Goal: Task Accomplishment & Management: Manage account settings

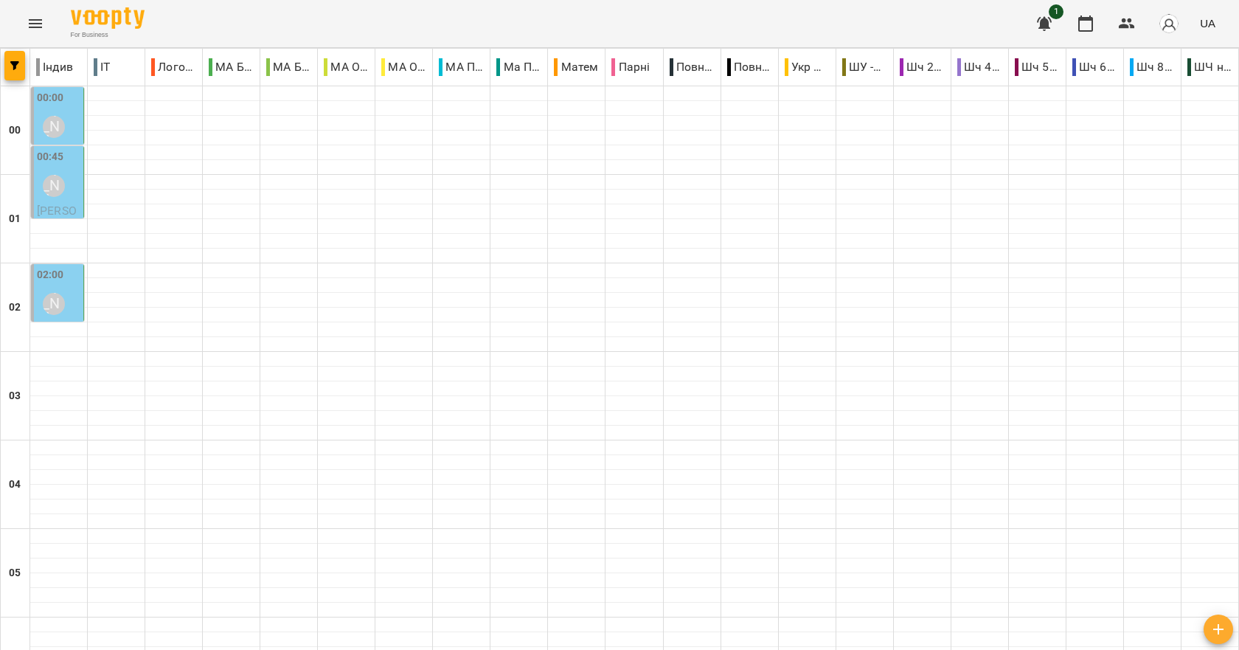
scroll to position [885, 0]
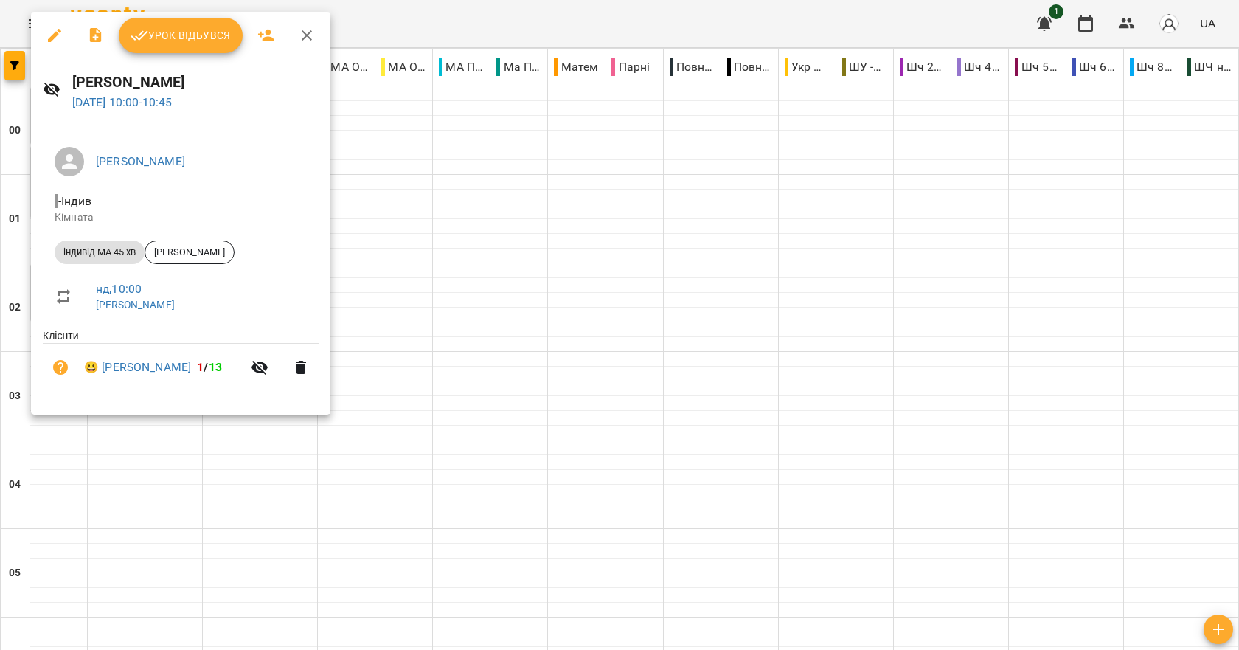
click at [203, 41] on span "Урок відбувся" at bounding box center [180, 36] width 100 height 18
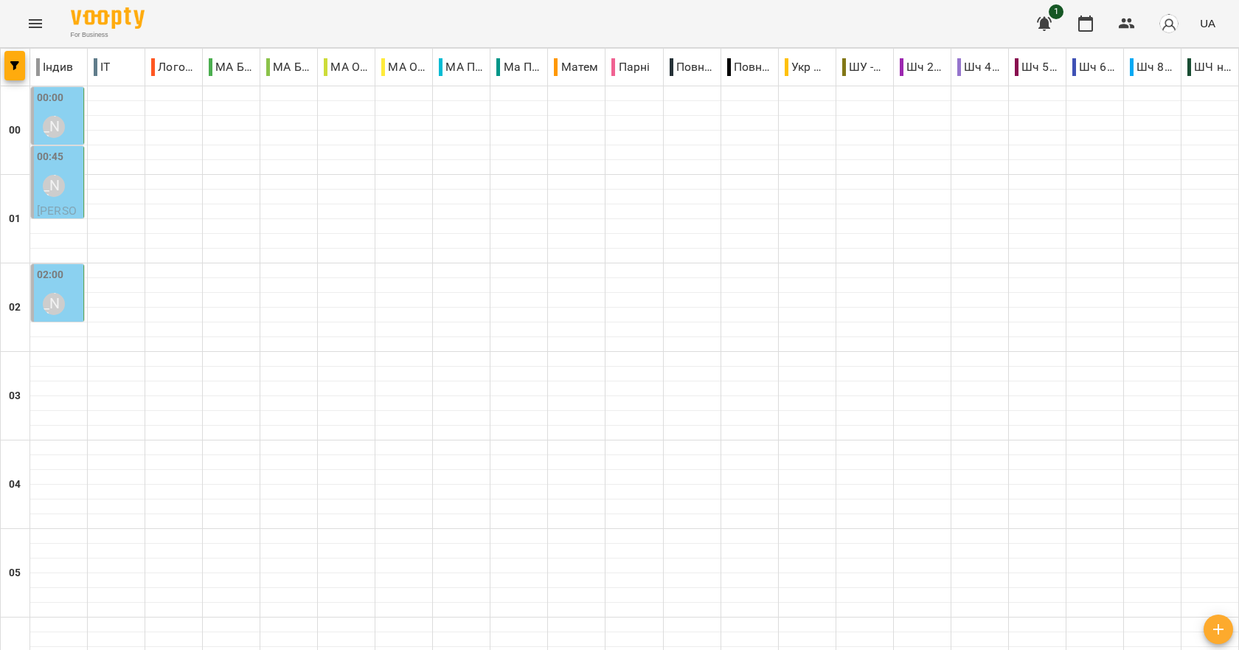
scroll to position [885, 0]
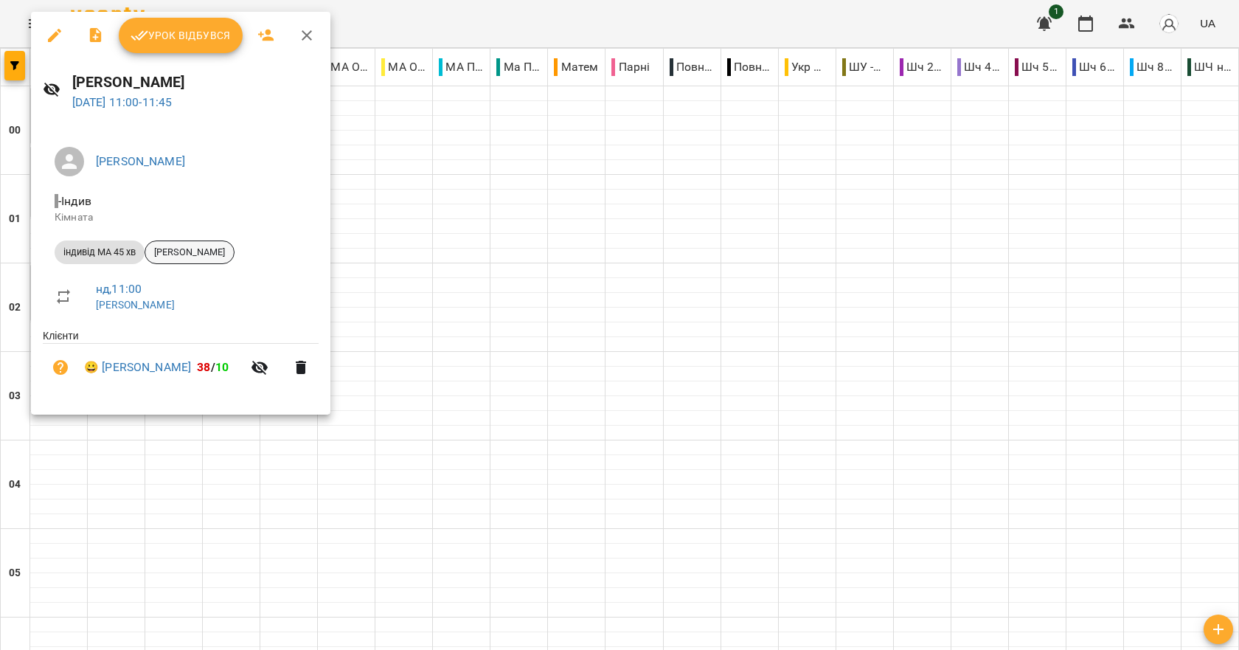
click at [211, 256] on span "Жовклий Владислав" at bounding box center [189, 252] width 88 height 13
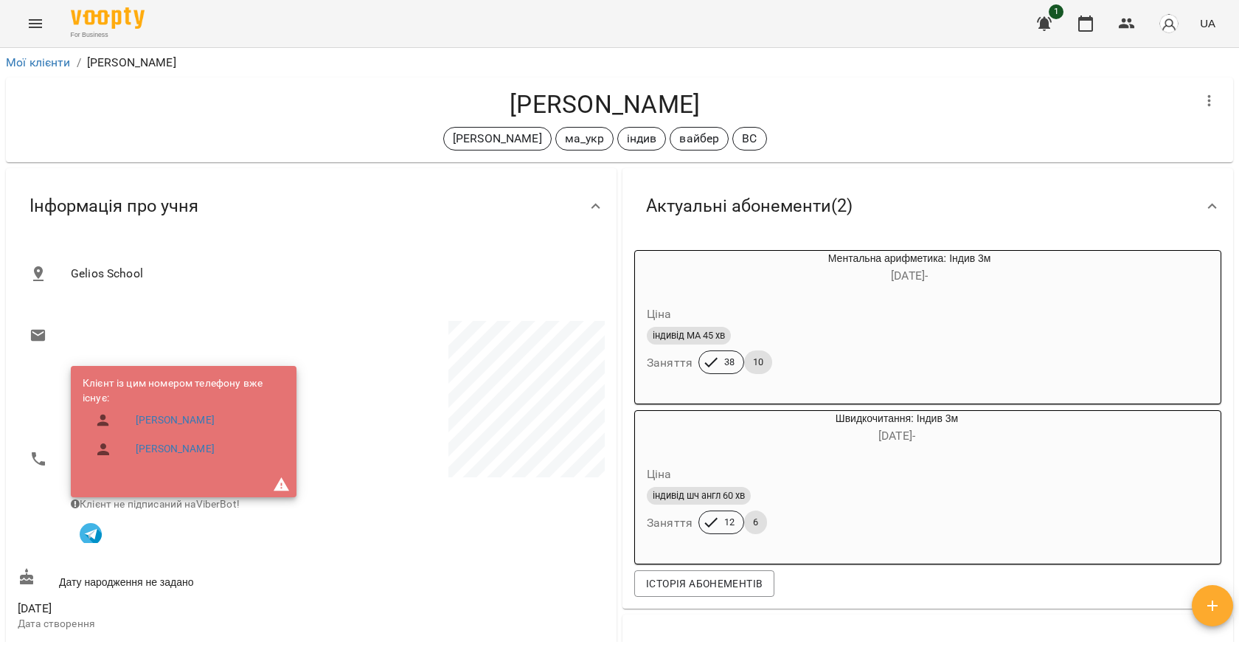
click at [527, 549] on div at bounding box center [459, 507] width 296 height 379
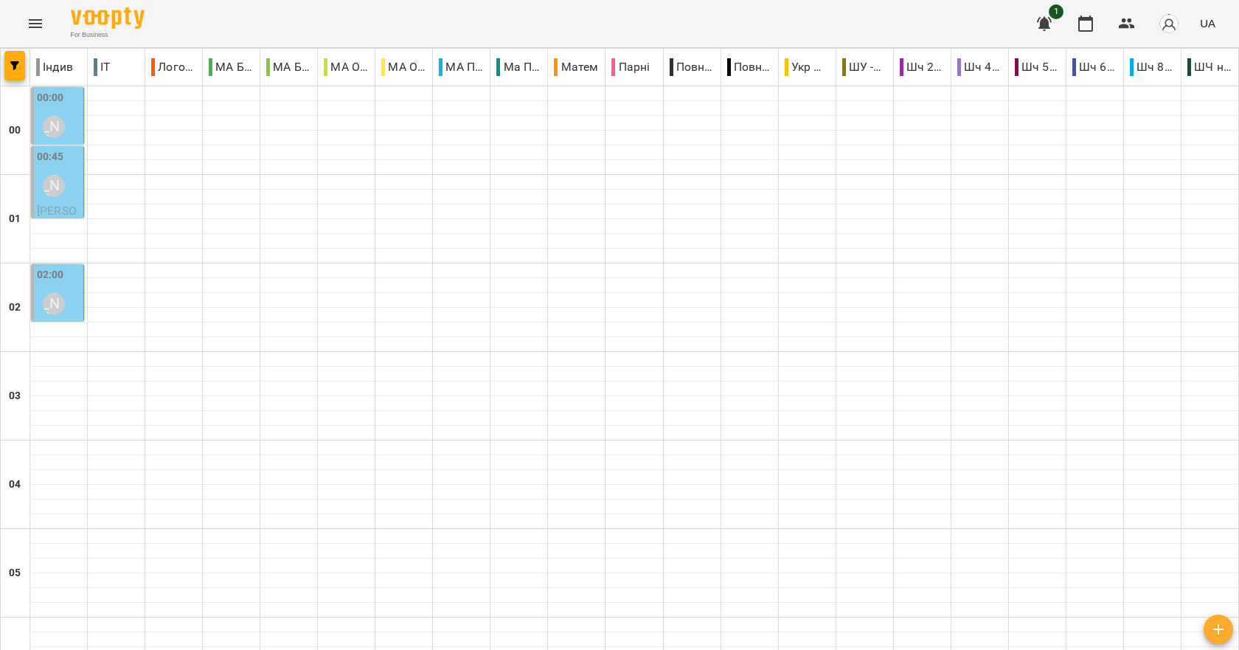
scroll to position [811, 0]
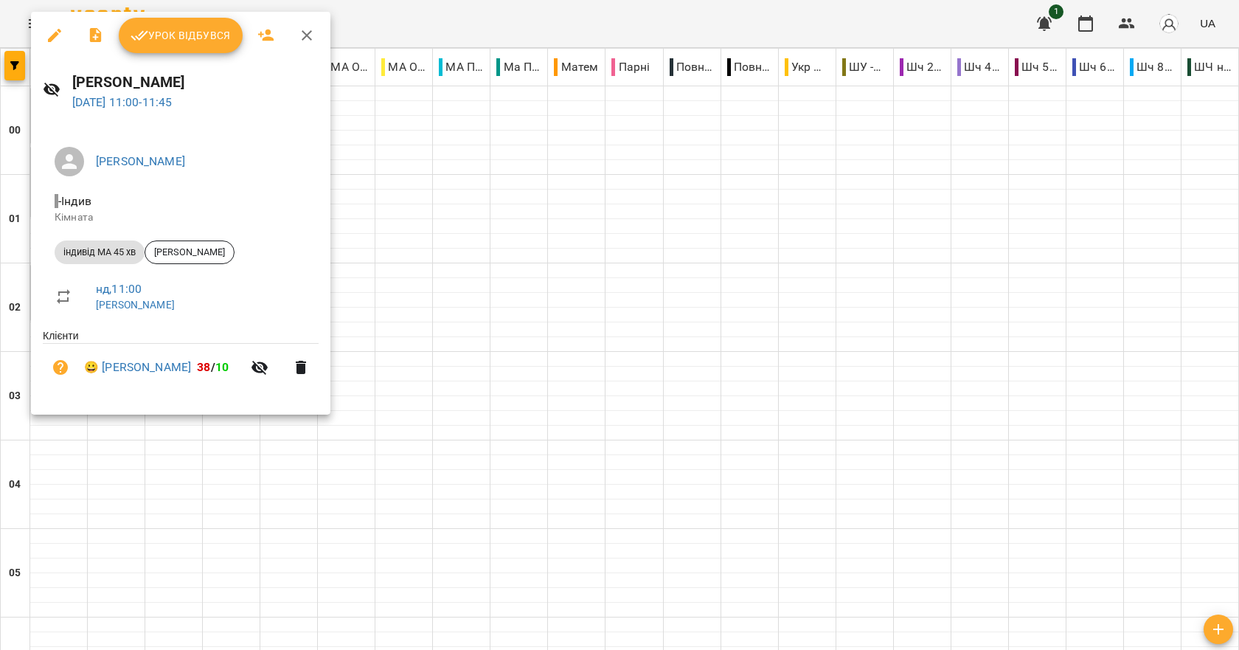
click at [186, 48] on button "Урок відбувся" at bounding box center [181, 35] width 124 height 35
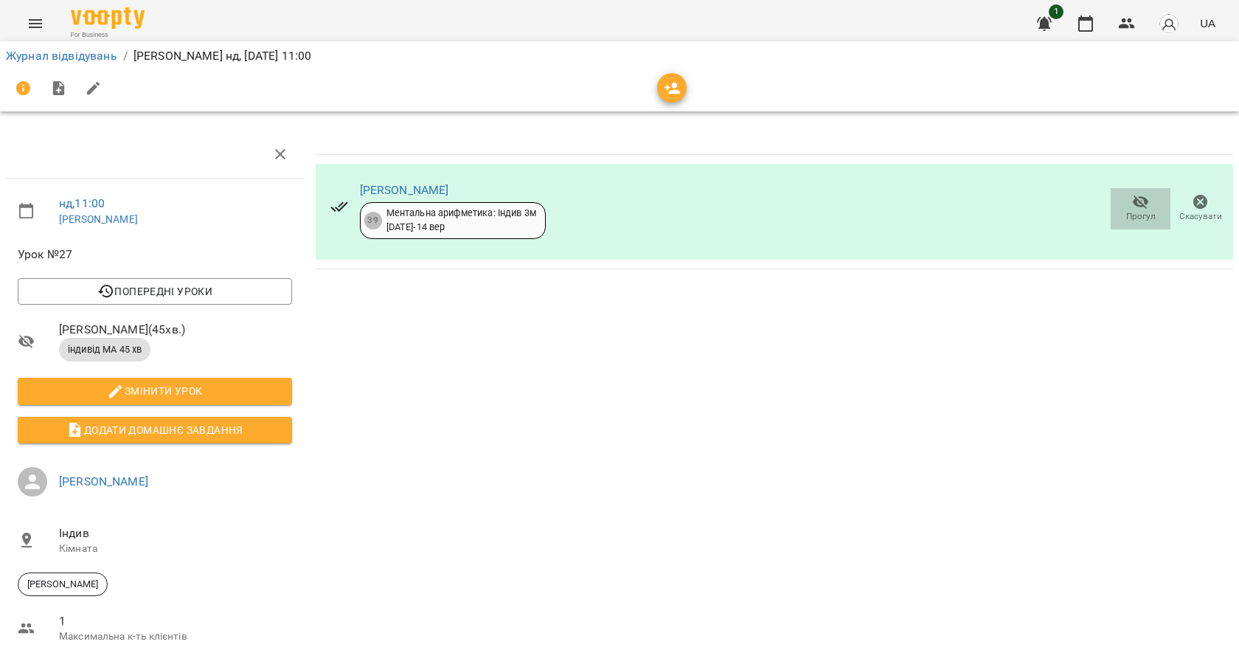
click at [1132, 206] on icon "button" at bounding box center [1140, 202] width 16 height 14
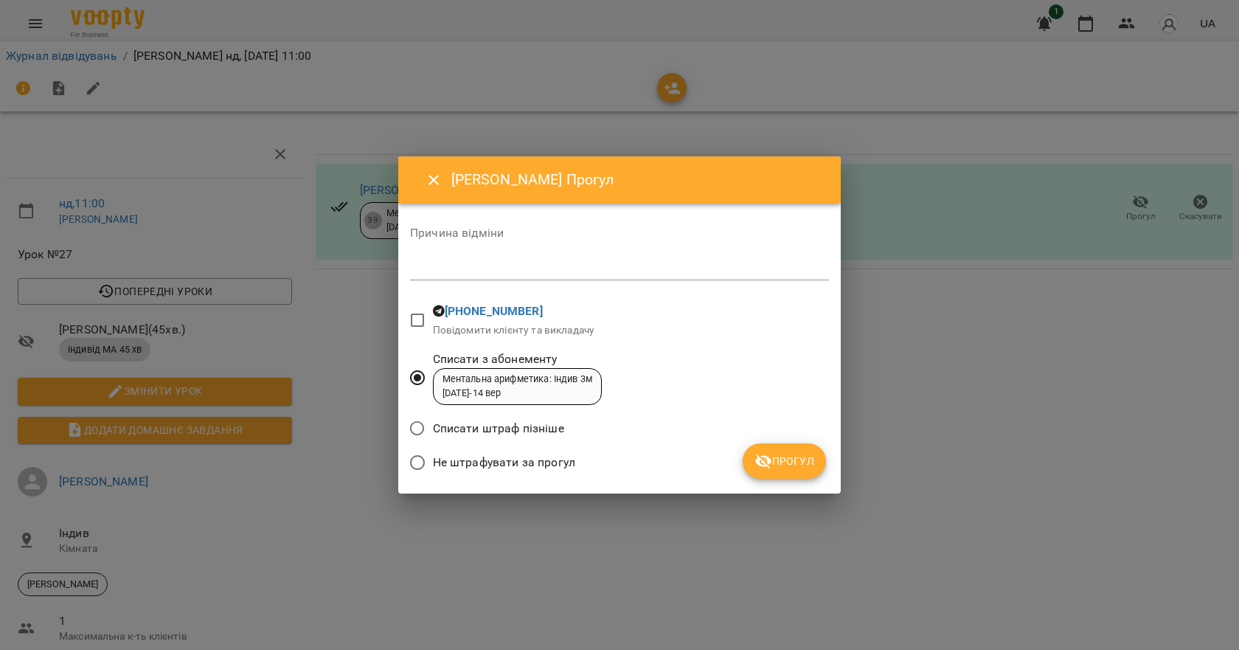
click at [585, 277] on div "*" at bounding box center [619, 269] width 419 height 24
type textarea "******"
click at [786, 456] on span "Прогул" at bounding box center [784, 461] width 60 height 18
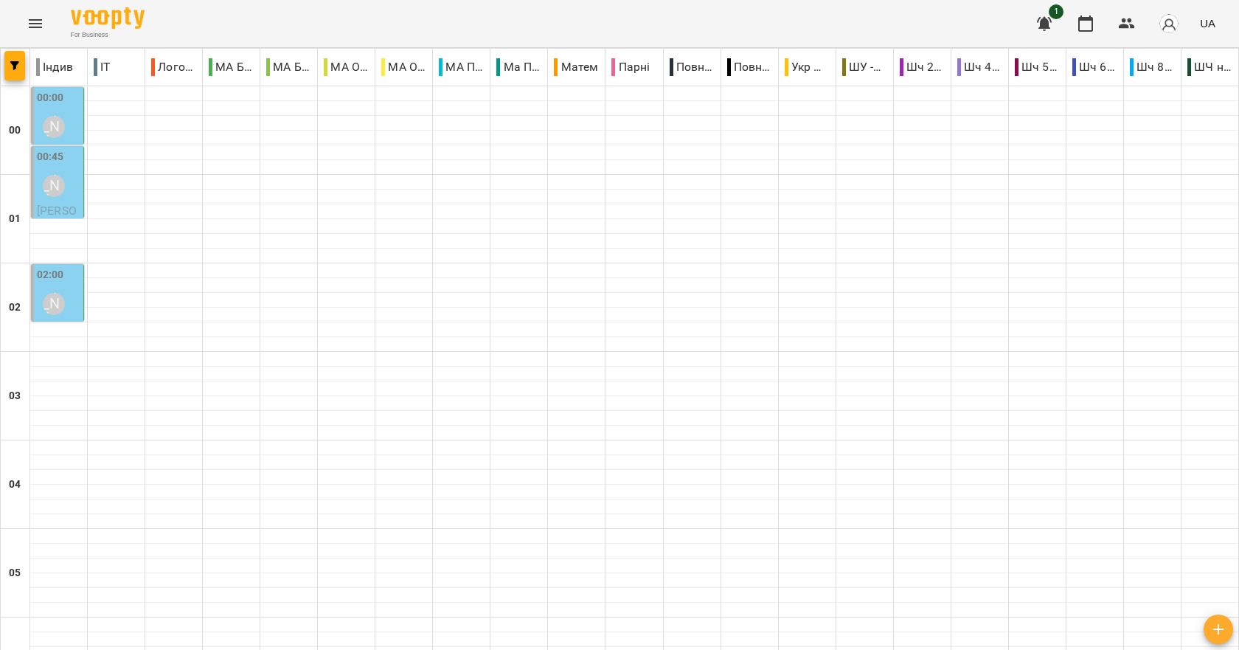
scroll to position [1658, 0]
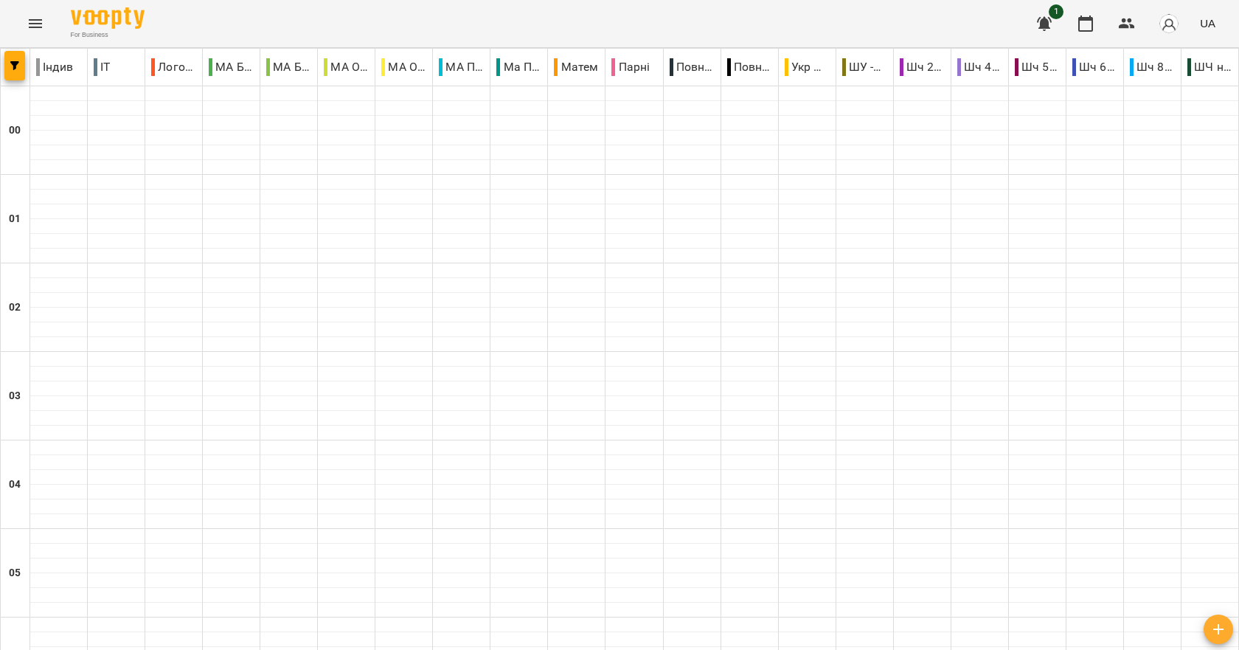
scroll to position [1106, 0]
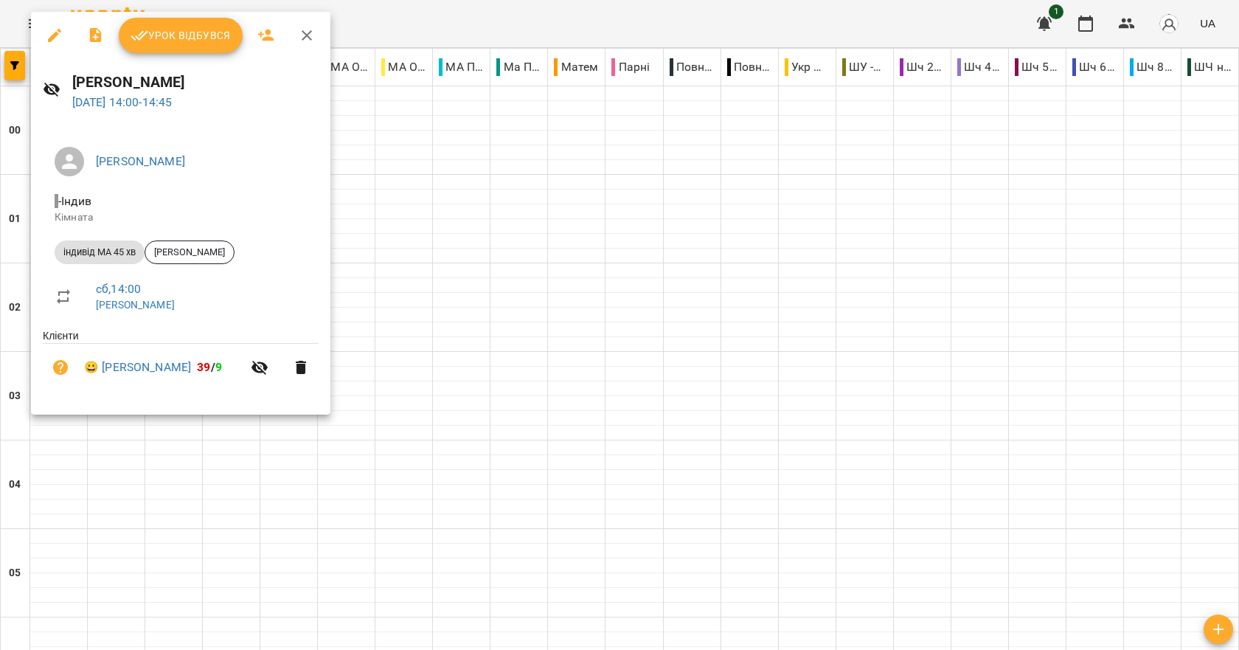
click at [187, 38] on span "Урок відбувся" at bounding box center [180, 36] width 100 height 18
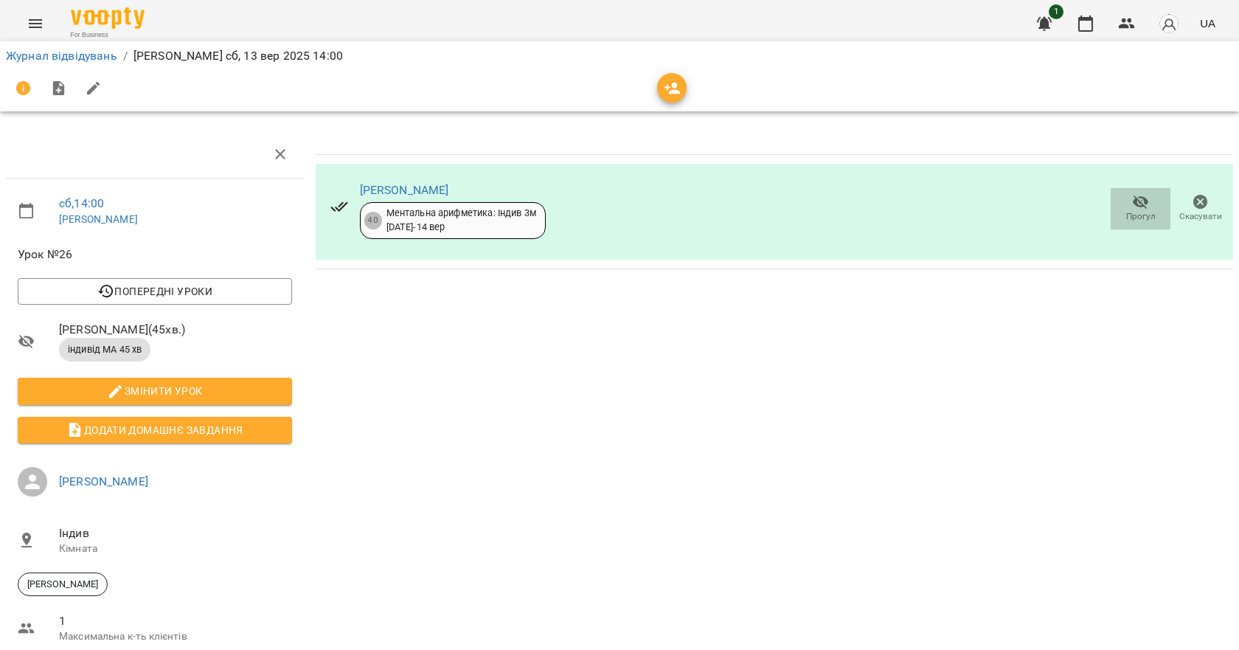
click at [1134, 210] on span "Прогул" at bounding box center [1140, 216] width 29 height 13
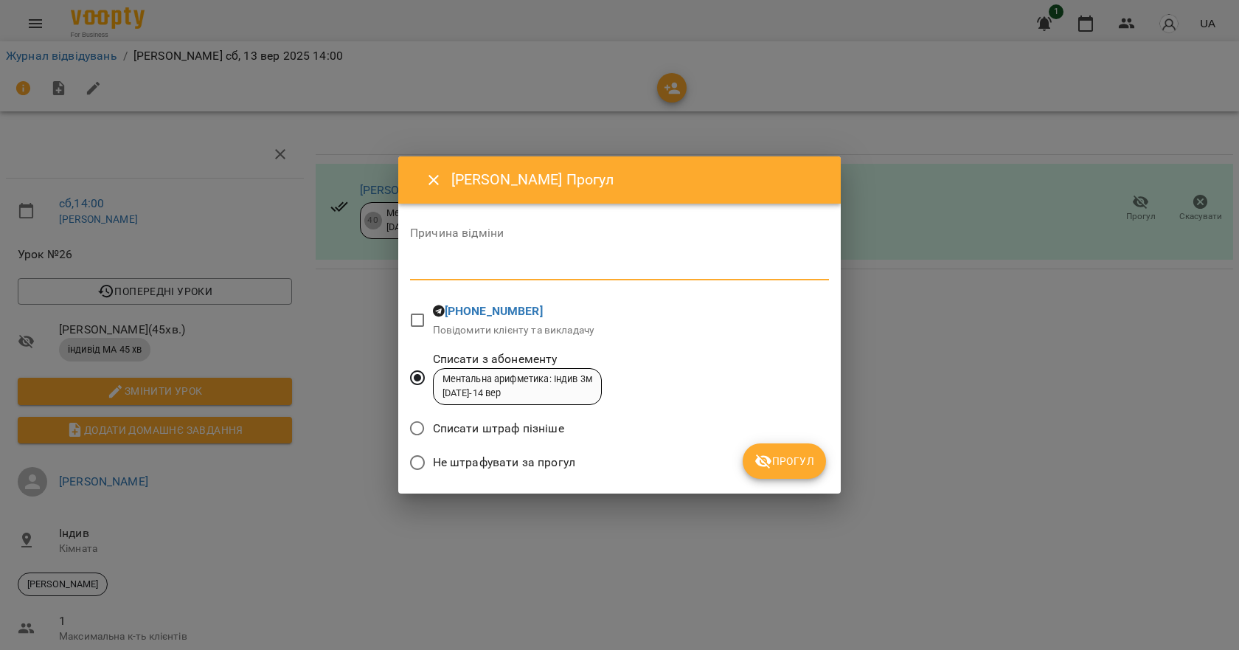
click at [504, 266] on textarea at bounding box center [619, 268] width 419 height 14
type textarea "******"
click at [801, 464] on span "Прогул" at bounding box center [784, 461] width 60 height 18
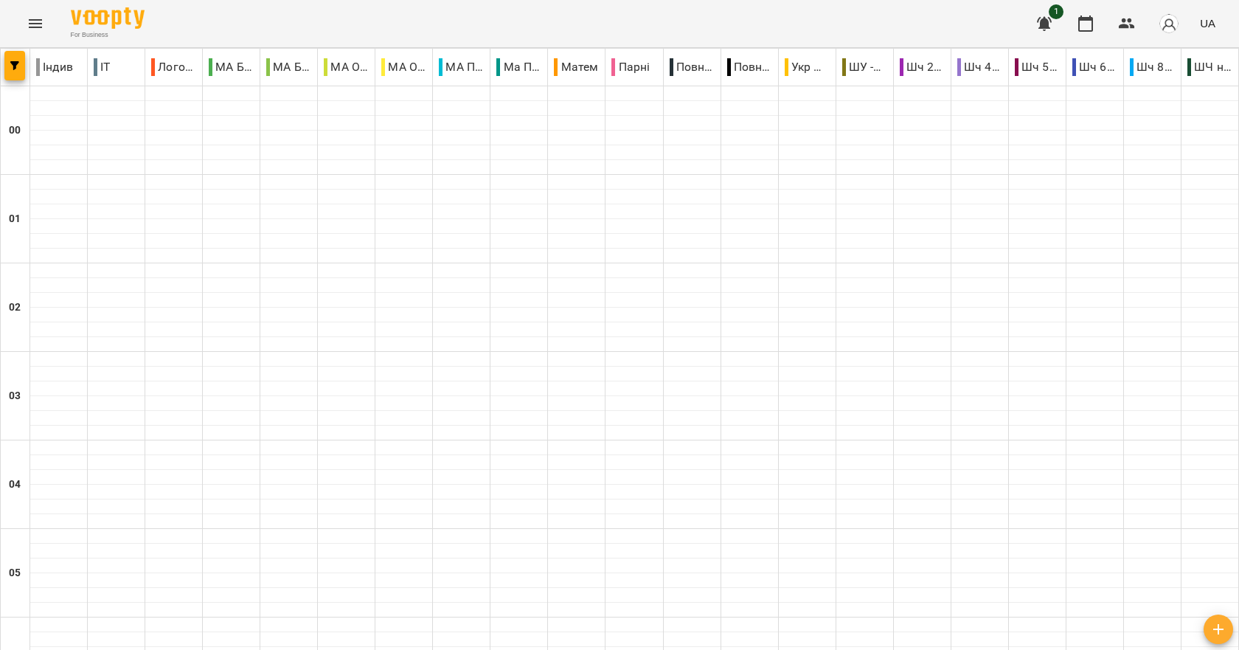
scroll to position [1658, 0]
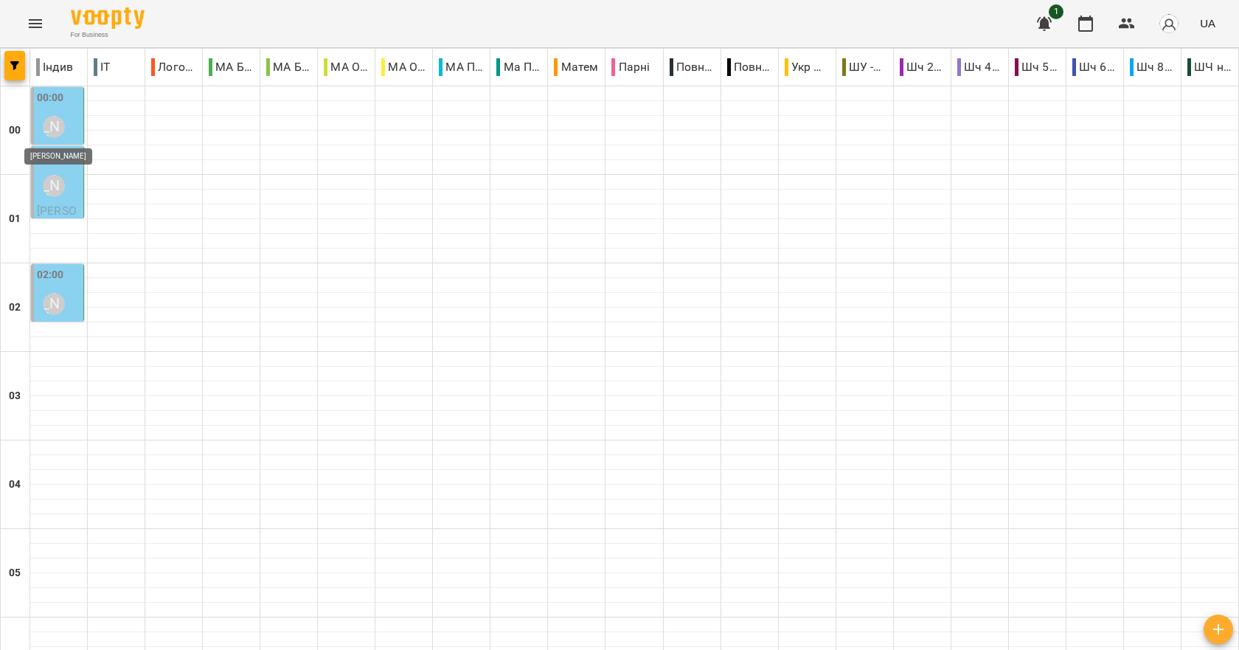
click at [48, 117] on div "[PERSON_NAME]" at bounding box center [54, 127] width 22 height 22
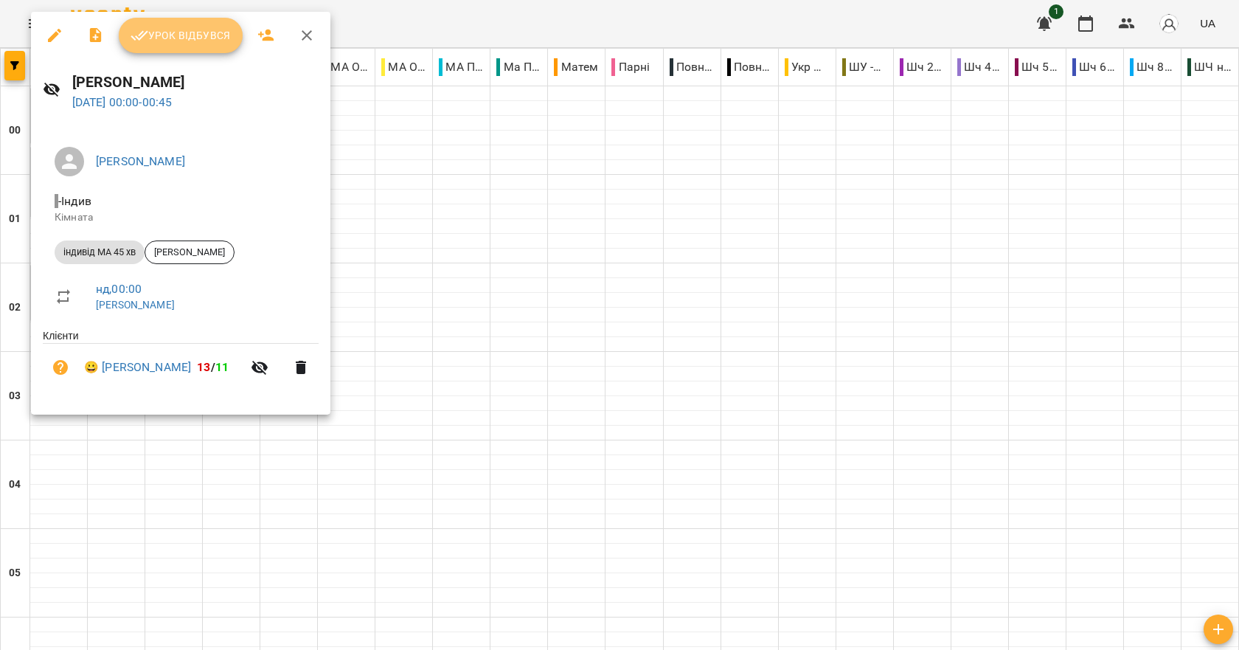
click at [145, 32] on icon "button" at bounding box center [139, 36] width 18 height 18
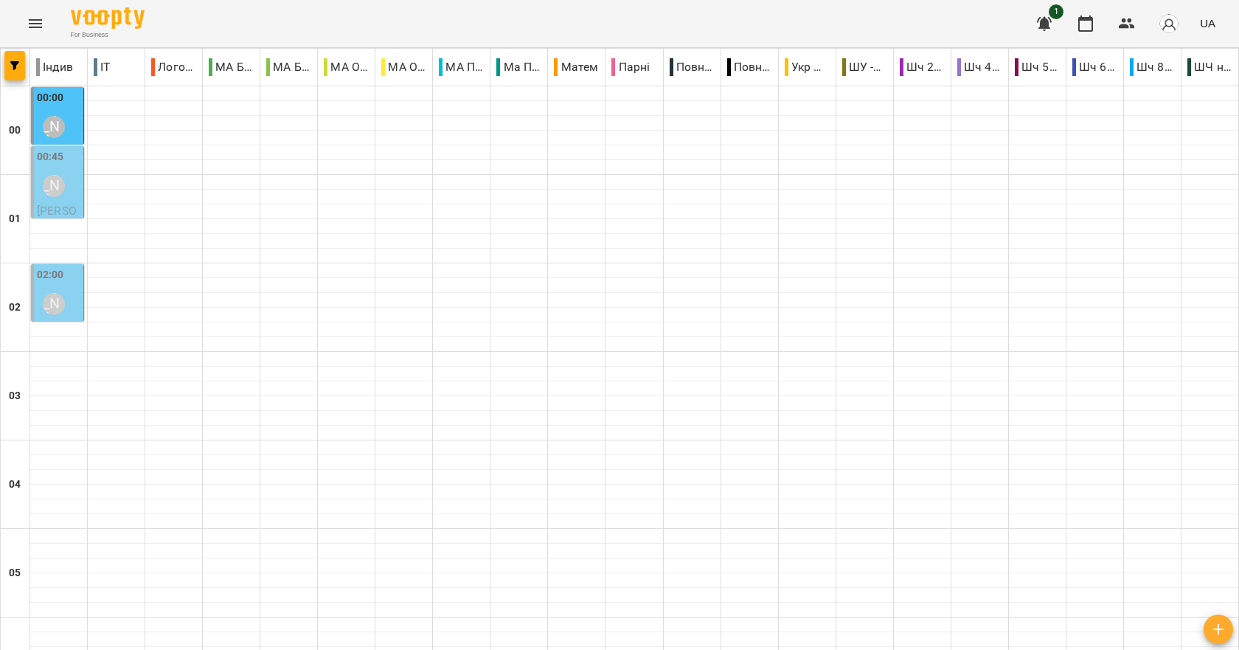
click at [57, 158] on label "00:45" at bounding box center [50, 157] width 27 height 16
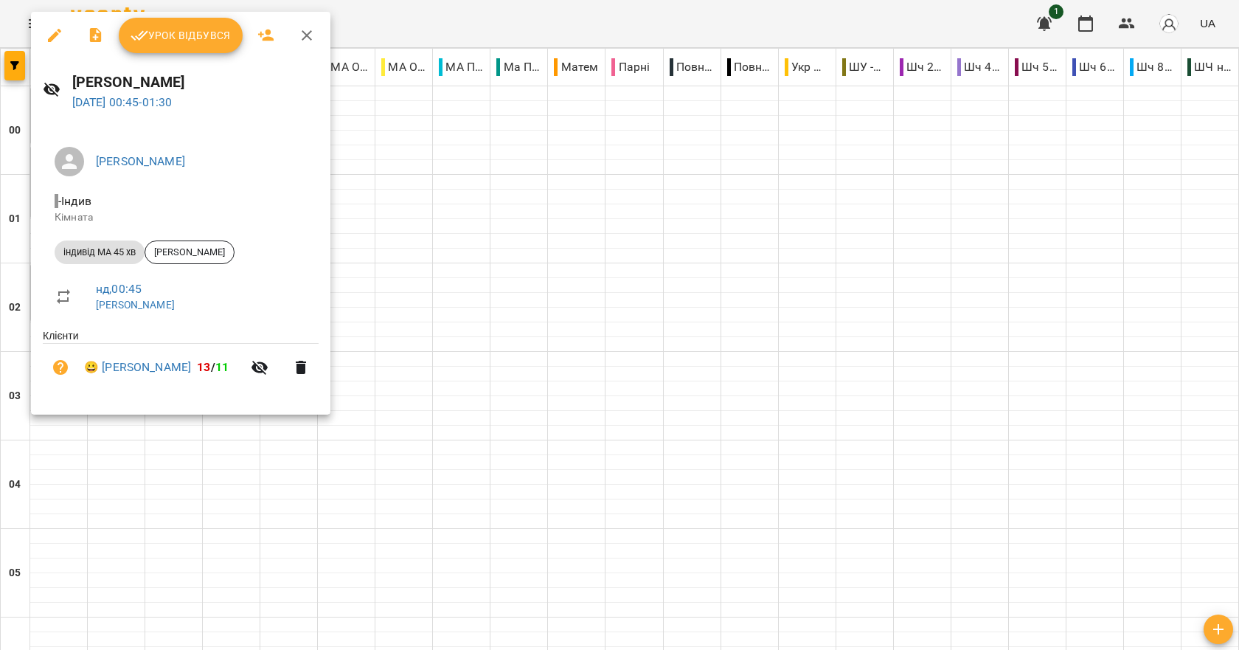
click at [176, 42] on span "Урок відбувся" at bounding box center [180, 36] width 100 height 18
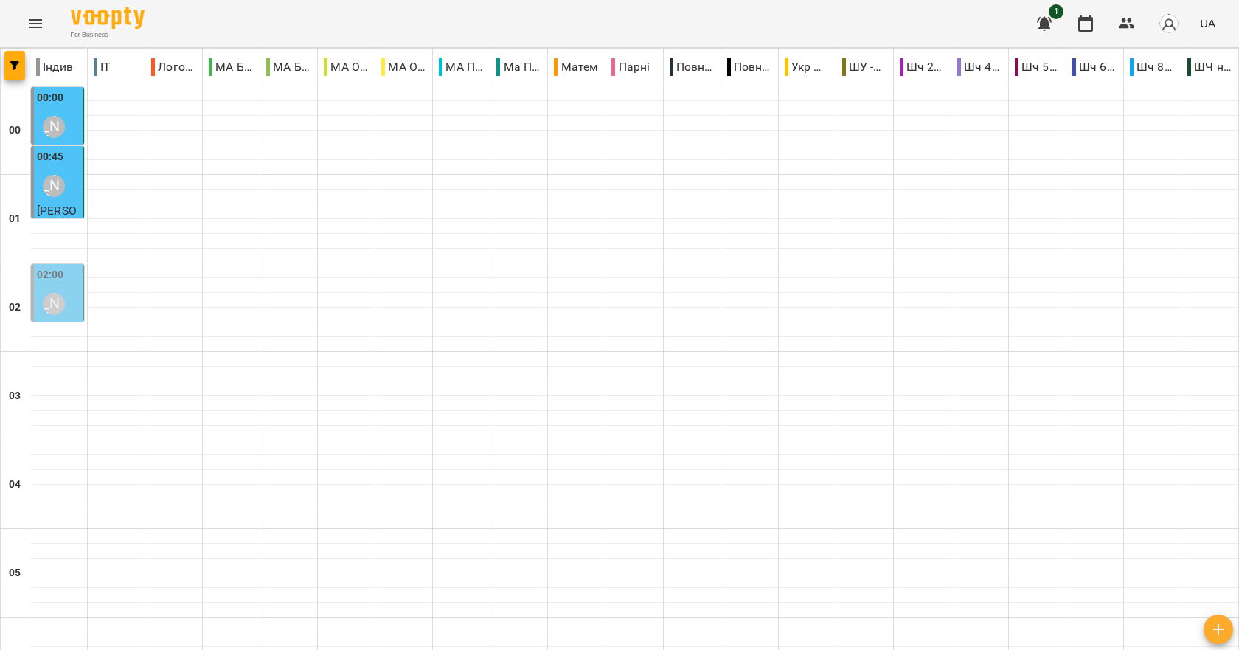
click at [67, 276] on div "02:00 Гудима Антон" at bounding box center [58, 294] width 43 height 54
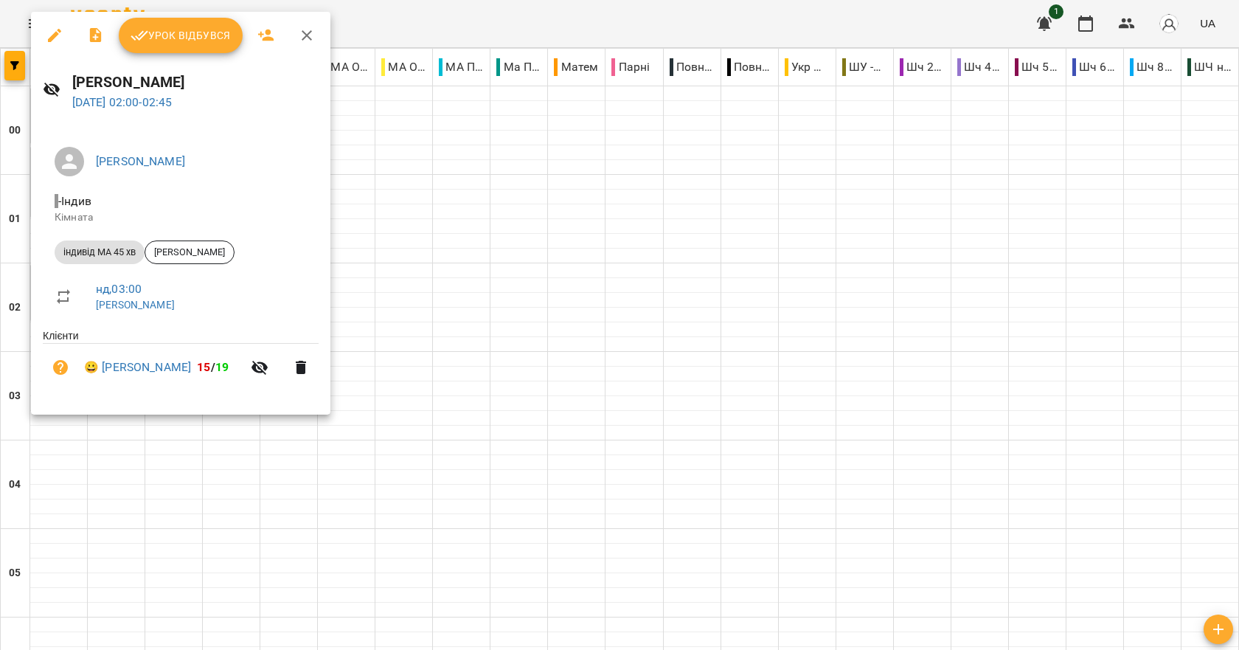
click at [170, 42] on span "Урок відбувся" at bounding box center [180, 36] width 100 height 18
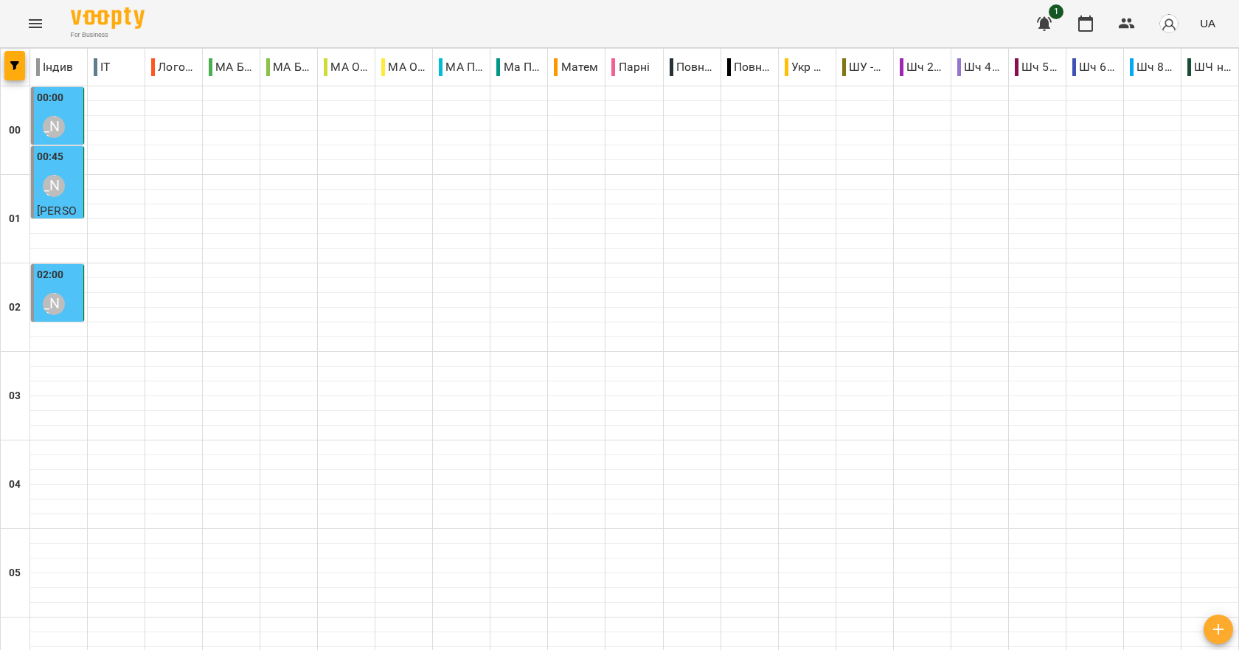
scroll to position [958, 0]
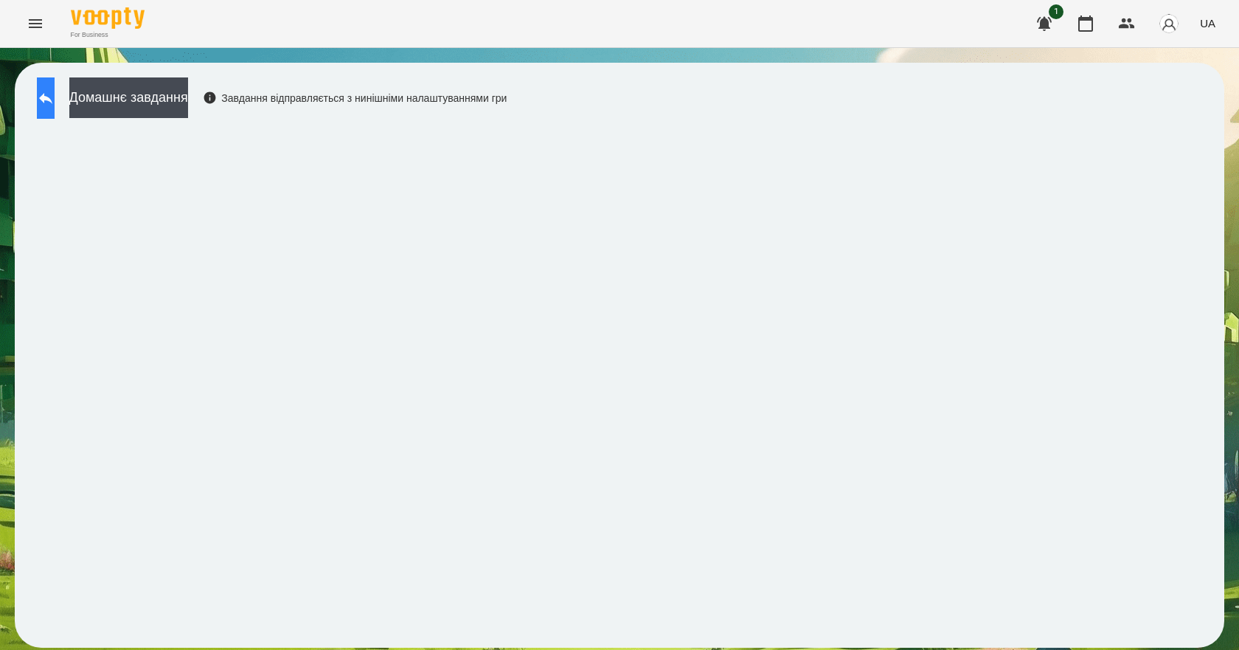
click at [53, 102] on icon at bounding box center [46, 98] width 18 height 18
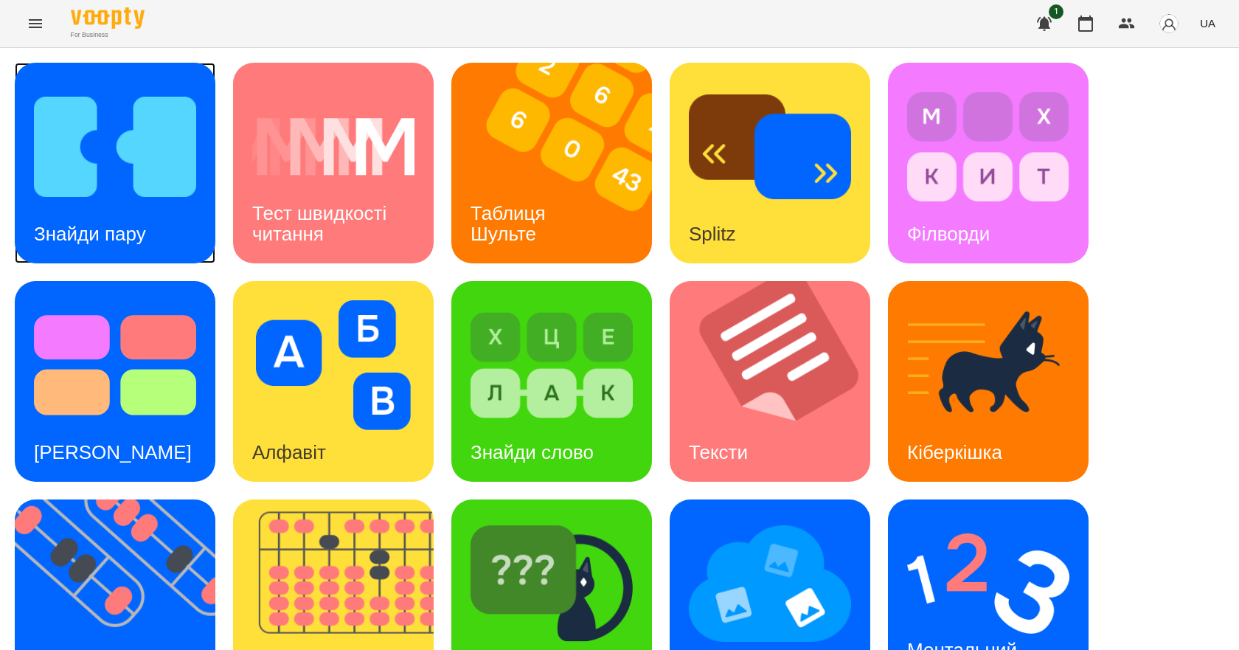
click at [103, 234] on h3 "Знайди пару" at bounding box center [90, 234] width 112 height 22
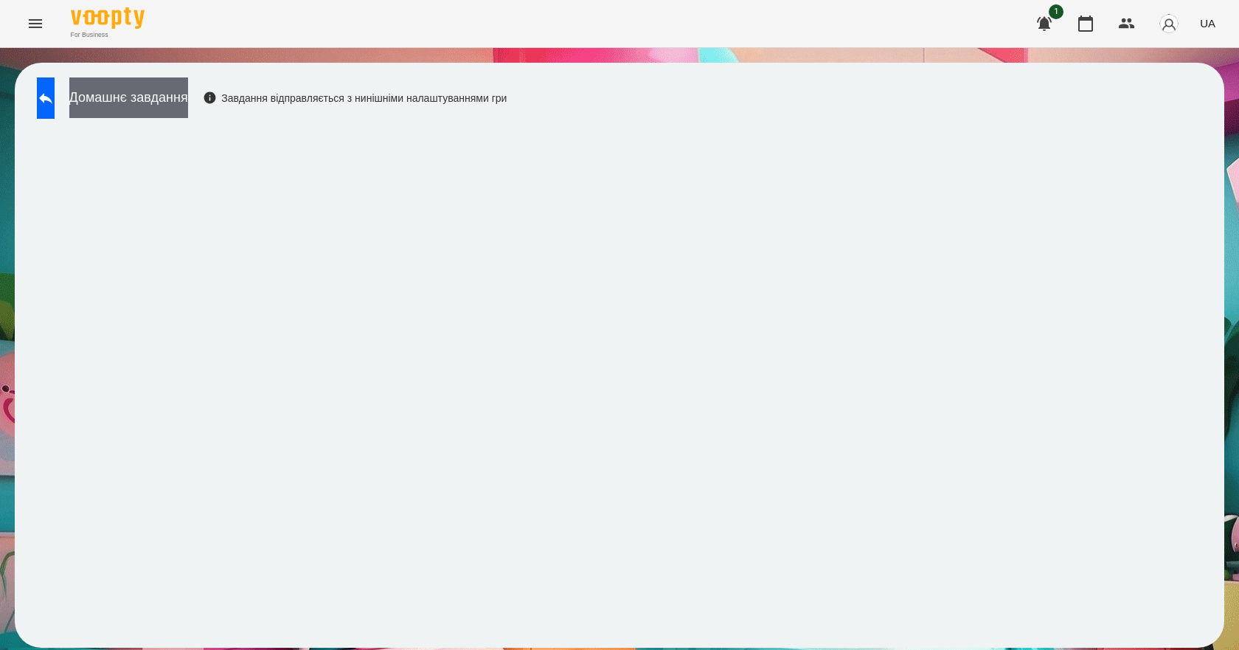
click at [186, 97] on button "Домашнє завдання" at bounding box center [128, 97] width 119 height 41
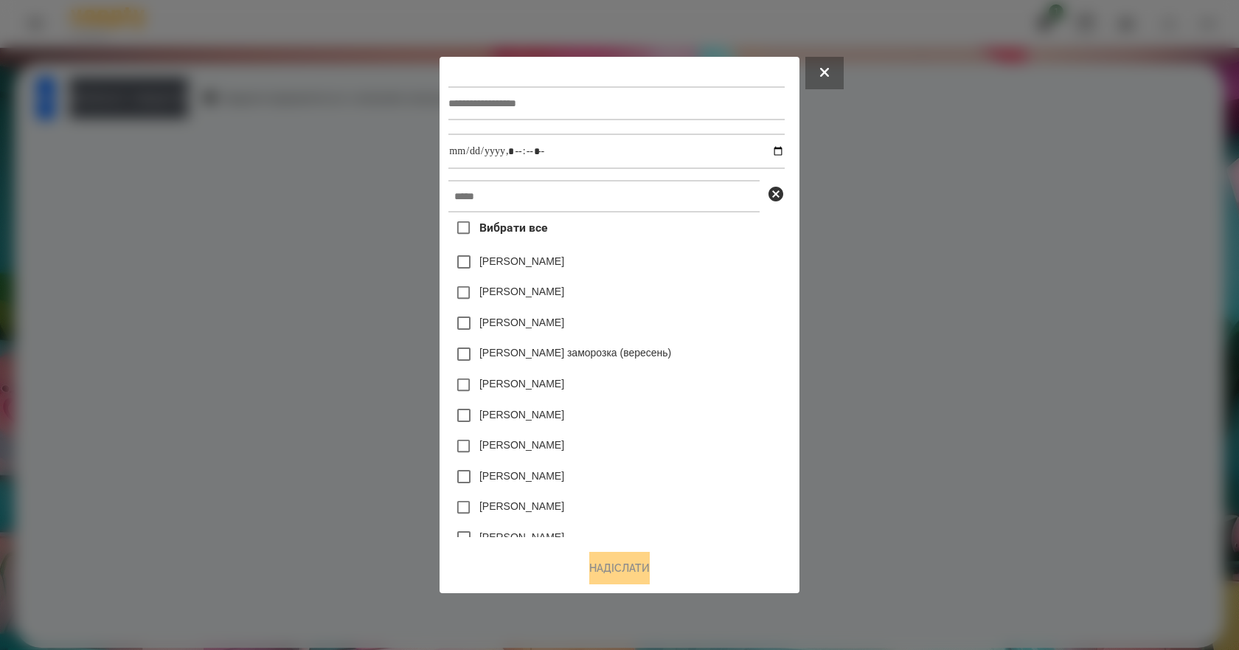
click at [520, 121] on div at bounding box center [615, 103] width 335 height 60
click at [520, 105] on input "text" at bounding box center [615, 103] width 335 height 34
type input "**********"
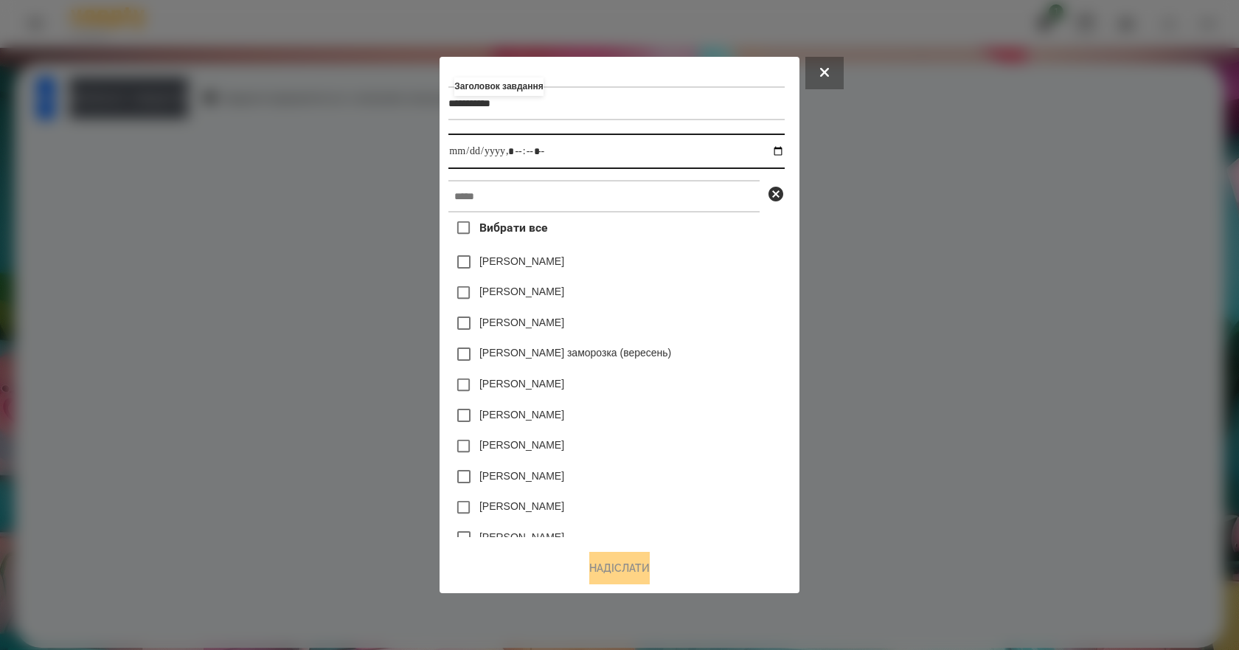
click at [779, 153] on input "datetime-local" at bounding box center [615, 150] width 335 height 35
click at [779, 154] on input "datetime-local" at bounding box center [615, 150] width 335 height 35
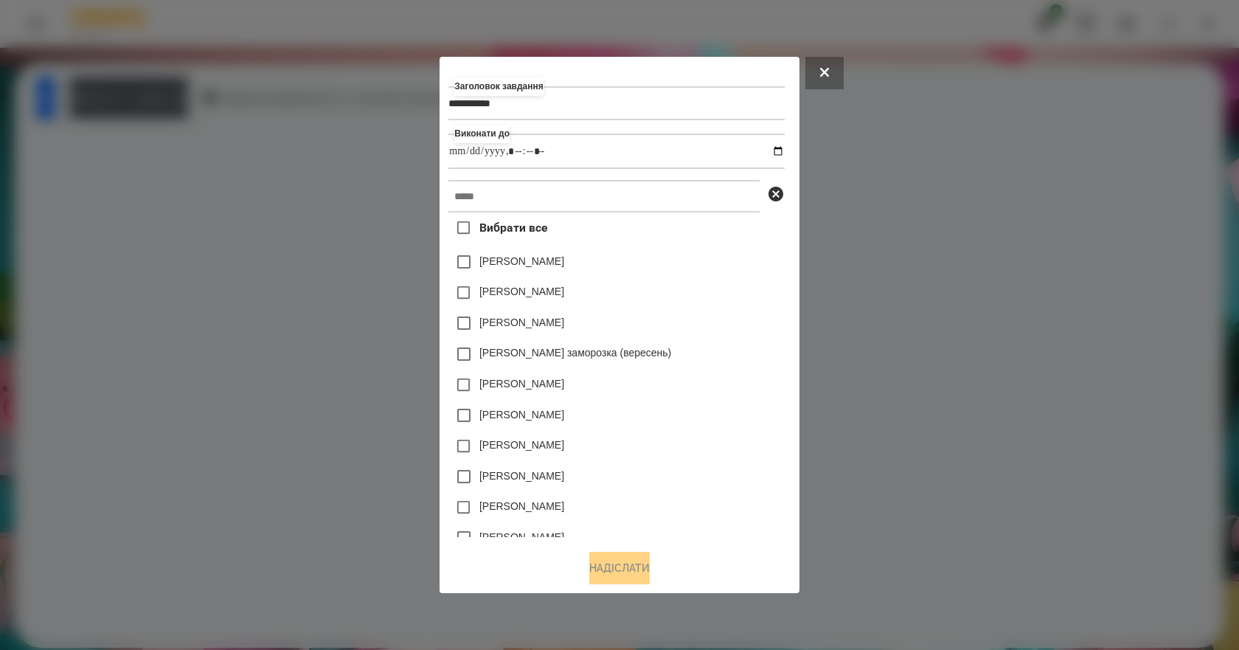
type input "**********"
click at [725, 312] on div "Яна Щербакова" at bounding box center [615, 322] width 335 height 31
click at [605, 192] on input "text" at bounding box center [603, 196] width 311 height 32
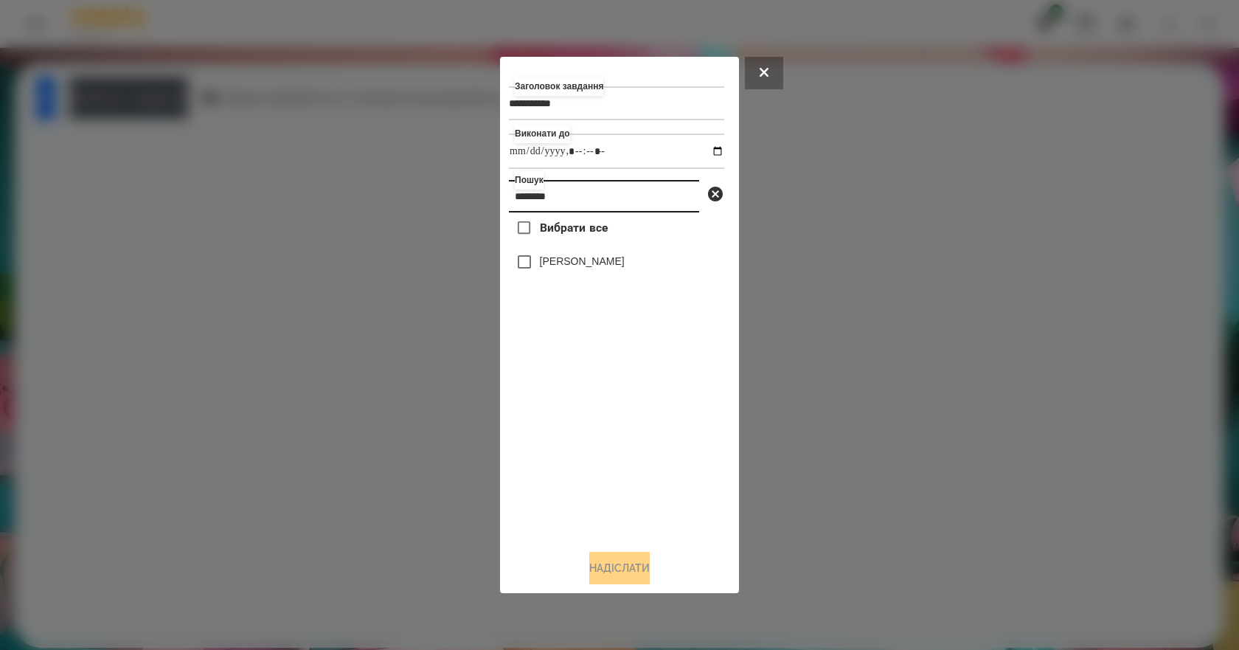
type input "********"
click at [610, 265] on label "[PERSON_NAME]" at bounding box center [582, 261] width 85 height 15
click at [643, 567] on button "Надіслати" at bounding box center [619, 567] width 60 height 32
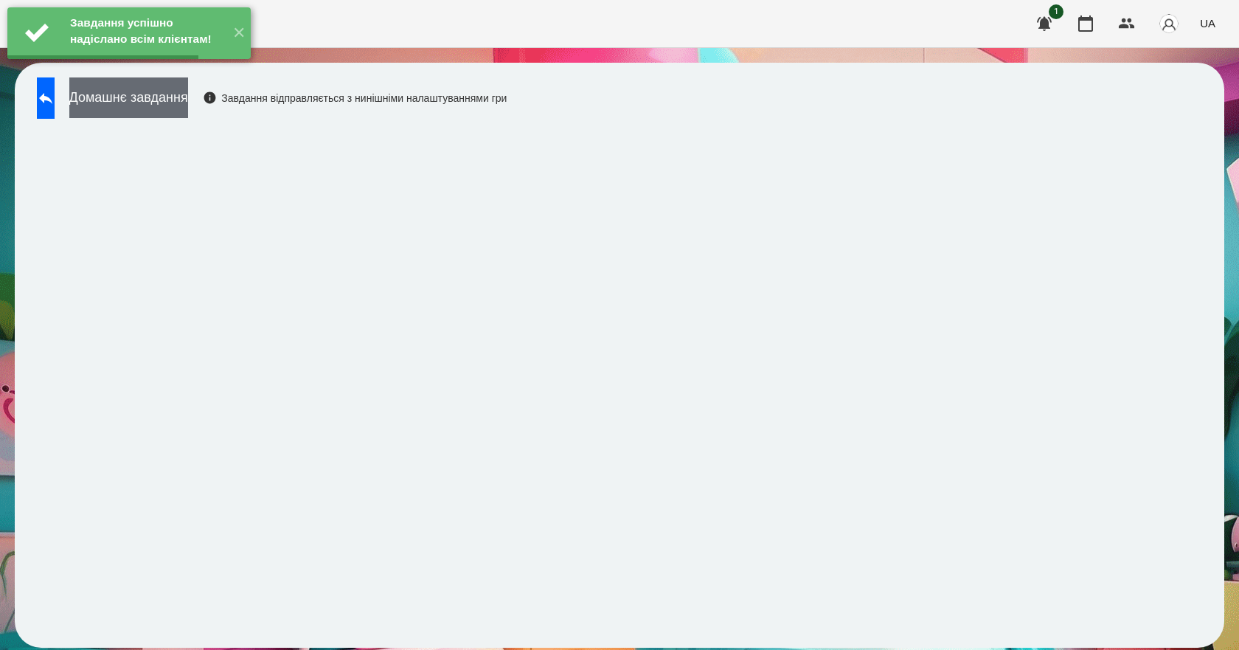
click at [156, 97] on button "Домашнє завдання" at bounding box center [128, 97] width 119 height 41
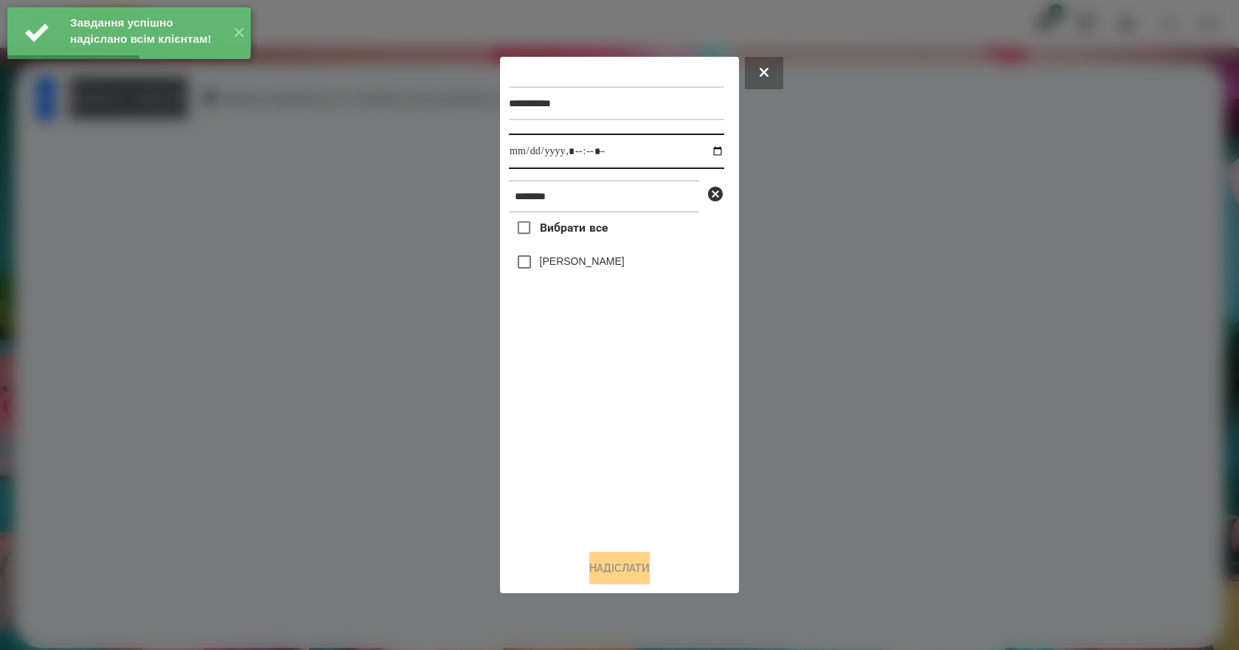
click at [706, 153] on input "datetime-local" at bounding box center [616, 150] width 215 height 35
type input "**********"
click at [565, 467] on div "Вибрати все Омельнік Вероніка" at bounding box center [616, 374] width 215 height 325
click at [549, 267] on label "[PERSON_NAME]" at bounding box center [582, 261] width 85 height 15
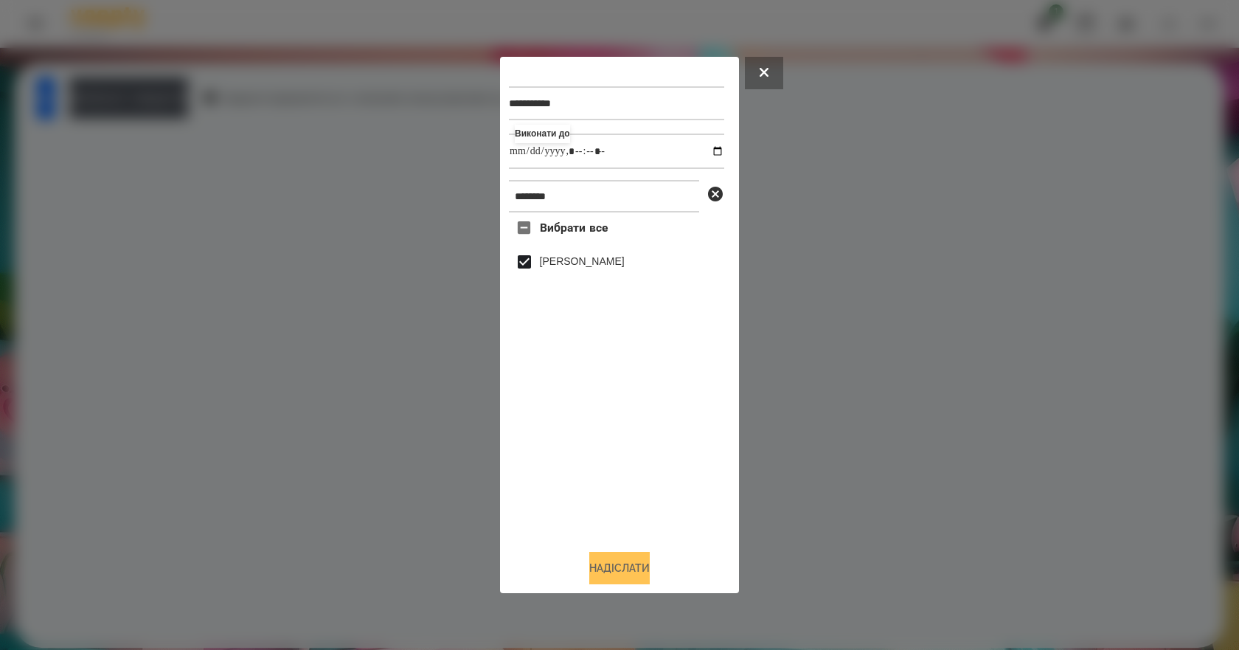
click at [613, 574] on button "Надіслати" at bounding box center [619, 567] width 60 height 32
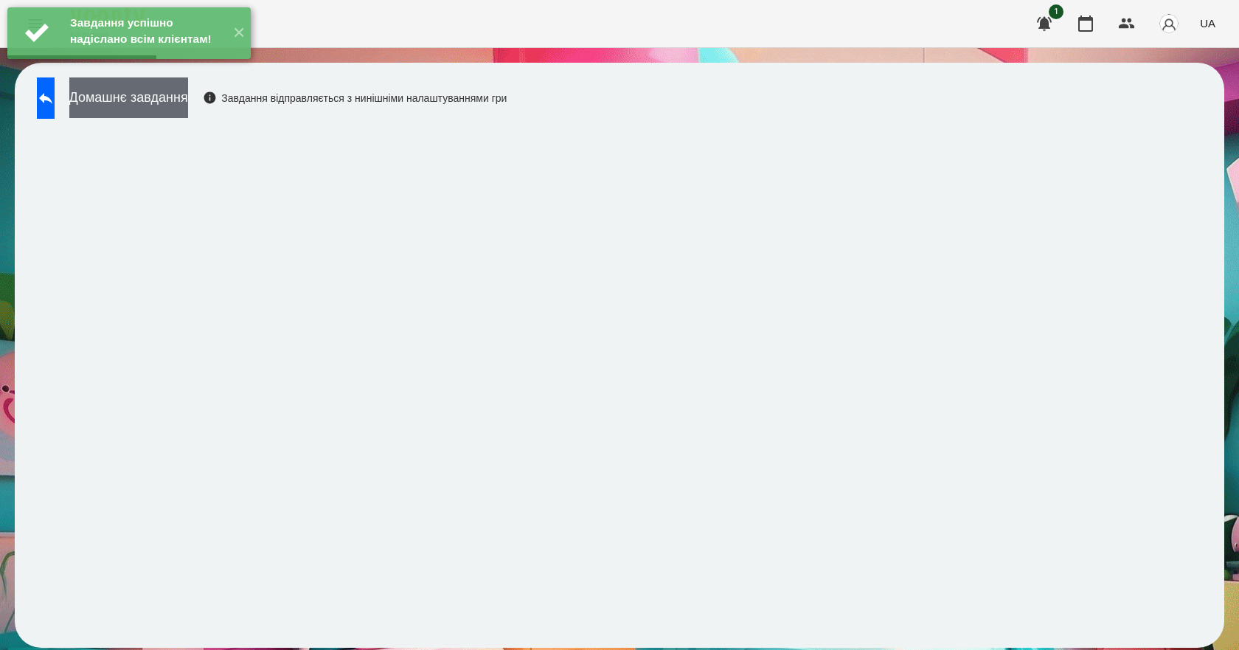
click at [158, 109] on button "Домашнє завдання" at bounding box center [128, 97] width 119 height 41
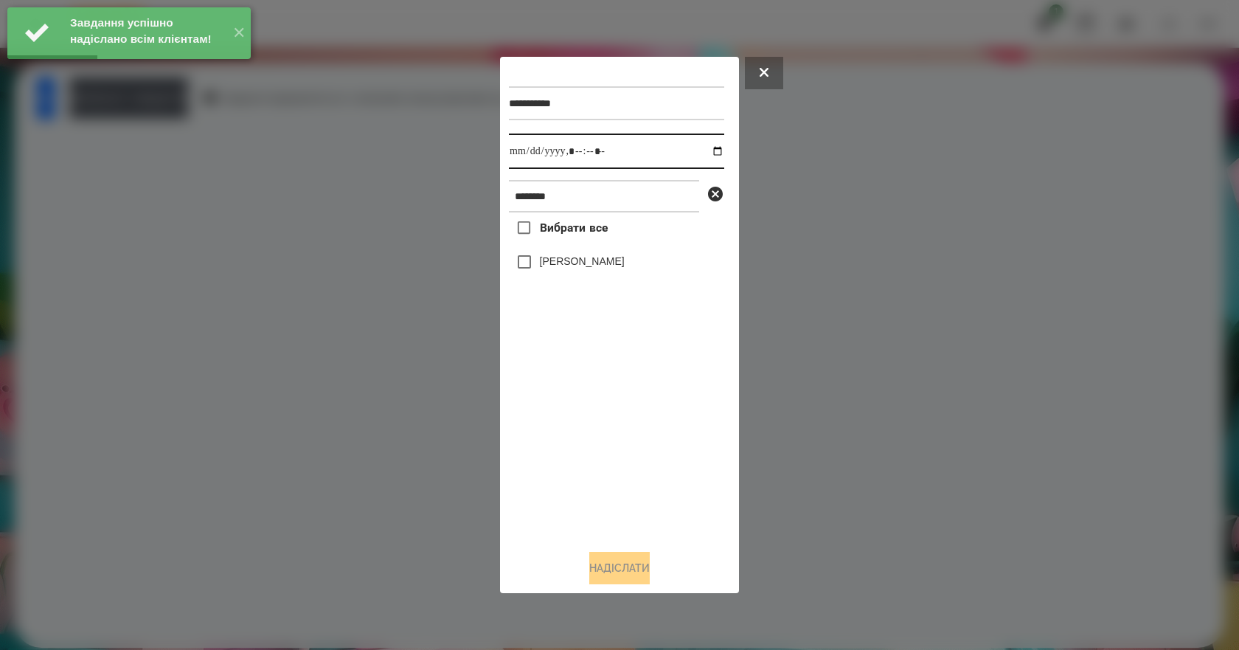
click at [699, 149] on input "datetime-local" at bounding box center [616, 150] width 215 height 35
click at [708, 153] on input "datetime-local" at bounding box center [616, 150] width 215 height 35
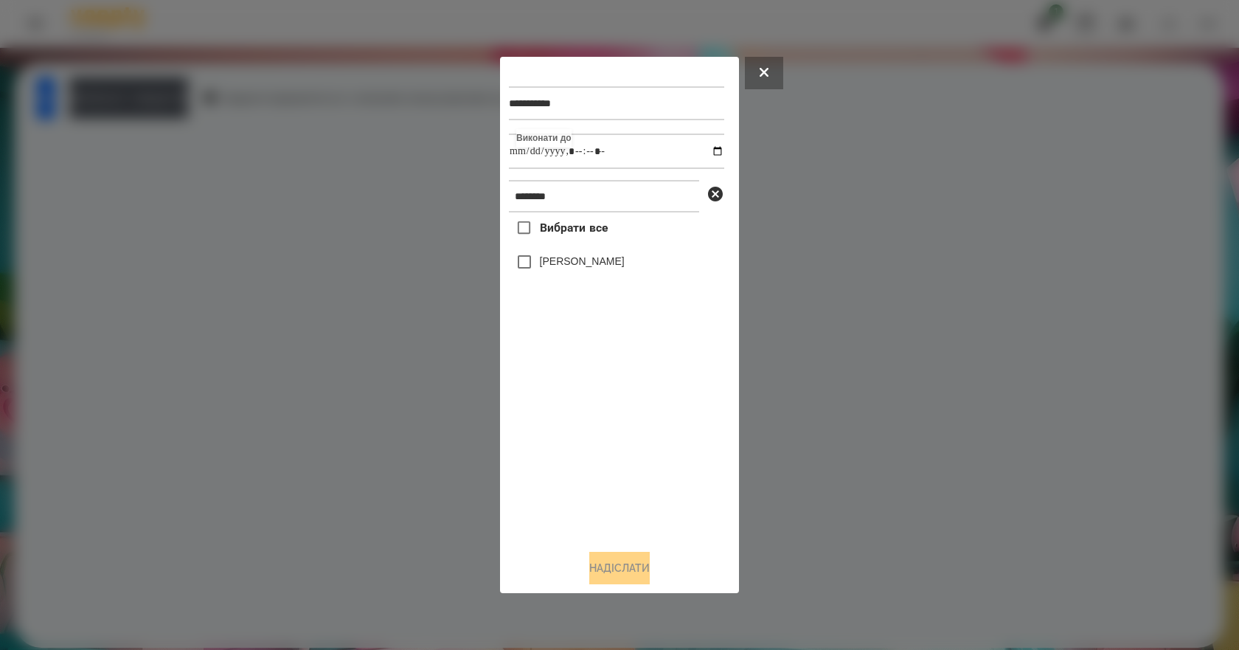
type input "**********"
drag, startPoint x: 525, startPoint y: 474, endPoint x: 529, endPoint y: 451, distance: 23.3
click at [524, 476] on div "Вибрати все Омельнік Вероніка" at bounding box center [616, 374] width 215 height 325
click at [576, 265] on label "[PERSON_NAME]" at bounding box center [582, 261] width 85 height 15
click at [619, 574] on button "Надіслати" at bounding box center [619, 567] width 60 height 32
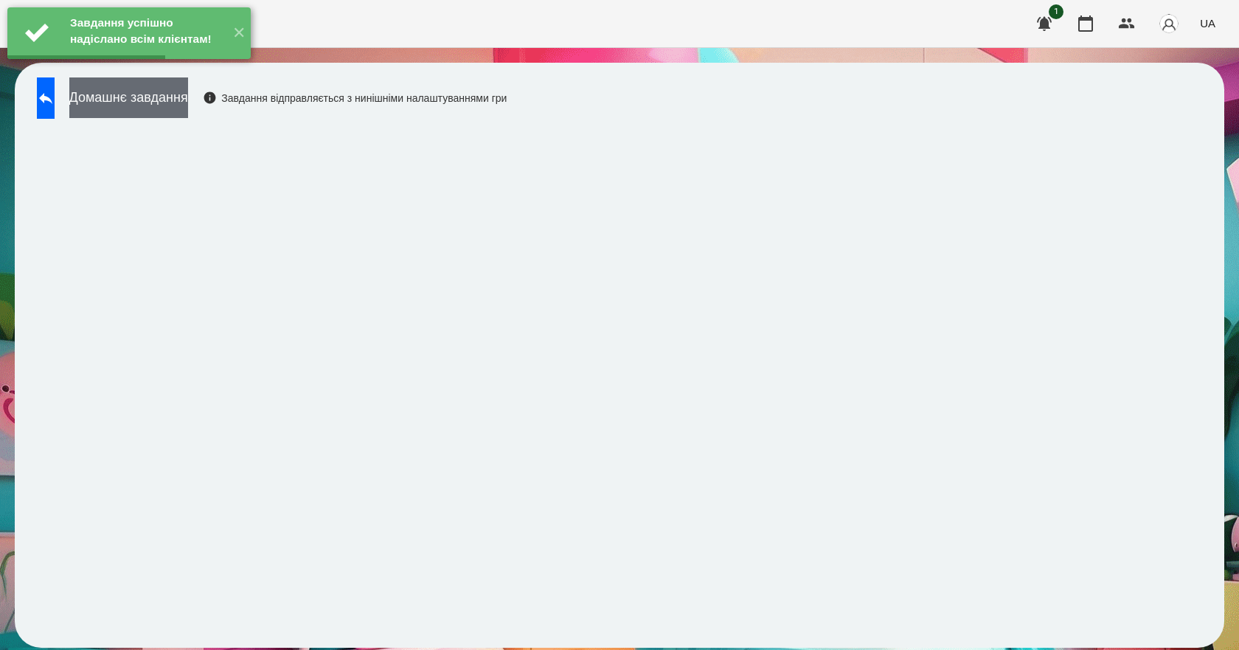
click at [178, 113] on button "Домашнє завдання" at bounding box center [128, 97] width 119 height 41
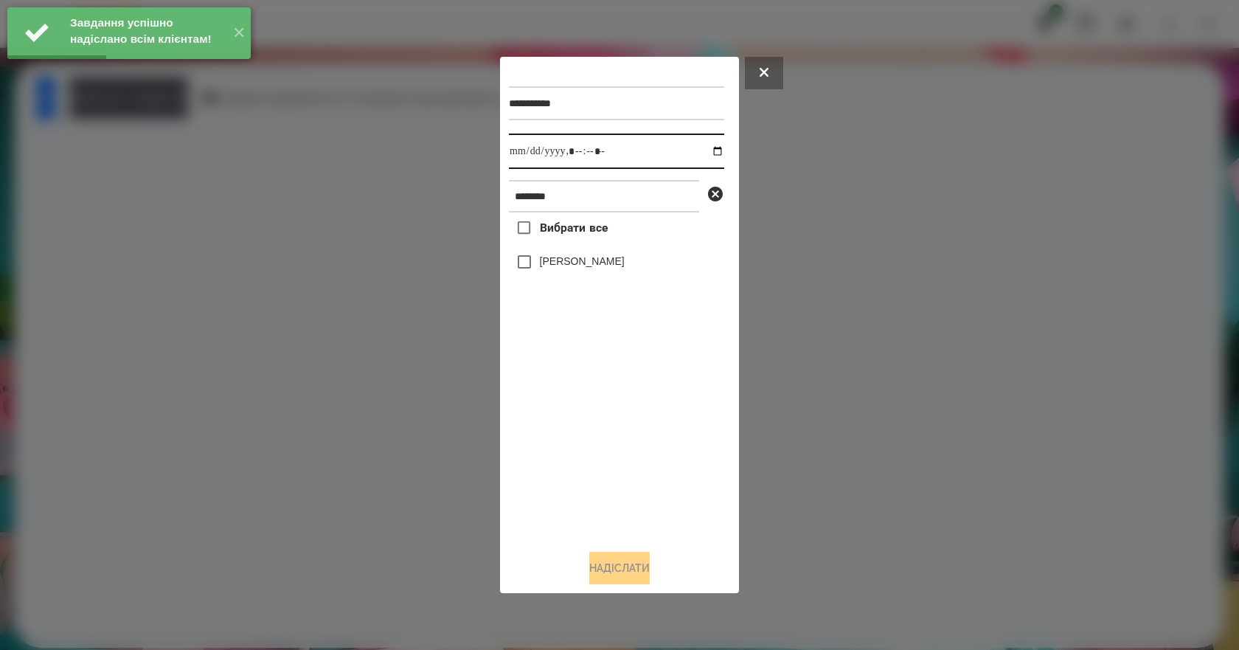
click at [705, 149] on input "datetime-local" at bounding box center [616, 150] width 215 height 35
type input "**********"
click at [578, 466] on div "Вибрати все Омельнік Вероніка" at bounding box center [616, 374] width 215 height 325
click at [568, 260] on label "[PERSON_NAME]" at bounding box center [582, 261] width 85 height 15
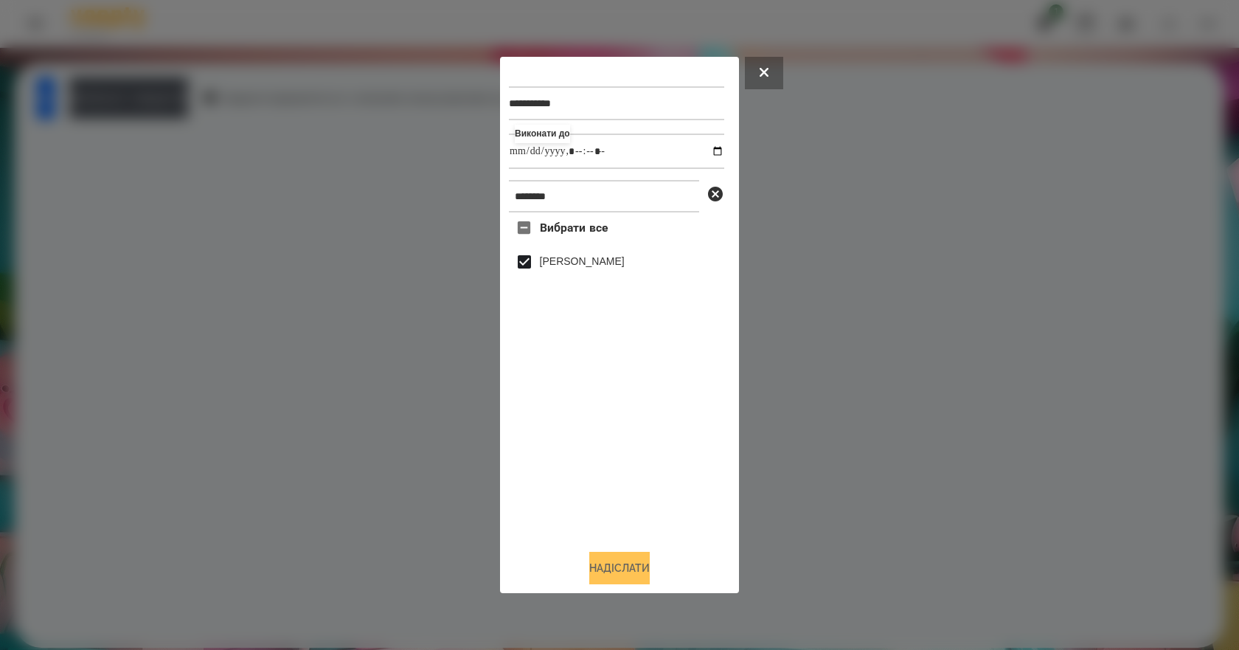
click at [596, 568] on button "Надіслати" at bounding box center [619, 567] width 60 height 32
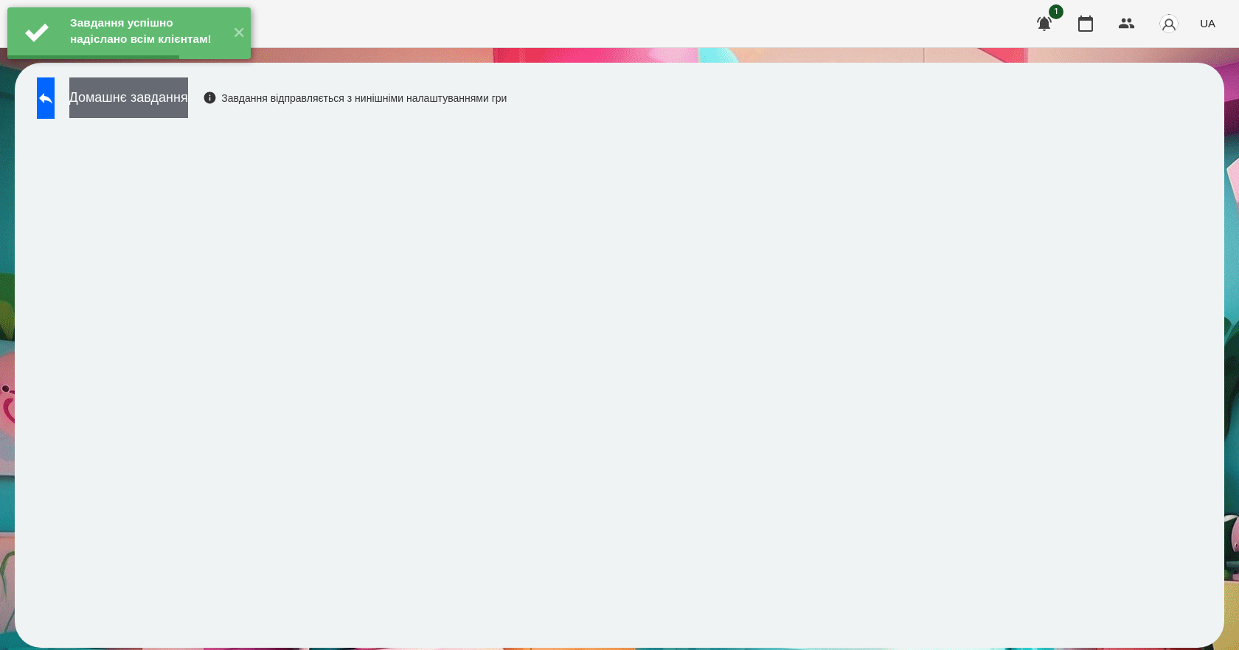
click at [188, 109] on button "Домашнє завдання" at bounding box center [128, 97] width 119 height 41
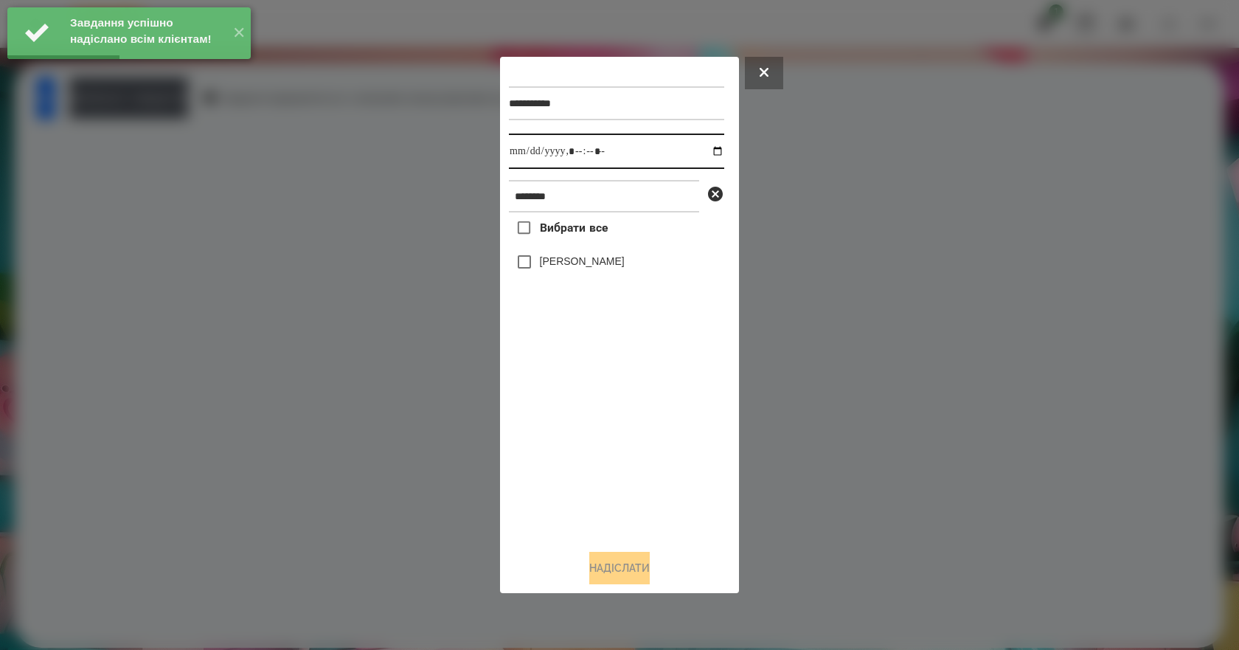
click at [706, 147] on input "datetime-local" at bounding box center [616, 150] width 215 height 35
type input "**********"
click at [613, 471] on div "Вибрати все Омельнік Вероніка" at bounding box center [616, 374] width 215 height 325
click at [599, 256] on label "[PERSON_NAME]" at bounding box center [582, 261] width 85 height 15
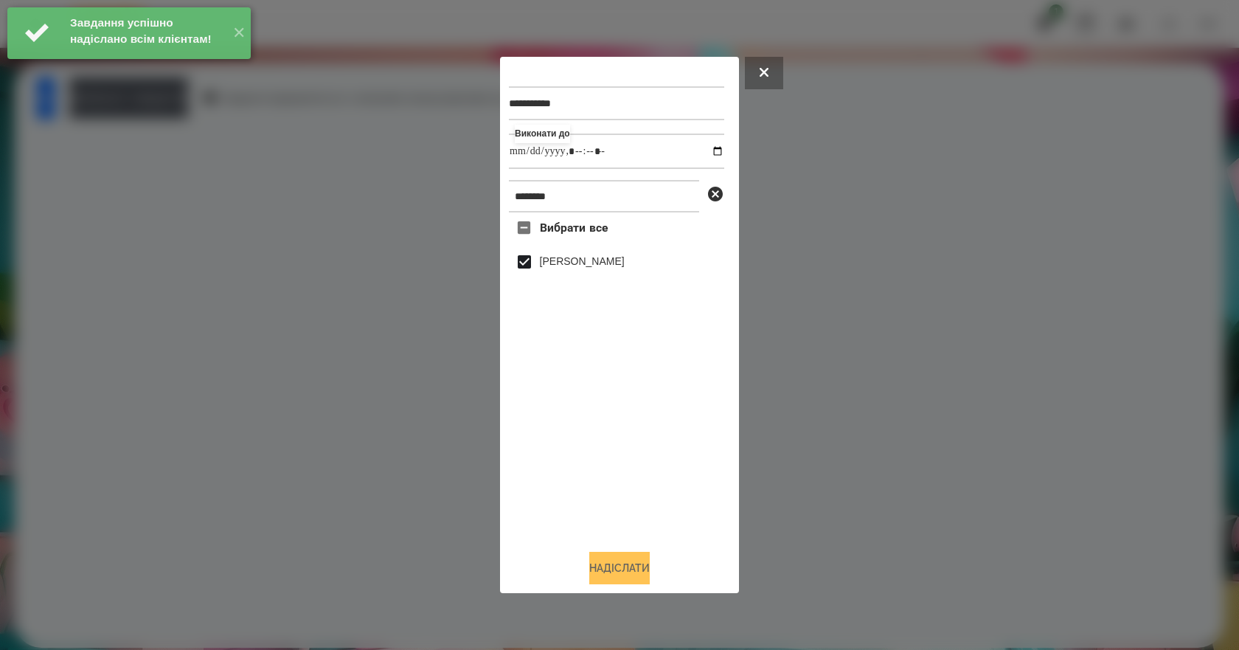
click at [607, 581] on button "Надіслати" at bounding box center [619, 567] width 60 height 32
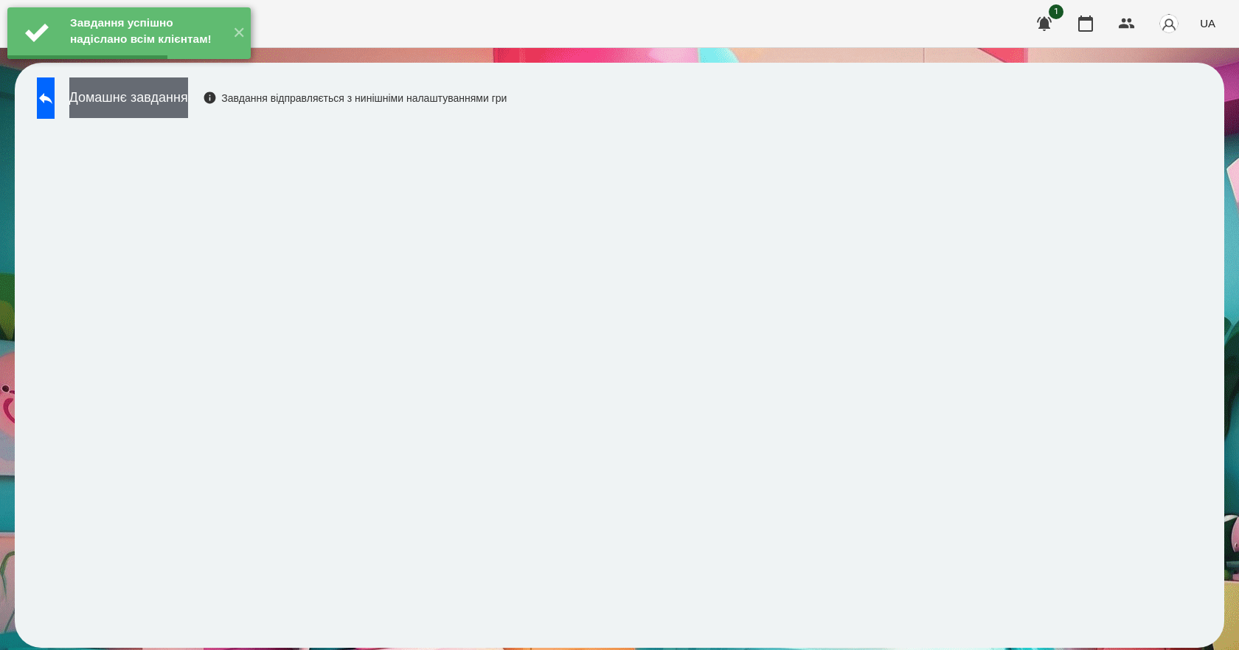
click at [153, 102] on button "Домашнє завдання" at bounding box center [128, 97] width 119 height 41
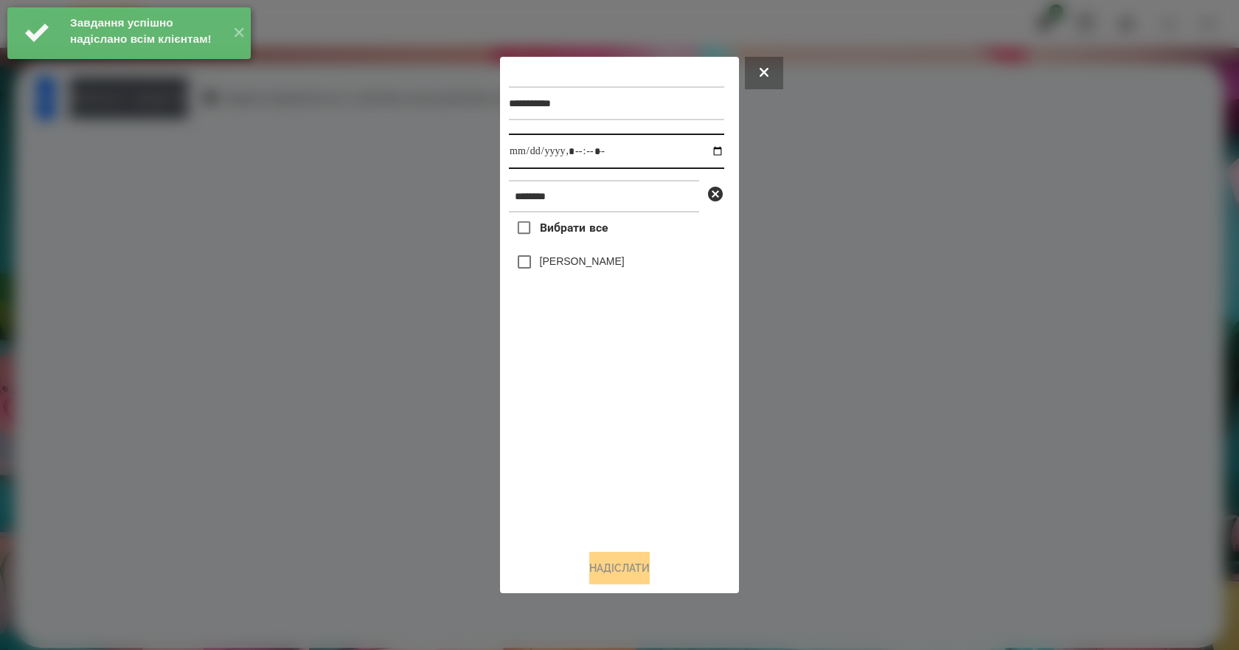
click at [705, 147] on input "datetime-local" at bounding box center [616, 150] width 215 height 35
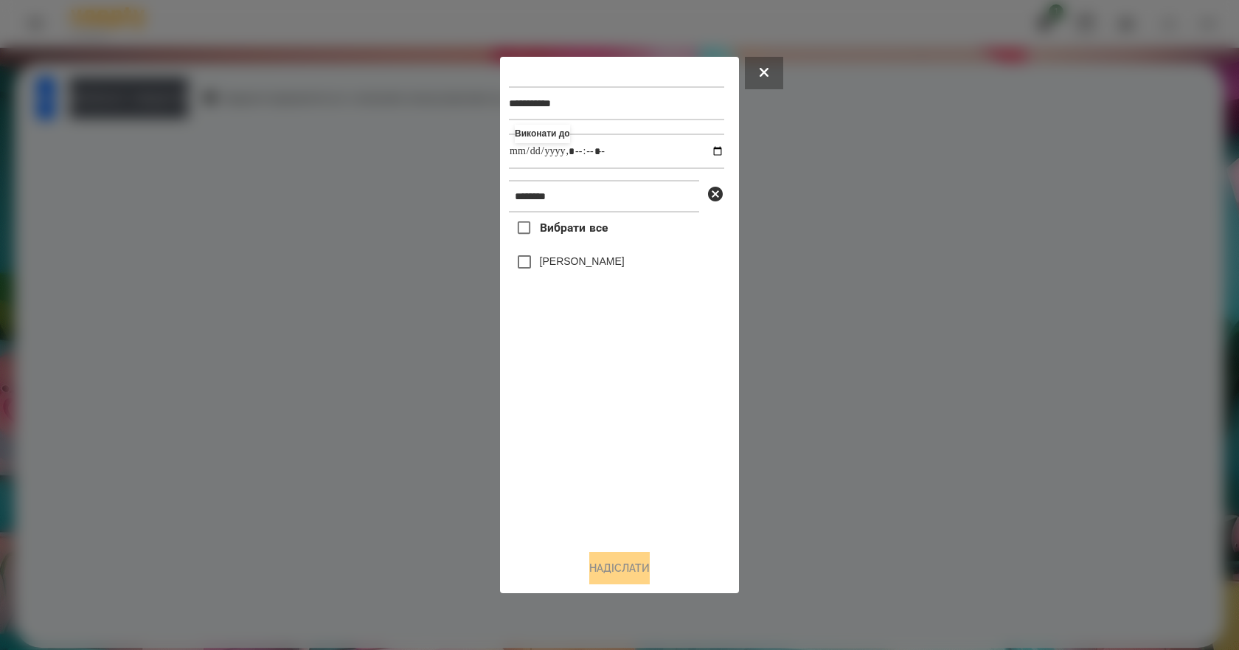
type input "**********"
click at [585, 479] on div "Вибрати все Омельнік Вероніка" at bounding box center [616, 374] width 215 height 325
click at [585, 263] on label "[PERSON_NAME]" at bounding box center [582, 261] width 85 height 15
click at [602, 567] on button "Надіслати" at bounding box center [619, 567] width 60 height 32
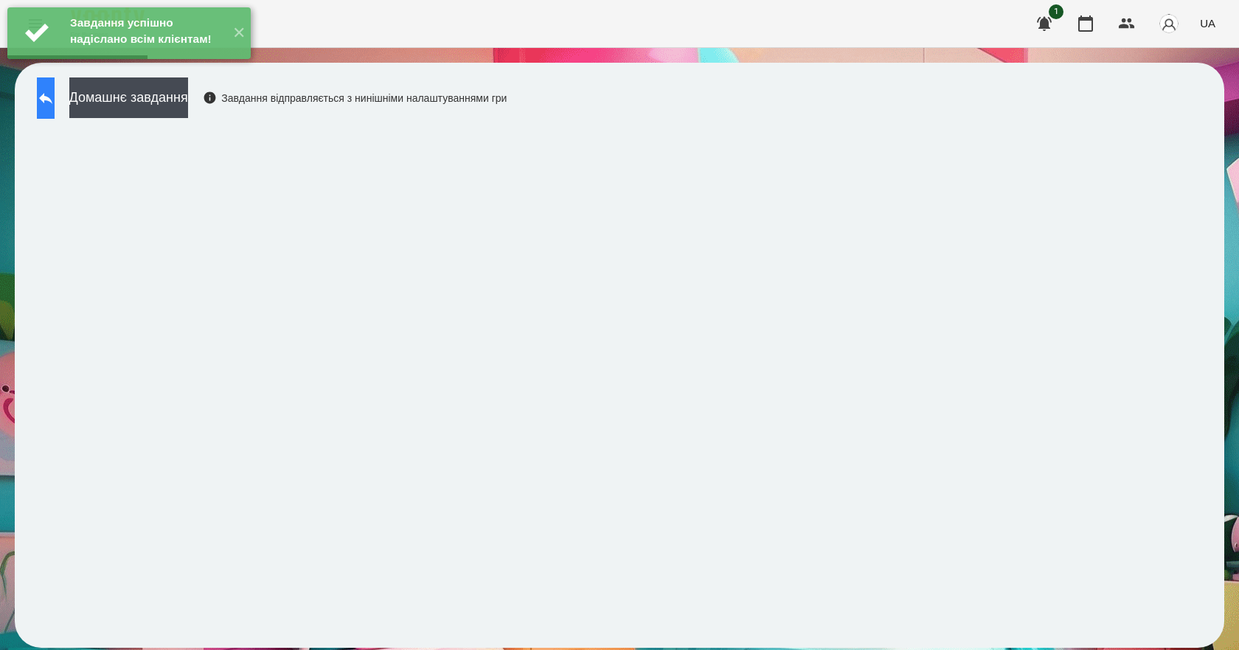
click at [52, 97] on icon at bounding box center [45, 98] width 13 height 11
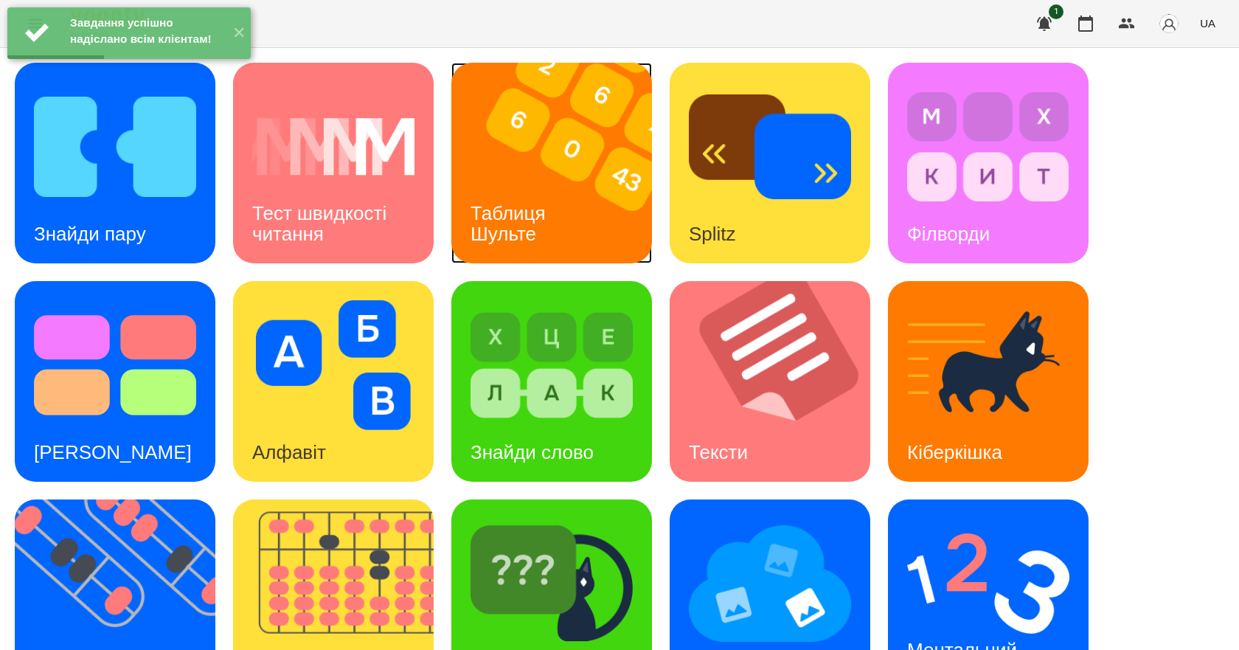
click at [508, 226] on h3 "Таблиця Шульте" at bounding box center [510, 223] width 80 height 42
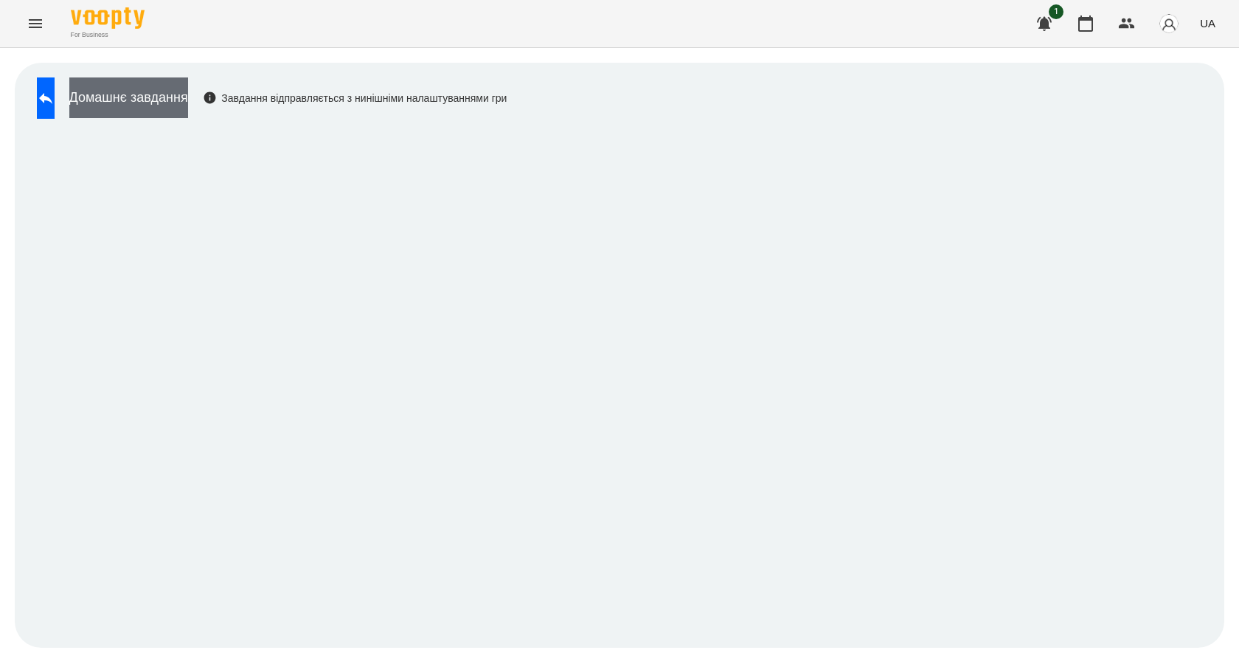
click at [188, 97] on button "Домашнє завдання" at bounding box center [128, 97] width 119 height 41
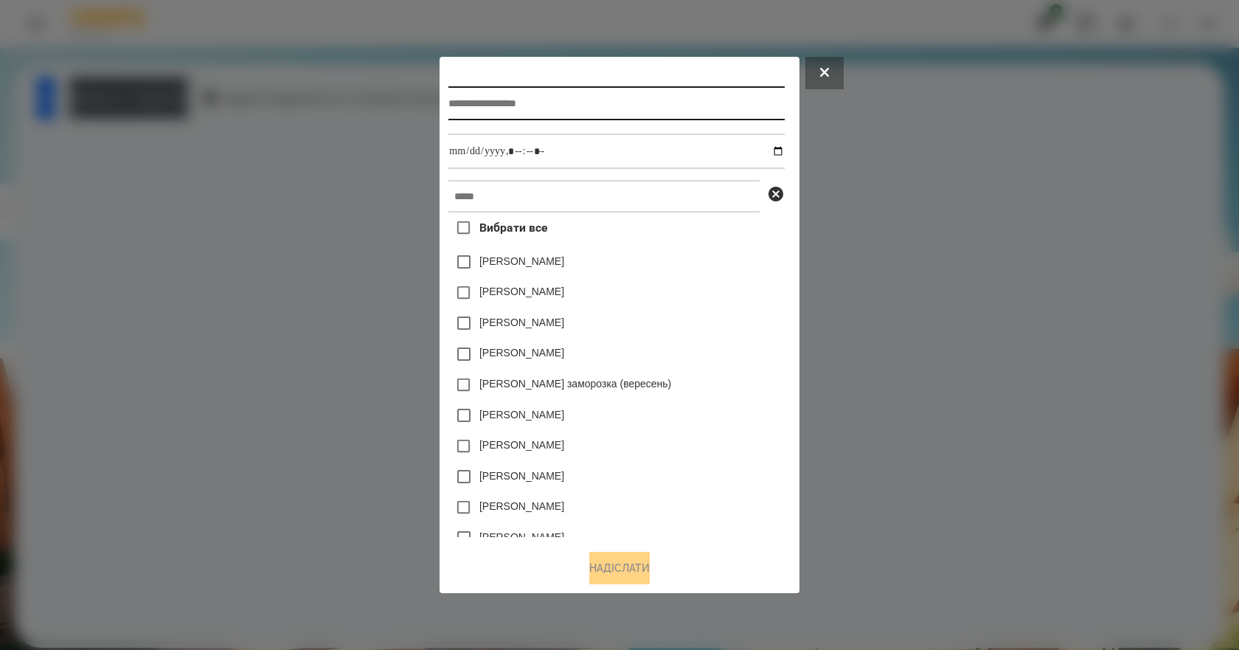
click at [546, 105] on input "text" at bounding box center [615, 103] width 335 height 34
type input "**********"
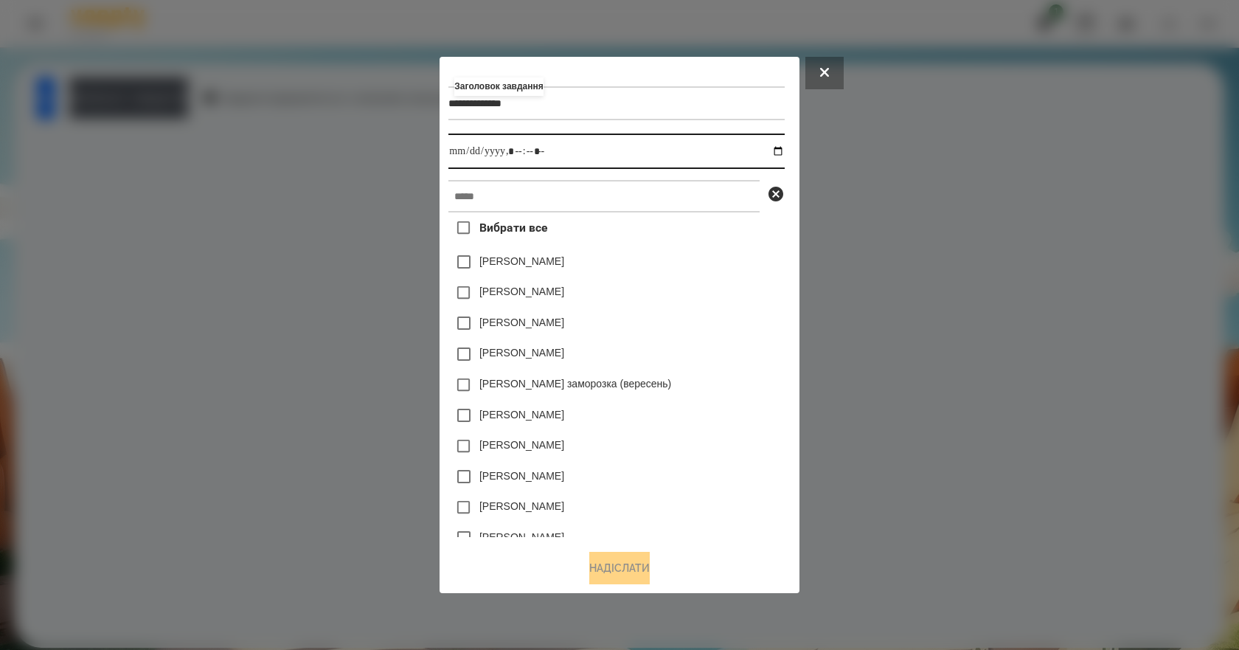
click at [783, 150] on input "datetime-local" at bounding box center [615, 150] width 335 height 35
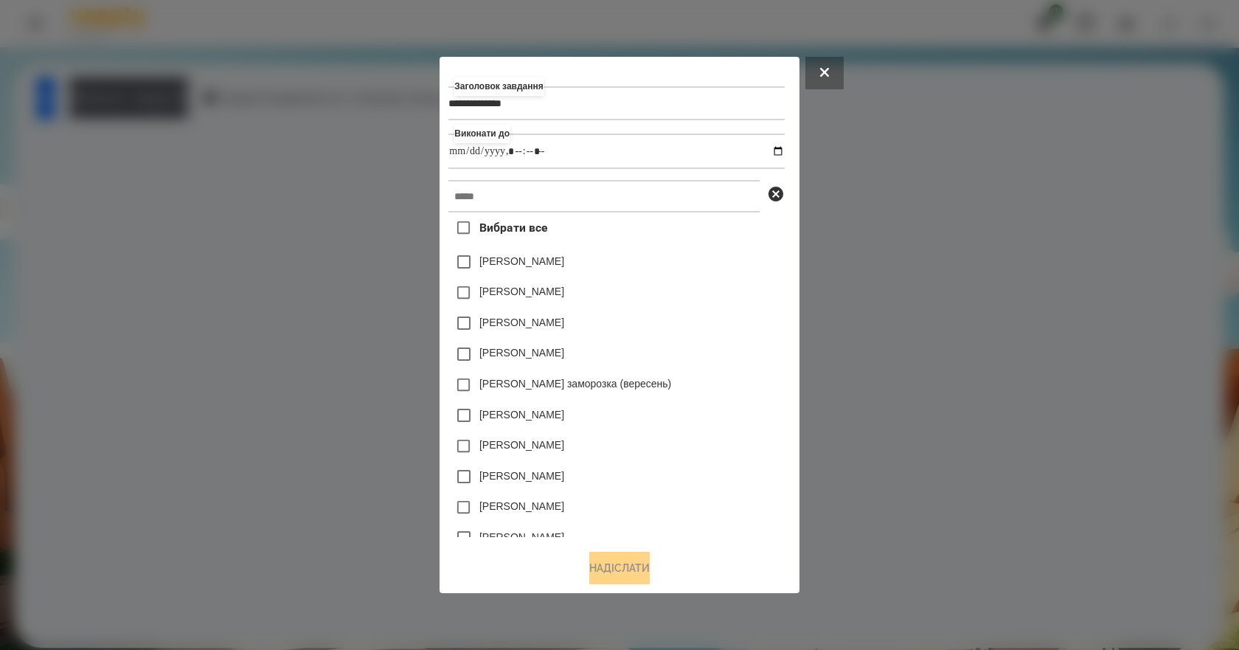
type input "**********"
drag, startPoint x: 729, startPoint y: 307, endPoint x: 689, endPoint y: 248, distance: 71.2
click at [729, 307] on div "Коля Главач" at bounding box center [615, 292] width 335 height 31
click at [649, 212] on input "text" at bounding box center [603, 196] width 311 height 32
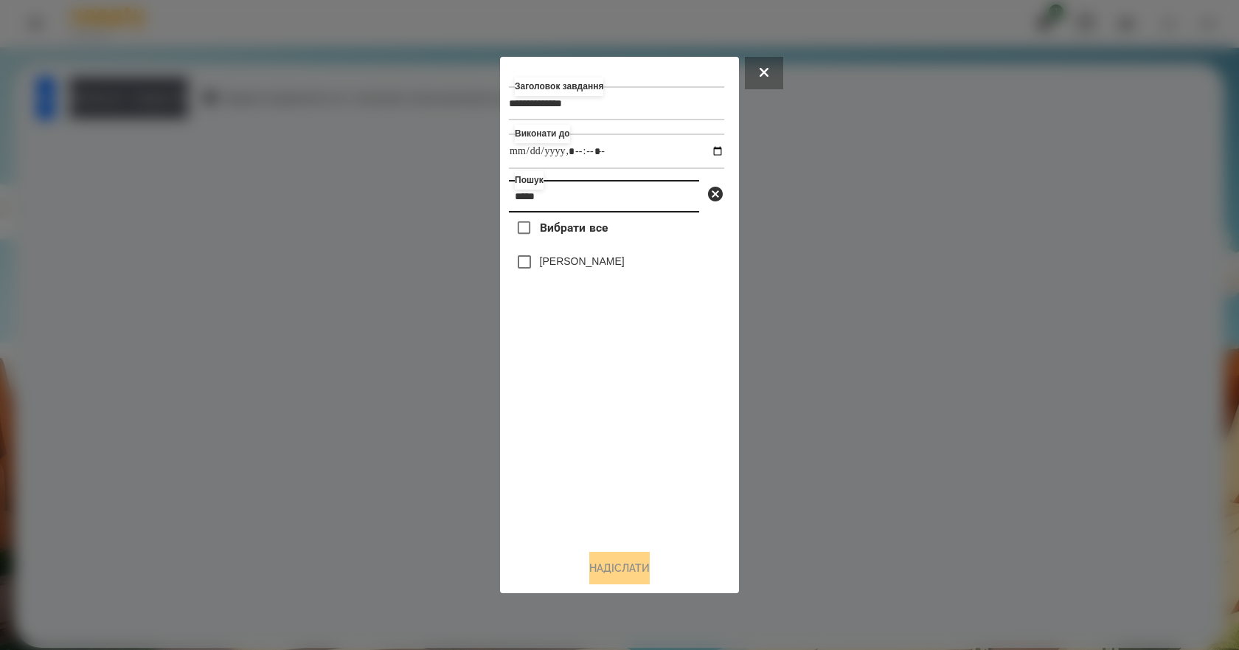
type input "*****"
click at [610, 262] on label "[PERSON_NAME]" at bounding box center [582, 261] width 85 height 15
click at [608, 265] on label "[PERSON_NAME]" at bounding box center [582, 261] width 85 height 15
click at [605, 571] on button "Надіслати" at bounding box center [619, 567] width 60 height 32
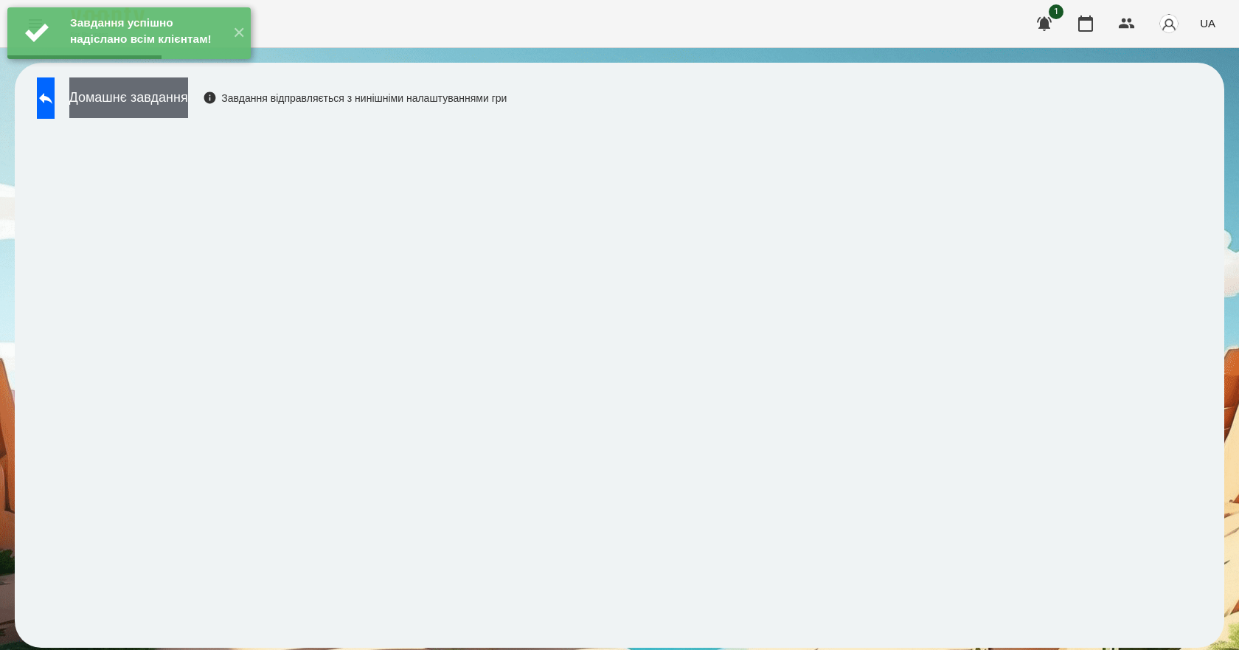
click at [164, 99] on button "Домашнє завдання" at bounding box center [128, 97] width 119 height 41
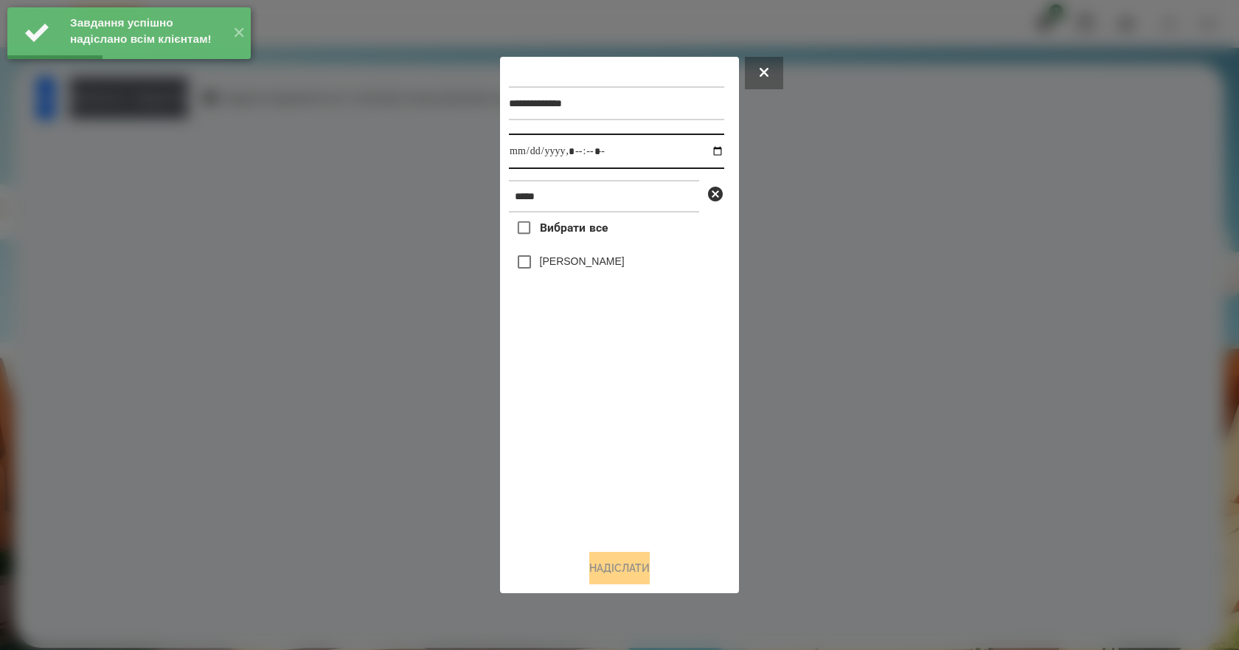
click at [700, 149] on input "datetime-local" at bounding box center [616, 150] width 215 height 35
type input "**********"
click at [559, 496] on div "Вибрати все Омельнік Вероніка" at bounding box center [616, 374] width 215 height 325
click at [603, 265] on label "[PERSON_NAME]" at bounding box center [582, 261] width 85 height 15
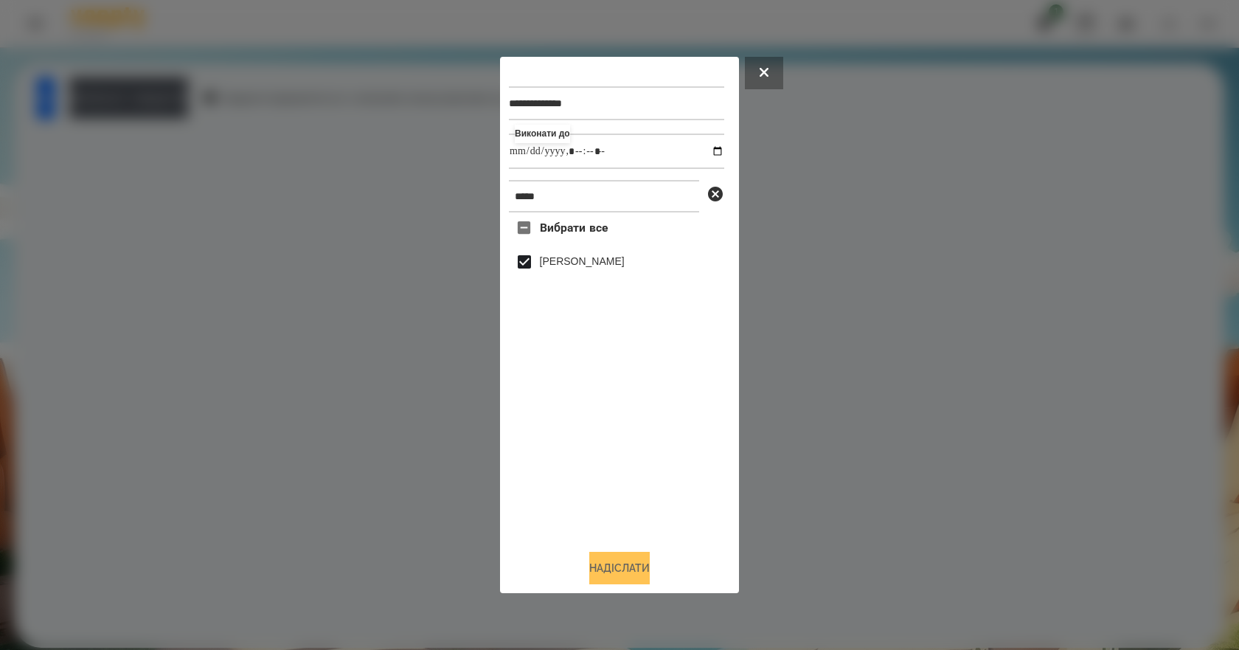
click at [650, 562] on button "Надіслати" at bounding box center [619, 567] width 60 height 32
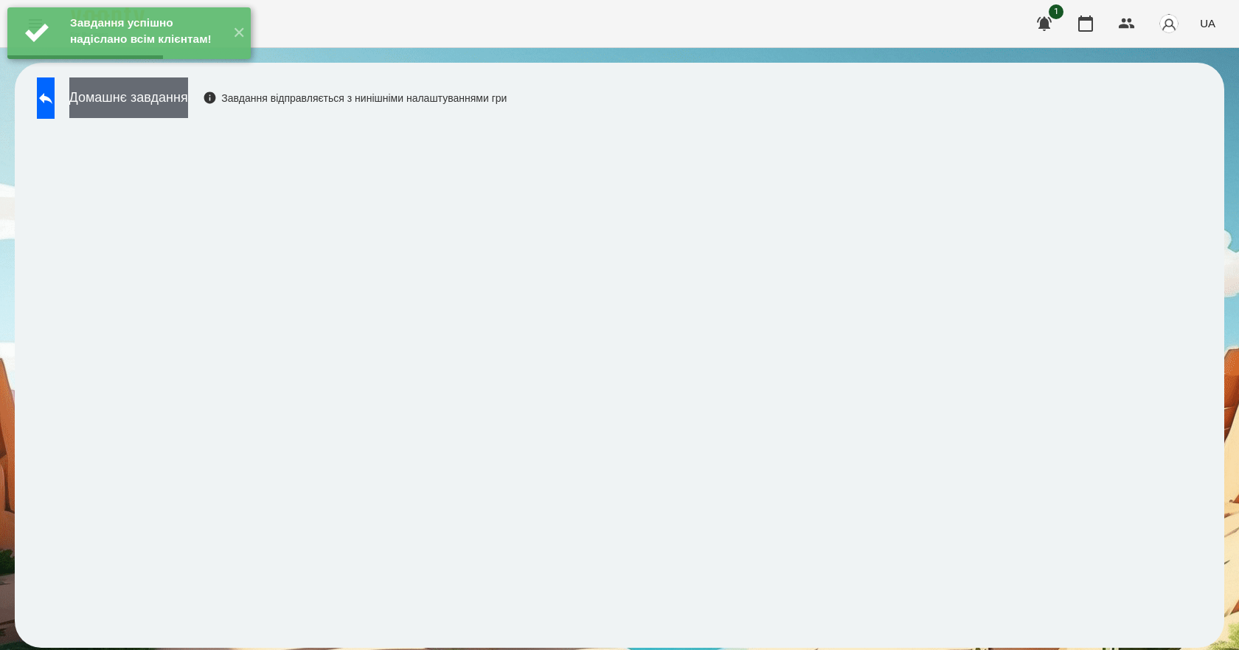
click at [188, 105] on button "Домашнє завдання" at bounding box center [128, 97] width 119 height 41
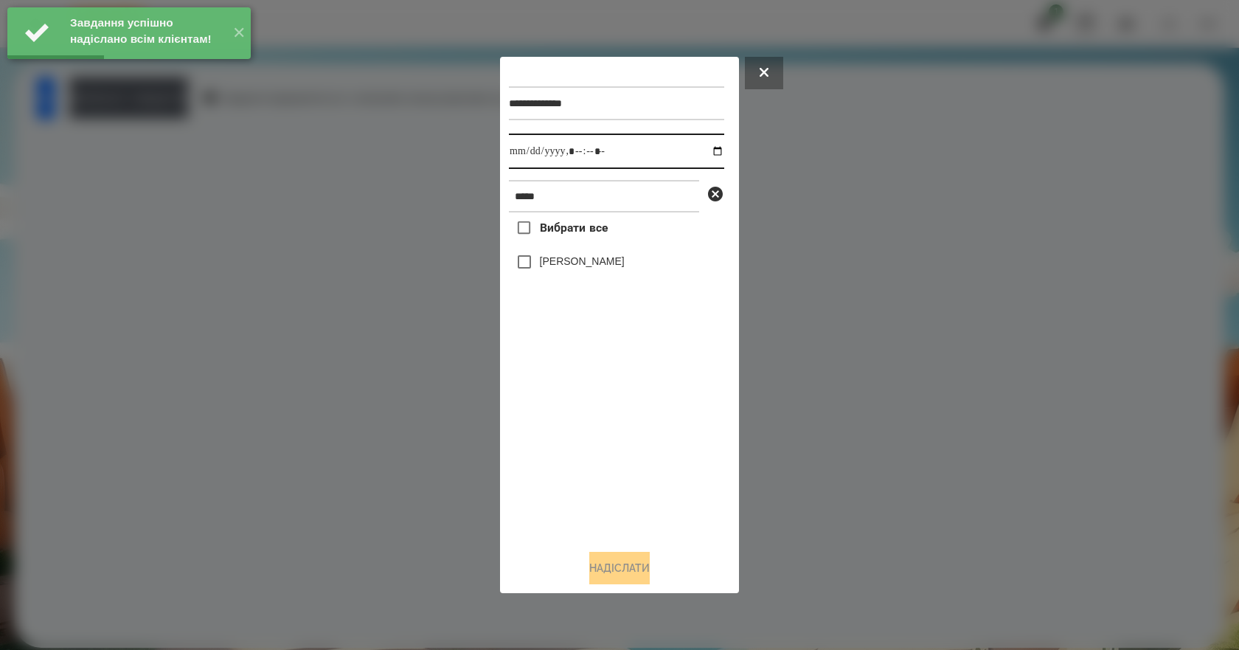
click at [700, 148] on input "datetime-local" at bounding box center [616, 150] width 215 height 35
type input "**********"
click at [582, 462] on div "Вибрати все Омельнік Вероніка" at bounding box center [616, 374] width 215 height 325
click at [602, 258] on label "[PERSON_NAME]" at bounding box center [582, 261] width 85 height 15
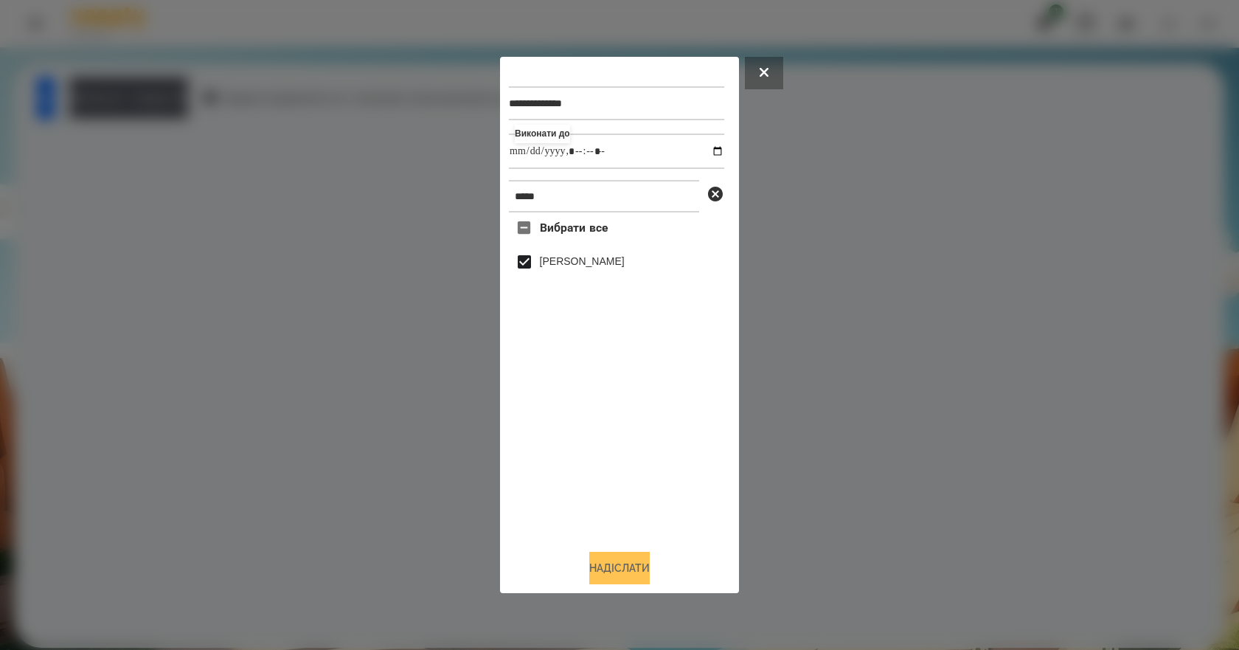
click at [630, 578] on button "Надіслати" at bounding box center [619, 567] width 60 height 32
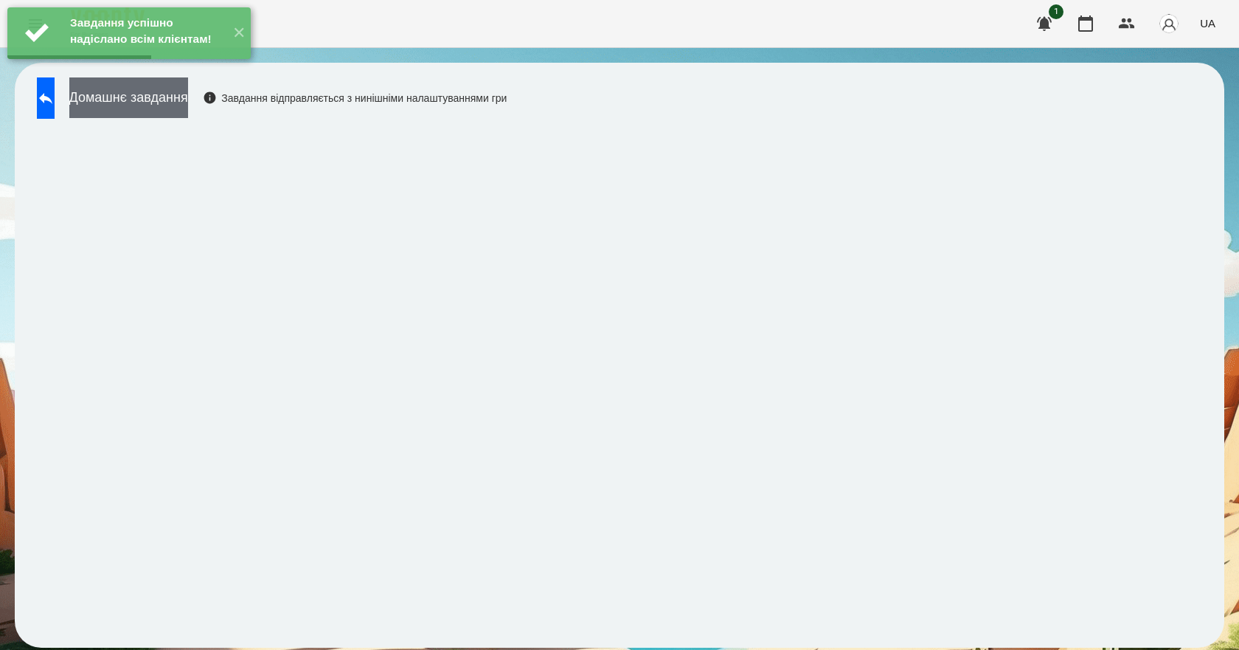
click at [188, 113] on button "Домашнє завдання" at bounding box center [128, 97] width 119 height 41
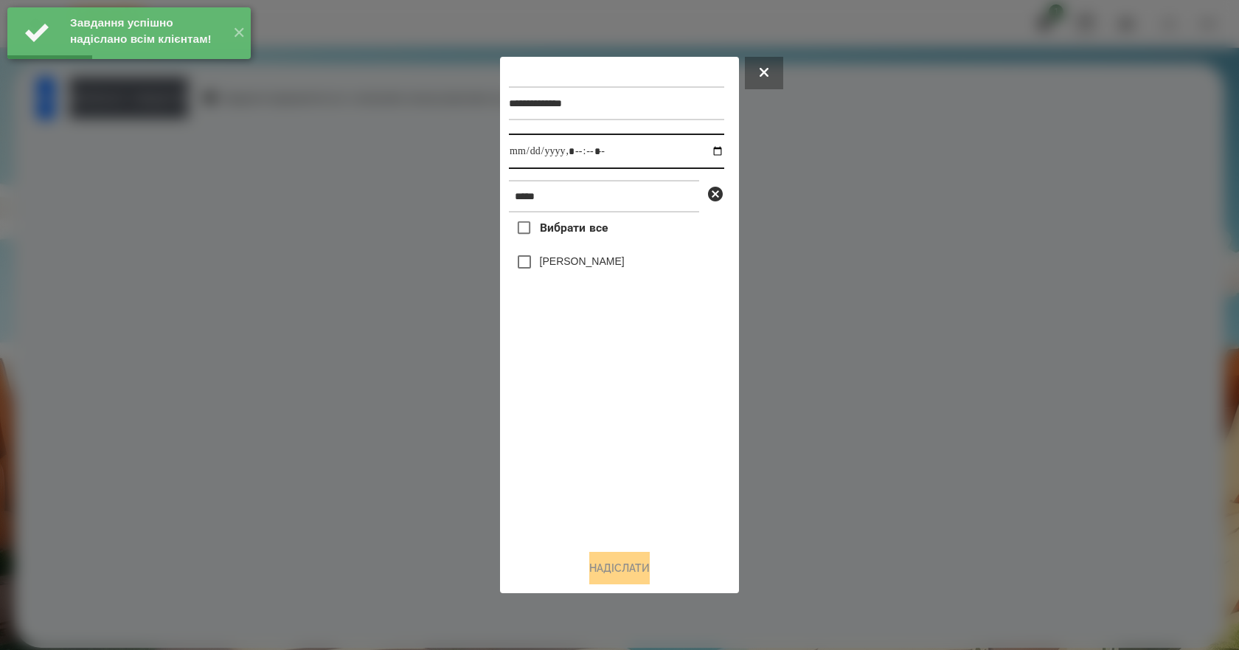
click at [700, 148] on input "datetime-local" at bounding box center [616, 150] width 215 height 35
type input "**********"
click at [579, 494] on div "Вибрати все Омельнік Вероніка" at bounding box center [616, 374] width 215 height 325
click at [608, 259] on label "[PERSON_NAME]" at bounding box center [582, 261] width 85 height 15
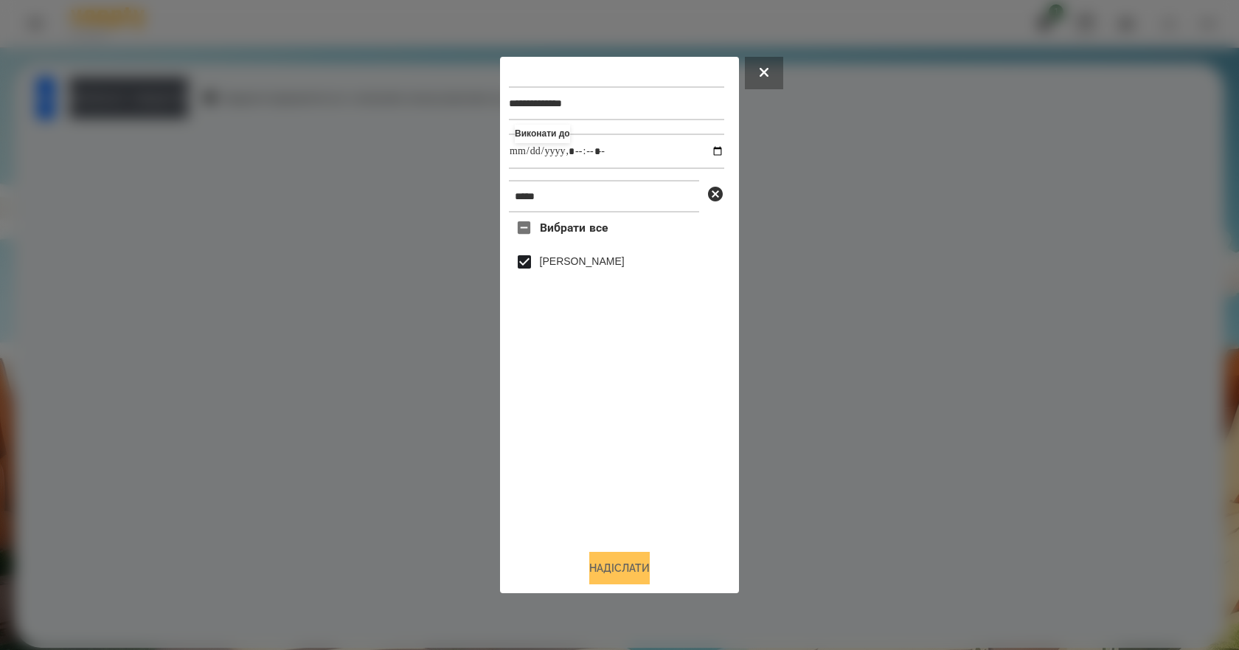
click at [625, 577] on button "Надіслати" at bounding box center [619, 567] width 60 height 32
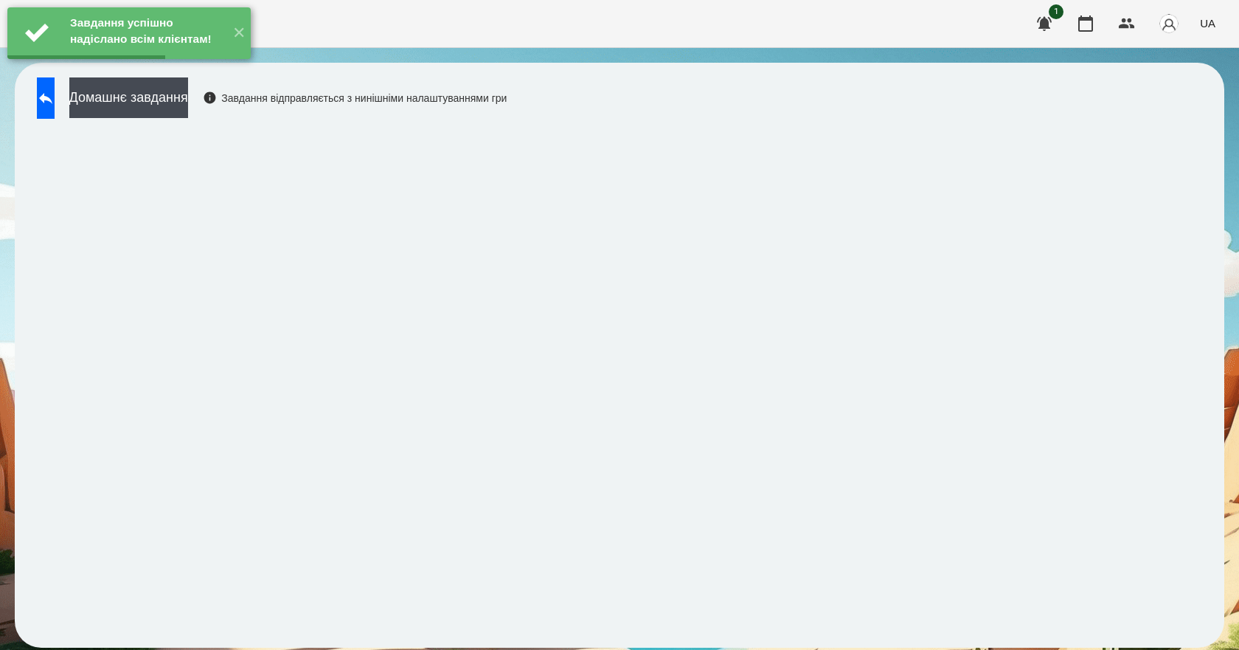
click at [205, 123] on div "Домашнє завдання Завдання відправляється з нинішніми налаштуваннями гри" at bounding box center [267, 101] width 477 height 49
click at [205, 122] on div "Домашнє завдання Завдання відправляється з нинішніми налаштуваннями гри" at bounding box center [267, 101] width 477 height 49
click at [188, 111] on button "Домашнє завдання" at bounding box center [128, 97] width 119 height 41
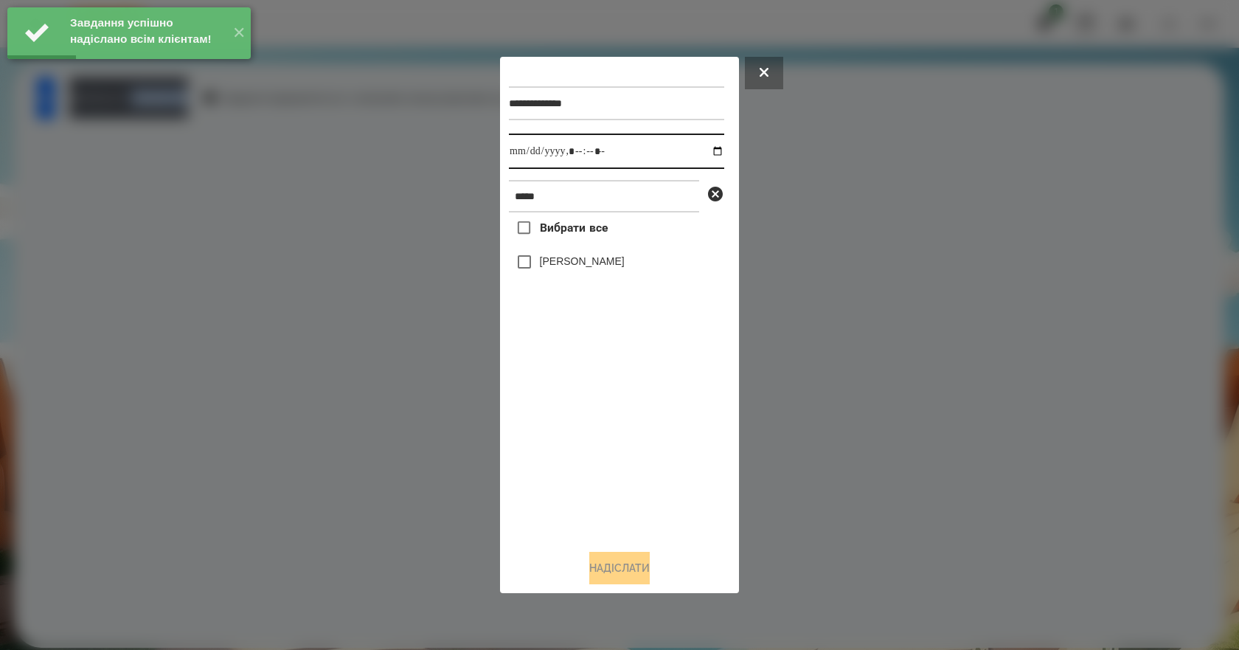
click at [703, 150] on input "datetime-local" at bounding box center [616, 150] width 215 height 35
type input "**********"
drag, startPoint x: 603, startPoint y: 480, endPoint x: 614, endPoint y: 425, distance: 56.4
click at [602, 480] on div "Вибрати все Омельнік Вероніка" at bounding box center [616, 374] width 215 height 325
click at [606, 266] on label "[PERSON_NAME]" at bounding box center [582, 261] width 85 height 15
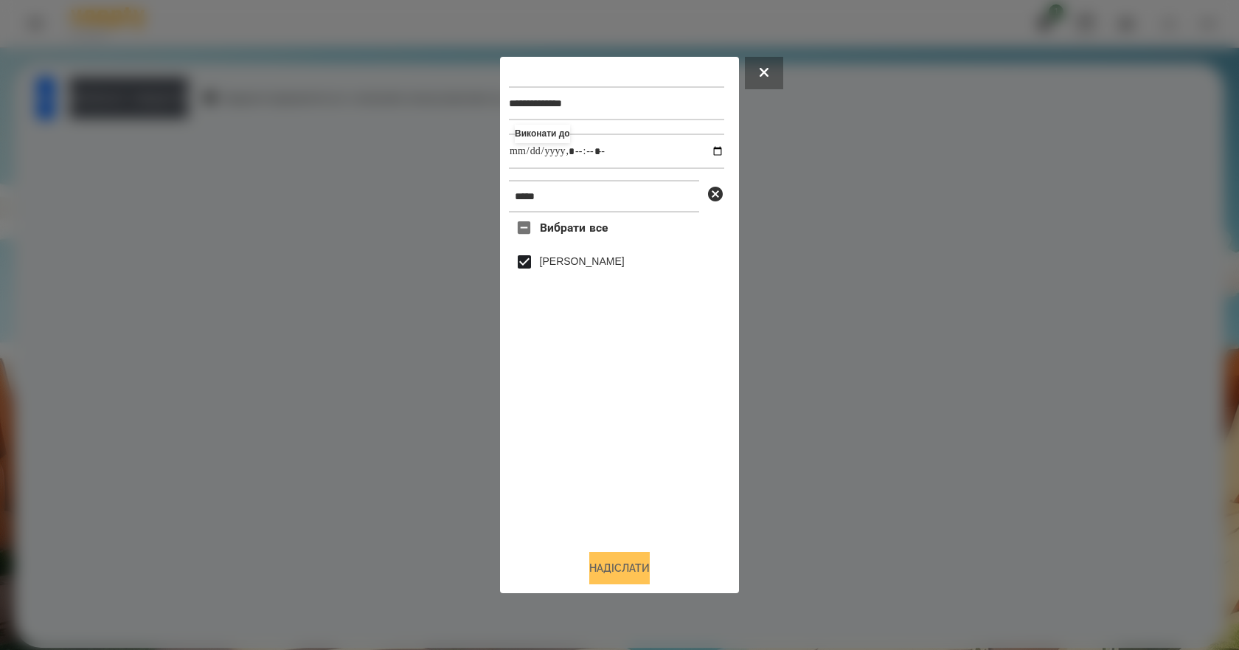
click at [624, 572] on button "Надіслати" at bounding box center [619, 567] width 60 height 32
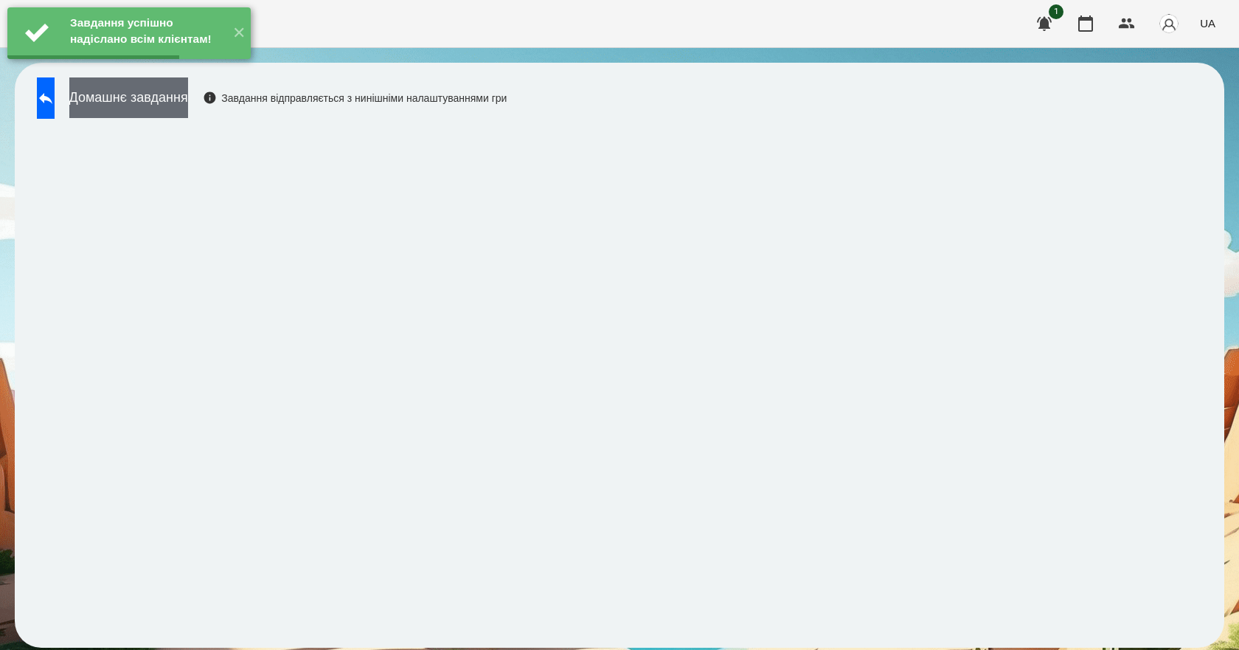
click at [175, 97] on button "Домашнє завдання" at bounding box center [128, 97] width 119 height 41
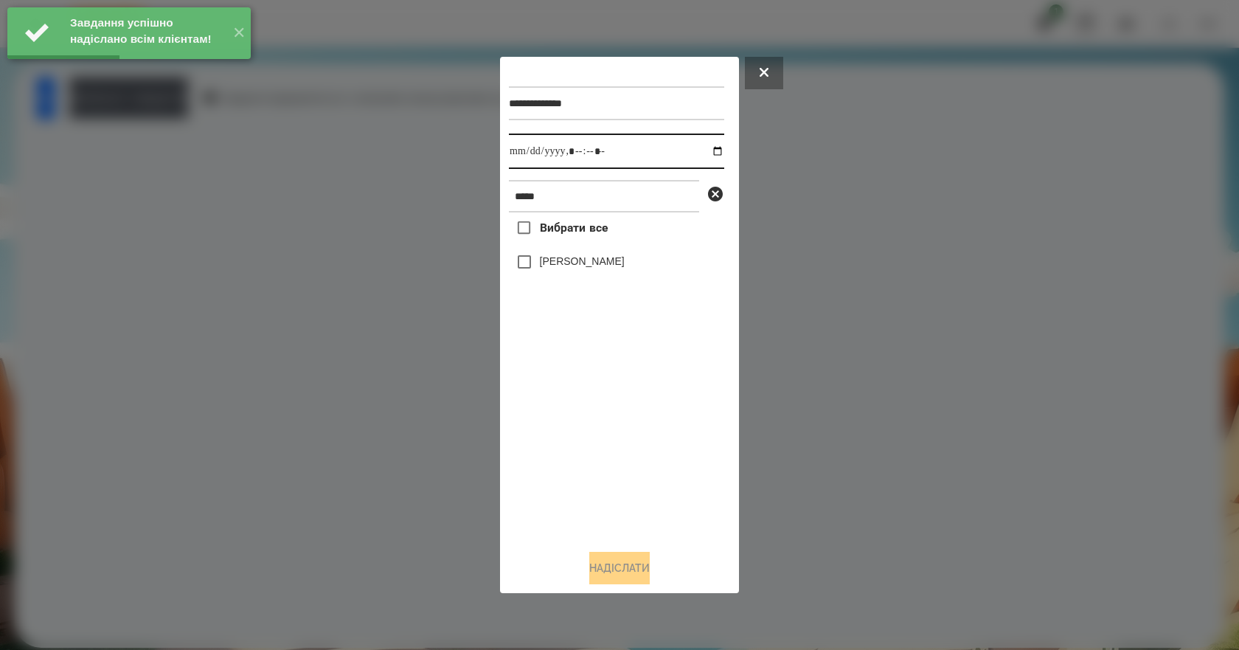
click at [708, 151] on input "datetime-local" at bounding box center [616, 150] width 215 height 35
type input "**********"
click at [626, 510] on div "Вибрати все Омельнік Вероніка" at bounding box center [616, 374] width 215 height 325
click at [582, 264] on label "[PERSON_NAME]" at bounding box center [582, 261] width 85 height 15
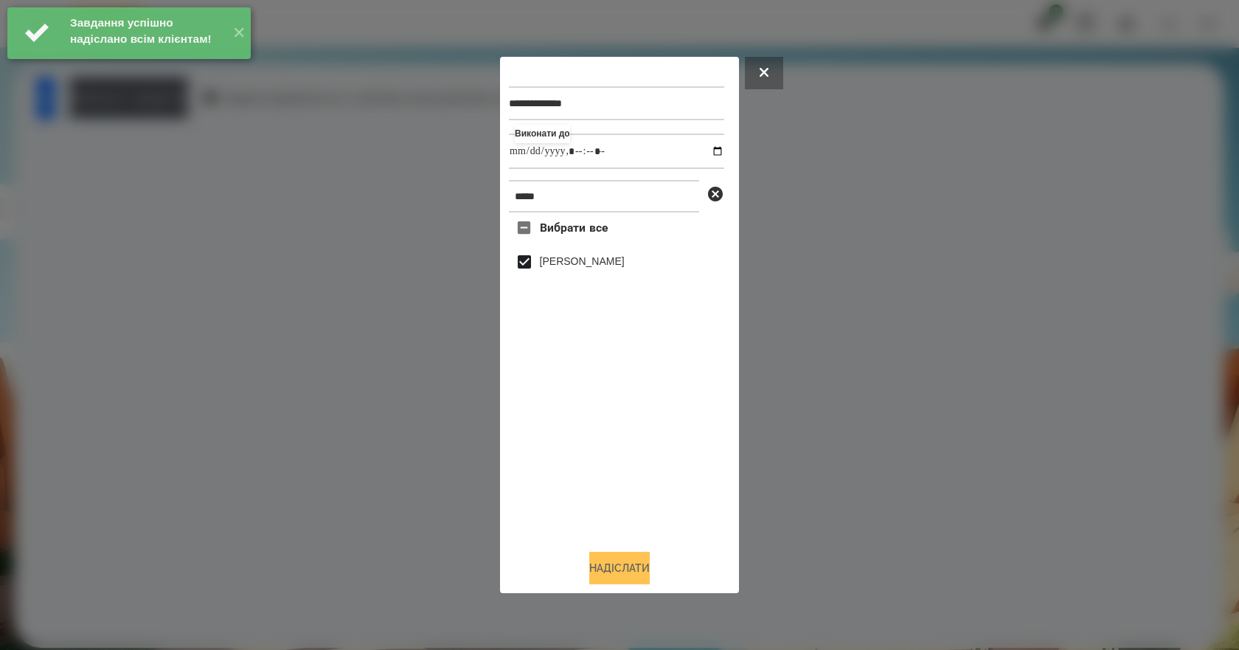
click at [637, 573] on button "Надіслати" at bounding box center [619, 567] width 60 height 32
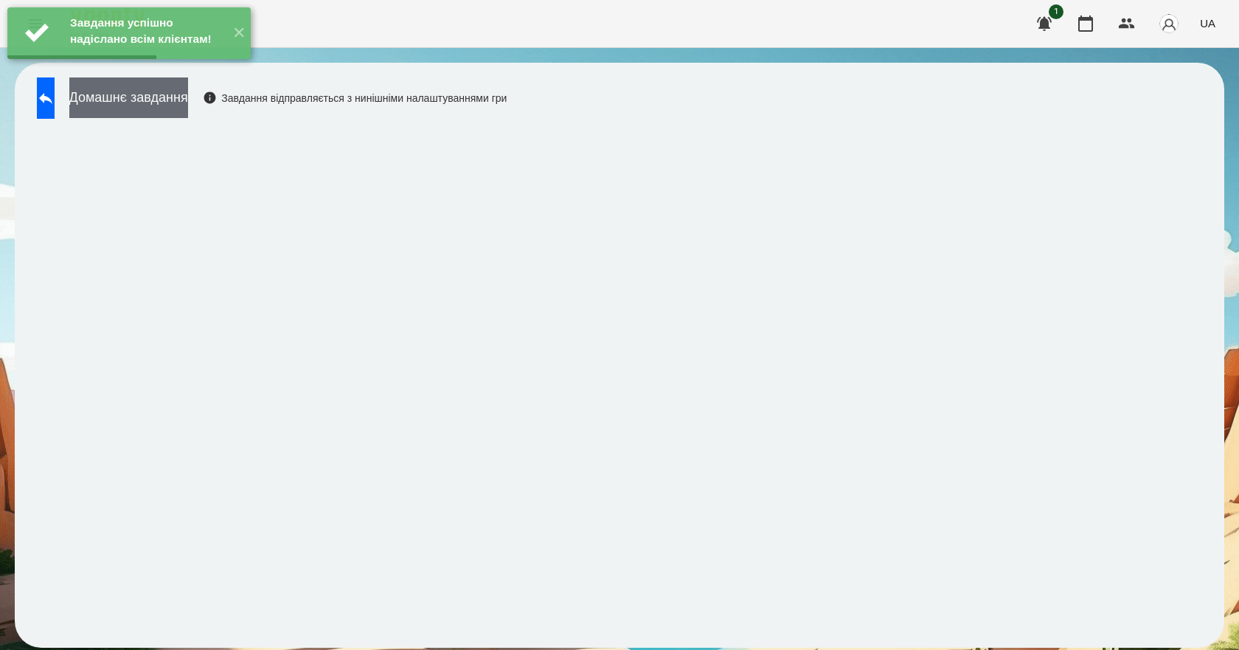
click at [188, 103] on button "Домашнє завдання" at bounding box center [128, 97] width 119 height 41
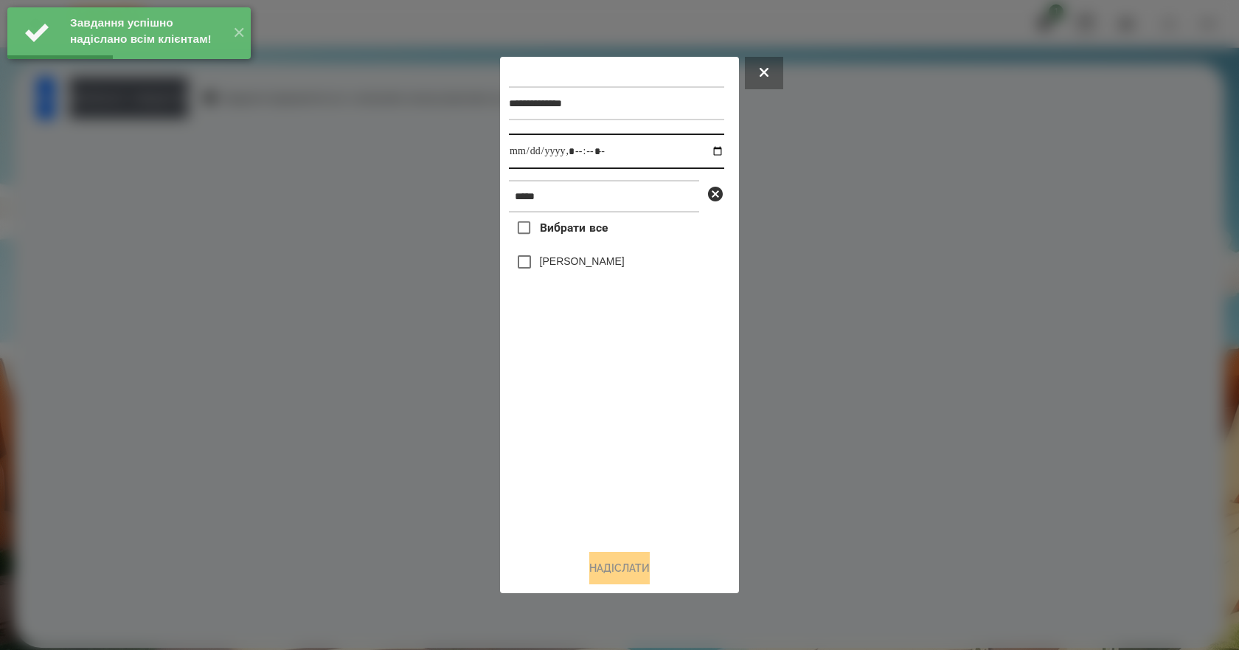
click at [711, 151] on input "datetime-local" at bounding box center [616, 150] width 215 height 35
type input "**********"
click at [624, 495] on div "Вибрати все Омельнік Вероніка" at bounding box center [616, 374] width 215 height 325
click at [601, 268] on label "[PERSON_NAME]" at bounding box center [582, 261] width 85 height 15
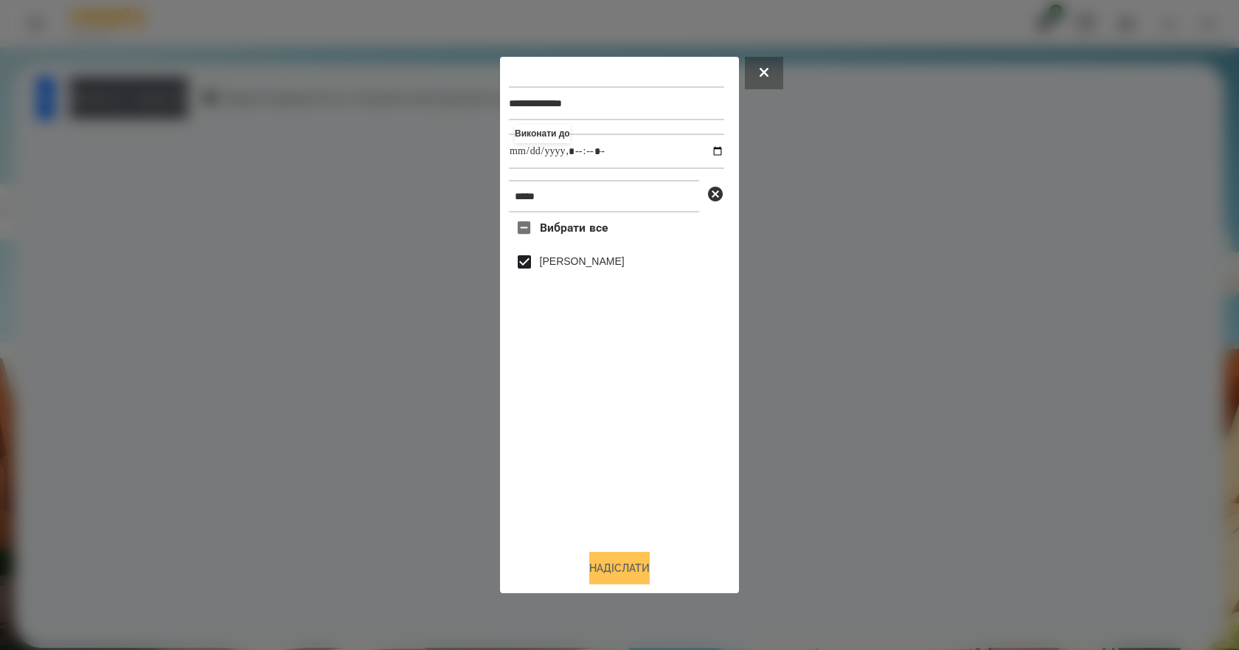
click at [643, 580] on button "Надіслати" at bounding box center [619, 567] width 60 height 32
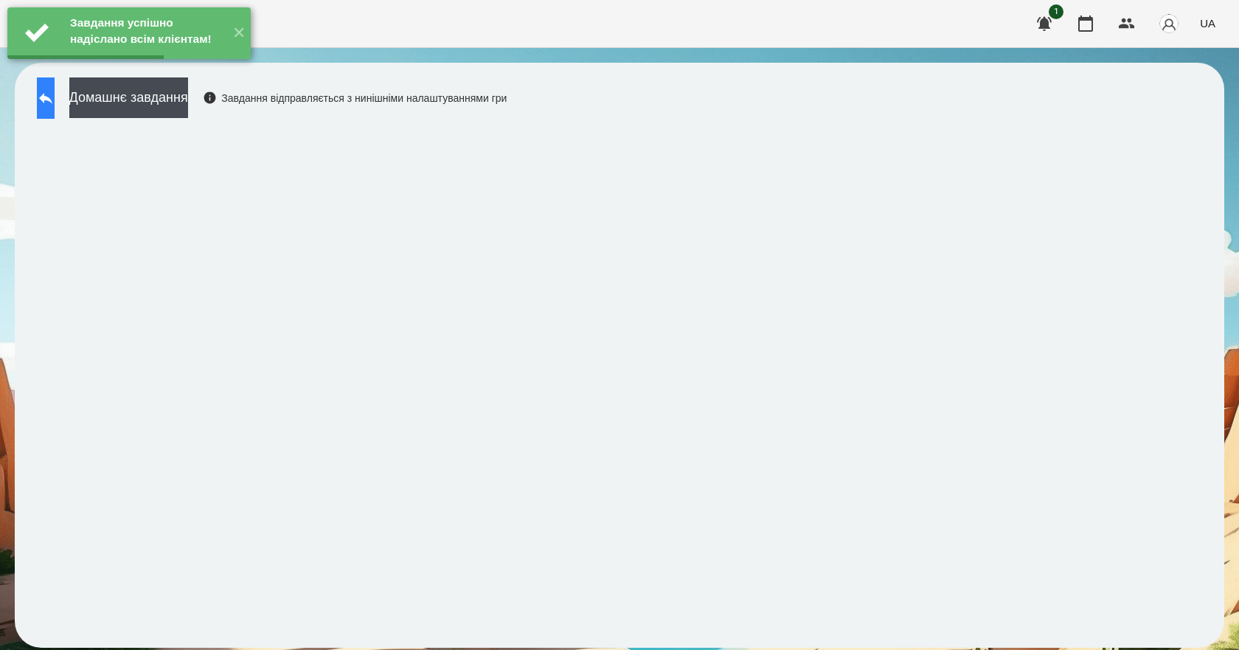
click at [55, 103] on icon at bounding box center [46, 98] width 18 height 18
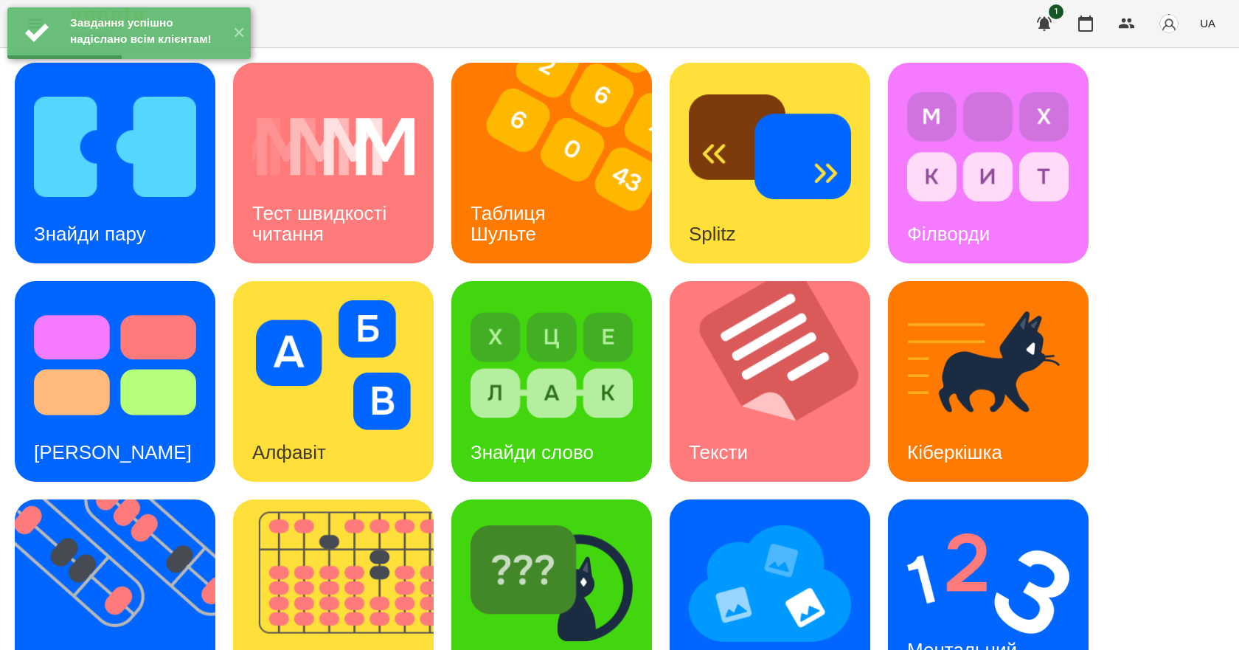
scroll to position [283, 0]
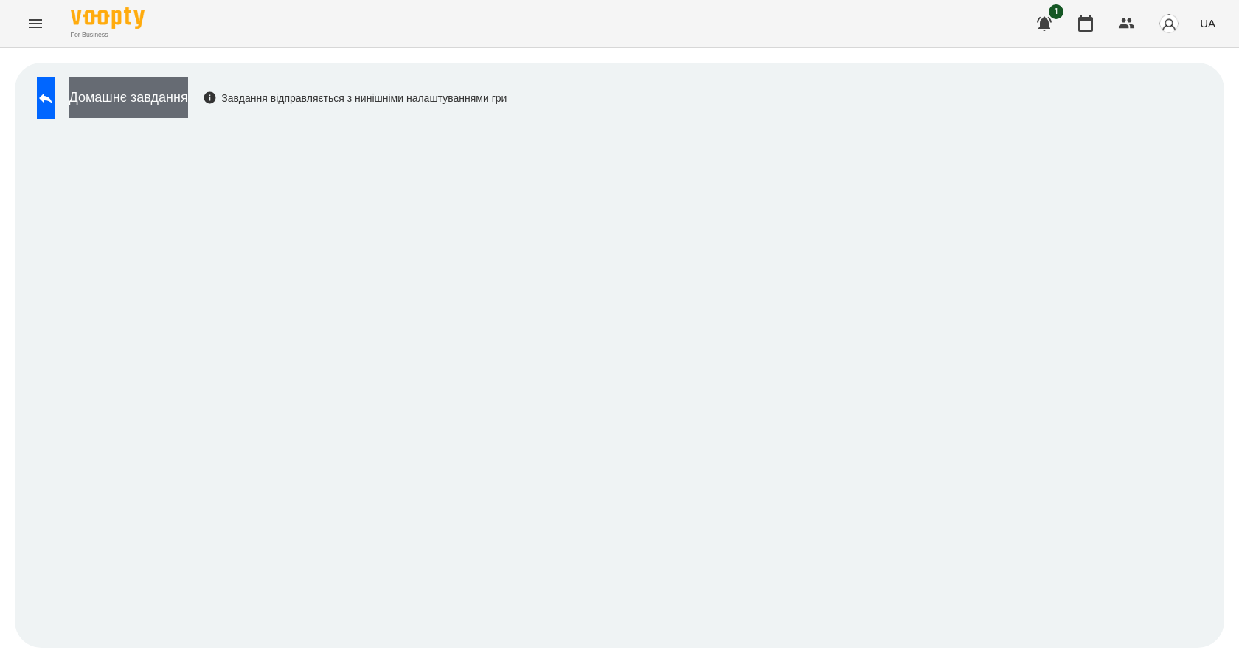
click at [140, 102] on button "Домашнє завдання" at bounding box center [128, 97] width 119 height 41
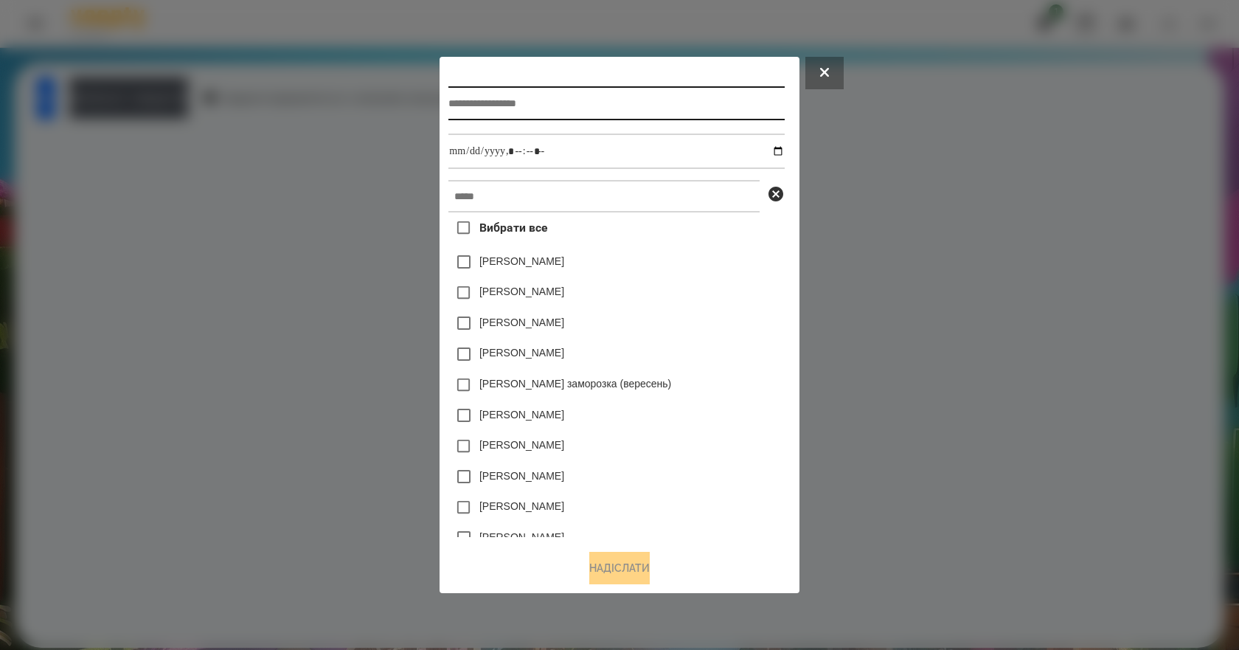
click at [551, 103] on input "text" at bounding box center [615, 103] width 335 height 34
type input "*******"
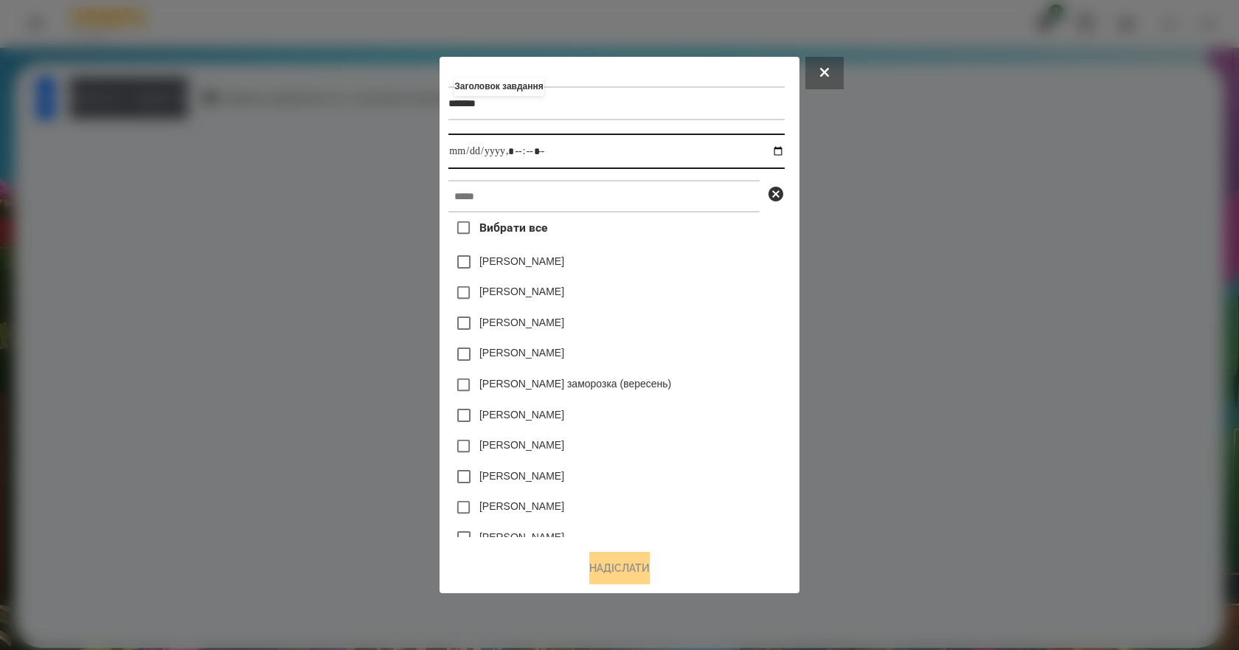
click at [784, 146] on input "datetime-local" at bounding box center [615, 150] width 335 height 35
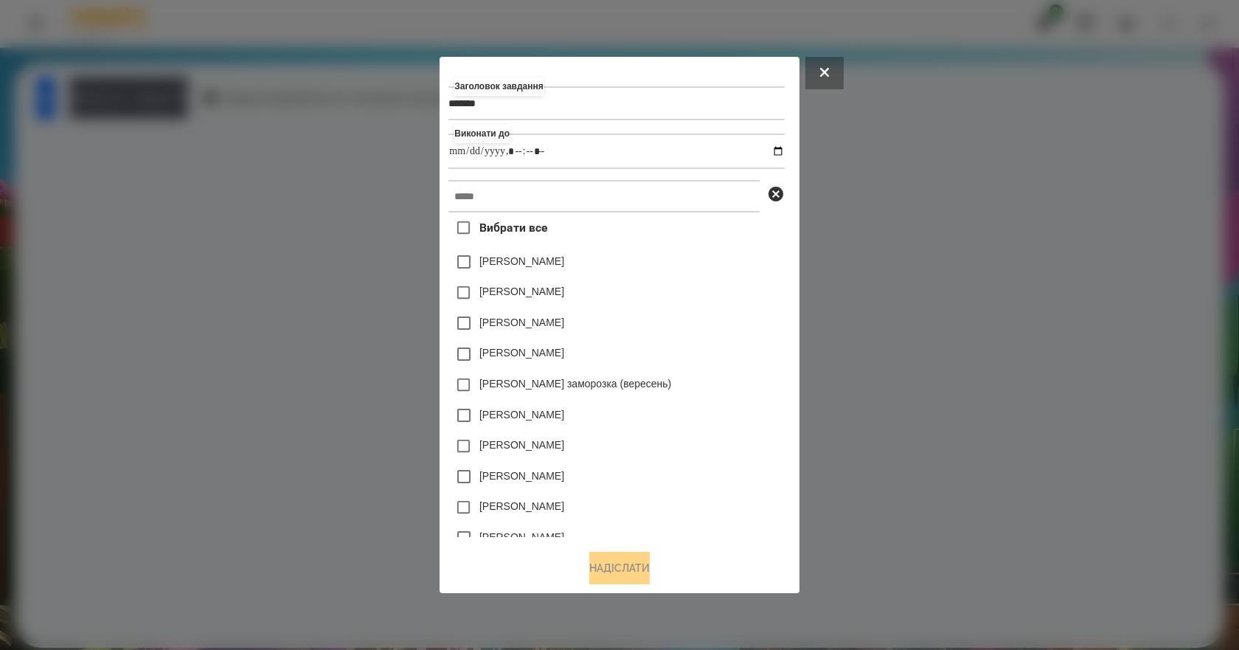
type input "**********"
drag, startPoint x: 679, startPoint y: 294, endPoint x: 748, endPoint y: 290, distance: 69.4
click at [748, 290] on div "Коля Главач" at bounding box center [615, 292] width 335 height 31
click at [550, 189] on input "text" at bounding box center [603, 196] width 311 height 32
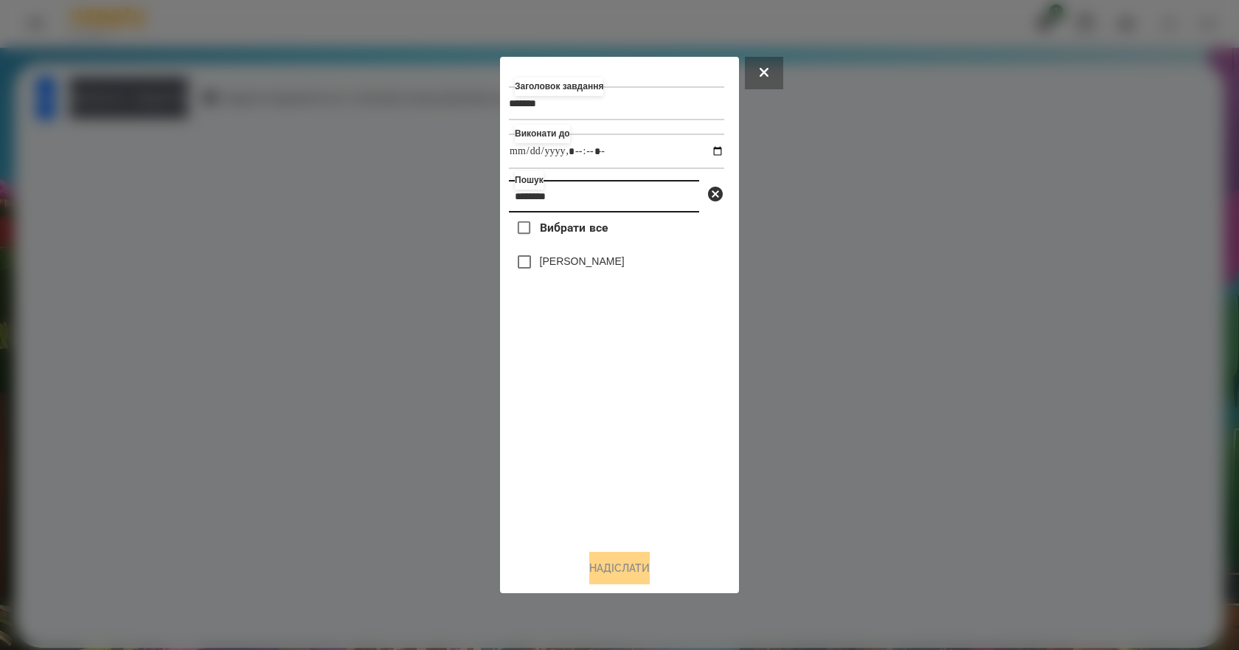
type input "********"
click at [599, 268] on label "[PERSON_NAME]" at bounding box center [582, 261] width 85 height 15
click at [647, 571] on button "Надіслати" at bounding box center [619, 567] width 60 height 32
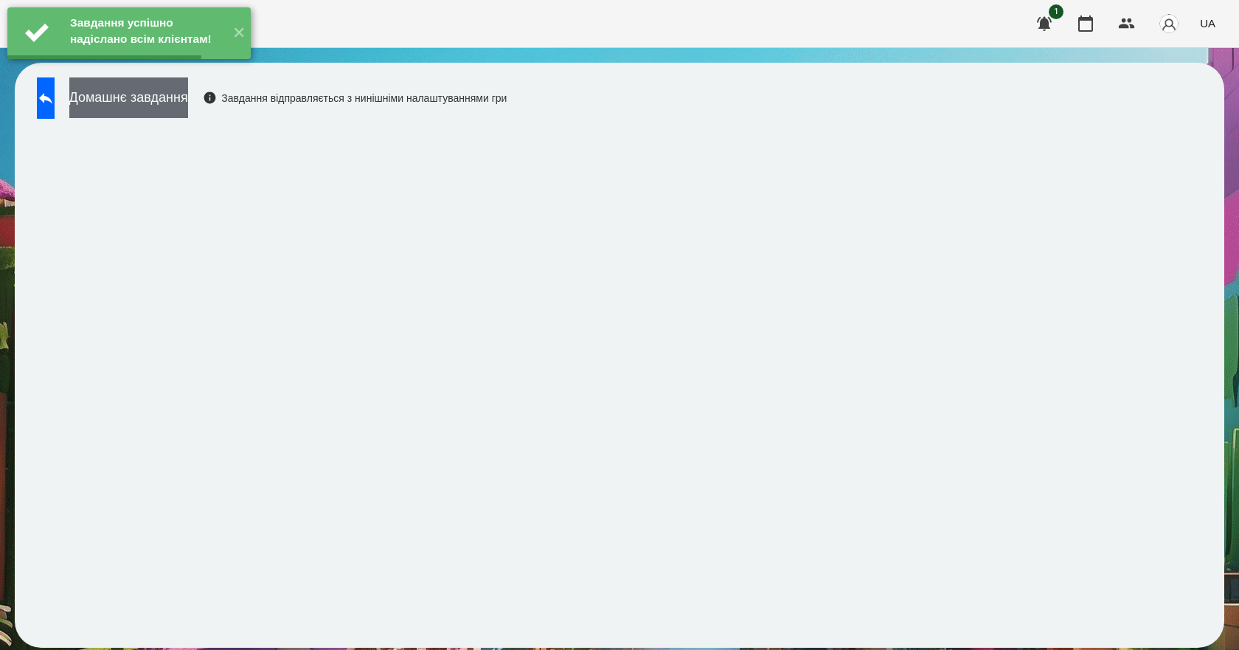
click at [188, 104] on button "Домашнє завдання" at bounding box center [128, 97] width 119 height 41
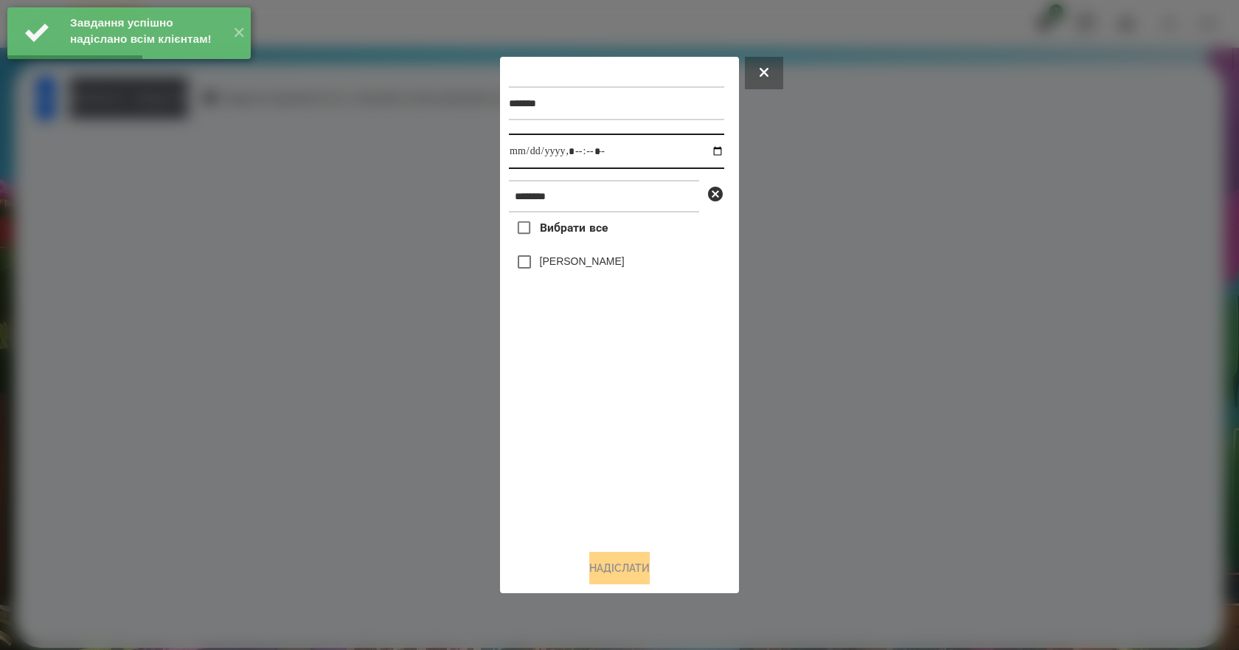
click at [707, 155] on input "datetime-local" at bounding box center [616, 150] width 215 height 35
type input "**********"
drag, startPoint x: 561, startPoint y: 467, endPoint x: 578, endPoint y: 375, distance: 93.7
click at [561, 467] on div "Вибрати все Омельнік Вероніка" at bounding box center [616, 374] width 215 height 325
click at [565, 254] on div "[PERSON_NAME]" at bounding box center [616, 261] width 215 height 31
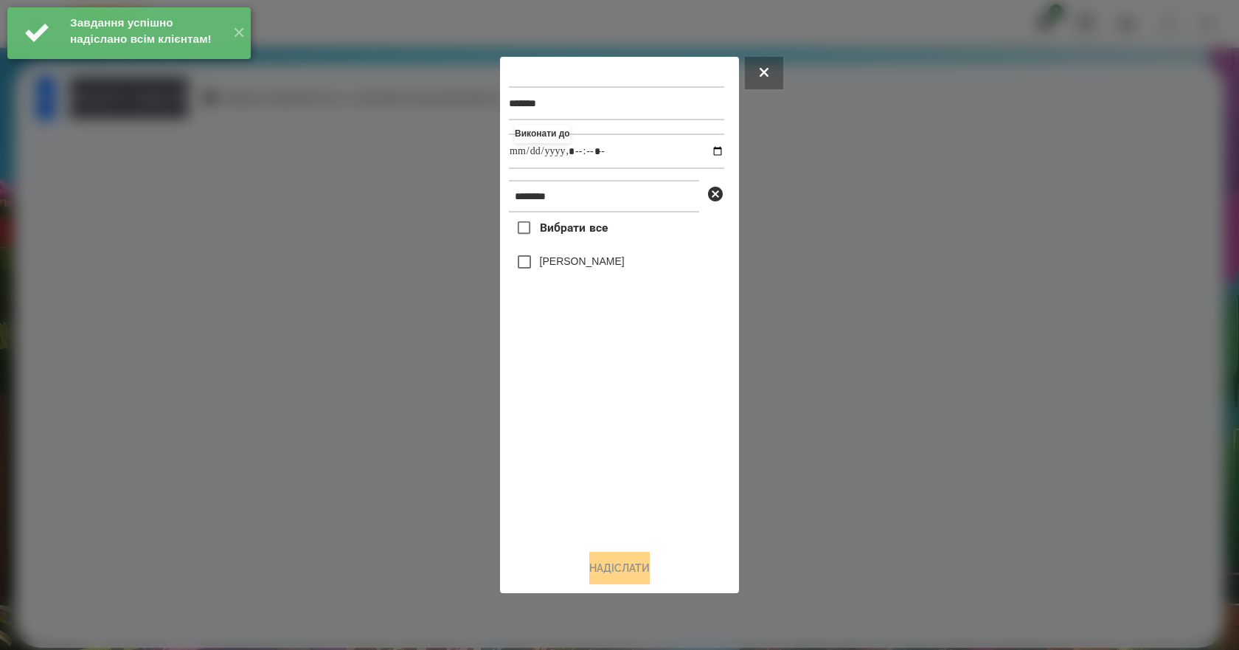
click at [565, 258] on label "[PERSON_NAME]" at bounding box center [582, 261] width 85 height 15
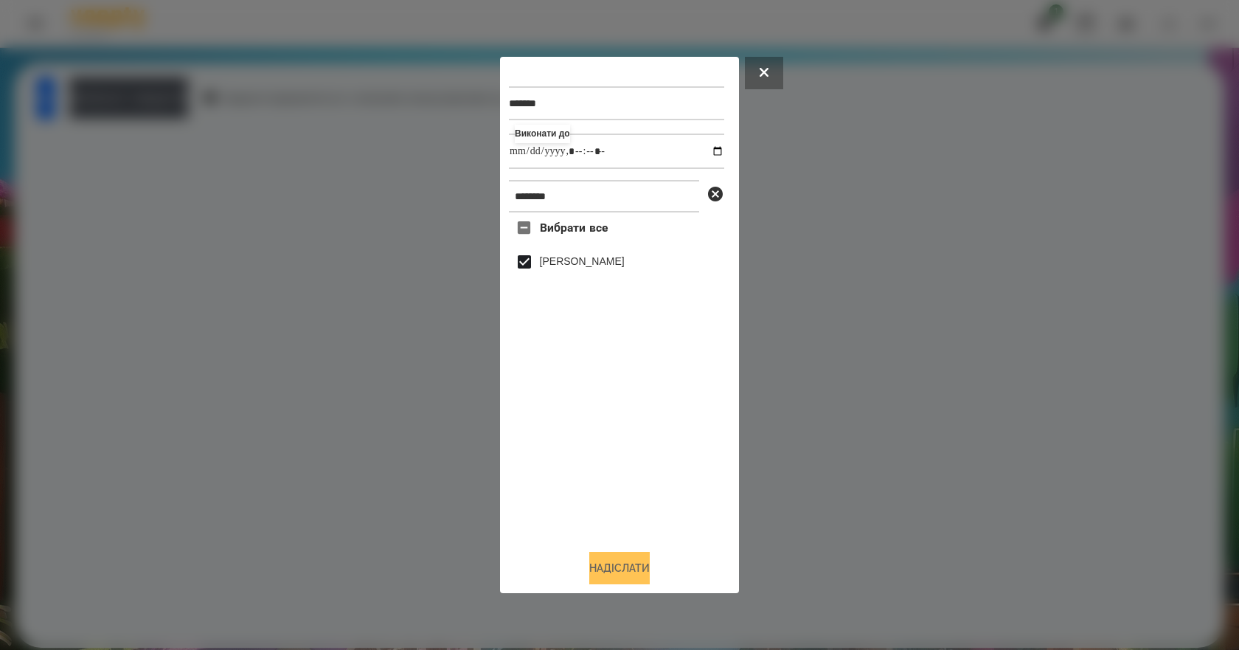
click at [624, 570] on button "Надіслати" at bounding box center [619, 567] width 60 height 32
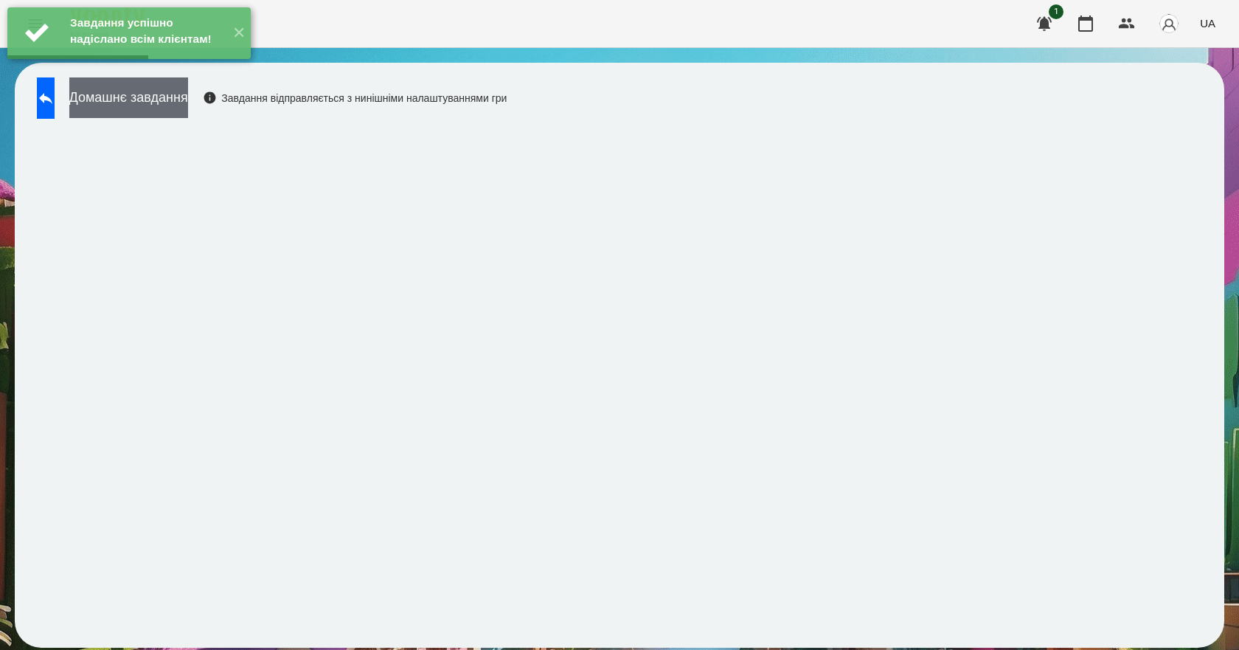
click at [175, 95] on button "Домашнє завдання" at bounding box center [128, 97] width 119 height 41
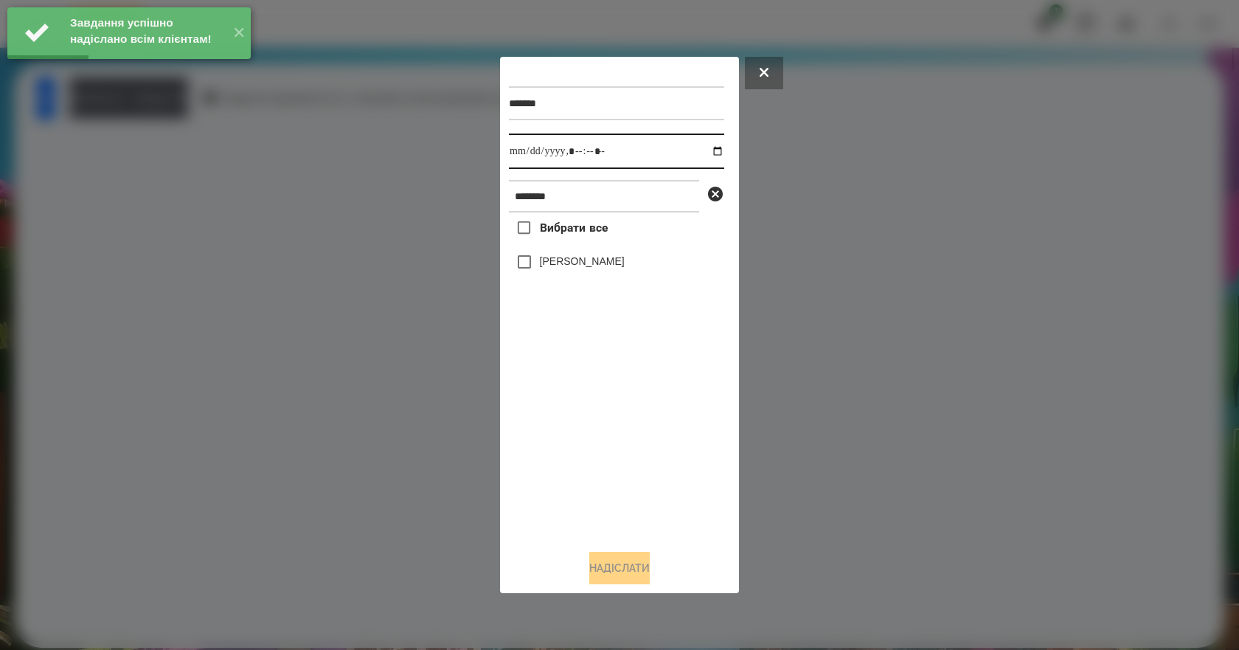
click at [704, 154] on input "datetime-local" at bounding box center [616, 150] width 215 height 35
type input "**********"
click at [612, 452] on div "Вибрати все Омельнік Вероніка" at bounding box center [616, 374] width 215 height 325
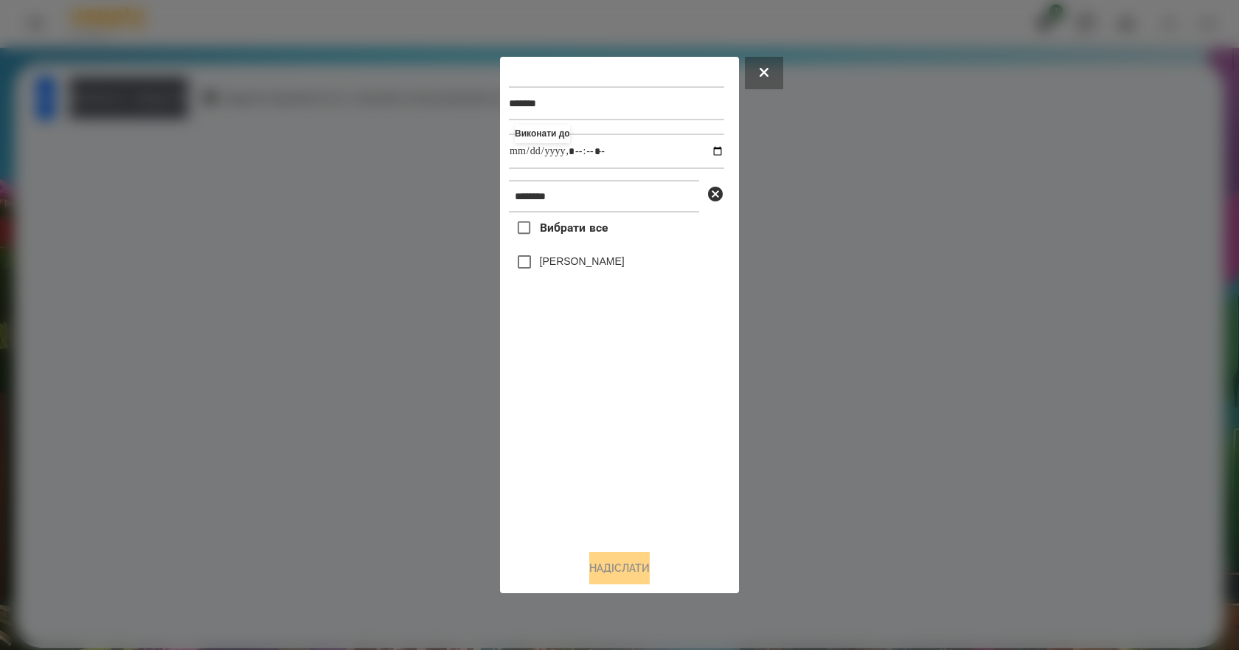
click at [607, 265] on label "[PERSON_NAME]" at bounding box center [582, 261] width 85 height 15
click at [630, 574] on button "Надіслати" at bounding box center [619, 567] width 60 height 32
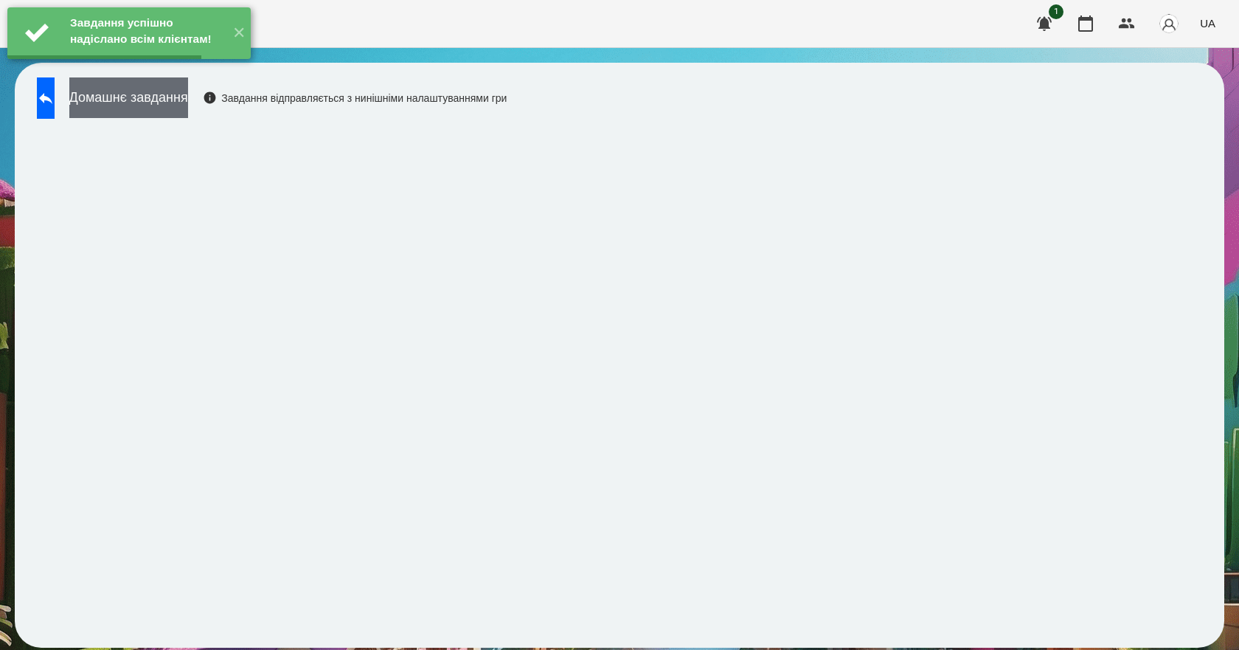
click at [188, 94] on button "Домашнє завдання" at bounding box center [128, 97] width 119 height 41
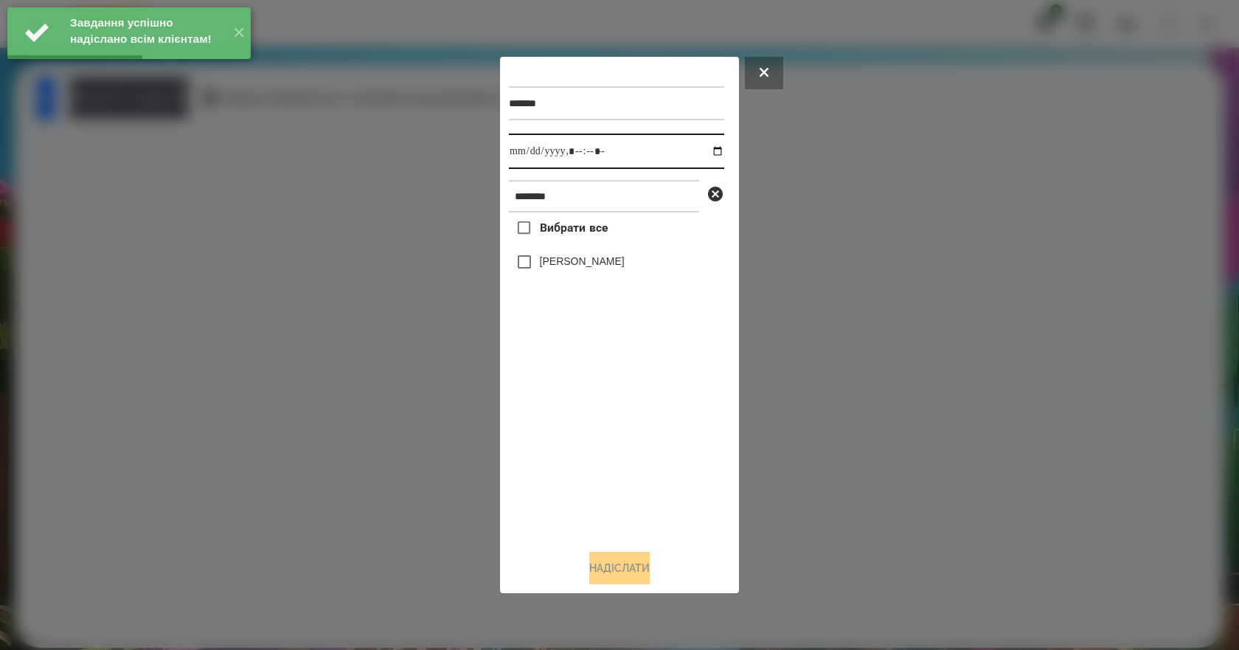
click at [708, 150] on input "datetime-local" at bounding box center [616, 150] width 215 height 35
type input "**********"
click at [625, 442] on div "Вибрати все Омельнік Вероніка" at bounding box center [616, 374] width 215 height 325
click at [585, 268] on label "[PERSON_NAME]" at bounding box center [582, 261] width 85 height 15
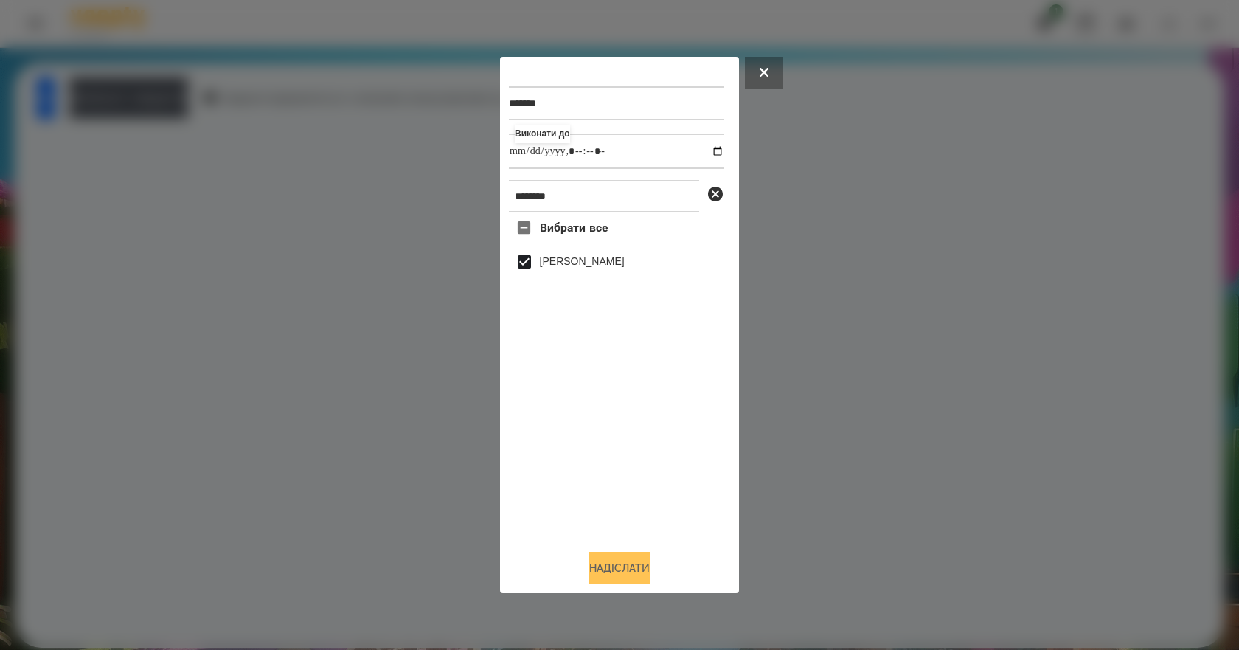
click at [639, 571] on button "Надіслати" at bounding box center [619, 567] width 60 height 32
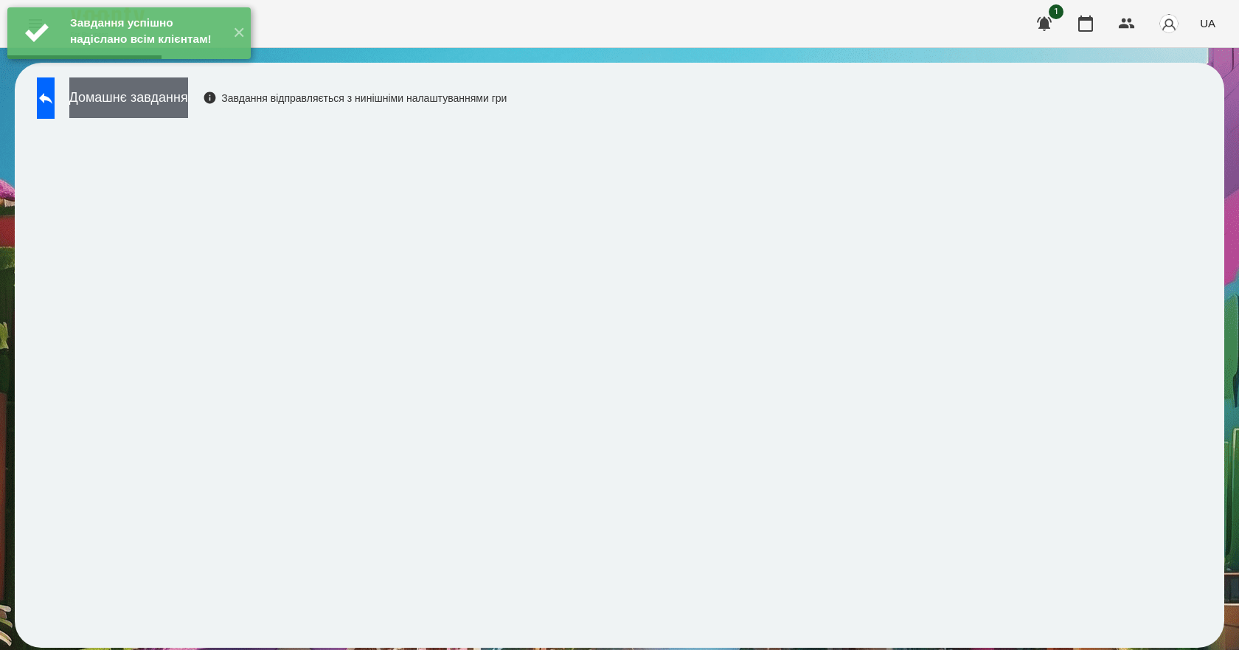
click at [188, 100] on button "Домашнє завдання" at bounding box center [128, 97] width 119 height 41
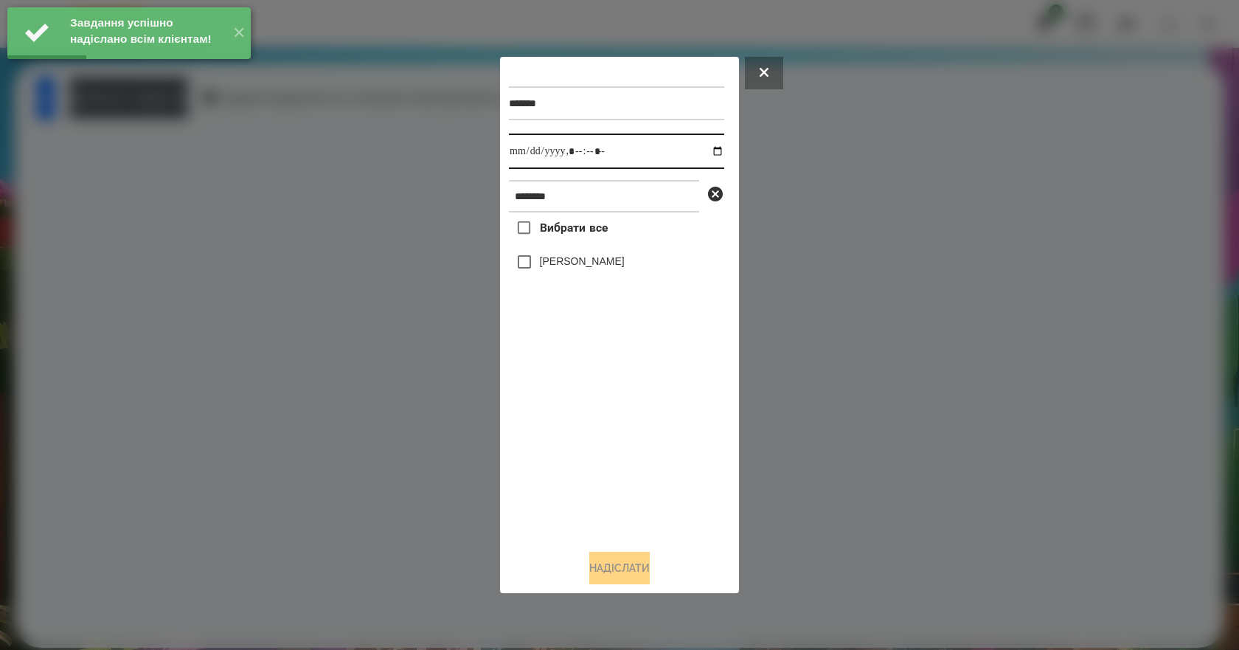
drag, startPoint x: 705, startPoint y: 150, endPoint x: 712, endPoint y: 161, distance: 13.3
click at [704, 150] on input "datetime-local" at bounding box center [616, 150] width 215 height 35
type input "**********"
drag, startPoint x: 658, startPoint y: 473, endPoint x: 636, endPoint y: 434, distance: 45.5
click at [654, 462] on div "Вибрати все Омельнік Вероніка" at bounding box center [616, 374] width 215 height 325
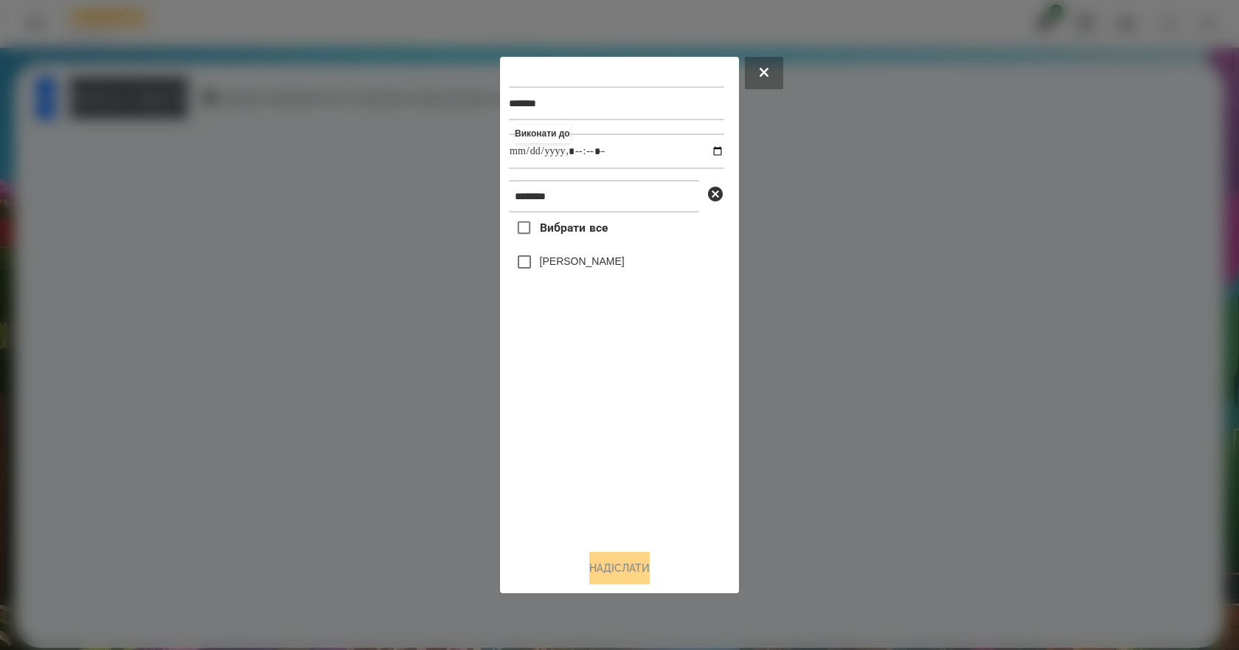
click at [576, 268] on label "[PERSON_NAME]" at bounding box center [582, 261] width 85 height 15
click at [622, 570] on button "Надіслати" at bounding box center [619, 567] width 60 height 32
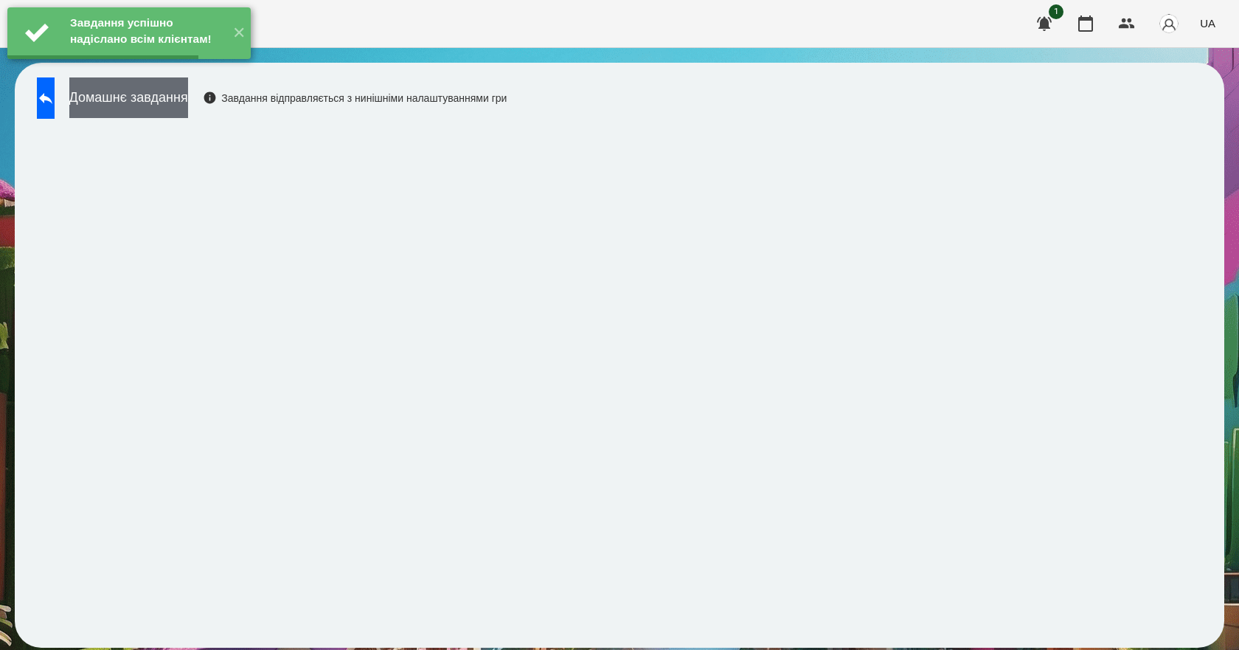
click at [188, 94] on button "Домашнє завдання" at bounding box center [128, 97] width 119 height 41
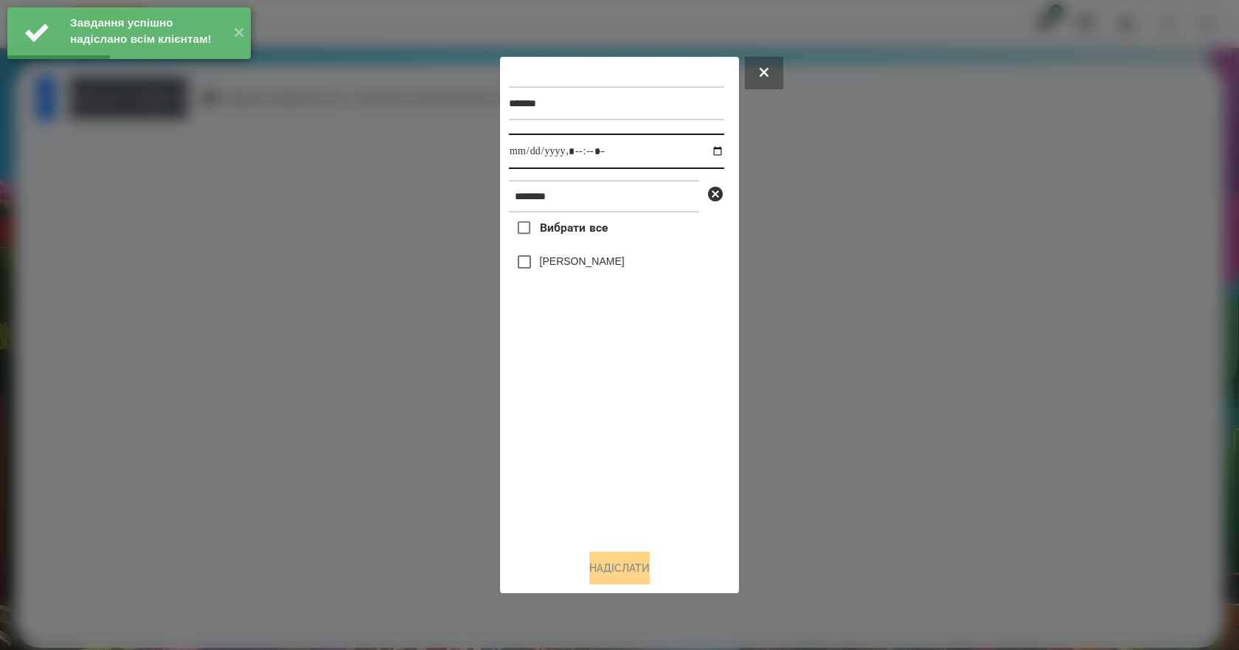
click at [704, 153] on input "datetime-local" at bounding box center [616, 150] width 215 height 35
type input "**********"
drag, startPoint x: 647, startPoint y: 416, endPoint x: 612, endPoint y: 364, distance: 62.2
click at [644, 405] on div "Вибрати все Омельнік Вероніка" at bounding box center [616, 374] width 215 height 325
click at [577, 262] on label "[PERSON_NAME]" at bounding box center [582, 261] width 85 height 15
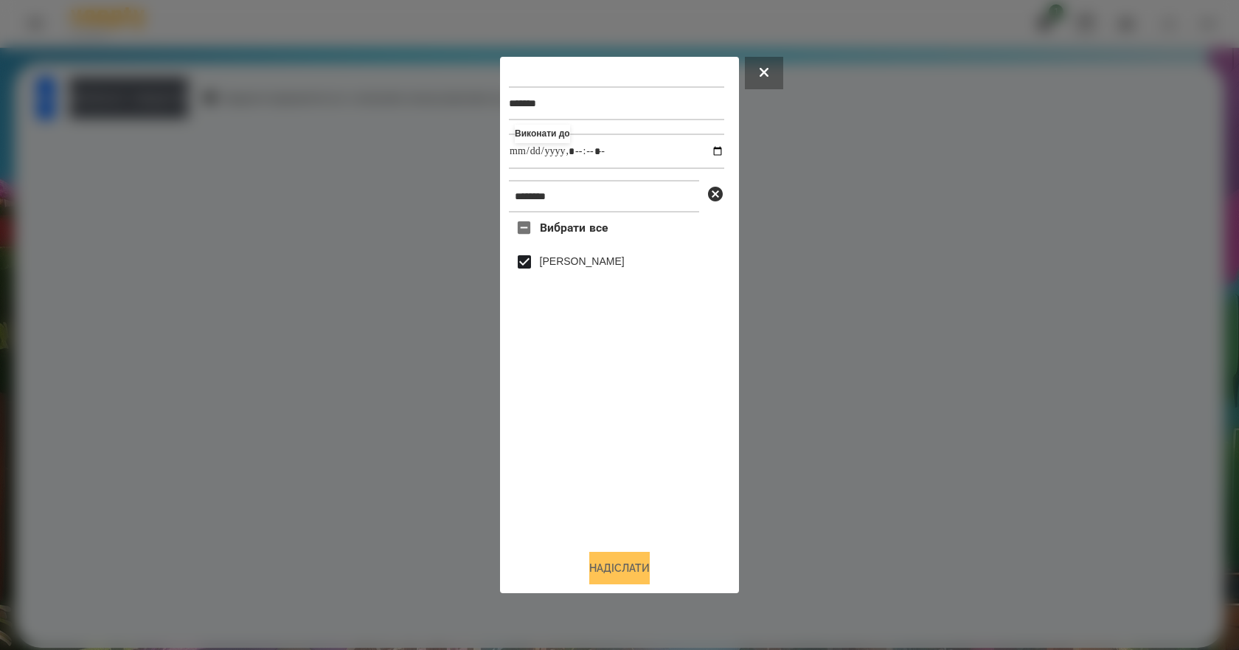
click at [636, 582] on button "Надіслати" at bounding box center [619, 567] width 60 height 32
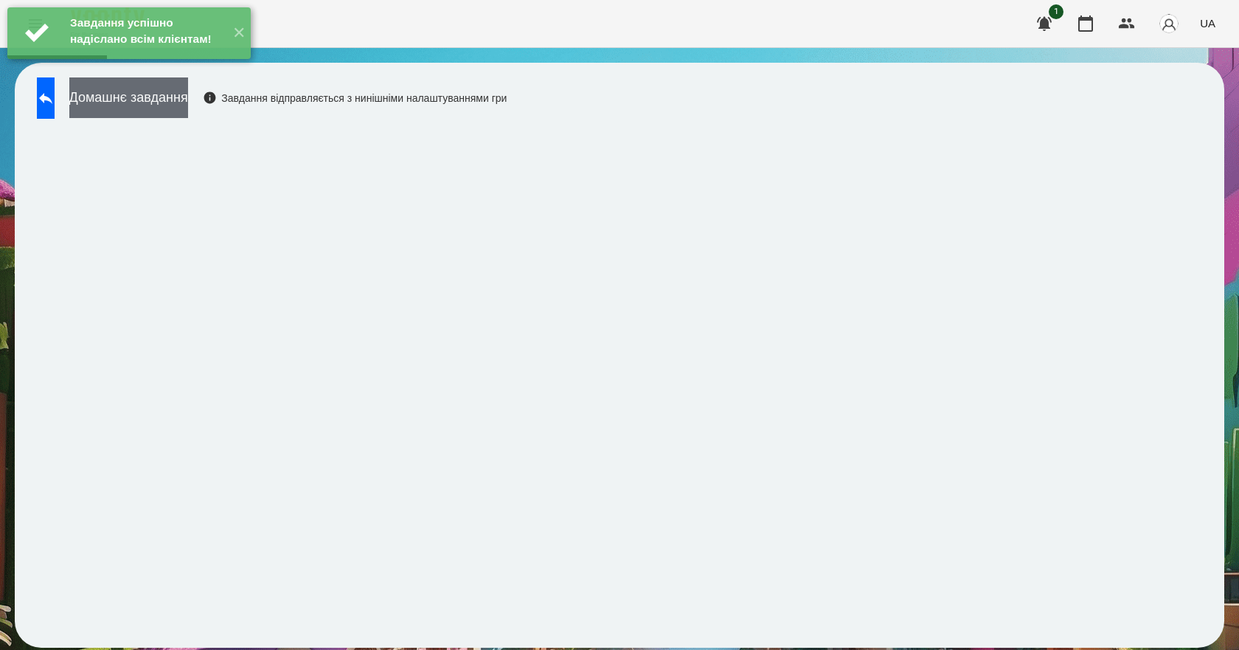
click at [164, 111] on button "Домашнє завдання" at bounding box center [128, 97] width 119 height 41
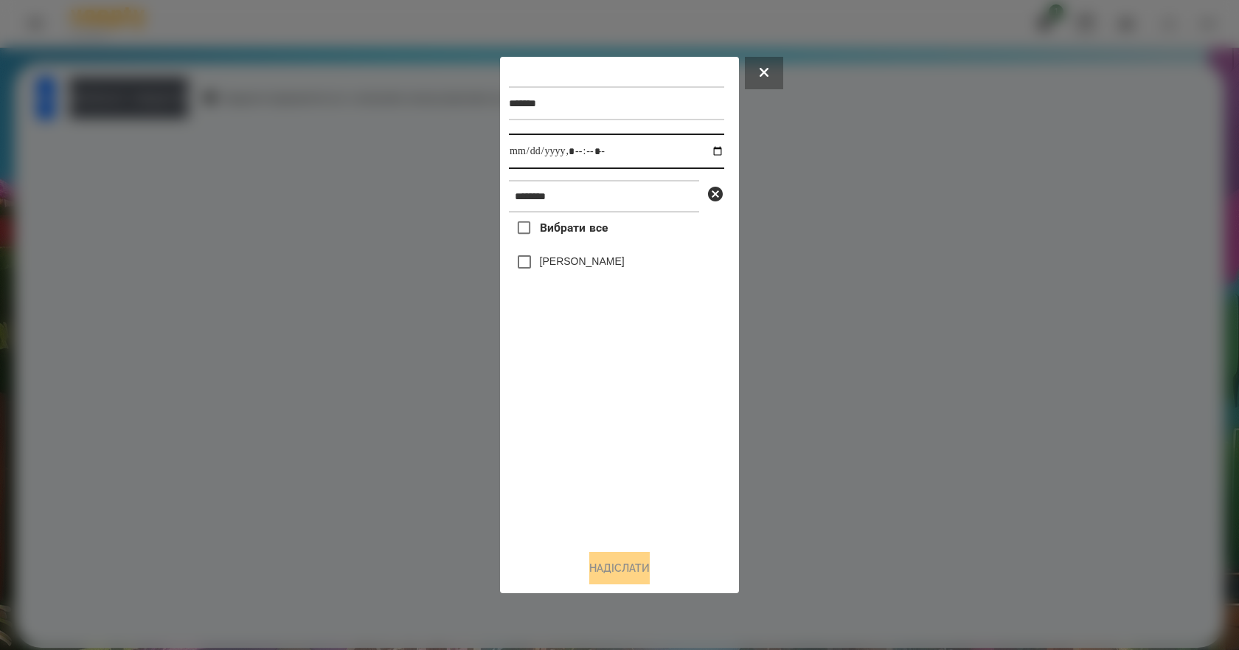
click at [703, 149] on input "datetime-local" at bounding box center [616, 150] width 215 height 35
type input "**********"
click at [661, 422] on div "Вибрати все Омельнік Вероніка" at bounding box center [616, 374] width 215 height 325
click at [588, 274] on div "[PERSON_NAME]" at bounding box center [616, 261] width 215 height 31
click at [589, 268] on label "[PERSON_NAME]" at bounding box center [582, 261] width 85 height 15
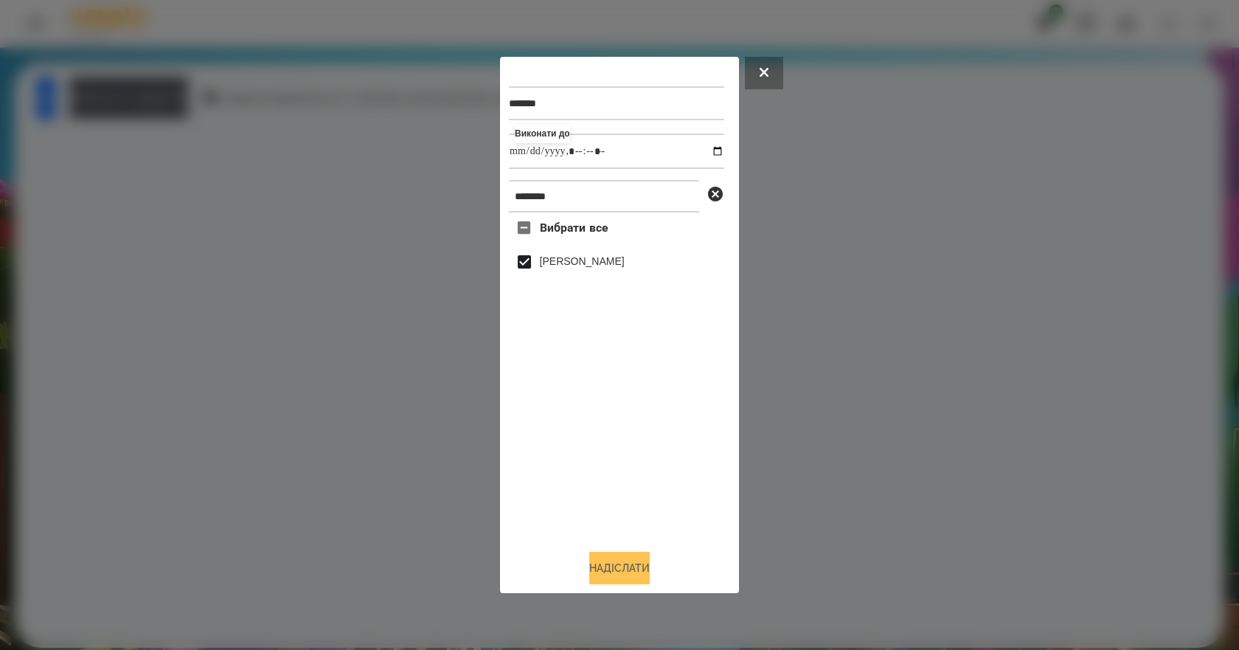
click at [649, 562] on button "Надіслати" at bounding box center [619, 567] width 60 height 32
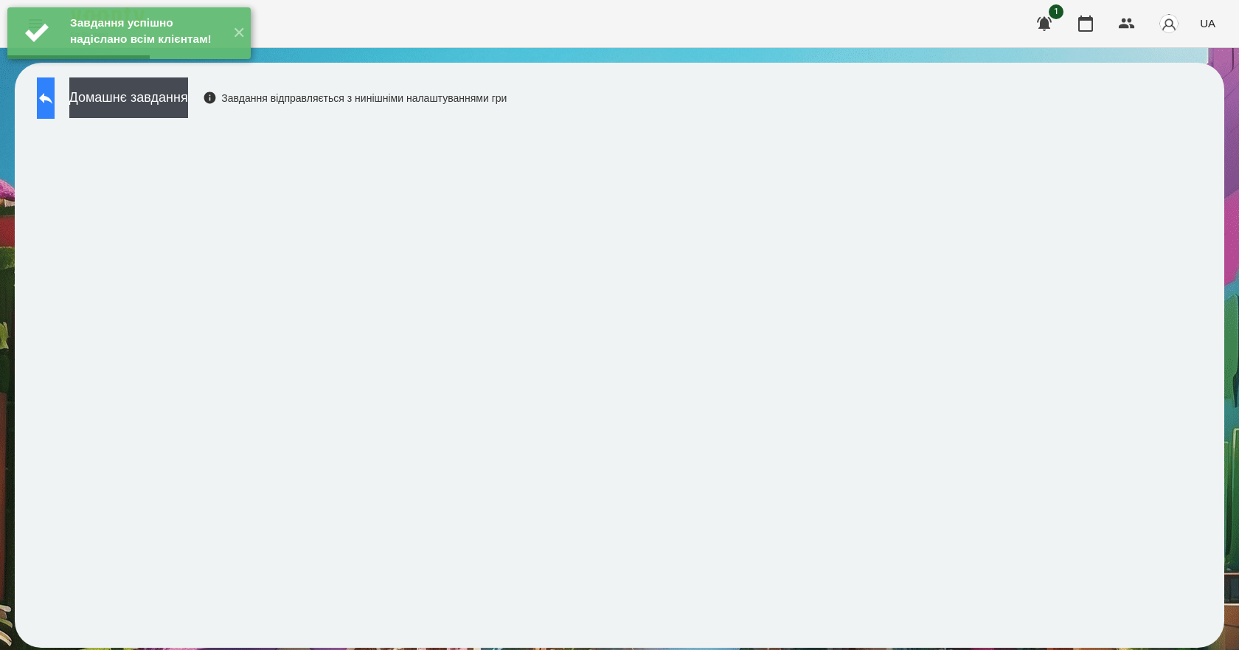
click at [46, 106] on button at bounding box center [46, 97] width 18 height 41
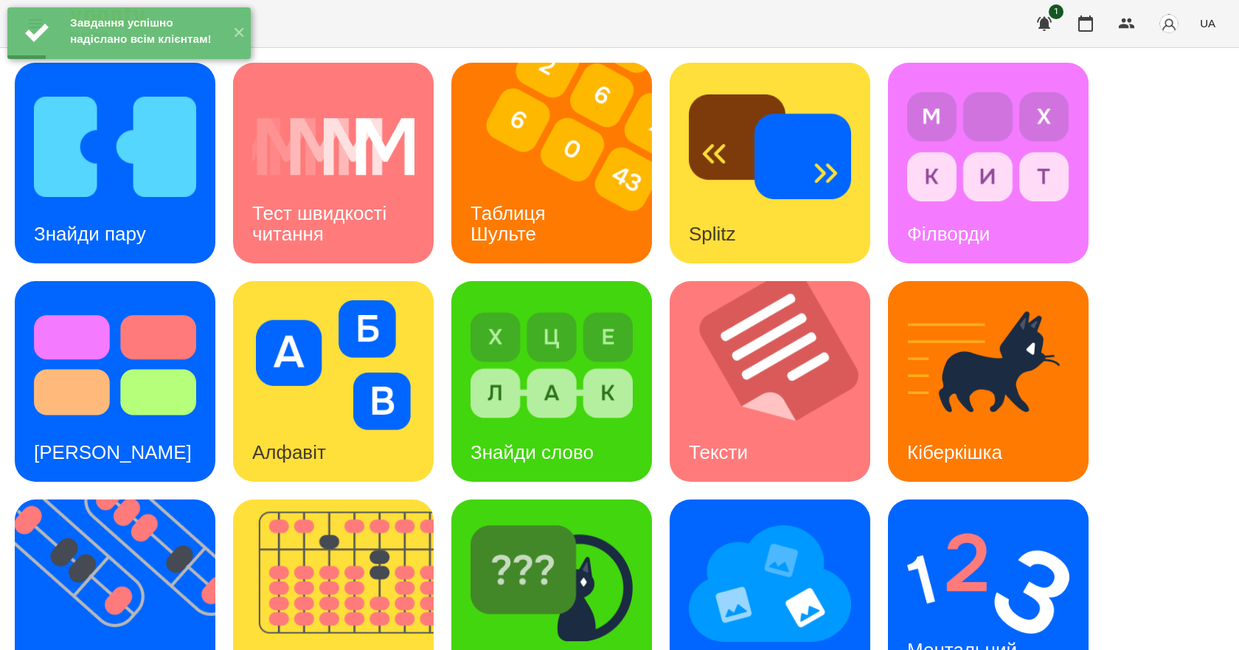
scroll to position [283, 0]
click at [1018, 621] on div "Ментальний рахунок" at bounding box center [964, 660] width 153 height 79
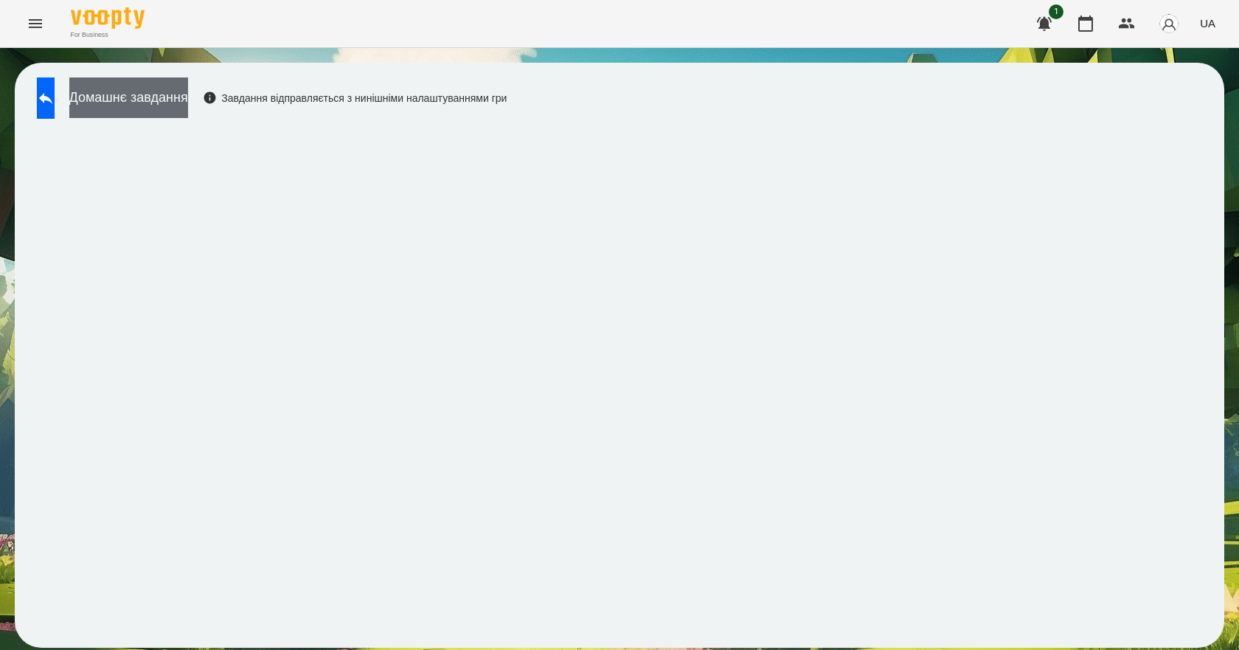
click at [150, 105] on button "Домашнє завдання" at bounding box center [128, 97] width 119 height 41
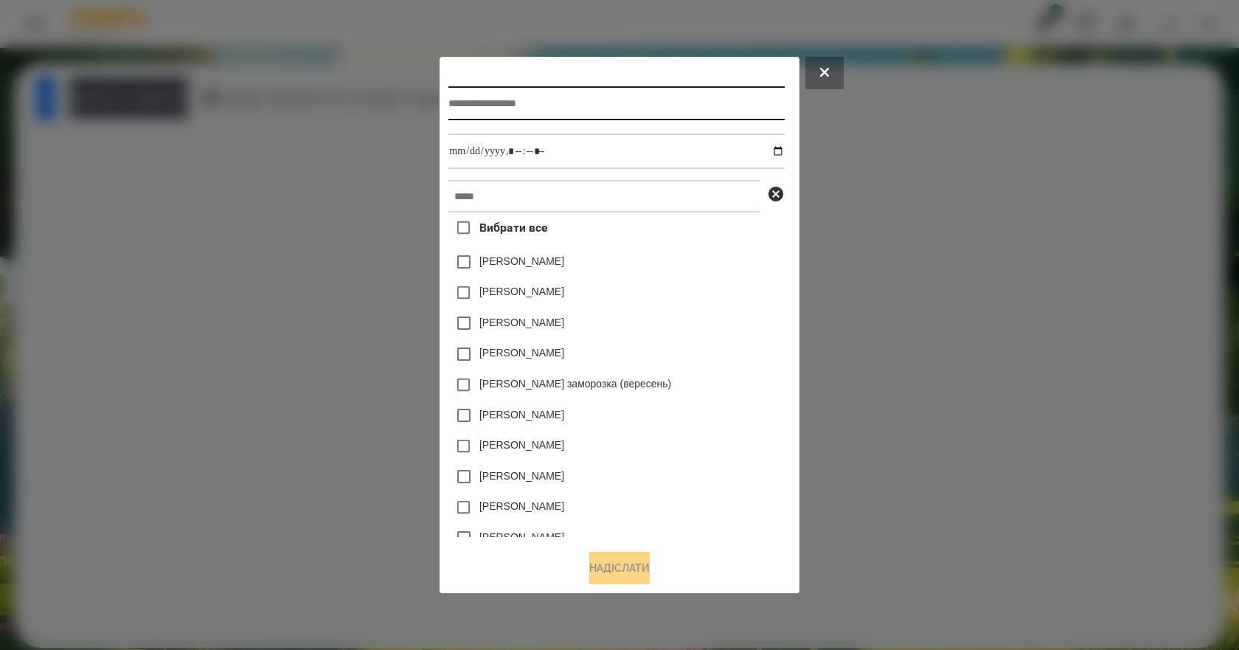
click at [528, 99] on input "text" at bounding box center [615, 103] width 335 height 34
type input "**********"
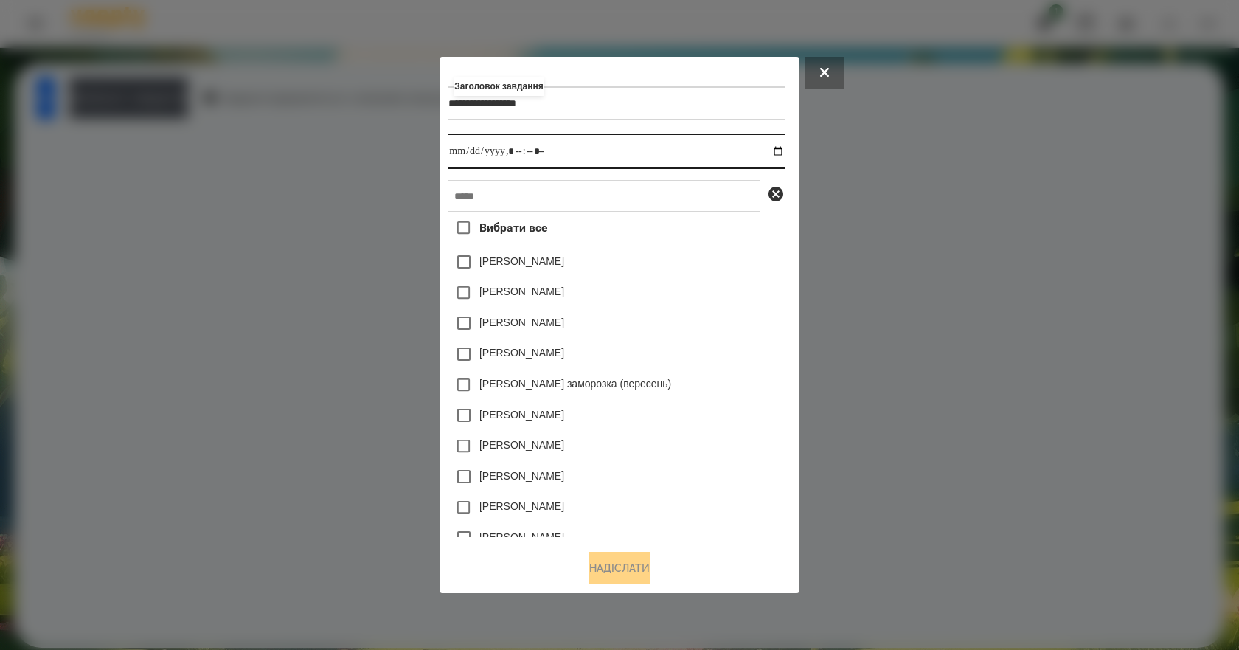
click at [783, 152] on input "datetime-local" at bounding box center [615, 150] width 335 height 35
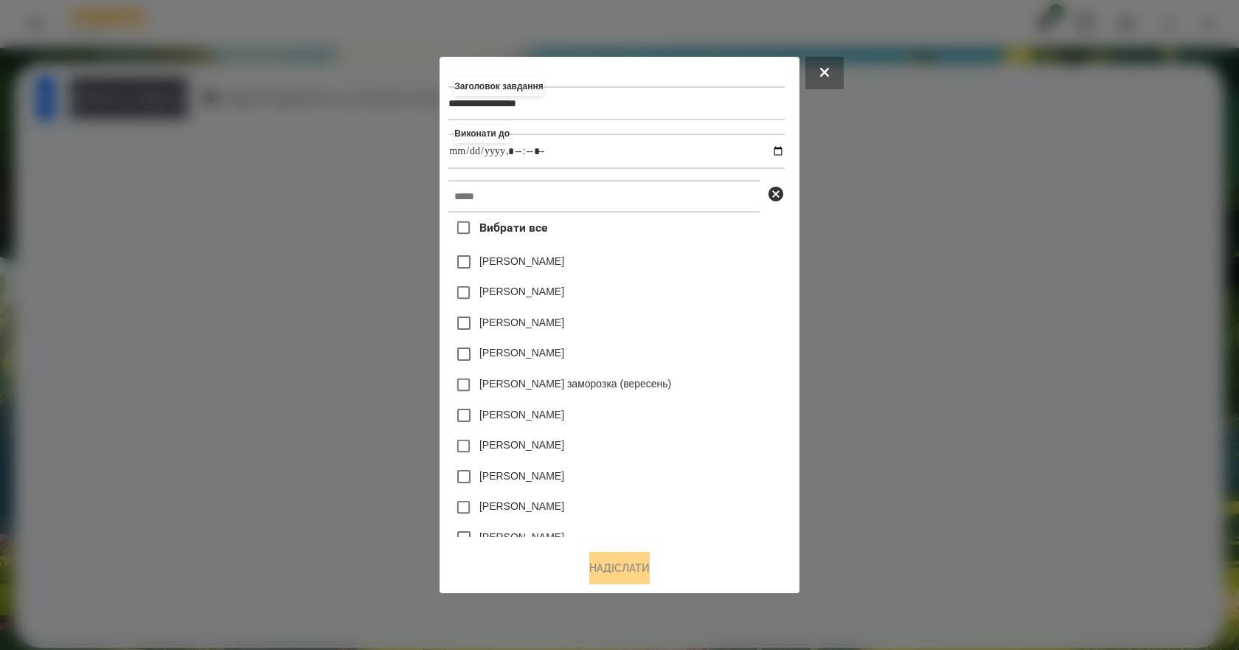
type input "**********"
drag, startPoint x: 736, startPoint y: 300, endPoint x: 697, endPoint y: 240, distance: 71.6
click at [736, 300] on div "Коля Главач" at bounding box center [615, 292] width 335 height 31
click at [627, 181] on input "text" at bounding box center [603, 196] width 311 height 32
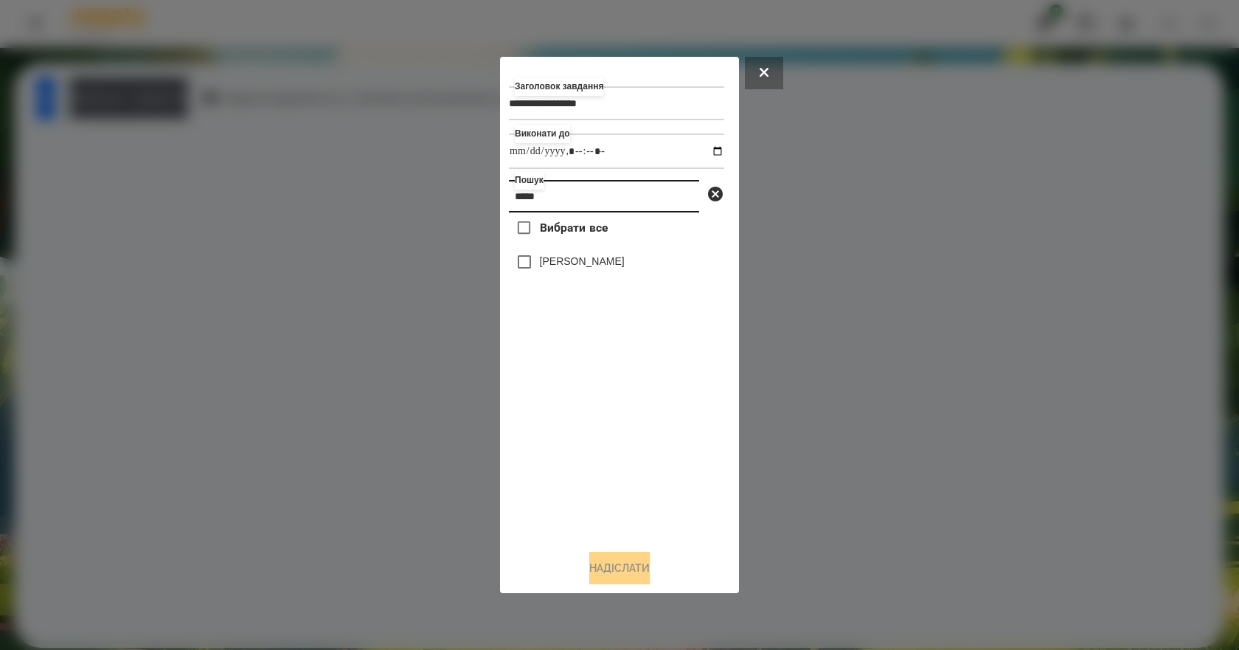
type input "*****"
click at [613, 266] on label "[PERSON_NAME]" at bounding box center [582, 261] width 85 height 15
click at [650, 571] on button "Надіслати" at bounding box center [619, 567] width 60 height 32
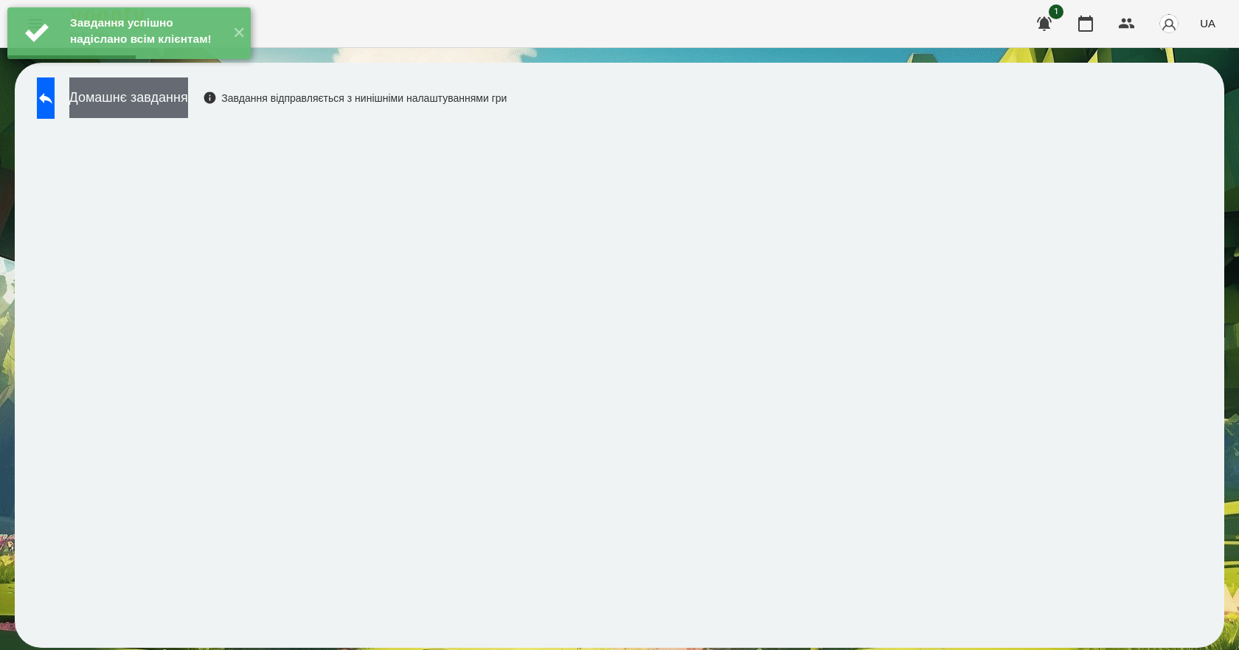
click at [177, 114] on button "Домашнє завдання" at bounding box center [128, 97] width 119 height 41
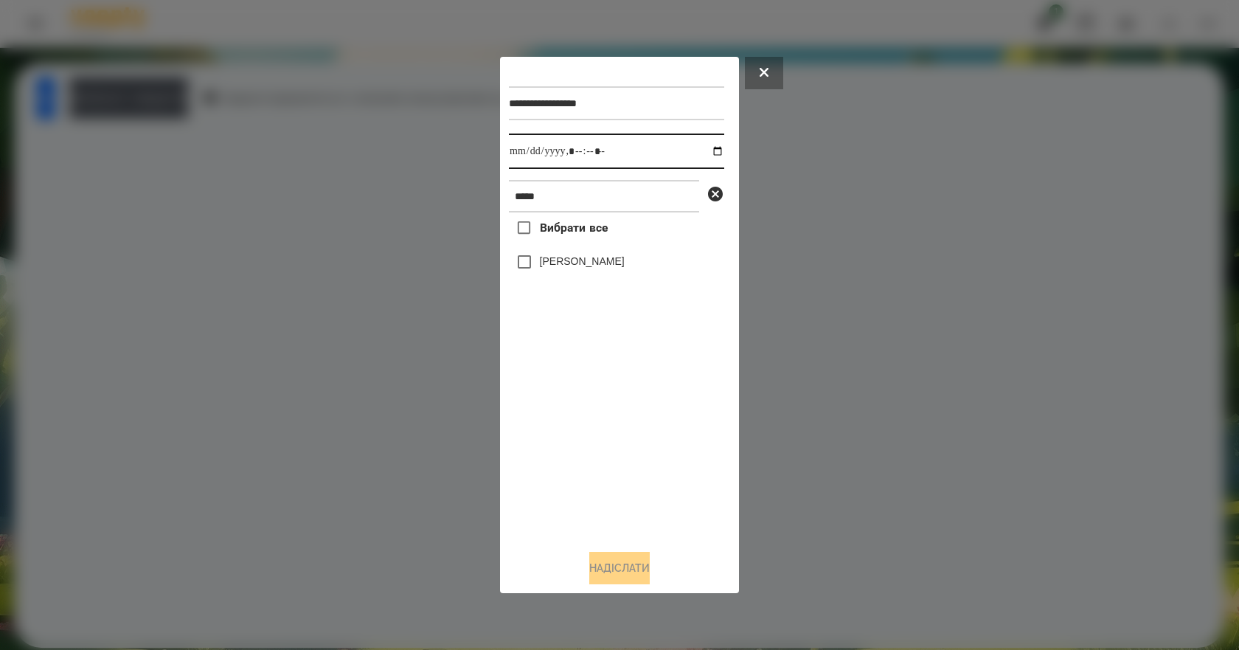
click at [697, 153] on input "datetime-local" at bounding box center [616, 150] width 215 height 35
click at [703, 148] on input "datetime-local" at bounding box center [616, 150] width 215 height 35
type input "**********"
drag, startPoint x: 590, startPoint y: 442, endPoint x: 592, endPoint y: 431, distance: 10.6
click at [590, 442] on div "Вибрати все Омельнік Вероніка" at bounding box center [616, 374] width 215 height 325
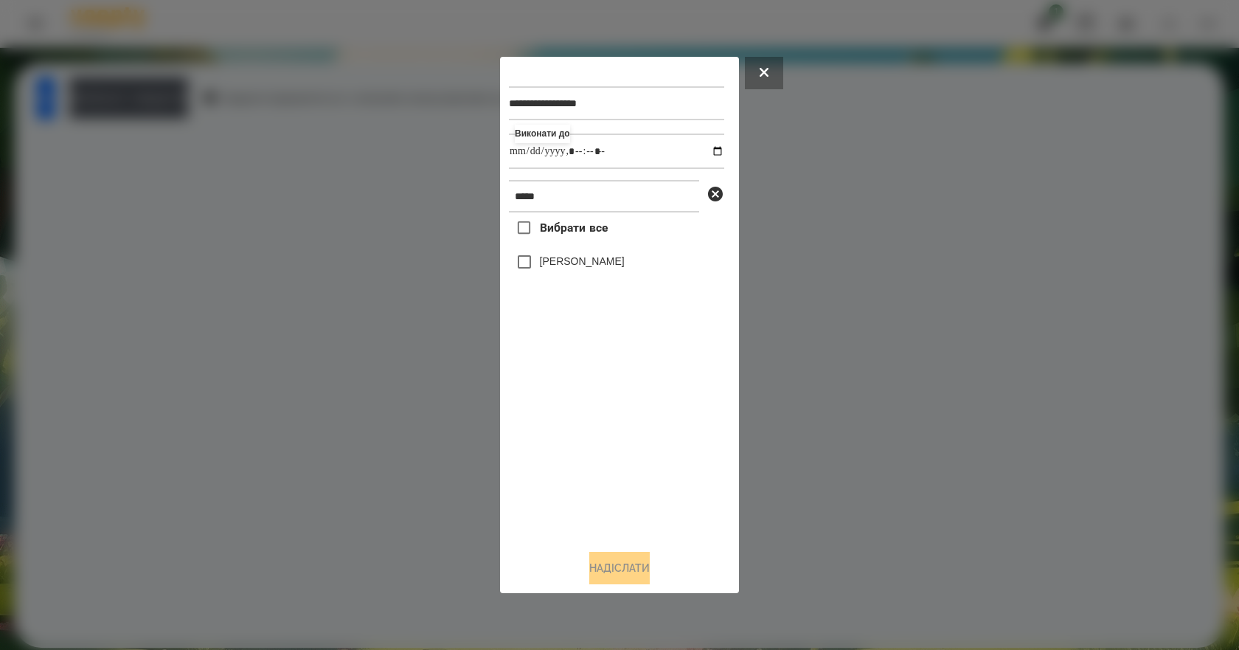
click at [607, 268] on label "[PERSON_NAME]" at bounding box center [582, 261] width 85 height 15
click at [616, 579] on button "Надіслати" at bounding box center [619, 567] width 60 height 32
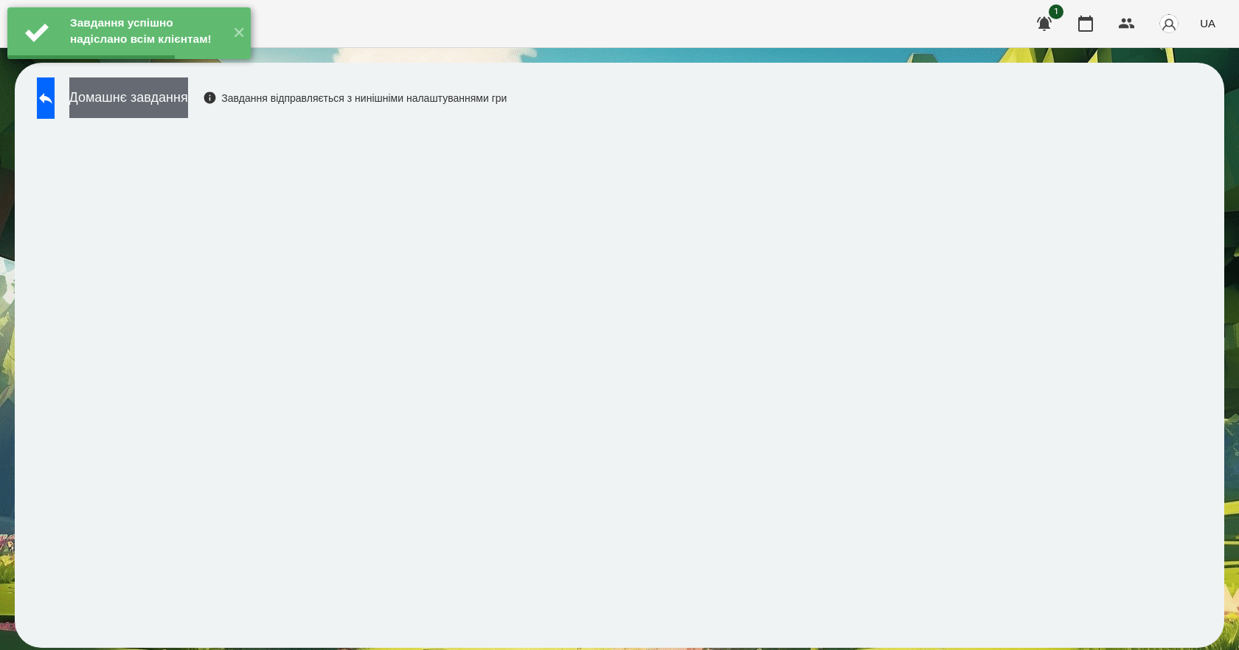
click at [167, 106] on button "Домашнє завдання" at bounding box center [128, 97] width 119 height 41
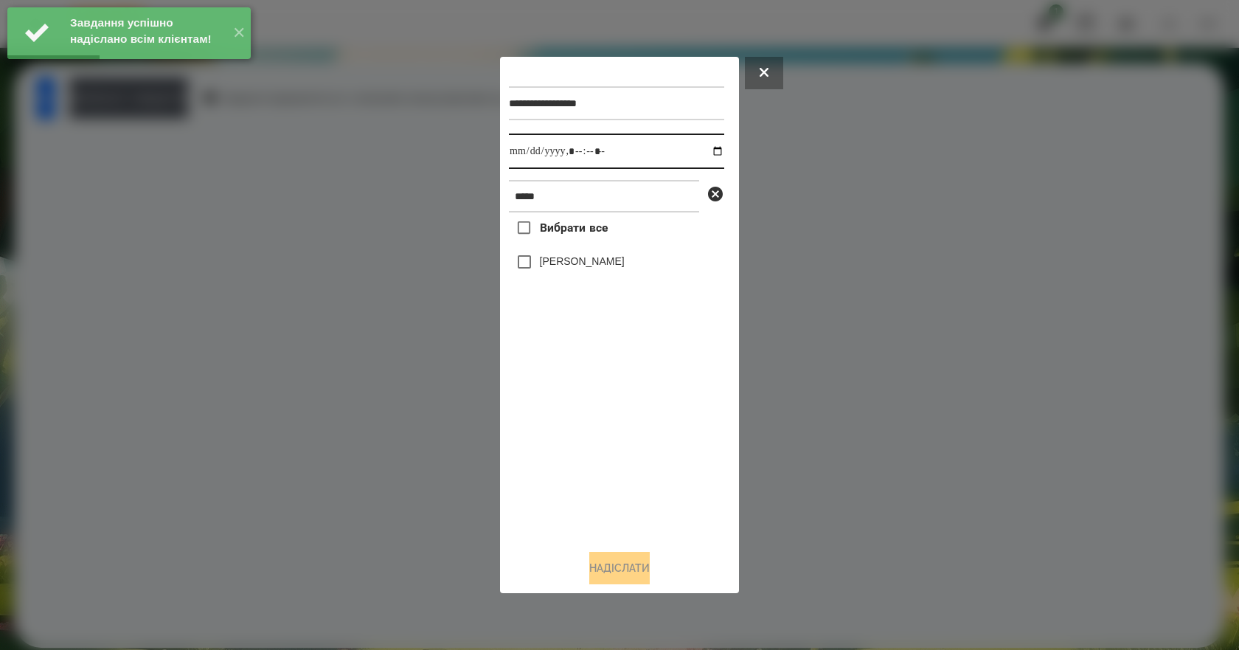
click at [703, 147] on input "datetime-local" at bounding box center [616, 150] width 215 height 35
type input "**********"
click at [574, 427] on div "Вибрати все Омельнік Вероніка" at bounding box center [616, 374] width 215 height 325
click at [596, 268] on label "[PERSON_NAME]" at bounding box center [582, 261] width 85 height 15
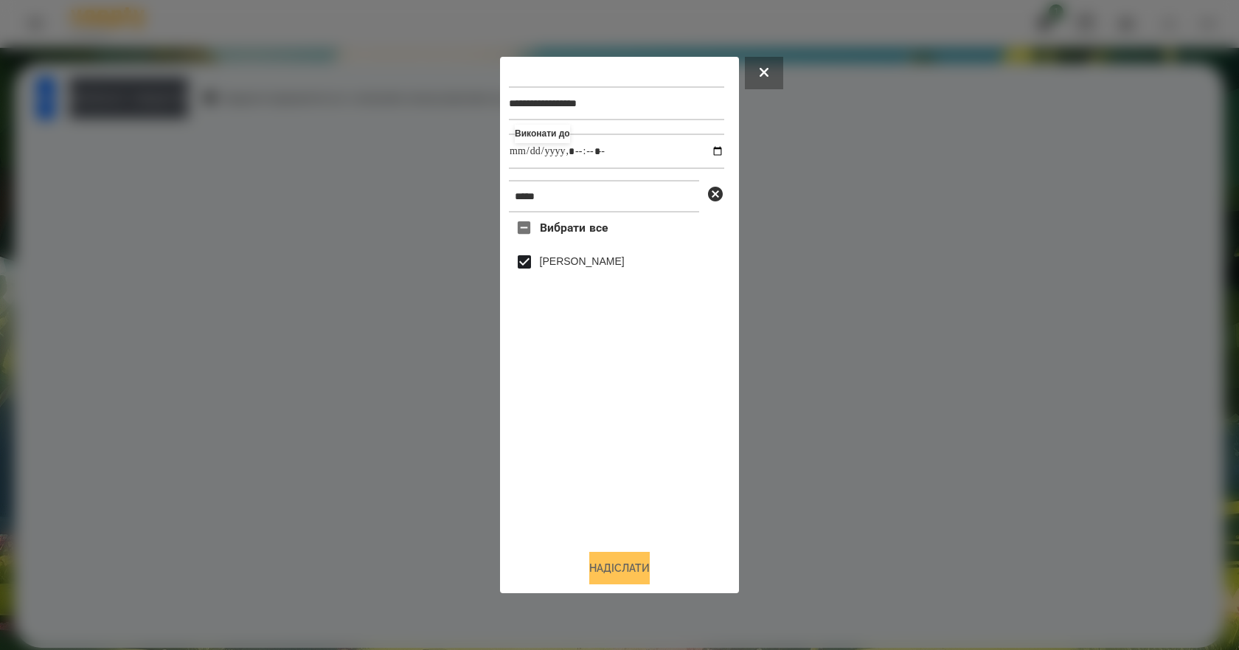
click at [622, 575] on button "Надіслати" at bounding box center [619, 567] width 60 height 32
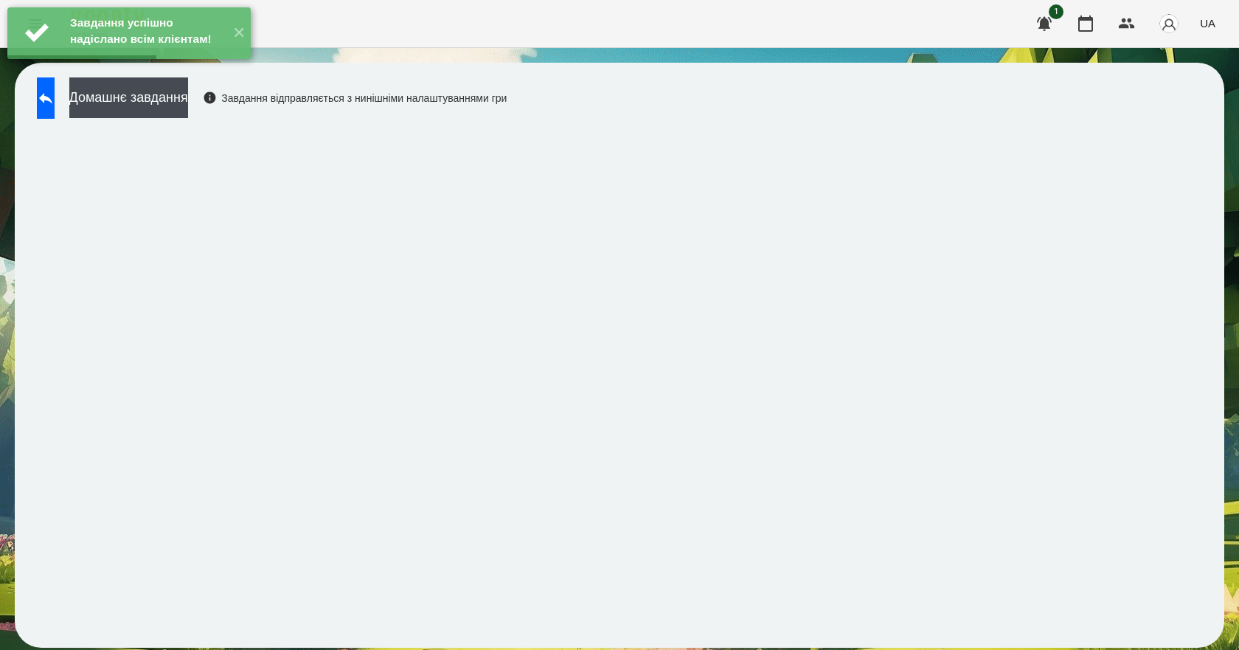
click at [208, 66] on div "Завдання успішно надіслано всім клієнтам! ✕" at bounding box center [129, 33] width 258 height 66
click at [188, 96] on button "Домашнє завдання" at bounding box center [128, 97] width 119 height 41
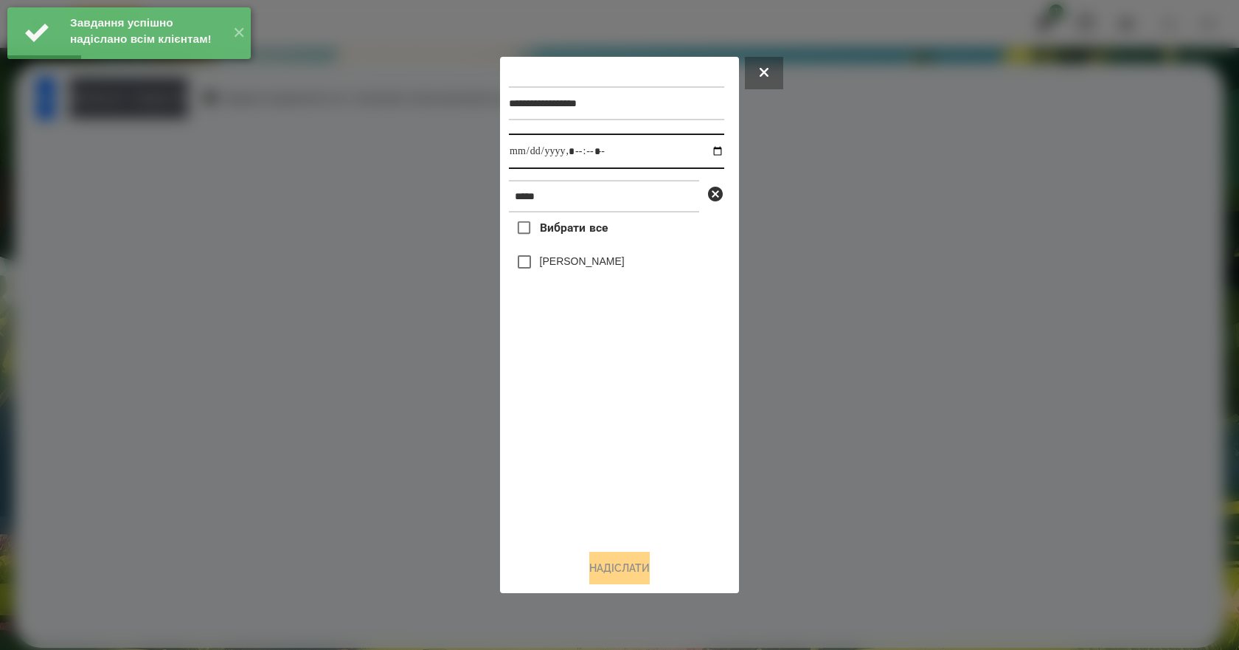
click at [706, 151] on input "datetime-local" at bounding box center [616, 150] width 215 height 35
type input "**********"
drag, startPoint x: 603, startPoint y: 476, endPoint x: 613, endPoint y: 419, distance: 57.6
click at [603, 476] on div "Вибрати все Омельнік Вероніка" at bounding box center [616, 374] width 215 height 325
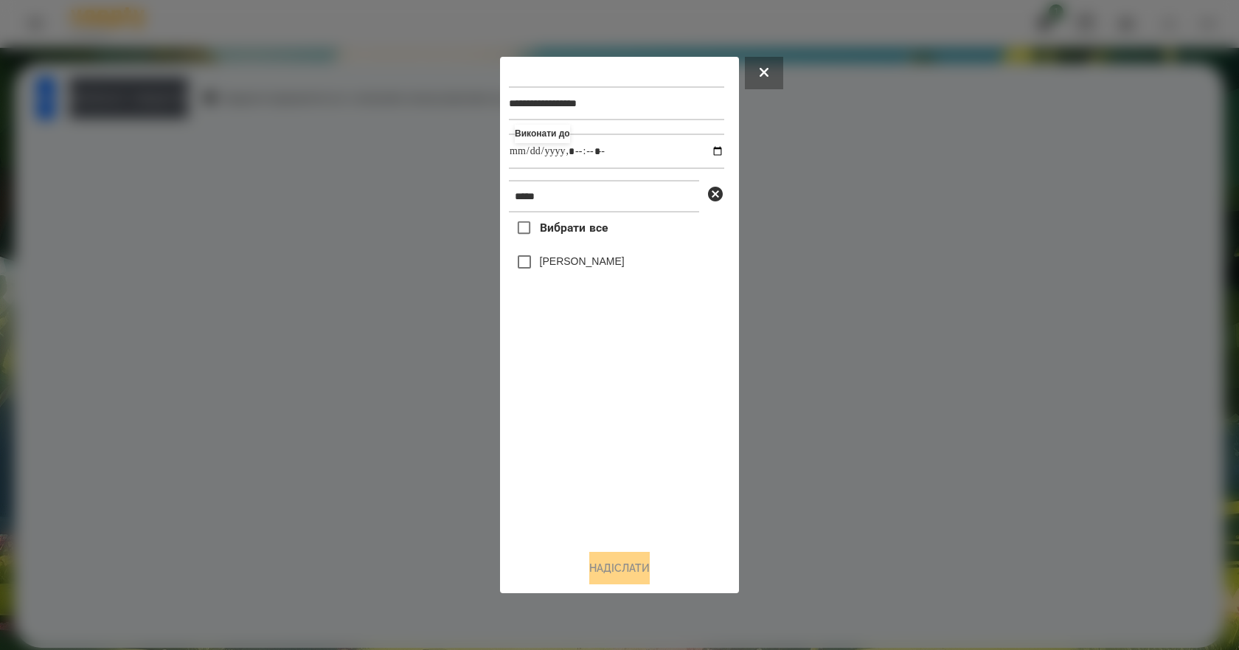
click at [586, 267] on label "[PERSON_NAME]" at bounding box center [582, 261] width 85 height 15
click at [650, 561] on button "Надіслати" at bounding box center [619, 567] width 60 height 32
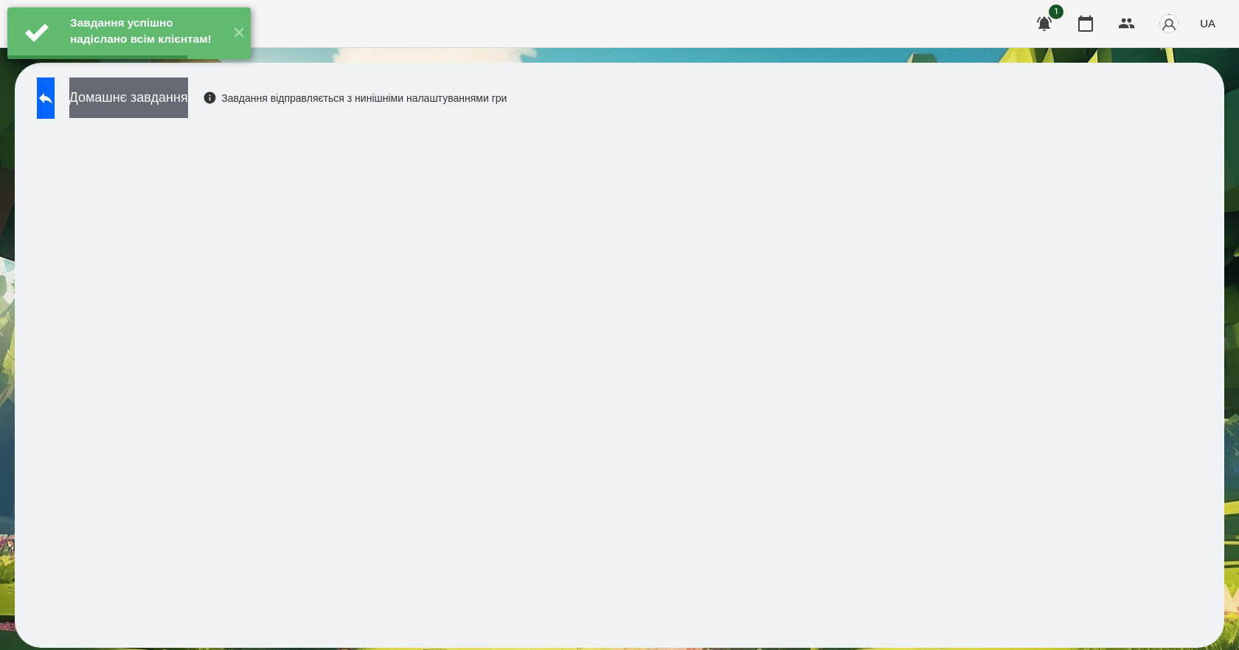
click at [188, 108] on button "Домашнє завдання" at bounding box center [128, 97] width 119 height 41
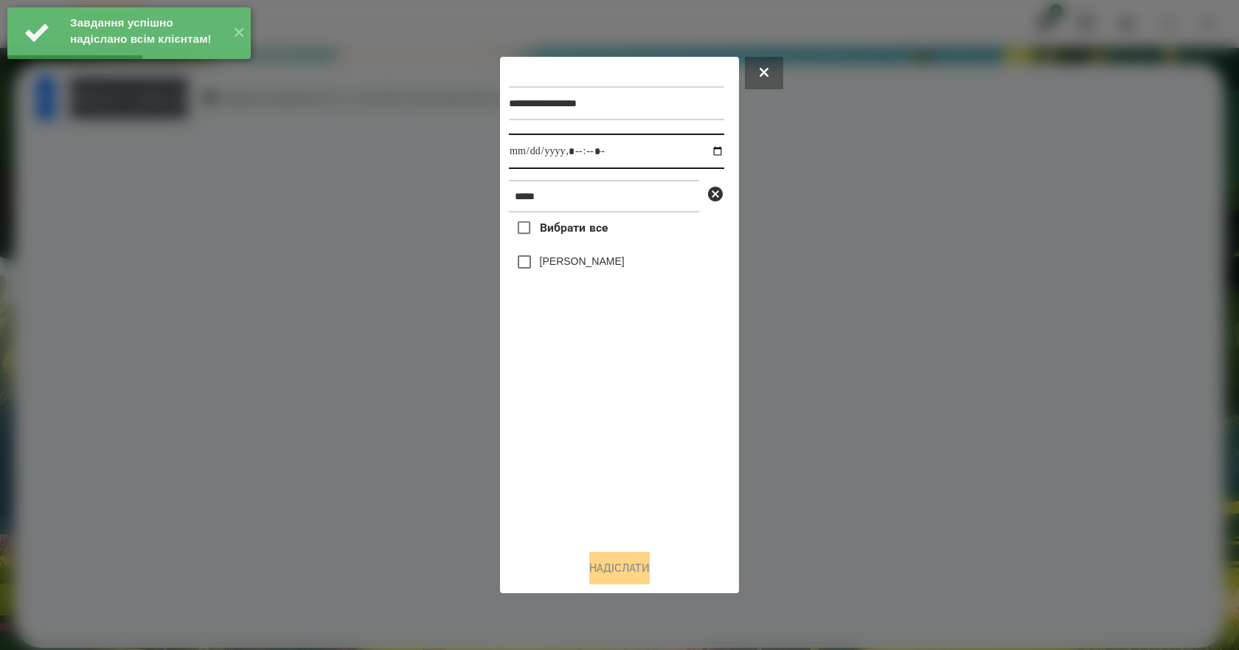
click at [701, 145] on input "datetime-local" at bounding box center [616, 150] width 215 height 35
type input "**********"
click at [593, 494] on div "Вибрати все Омельнік Вероніка" at bounding box center [616, 374] width 215 height 325
click at [599, 268] on label "[PERSON_NAME]" at bounding box center [582, 261] width 85 height 15
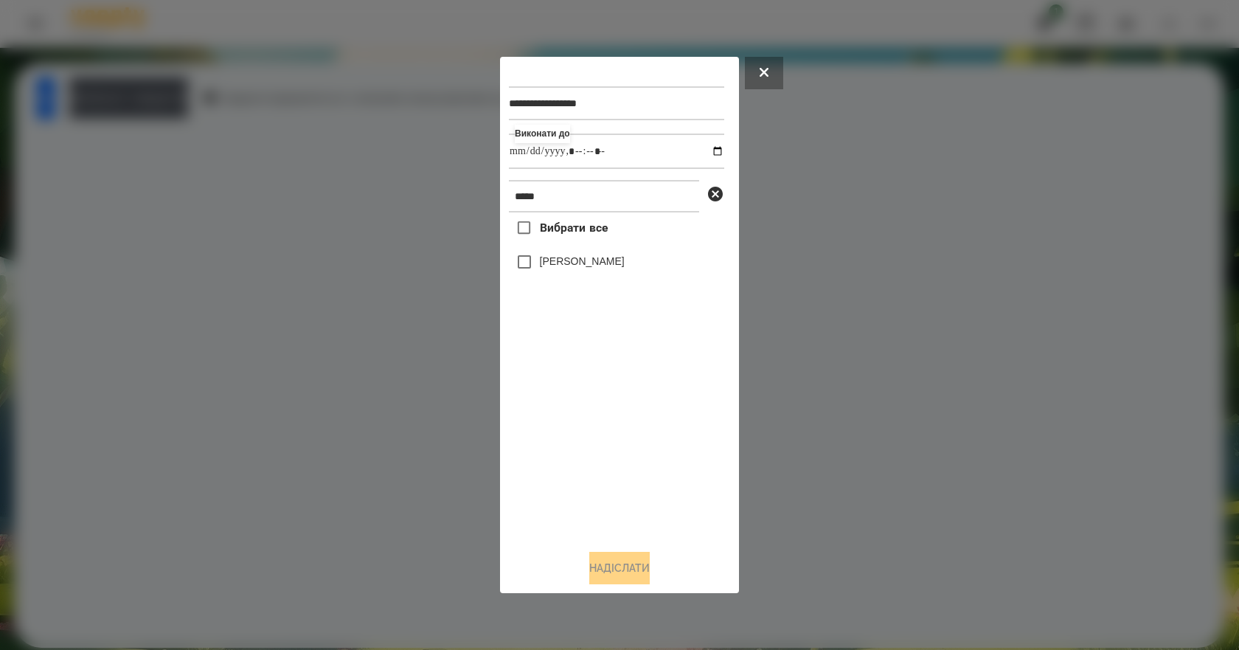
click at [549, 268] on label "[PERSON_NAME]" at bounding box center [582, 261] width 85 height 15
click at [606, 582] on button "Надіслати" at bounding box center [619, 567] width 60 height 32
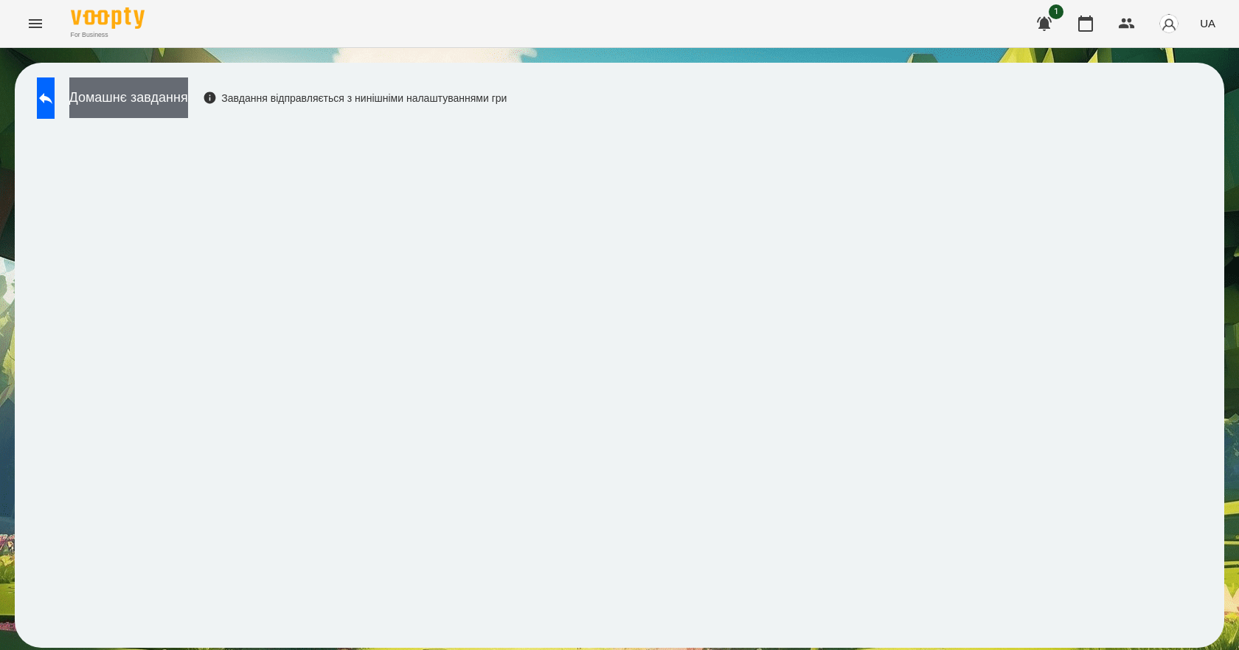
click at [187, 100] on button "Домашнє завдання" at bounding box center [128, 97] width 119 height 41
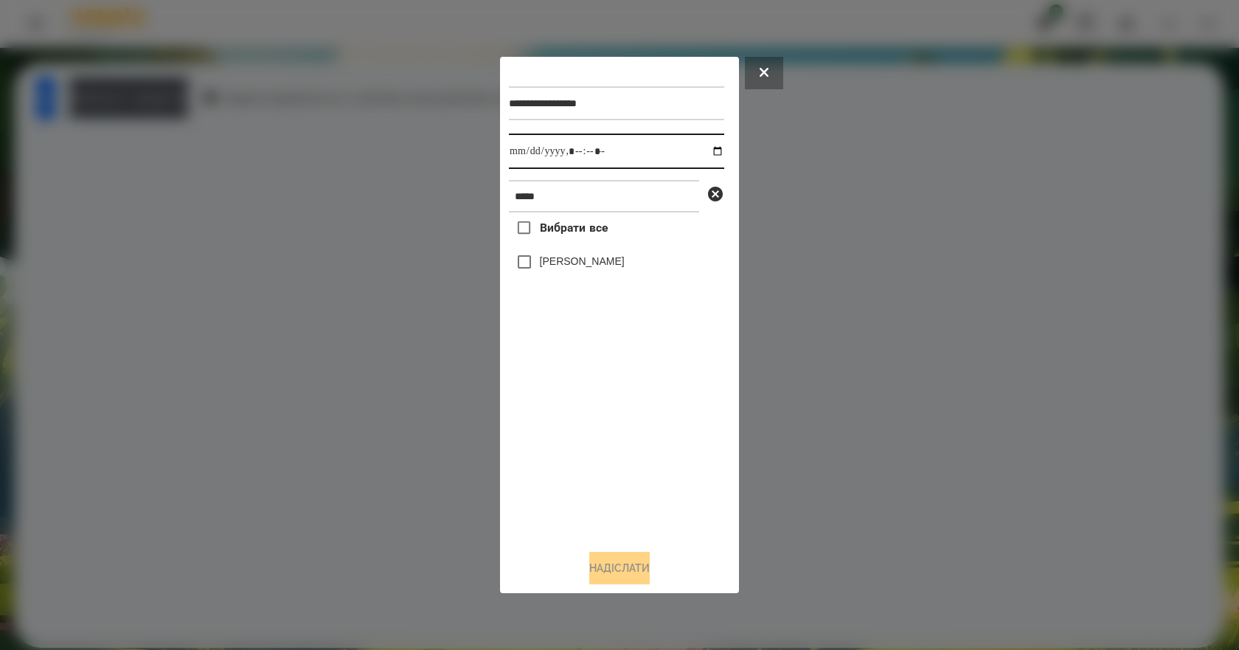
click at [705, 151] on input "datetime-local" at bounding box center [616, 150] width 215 height 35
type input "**********"
drag, startPoint x: 624, startPoint y: 466, endPoint x: 653, endPoint y: 363, distance: 106.6
click at [624, 466] on div "Вибрати все Омельнік Вероніка" at bounding box center [616, 374] width 215 height 325
click at [616, 262] on label "[PERSON_NAME]" at bounding box center [582, 261] width 85 height 15
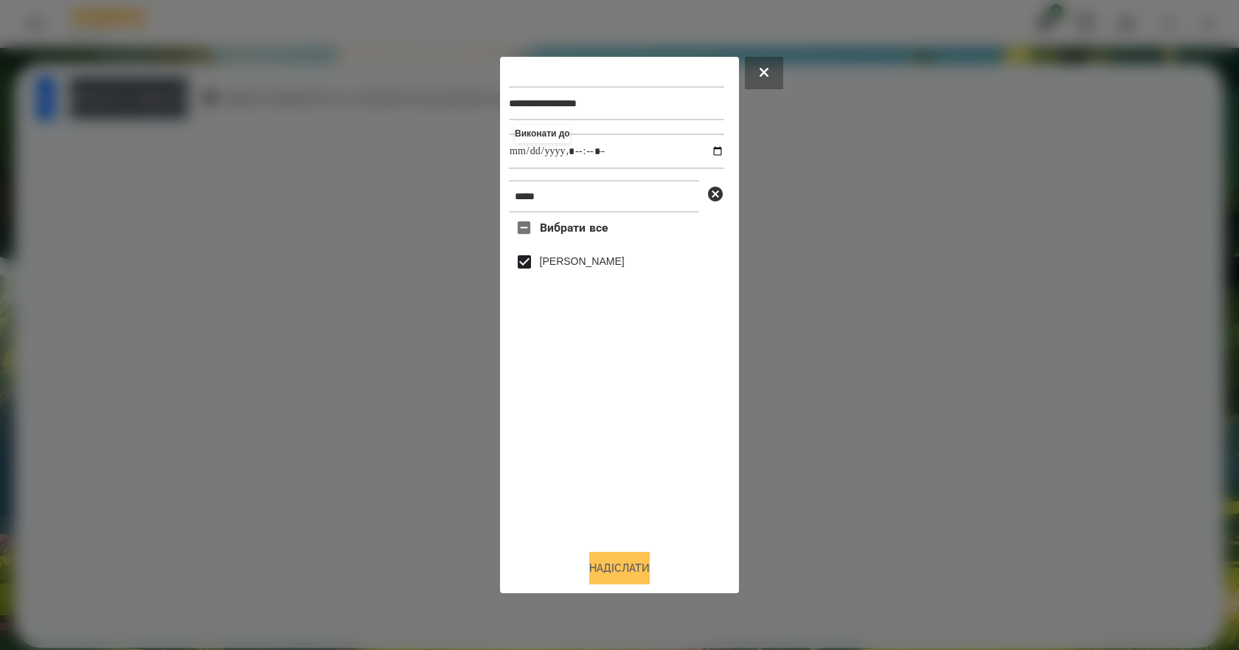
click at [610, 582] on button "Надіслати" at bounding box center [619, 567] width 60 height 32
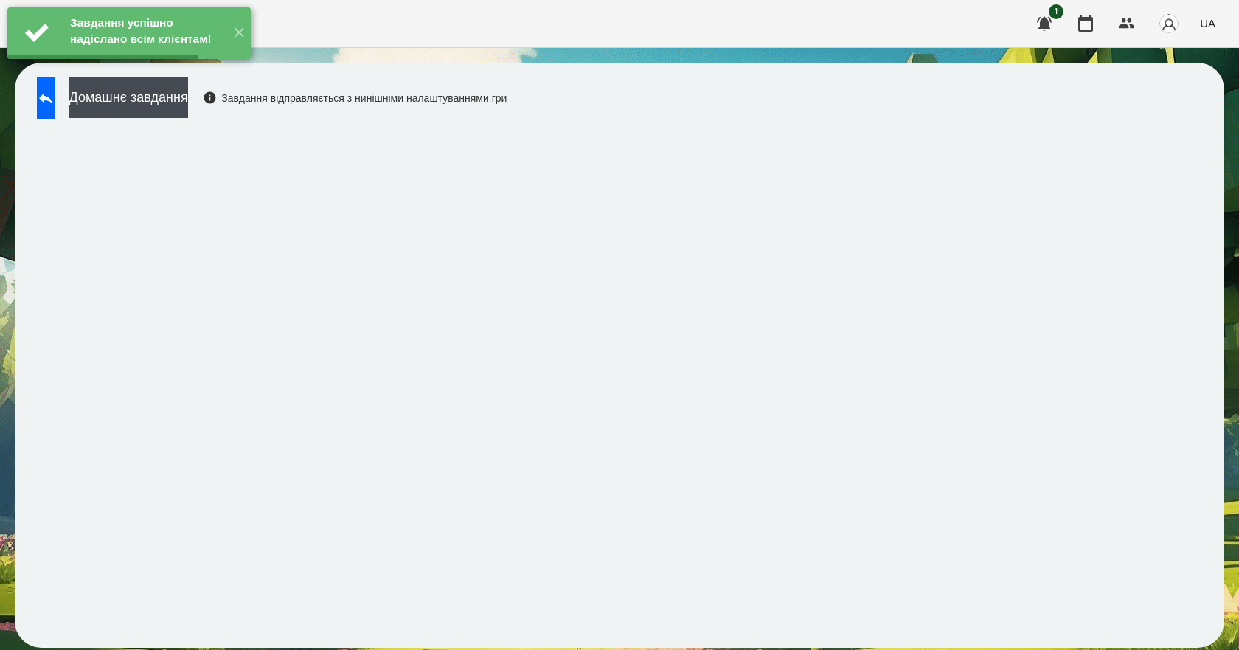
click at [188, 114] on button "Домашнє завдання" at bounding box center [128, 97] width 119 height 41
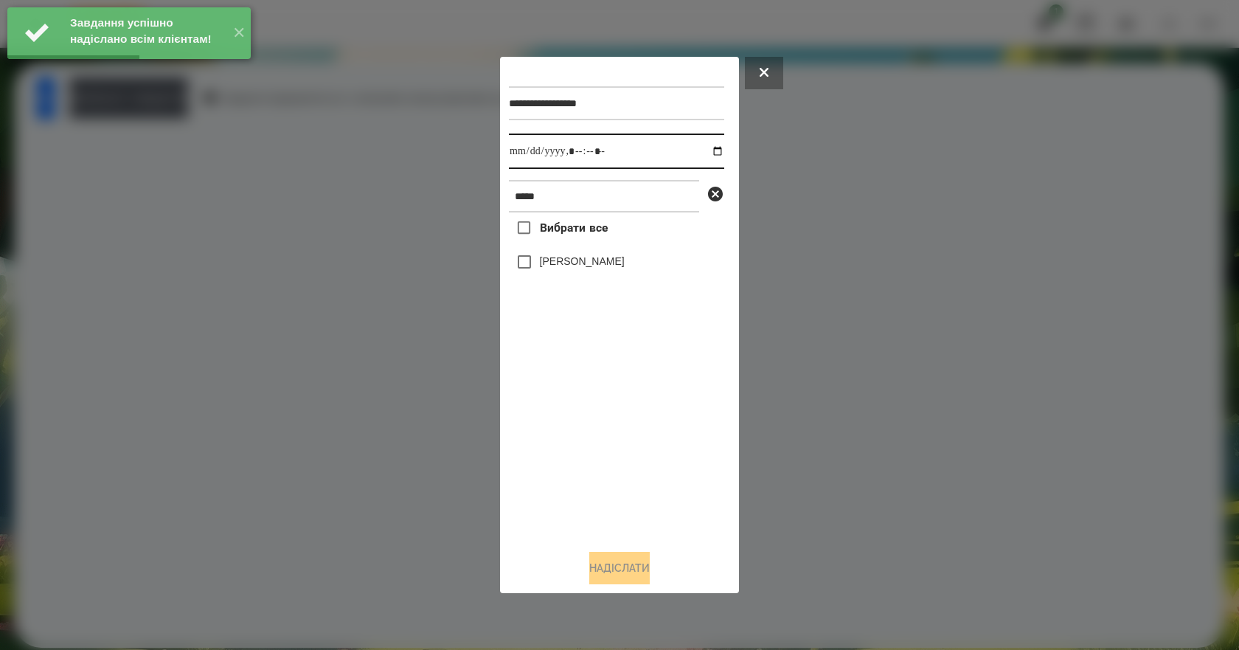
click at [702, 149] on input "datetime-local" at bounding box center [616, 150] width 215 height 35
type input "**********"
drag, startPoint x: 611, startPoint y: 501, endPoint x: 618, endPoint y: 419, distance: 82.1
click at [611, 495] on div "Вибрати все Омельнік Вероніка" at bounding box center [616, 374] width 215 height 325
click at [569, 262] on label "[PERSON_NAME]" at bounding box center [582, 261] width 85 height 15
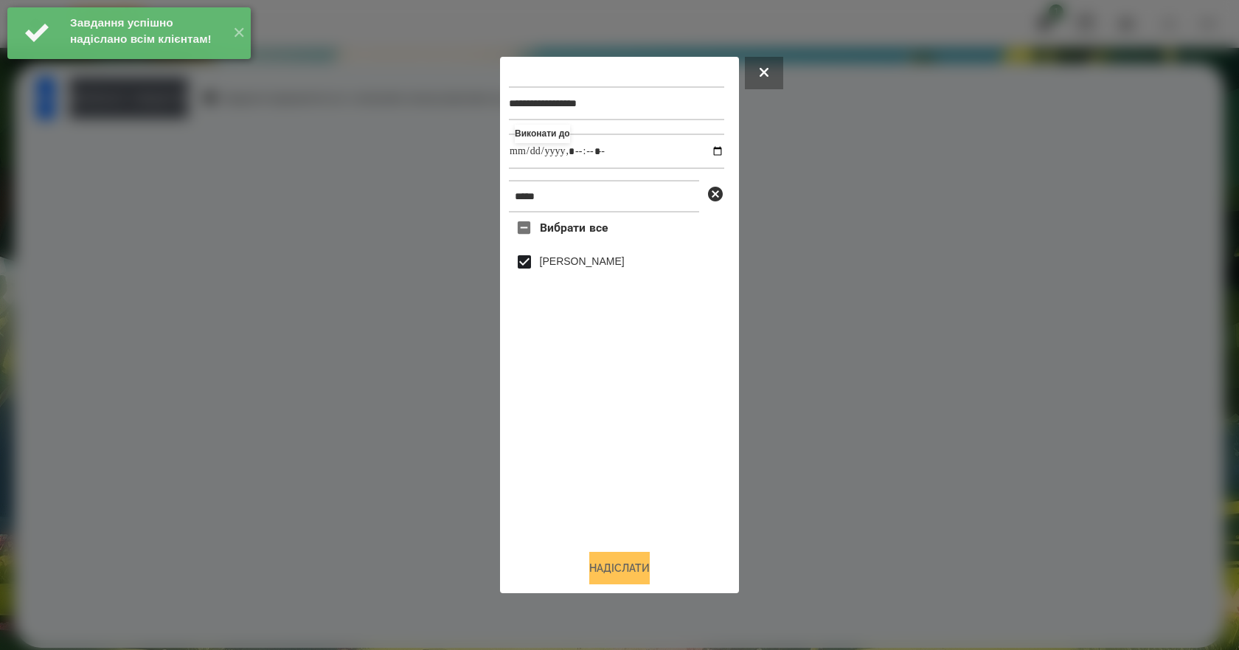
click at [627, 563] on button "Надіслати" at bounding box center [619, 567] width 60 height 32
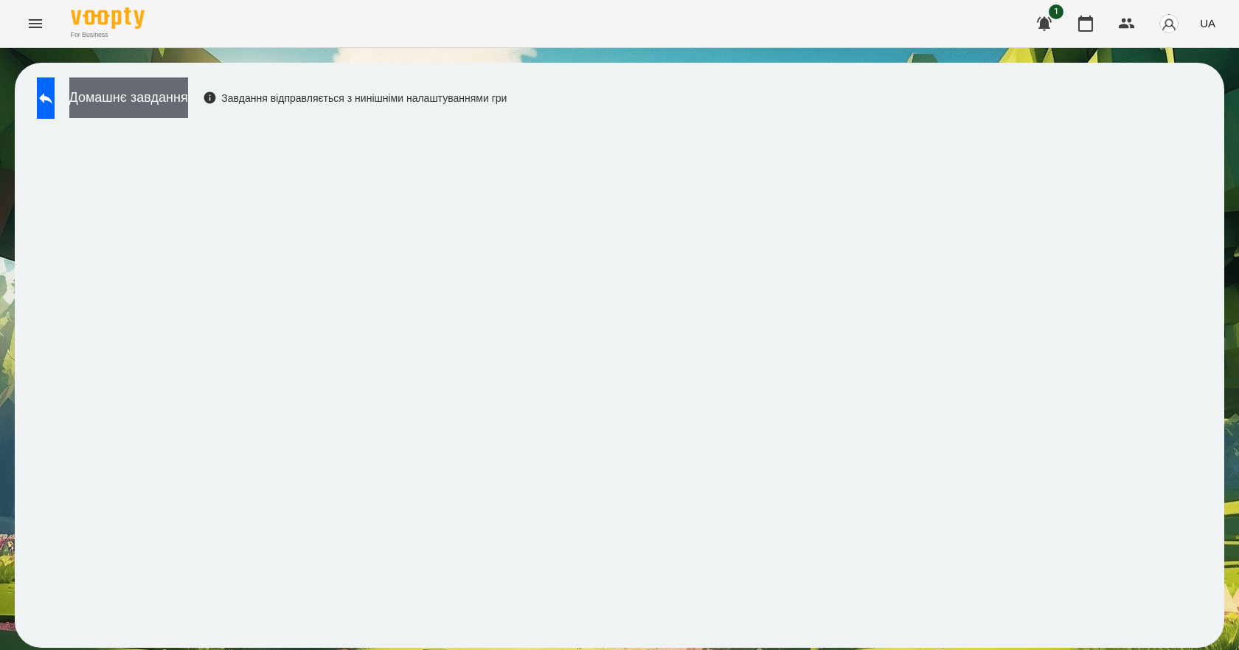
click at [181, 107] on button "Домашнє завдання" at bounding box center [128, 97] width 119 height 41
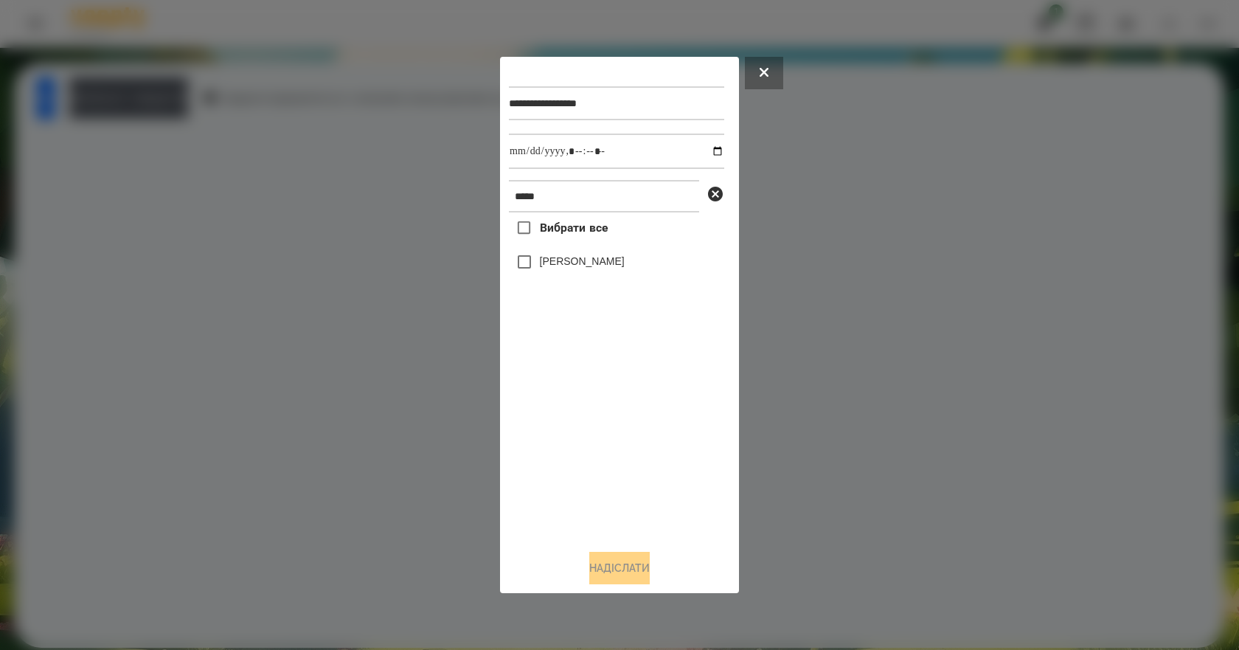
click at [607, 262] on label "[PERSON_NAME]" at bounding box center [582, 261] width 85 height 15
click at [642, 580] on button "Надіслати" at bounding box center [619, 567] width 60 height 32
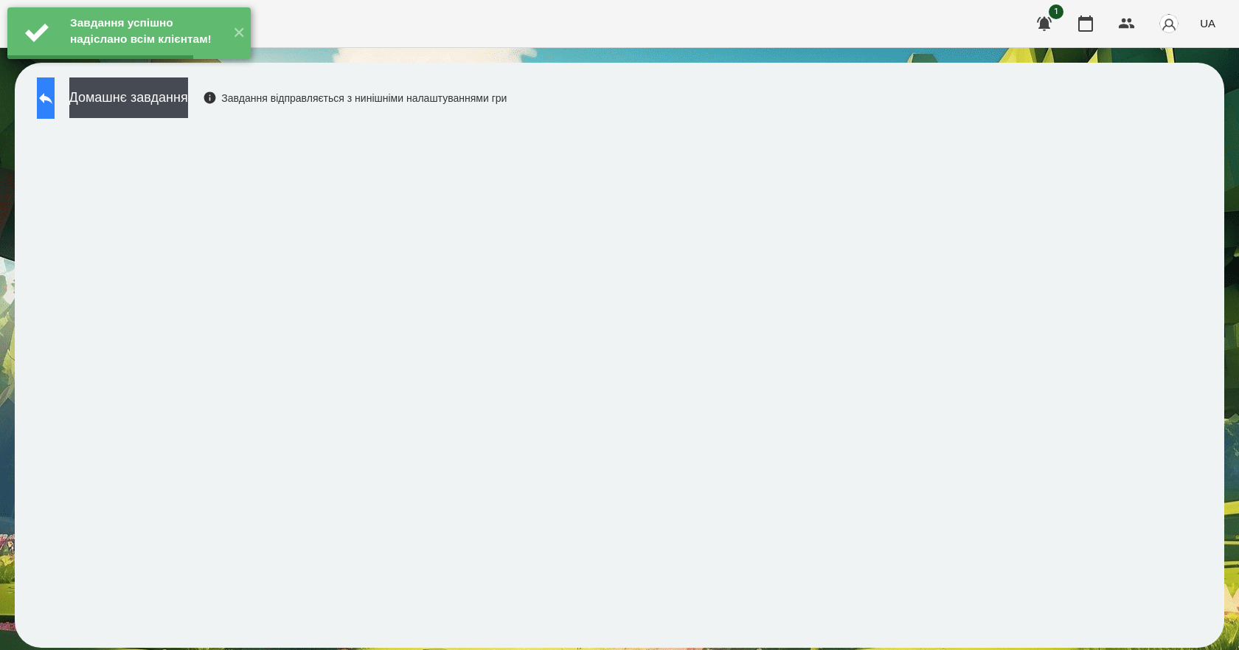
click at [55, 101] on button at bounding box center [46, 97] width 18 height 41
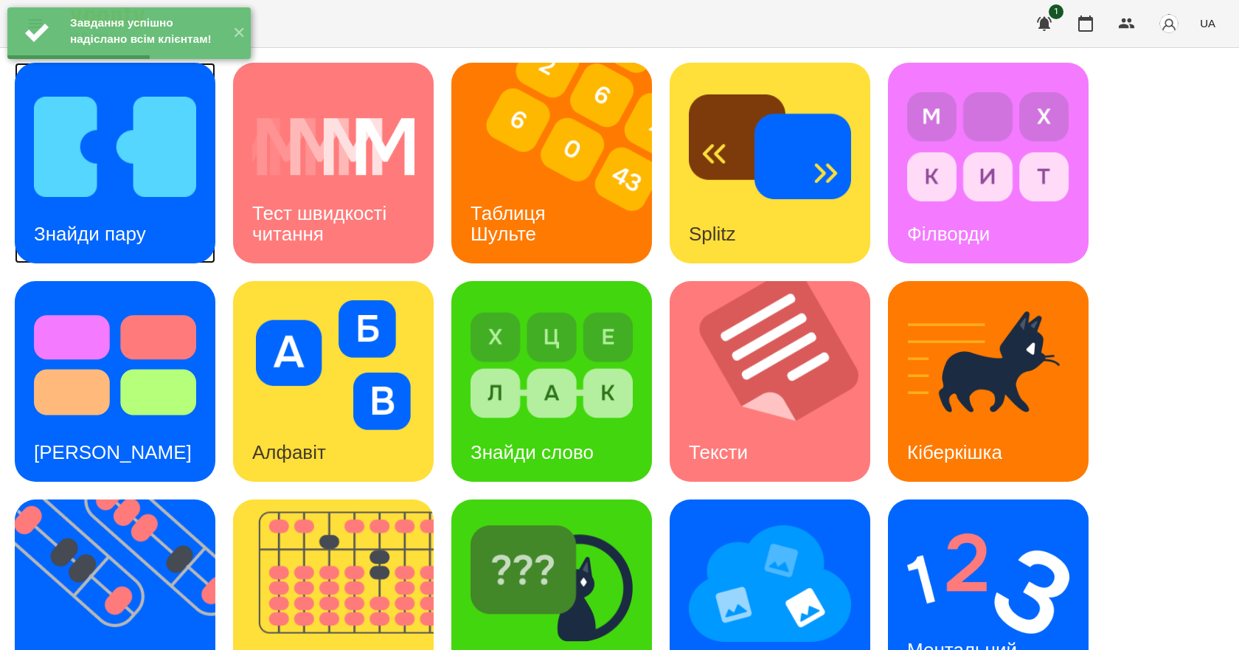
click at [164, 187] on img at bounding box center [115, 147] width 162 height 130
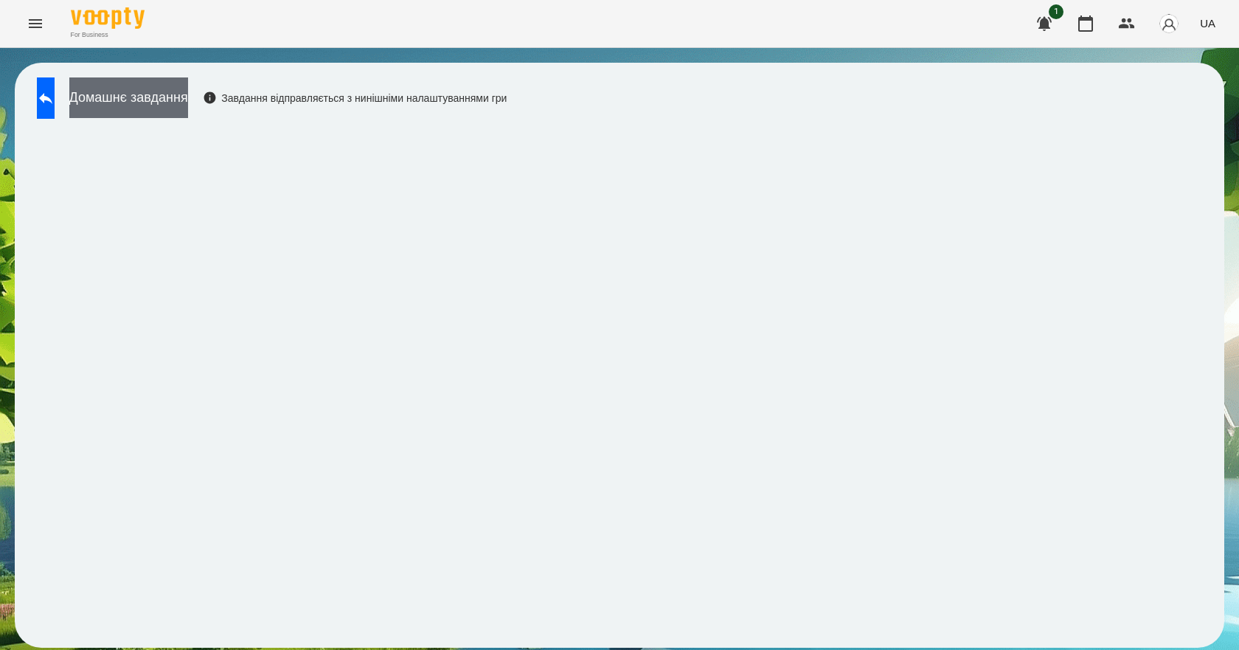
click at [188, 99] on button "Домашнє завдання" at bounding box center [128, 97] width 119 height 41
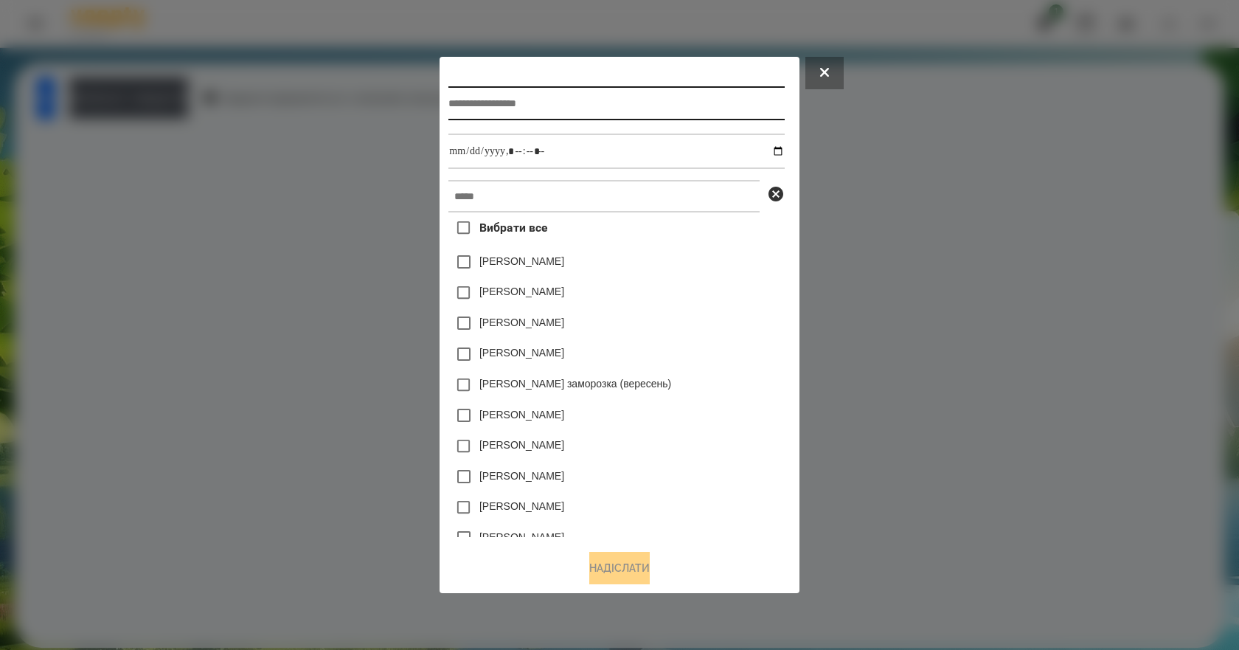
click at [546, 91] on input "text" at bounding box center [615, 103] width 335 height 34
type input "**********"
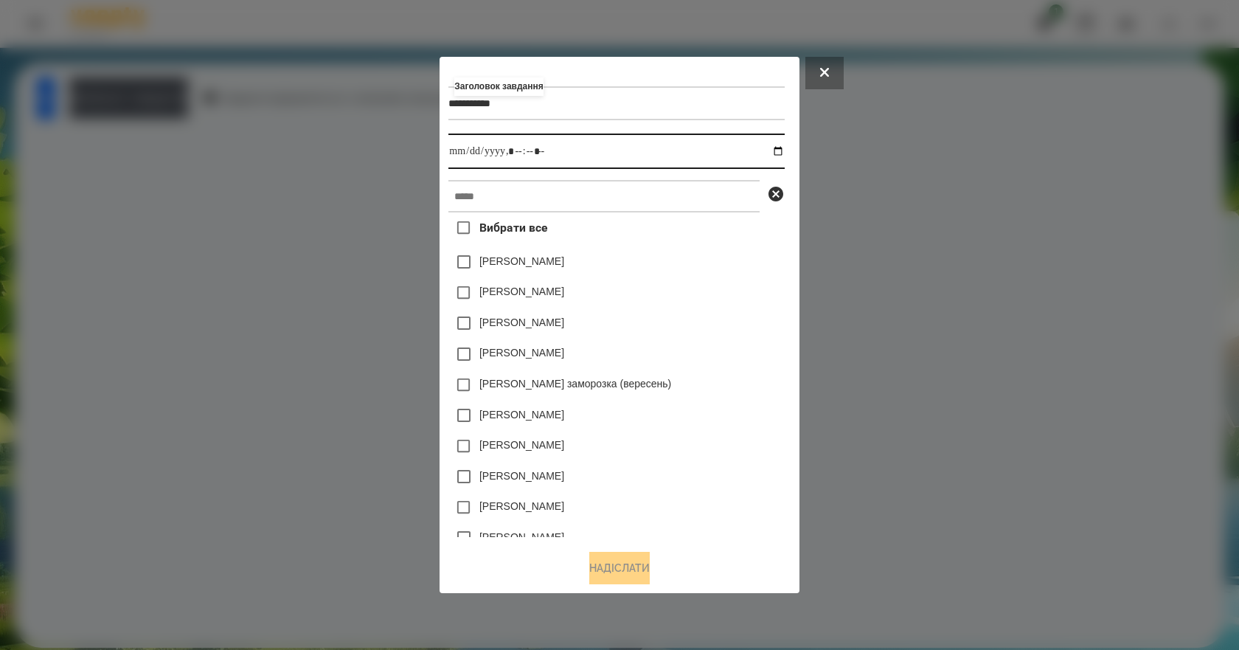
click at [784, 147] on input "datetime-local" at bounding box center [615, 150] width 335 height 35
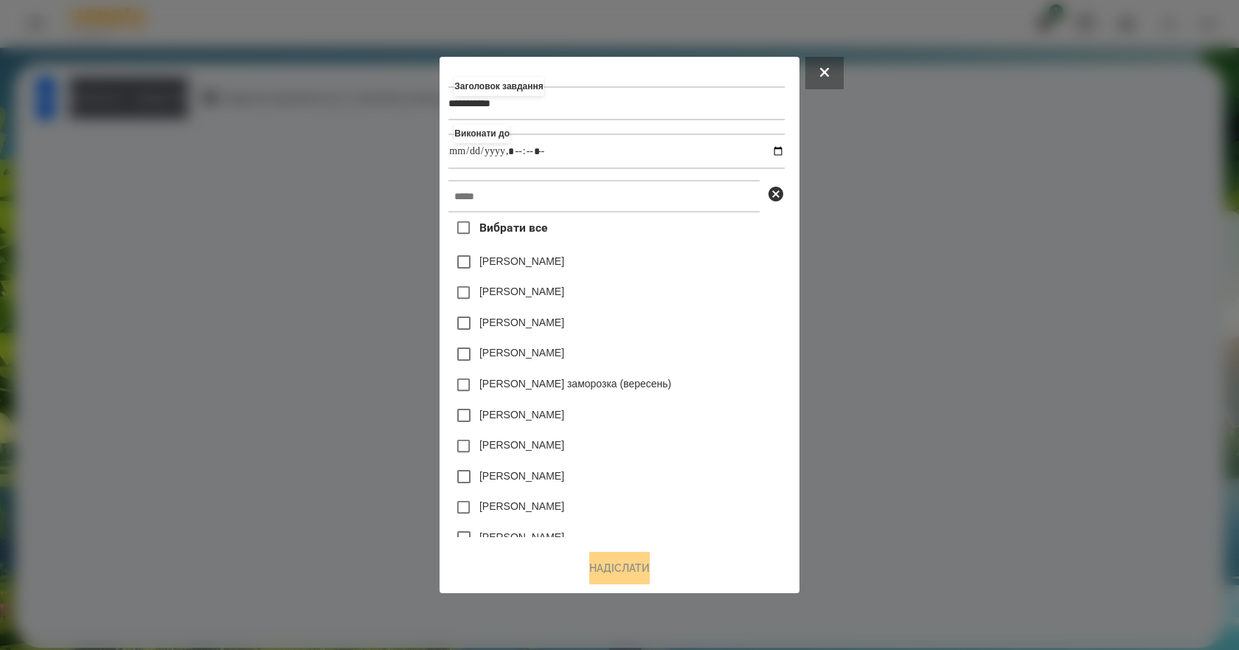
type input "**********"
drag, startPoint x: 752, startPoint y: 296, endPoint x: 745, endPoint y: 287, distance: 11.5
click at [752, 296] on div "Коля Главач" at bounding box center [615, 292] width 335 height 31
click at [577, 189] on input "text" at bounding box center [603, 196] width 311 height 32
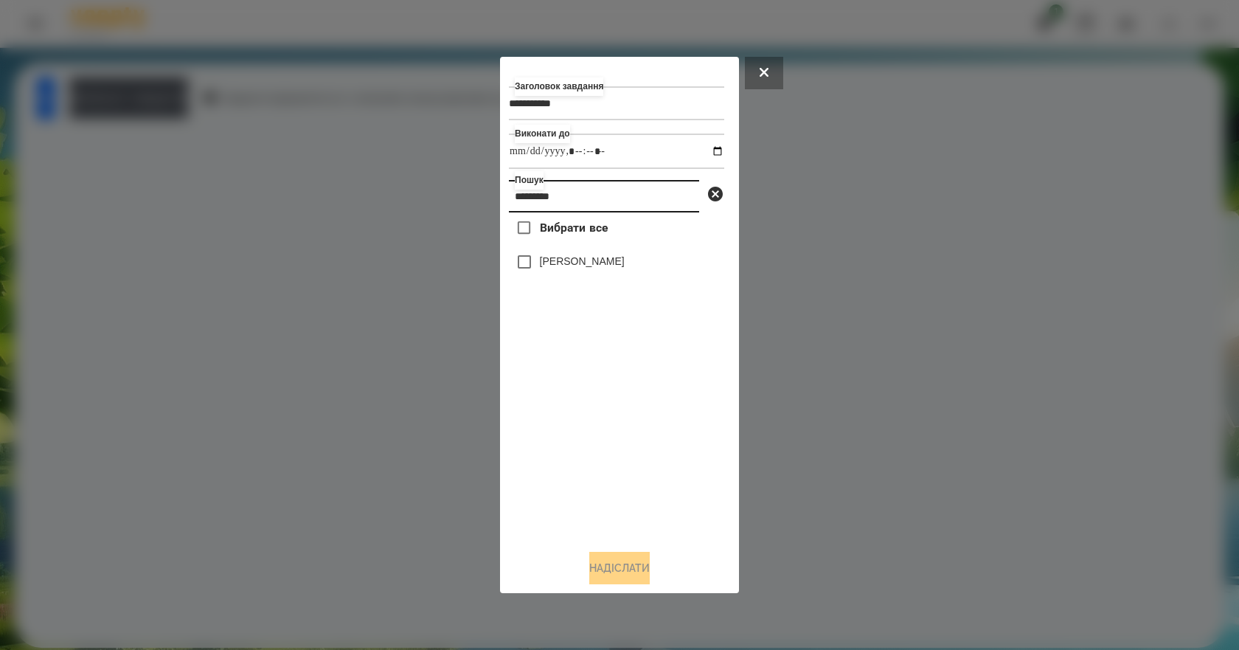
type input "*********"
click at [593, 258] on label "Валерія Ігнатенко" at bounding box center [582, 261] width 85 height 15
click at [641, 573] on button "Надіслати" at bounding box center [619, 567] width 60 height 32
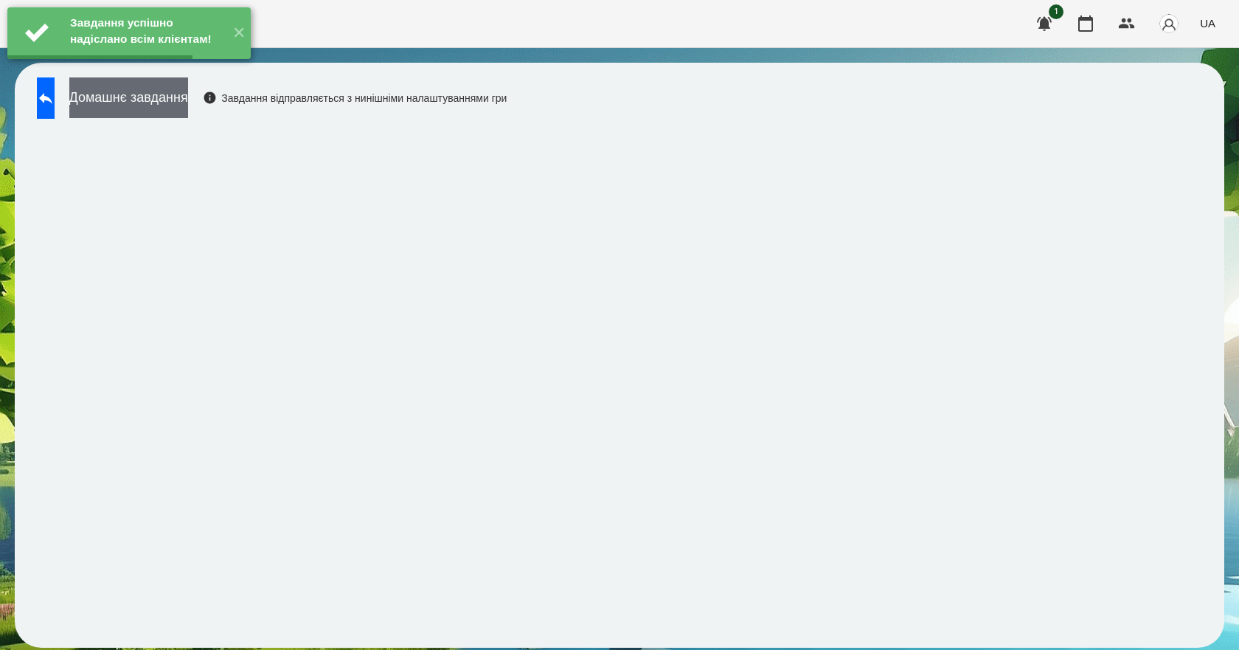
click at [154, 105] on button "Домашнє завдання" at bounding box center [128, 97] width 119 height 41
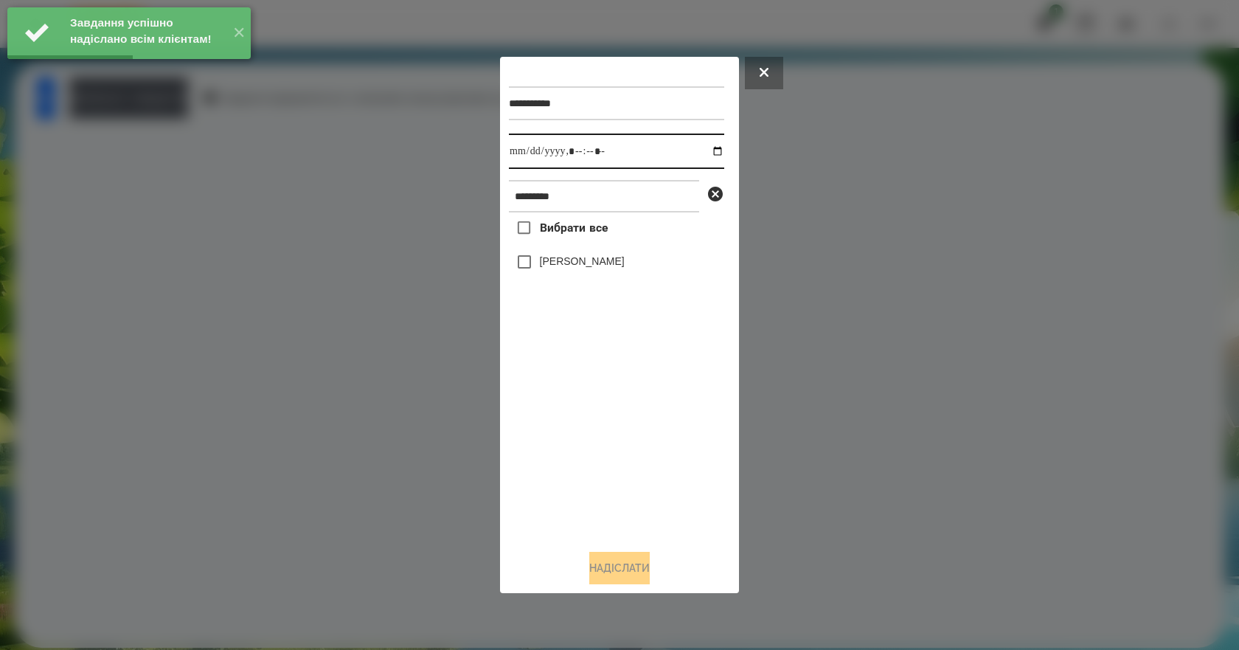
click at [708, 150] on input "datetime-local" at bounding box center [616, 150] width 215 height 35
type input "**********"
drag, startPoint x: 587, startPoint y: 470, endPoint x: 593, endPoint y: 368, distance: 102.6
click at [590, 453] on div "Вибрати все Валерія Ігнатенко" at bounding box center [616, 374] width 215 height 325
click at [591, 268] on label "Валерія Ігнатенко" at bounding box center [582, 261] width 85 height 15
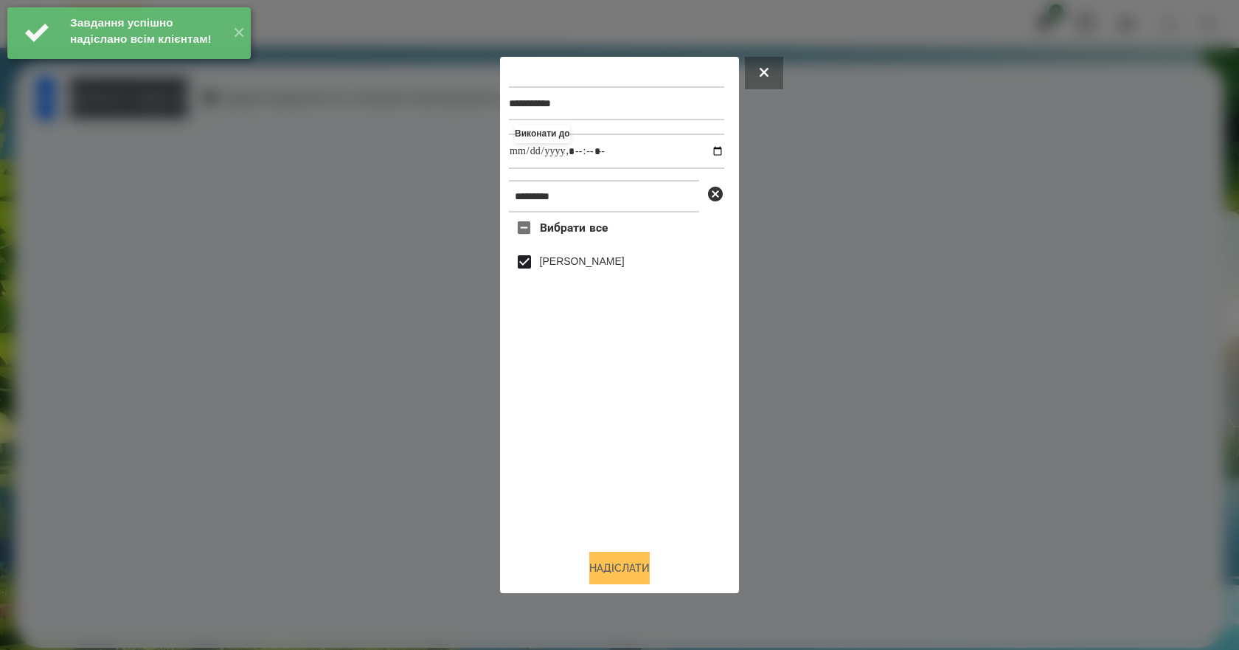
click at [627, 569] on button "Надіслати" at bounding box center [619, 567] width 60 height 32
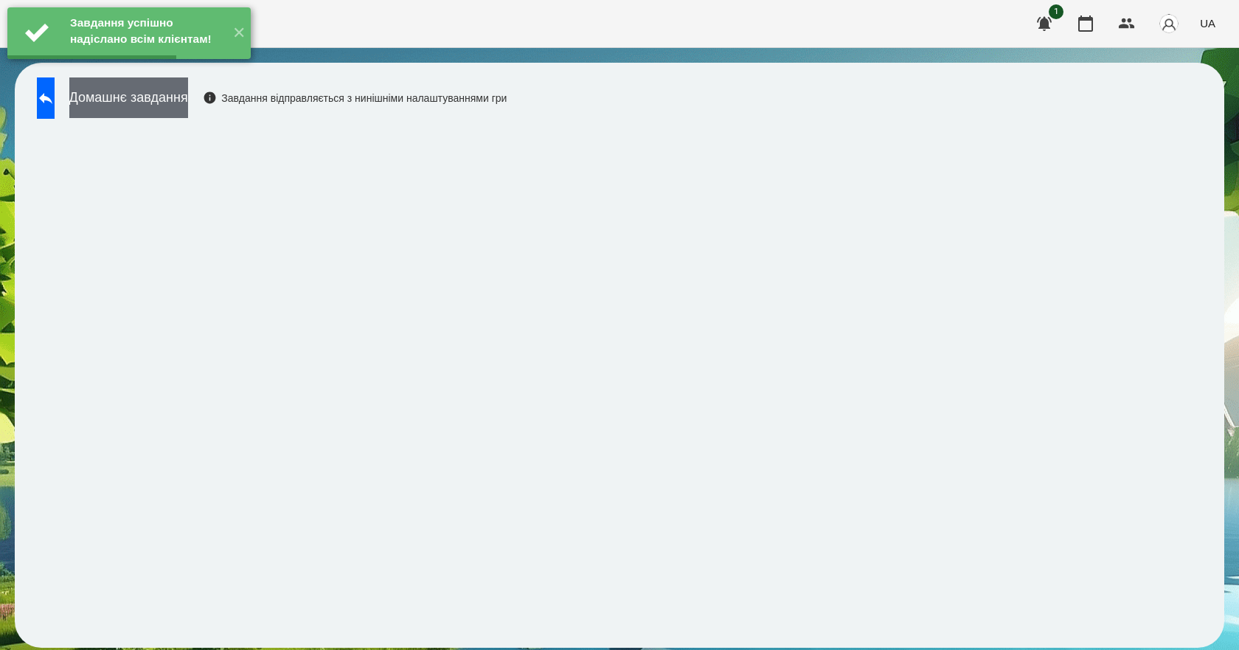
click at [148, 111] on button "Домашнє завдання" at bounding box center [128, 97] width 119 height 41
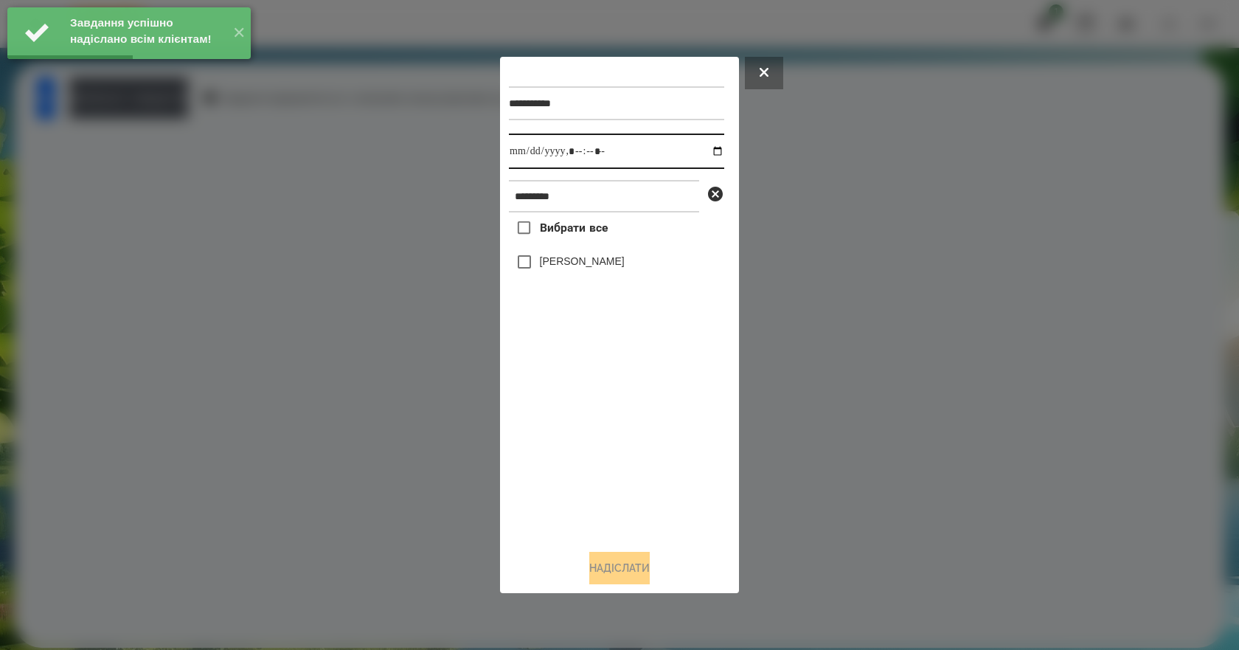
click at [711, 151] on input "datetime-local" at bounding box center [616, 150] width 215 height 35
type input "**********"
drag, startPoint x: 579, startPoint y: 440, endPoint x: 579, endPoint y: 326, distance: 114.3
click at [579, 440] on div "Вибрати все Валерія Ігнатенко" at bounding box center [616, 374] width 215 height 325
click at [572, 268] on label "[PERSON_NAME]" at bounding box center [582, 261] width 85 height 15
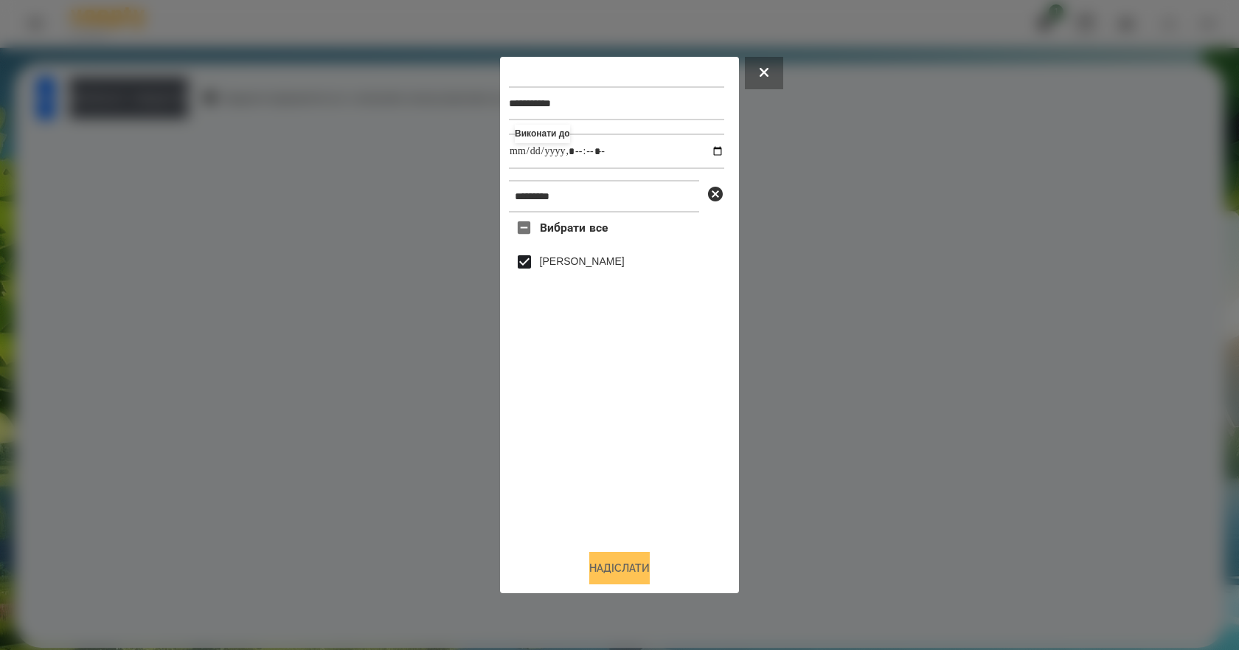
click at [605, 579] on button "Надіслати" at bounding box center [619, 567] width 60 height 32
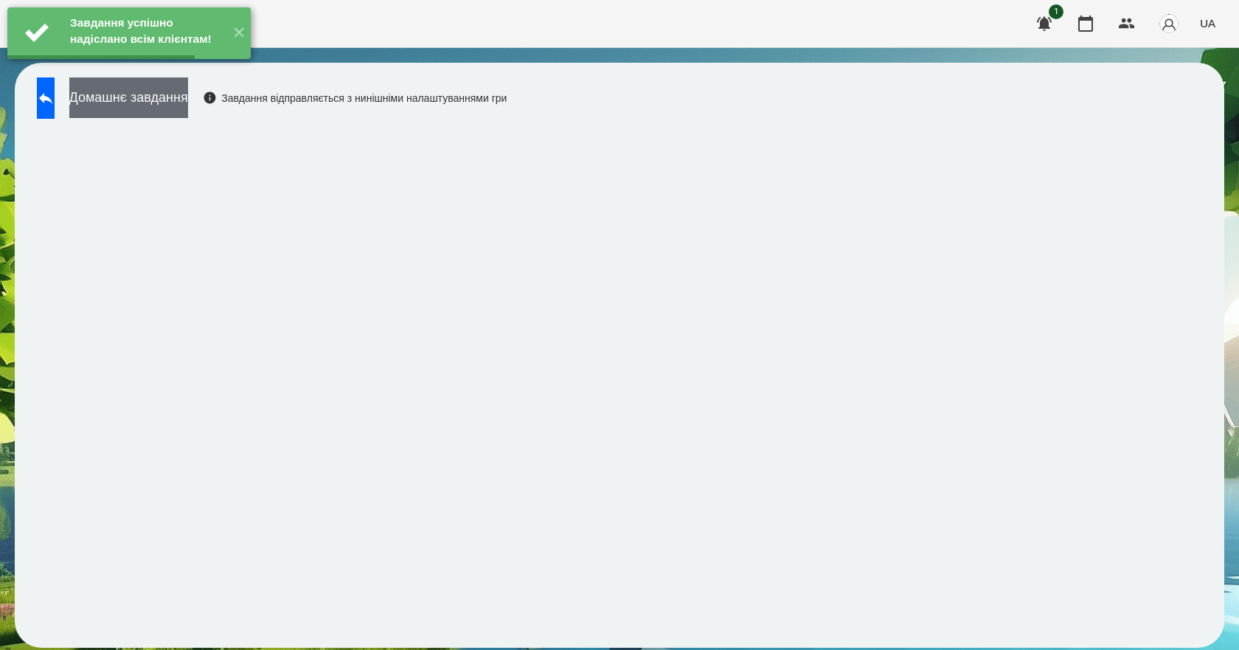
click at [148, 109] on button "Домашнє завдання" at bounding box center [128, 97] width 119 height 41
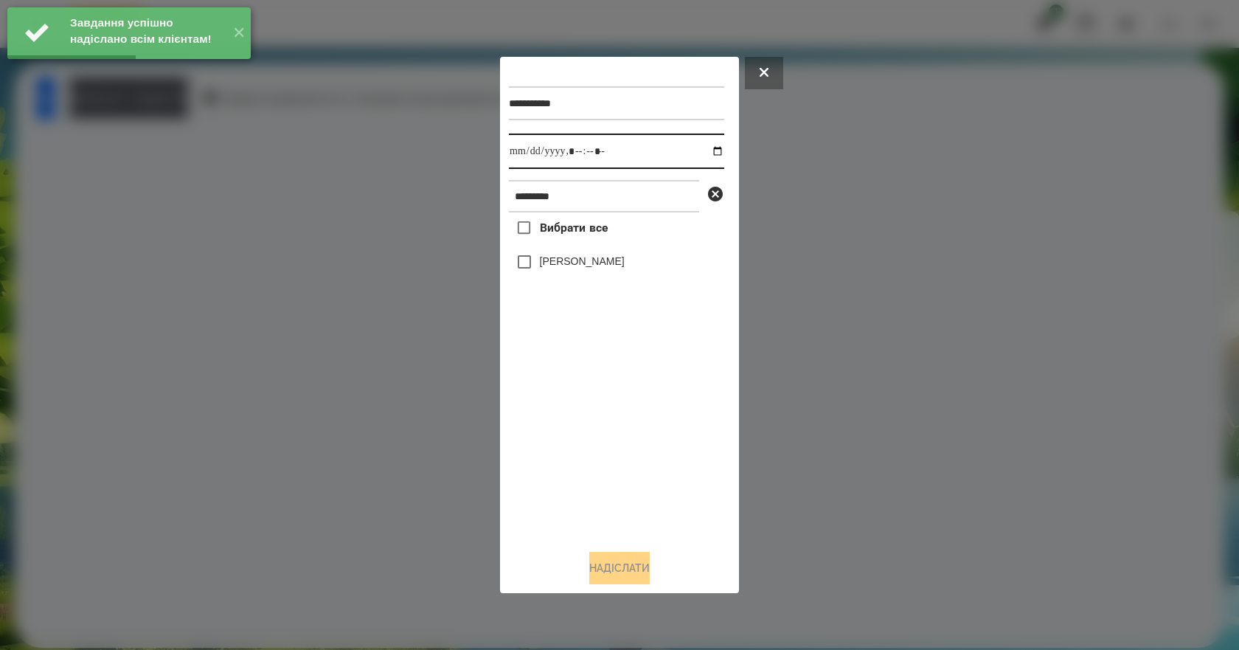
click at [703, 150] on input "datetime-local" at bounding box center [616, 150] width 215 height 35
type input "**********"
click at [616, 459] on div "Вибрати все Валерія Ігнатенко" at bounding box center [616, 374] width 215 height 325
click at [577, 268] on label "[PERSON_NAME]" at bounding box center [582, 261] width 85 height 15
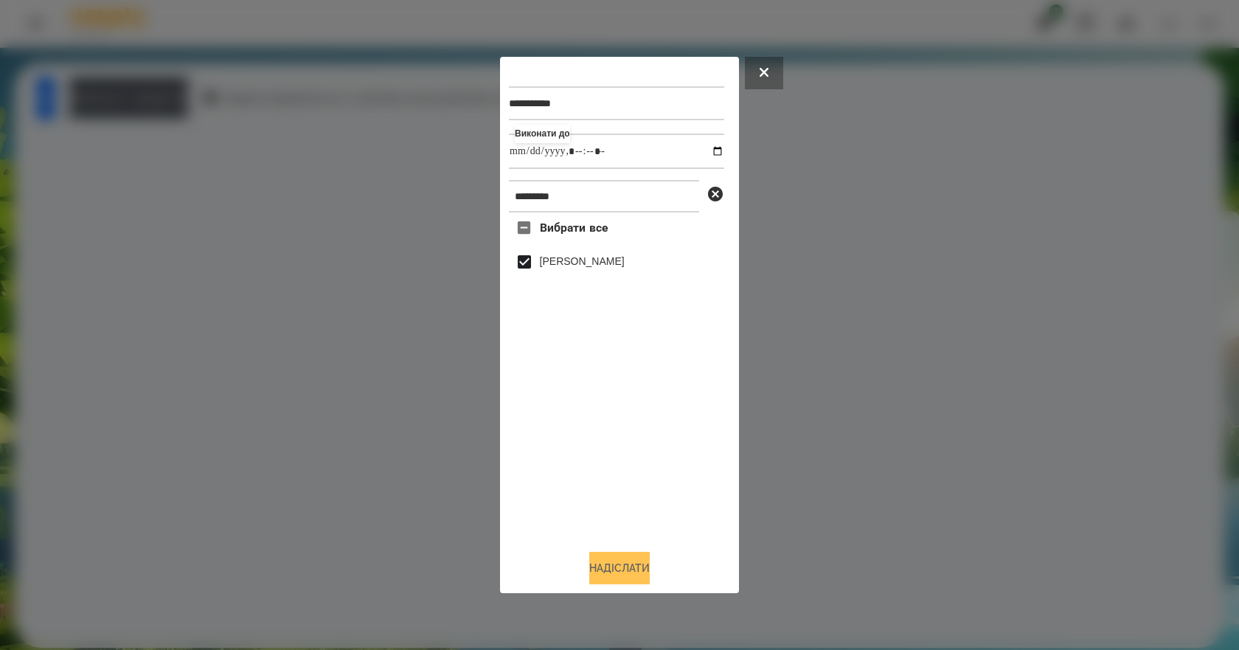
click at [589, 579] on button "Надіслати" at bounding box center [619, 567] width 60 height 32
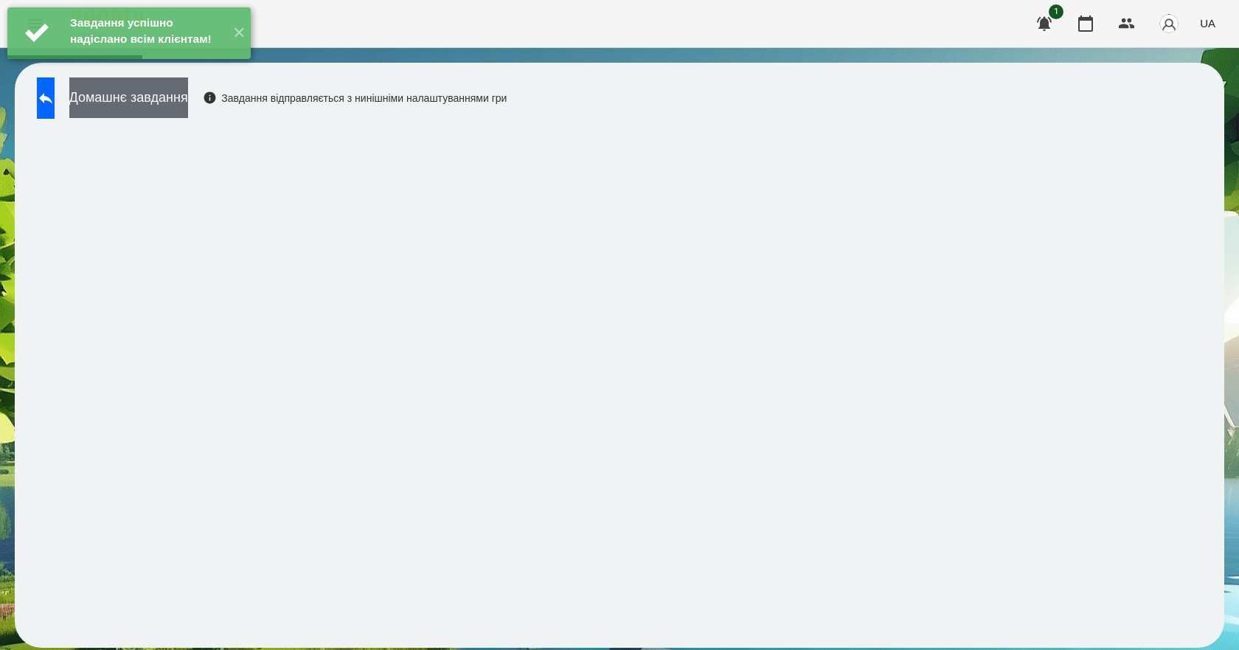
click at [188, 109] on button "Домашнє завдання" at bounding box center [128, 97] width 119 height 41
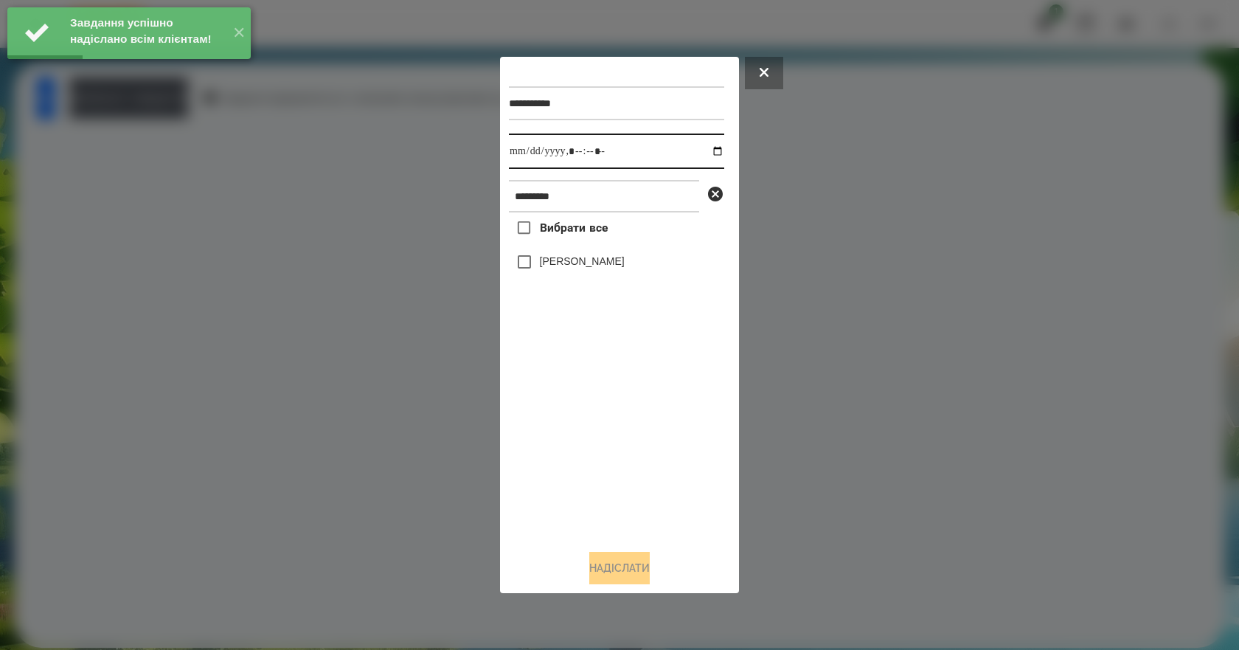
click at [704, 147] on input "datetime-local" at bounding box center [616, 150] width 215 height 35
type input "**********"
drag, startPoint x: 571, startPoint y: 468, endPoint x: 574, endPoint y: 373, distance: 95.2
click at [574, 462] on div "Вибрати все Валерія Ігнатенко" at bounding box center [616, 374] width 215 height 325
click at [577, 266] on label "[PERSON_NAME]" at bounding box center [582, 261] width 85 height 15
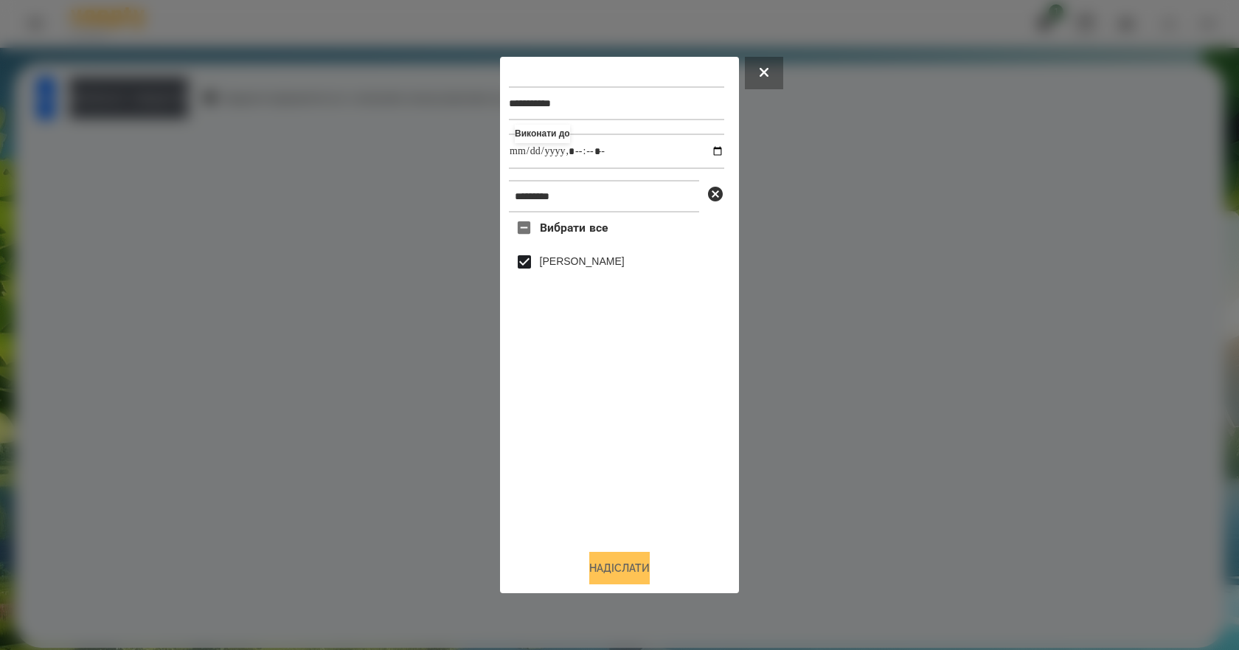
click at [611, 568] on button "Надіслати" at bounding box center [619, 567] width 60 height 32
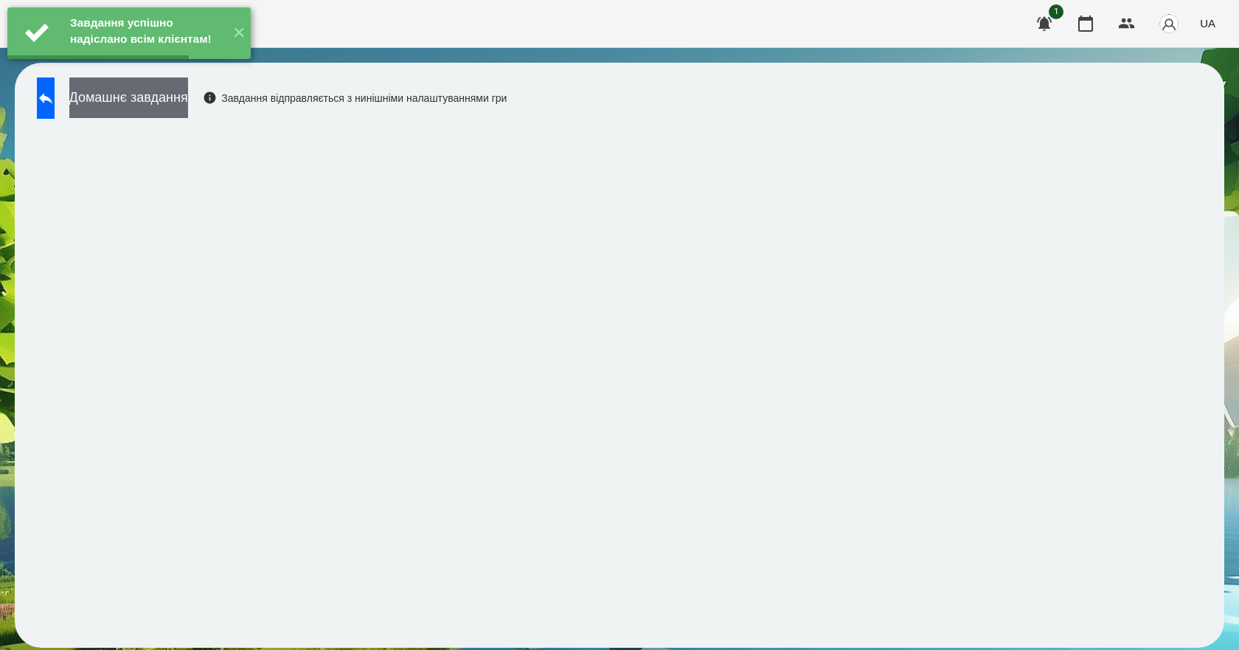
click at [158, 94] on button "Домашнє завдання" at bounding box center [128, 97] width 119 height 41
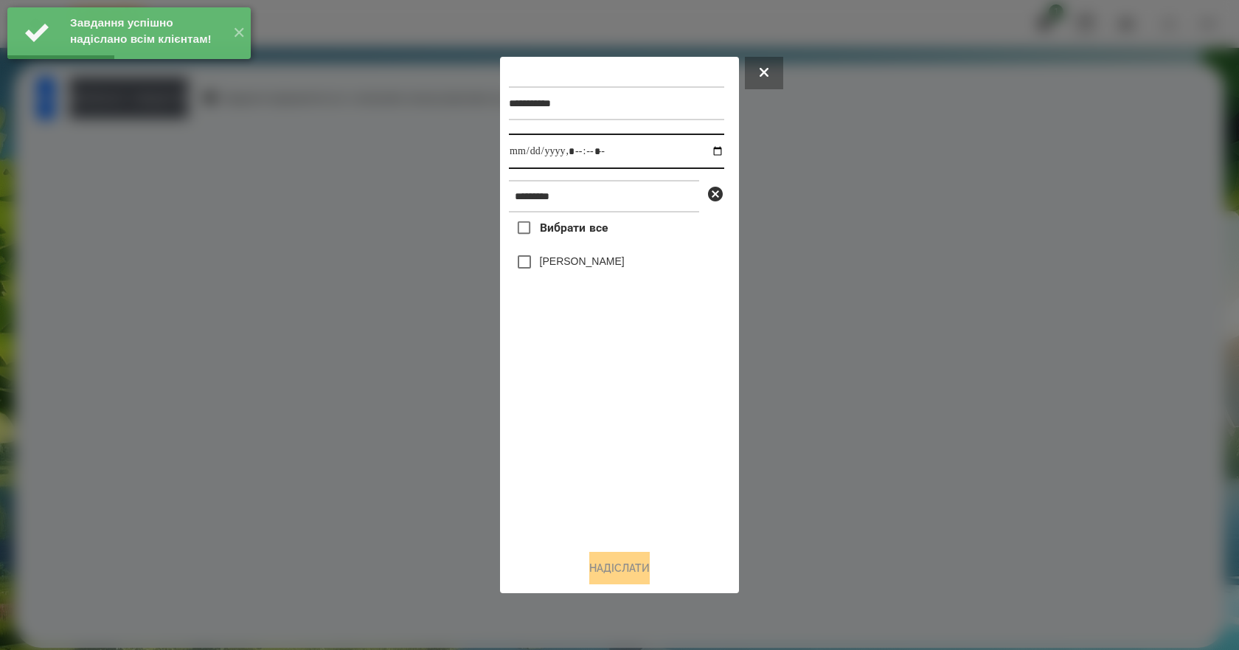
click at [706, 149] on input "datetime-local" at bounding box center [616, 150] width 215 height 35
type input "**********"
drag, startPoint x: 618, startPoint y: 455, endPoint x: 616, endPoint y: 334, distance: 120.9
click at [618, 455] on div "Вибрати все Валерія Ігнатенко" at bounding box center [616, 374] width 215 height 325
click at [581, 260] on label "[PERSON_NAME]" at bounding box center [582, 261] width 85 height 15
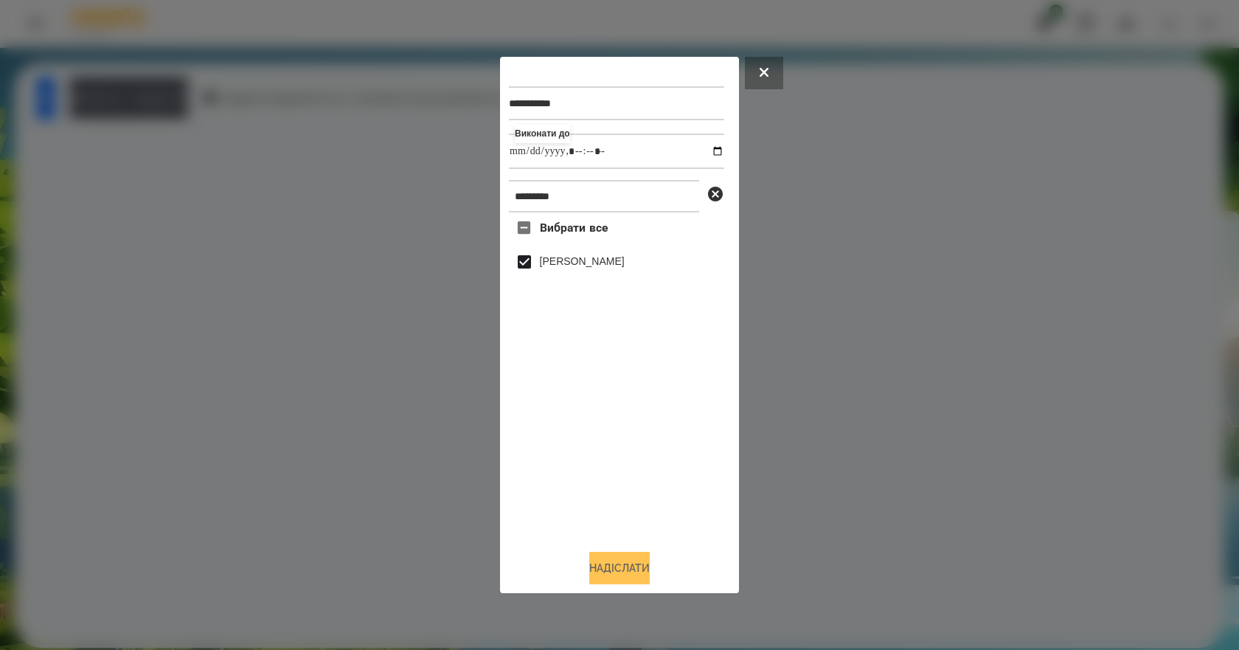
click at [633, 577] on button "Надіслати" at bounding box center [619, 567] width 60 height 32
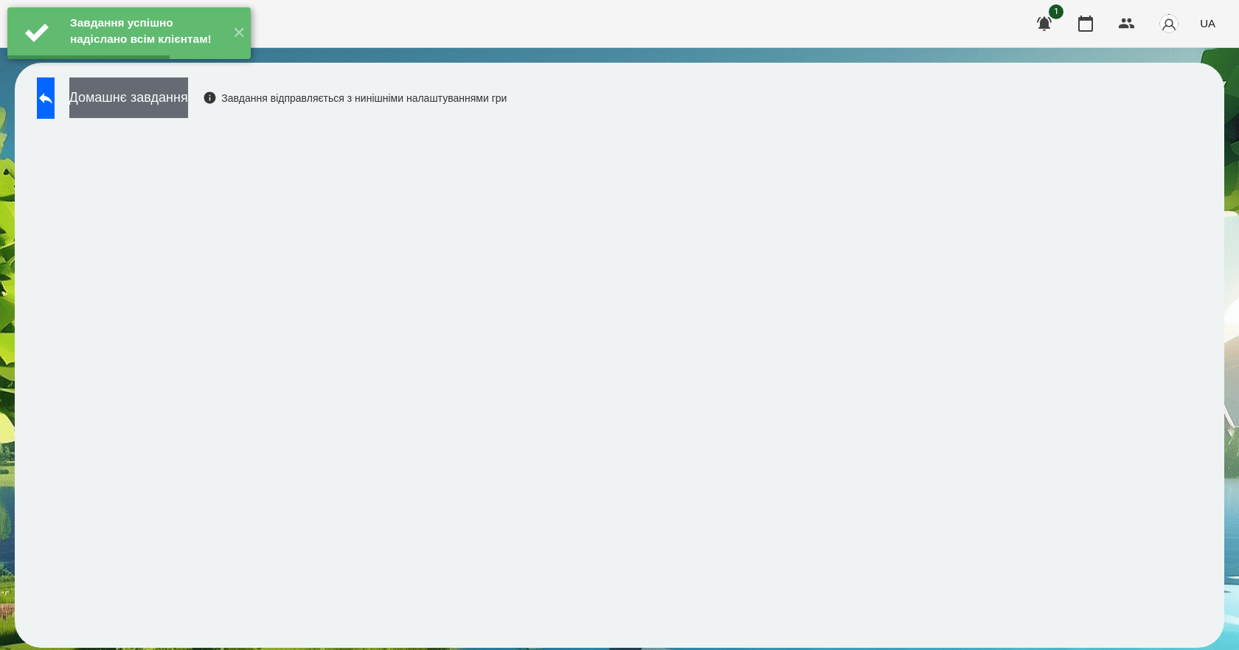
click at [142, 101] on button "Домашнє завдання" at bounding box center [128, 97] width 119 height 41
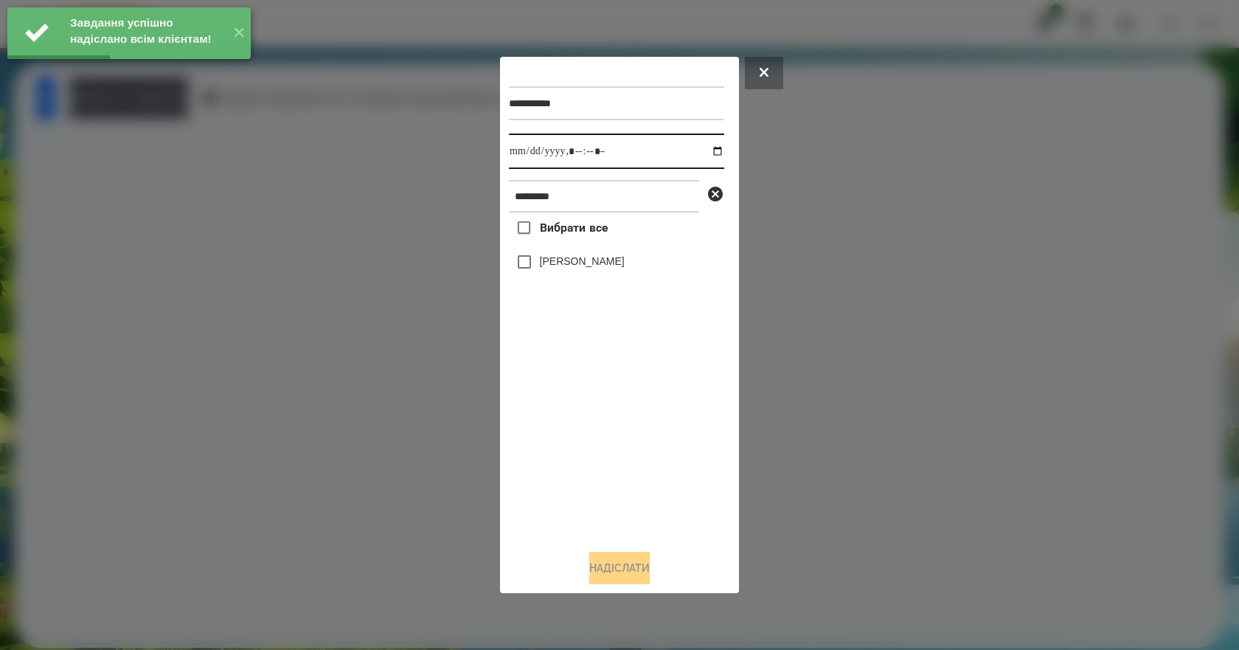
click at [708, 150] on input "datetime-local" at bounding box center [616, 150] width 215 height 35
type input "**********"
drag, startPoint x: 613, startPoint y: 498, endPoint x: 592, endPoint y: 397, distance: 104.0
click at [612, 499] on div "Вибрати все Валерія Ігнатенко" at bounding box center [616, 374] width 215 height 325
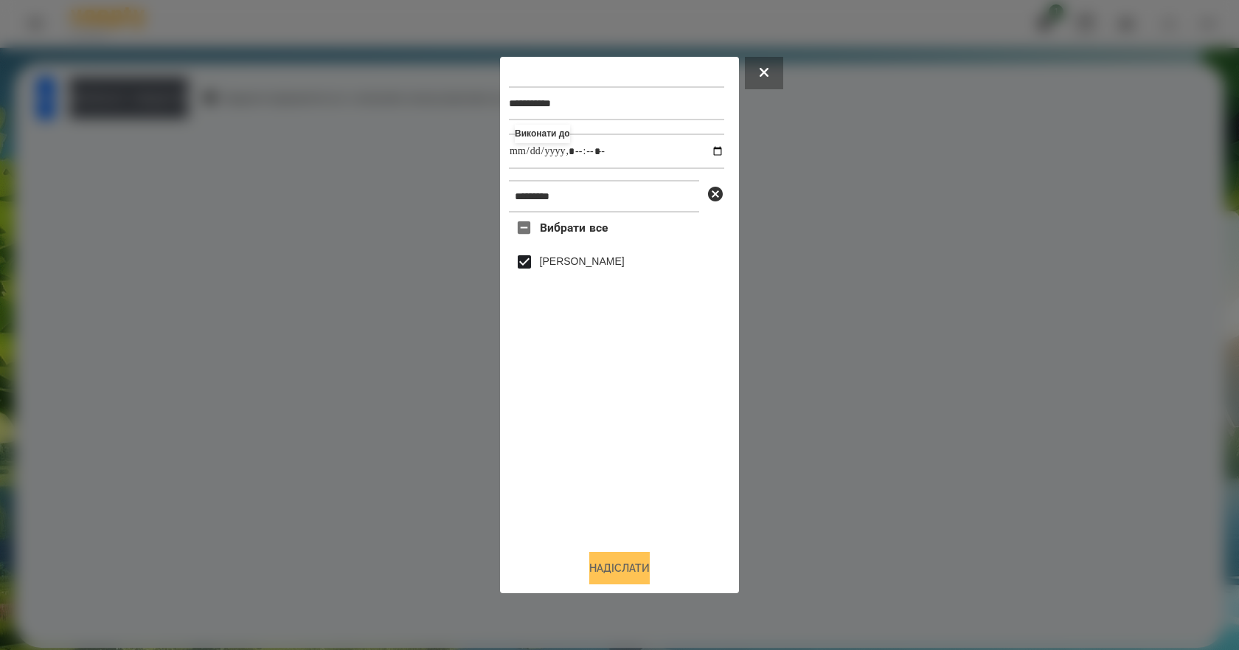
click at [624, 582] on button "Надіслати" at bounding box center [619, 567] width 60 height 32
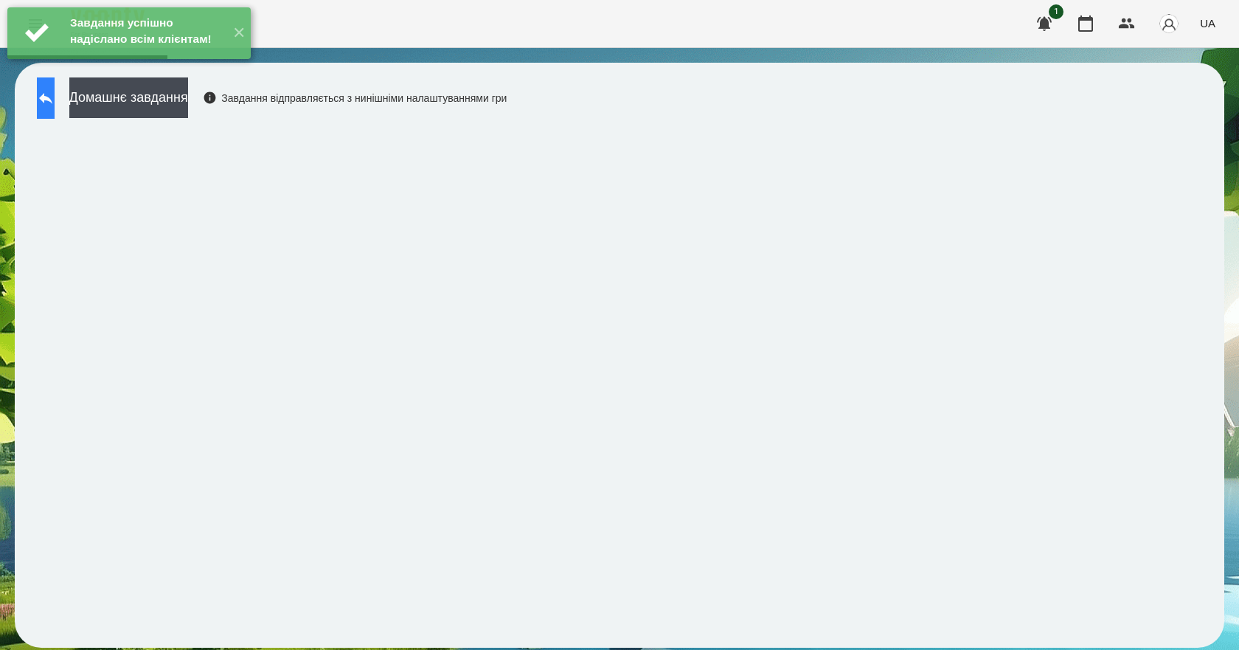
click at [52, 101] on icon at bounding box center [45, 98] width 13 height 11
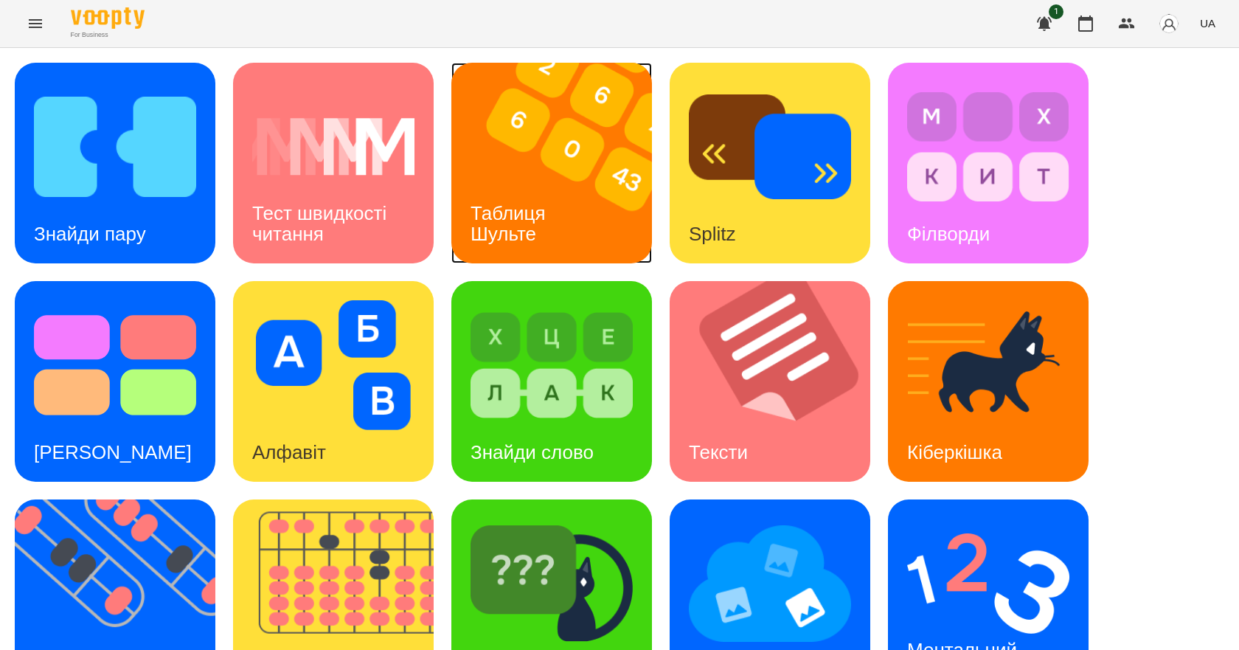
click at [591, 251] on img at bounding box center [560, 163] width 219 height 201
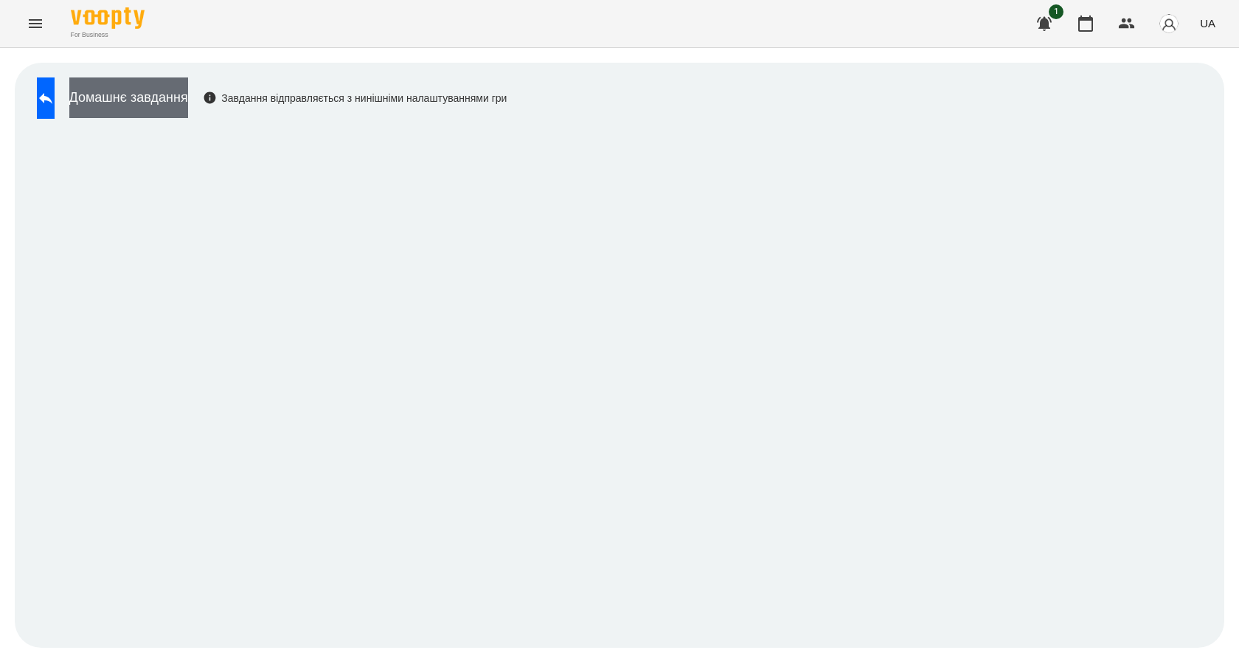
click at [188, 103] on button "Домашнє завдання" at bounding box center [128, 97] width 119 height 41
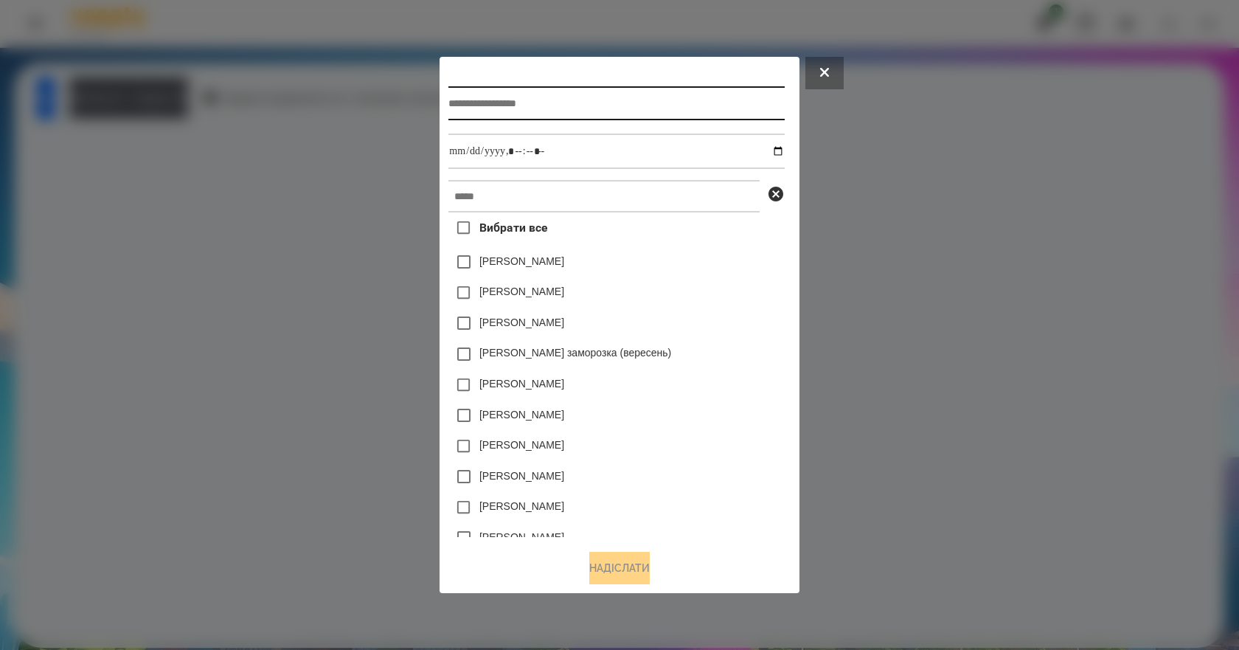
click at [536, 104] on input "text" at bounding box center [615, 103] width 335 height 34
type input "**********"
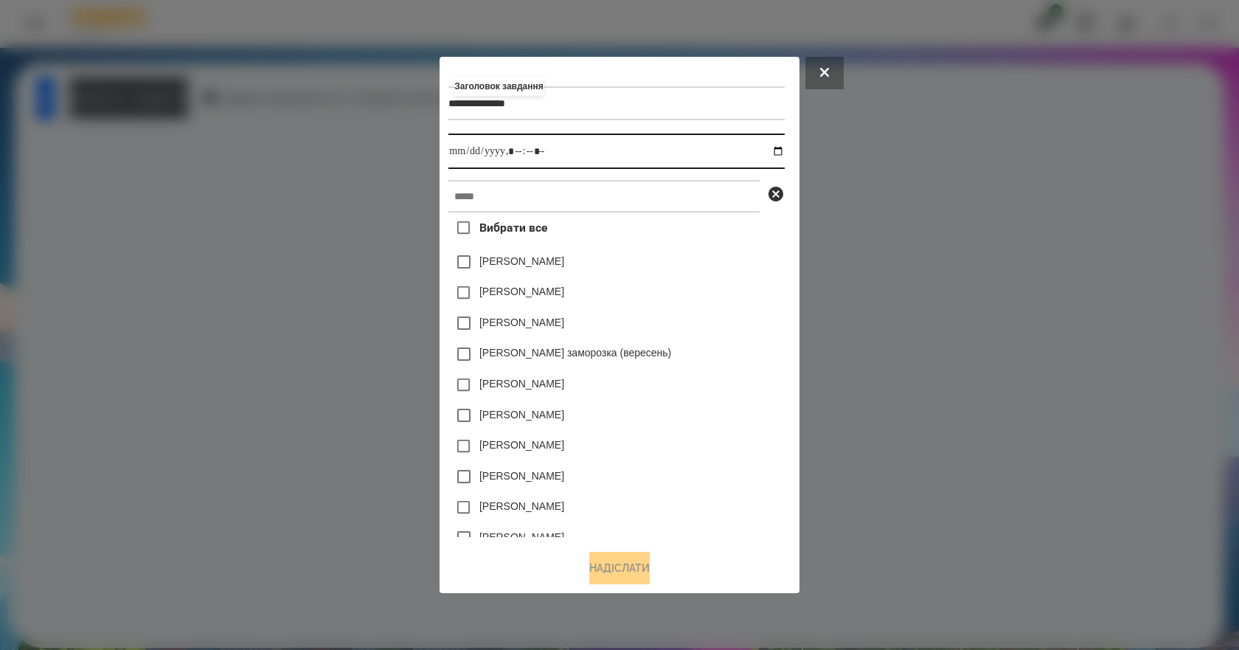
click at [780, 147] on input "datetime-local" at bounding box center [615, 150] width 335 height 35
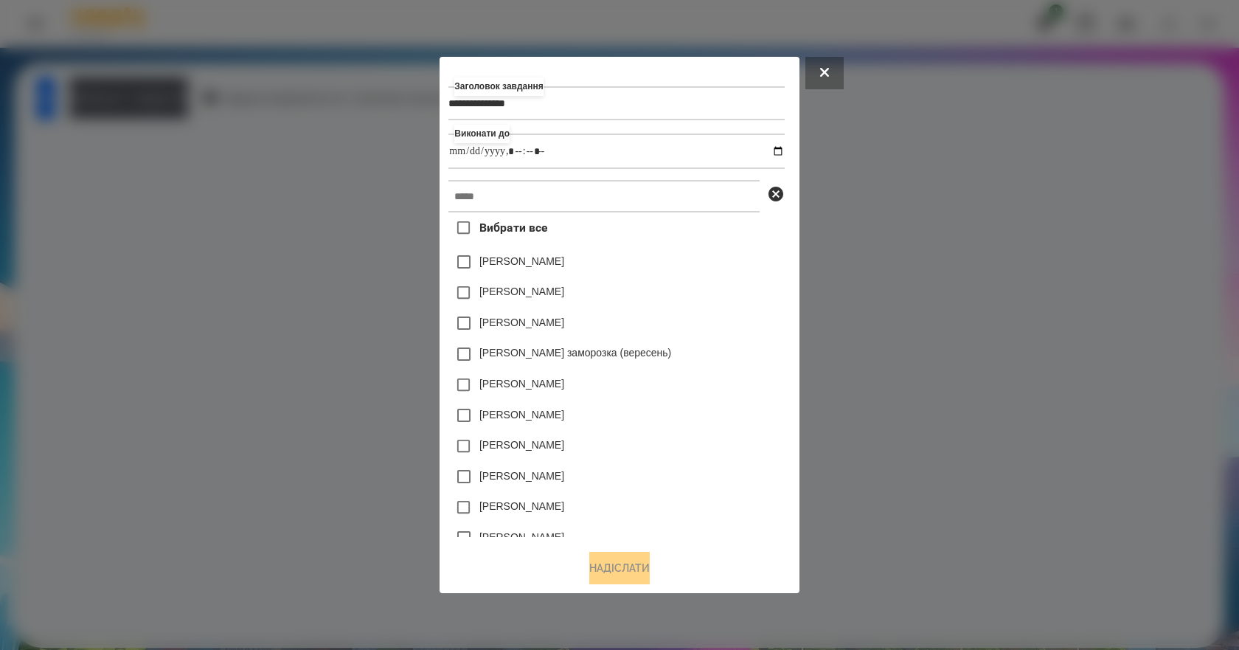
type input "**********"
click at [743, 303] on div "Емма Северен" at bounding box center [615, 292] width 335 height 31
click at [557, 203] on input "text" at bounding box center [603, 196] width 311 height 32
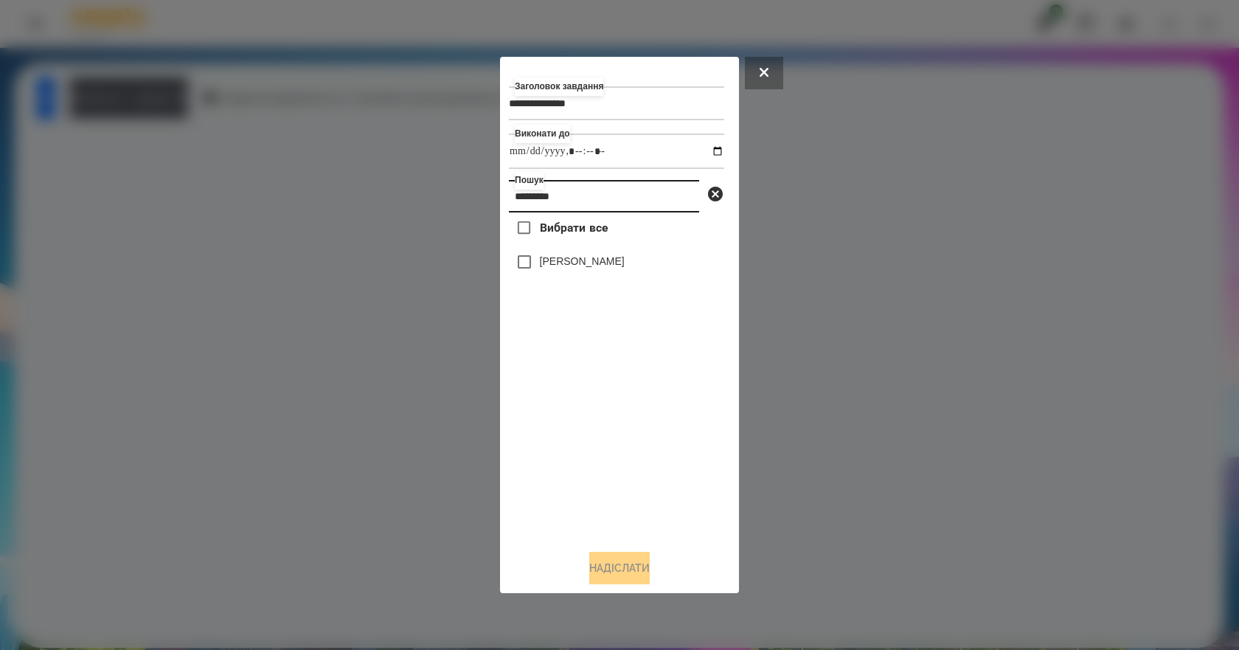
type input "*********"
click at [611, 264] on label "[PERSON_NAME]" at bounding box center [582, 261] width 85 height 15
click at [612, 574] on button "Надіслати" at bounding box center [619, 567] width 60 height 32
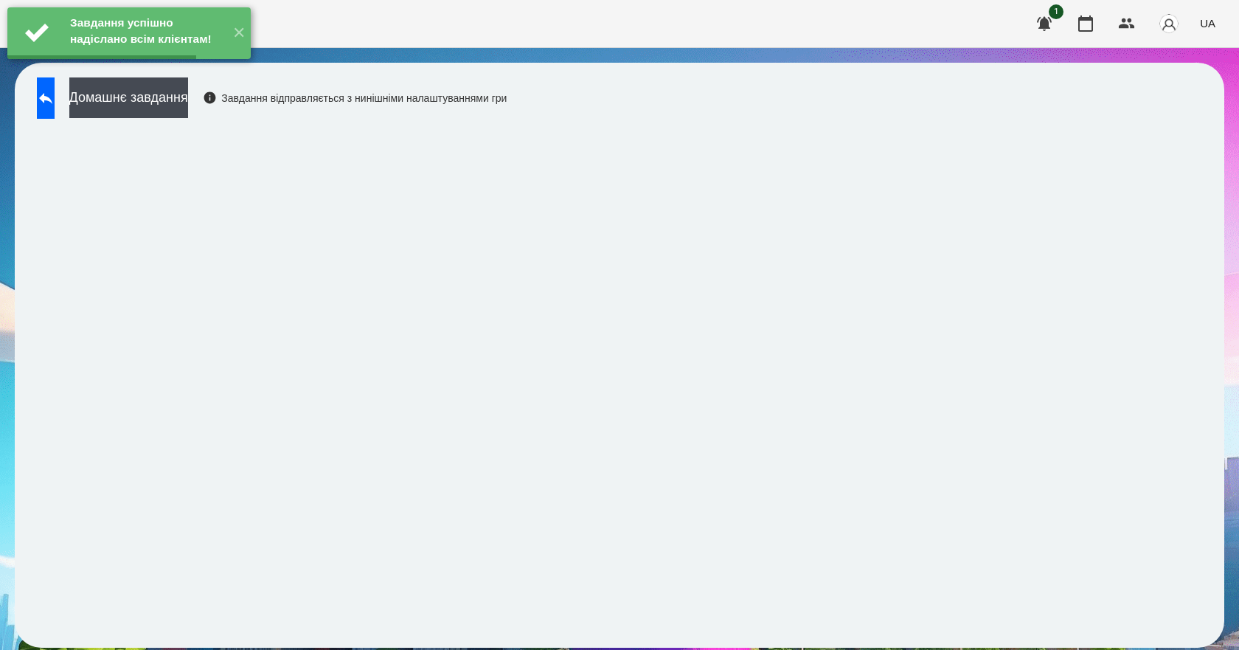
click at [188, 110] on button "Домашнє завдання" at bounding box center [128, 97] width 119 height 41
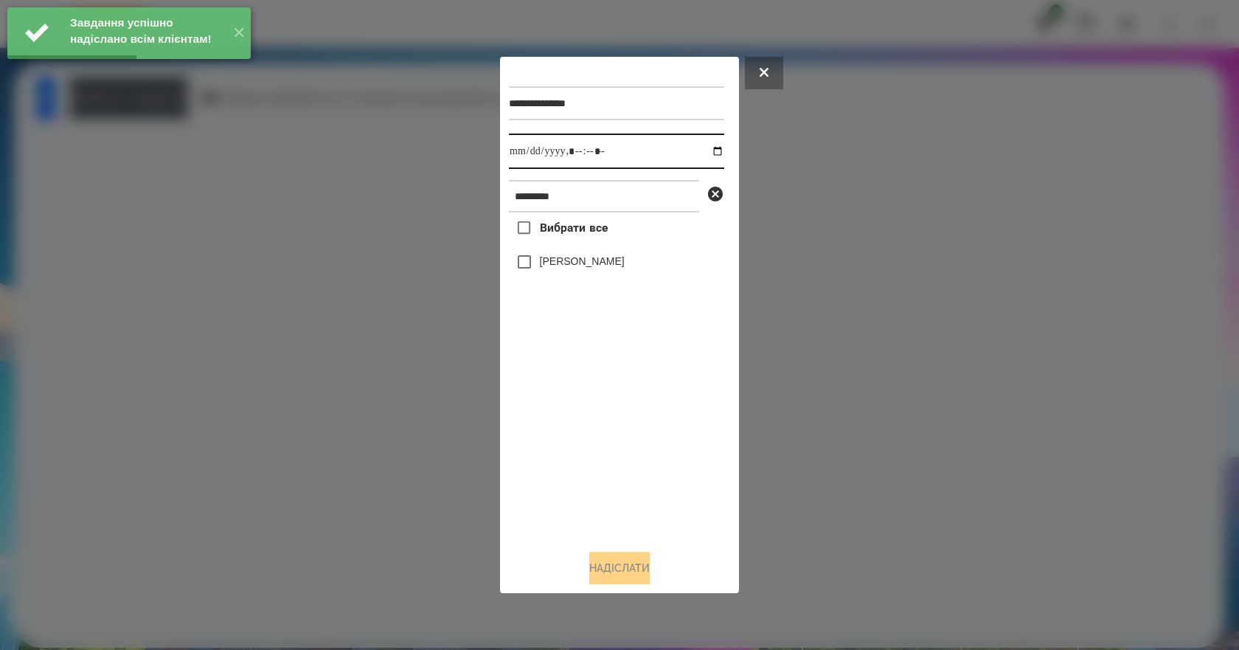
click at [705, 153] on input "datetime-local" at bounding box center [616, 150] width 215 height 35
type input "**********"
drag, startPoint x: 604, startPoint y: 462, endPoint x: 623, endPoint y: 419, distance: 47.5
click at [605, 461] on div "Вибрати все Валерія Ігнатенко" at bounding box center [616, 374] width 215 height 325
click at [603, 259] on label "[PERSON_NAME]" at bounding box center [582, 261] width 85 height 15
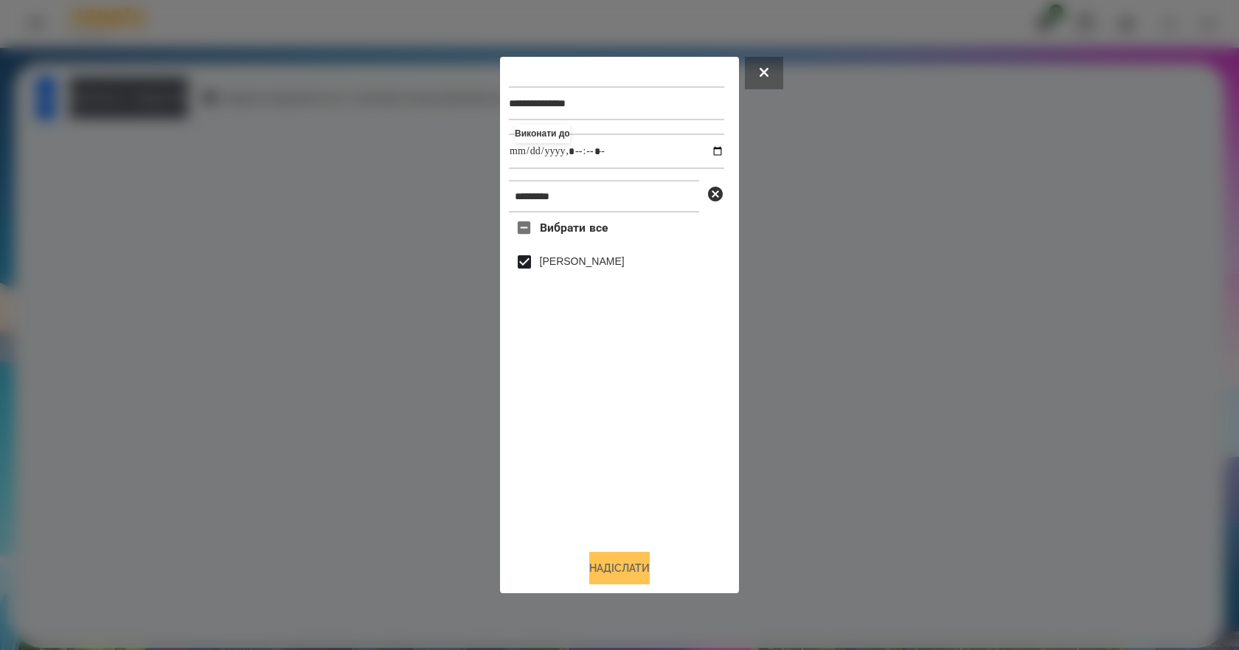
click at [640, 571] on button "Надіслати" at bounding box center [619, 567] width 60 height 32
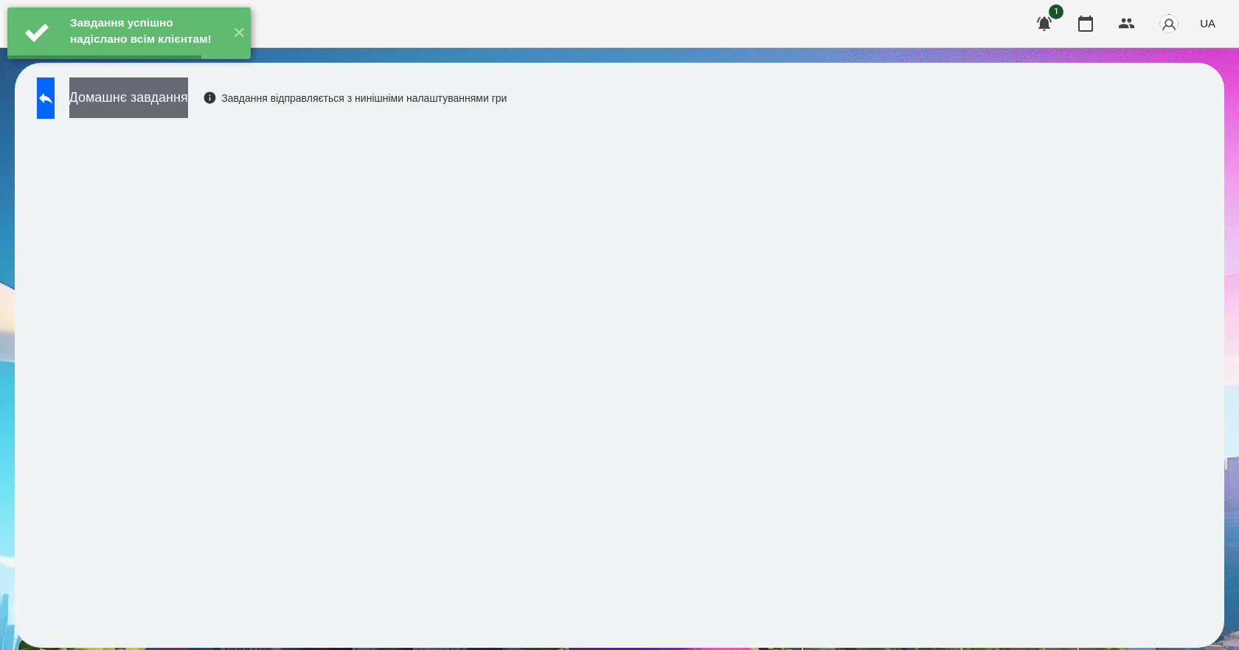
click at [185, 97] on button "Домашнє завдання" at bounding box center [128, 97] width 119 height 41
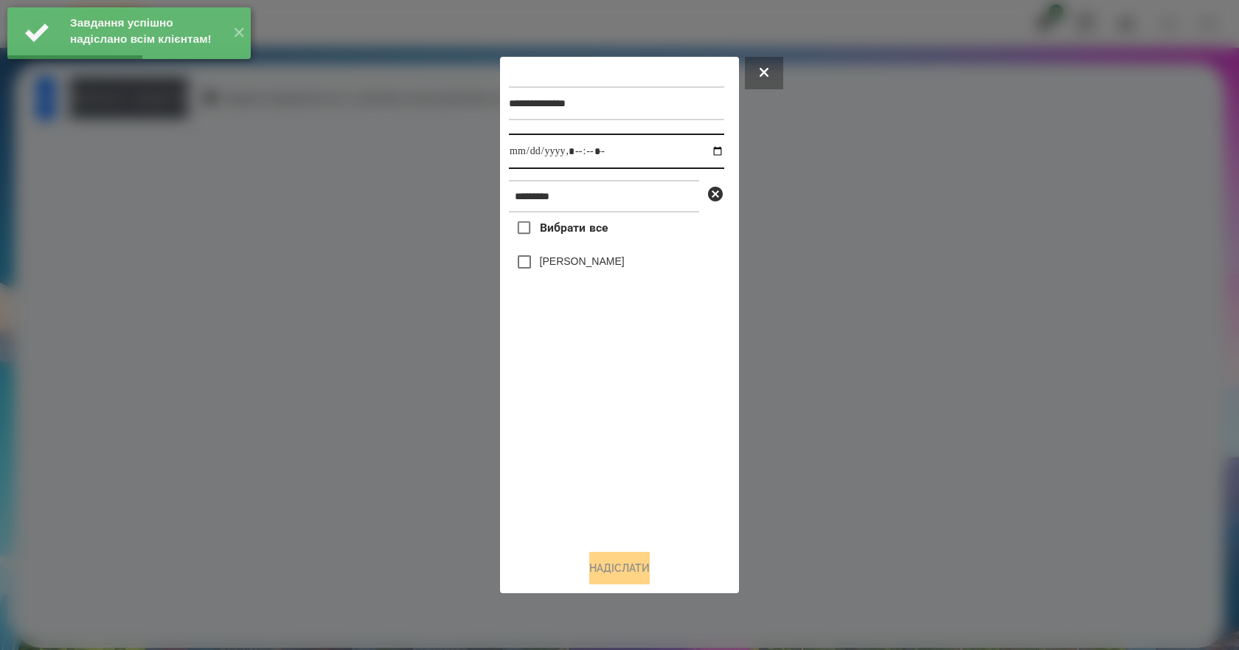
click at [711, 153] on input "datetime-local" at bounding box center [616, 150] width 215 height 35
type input "**********"
drag, startPoint x: 599, startPoint y: 473, endPoint x: 607, endPoint y: 453, distance: 21.1
click at [599, 473] on div "Вибрати все Валерія Ігнатенко" at bounding box center [616, 374] width 215 height 325
click at [596, 267] on label "[PERSON_NAME]" at bounding box center [582, 261] width 85 height 15
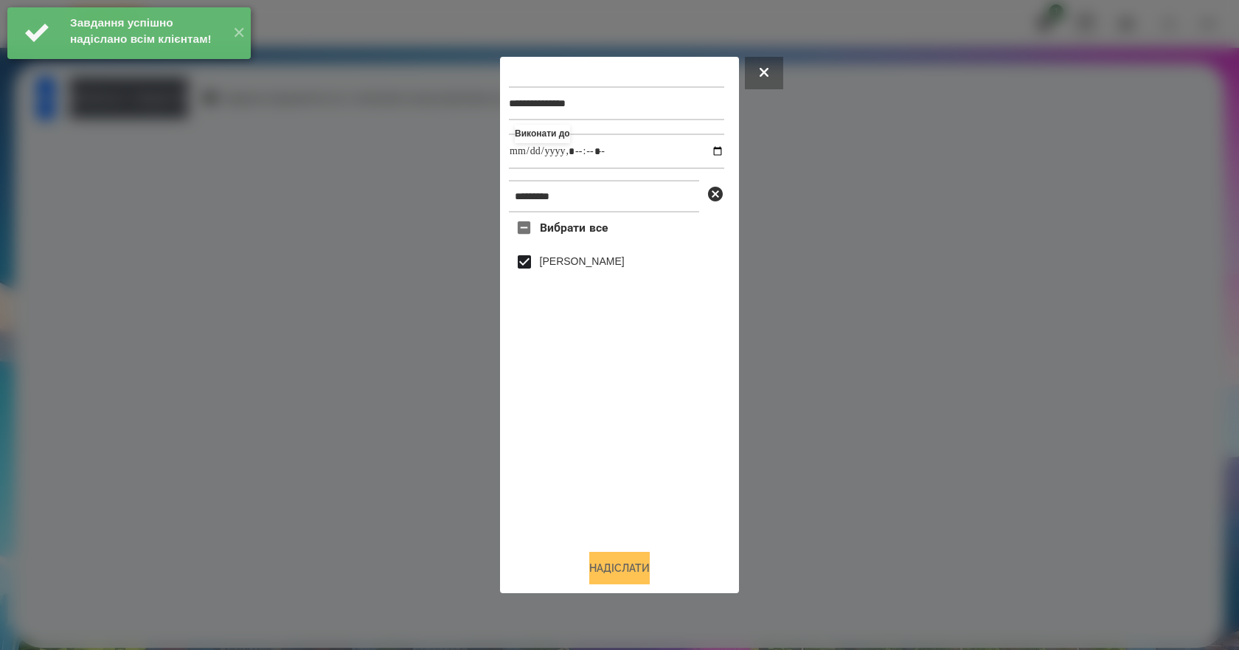
click at [640, 582] on button "Надіслати" at bounding box center [619, 567] width 60 height 32
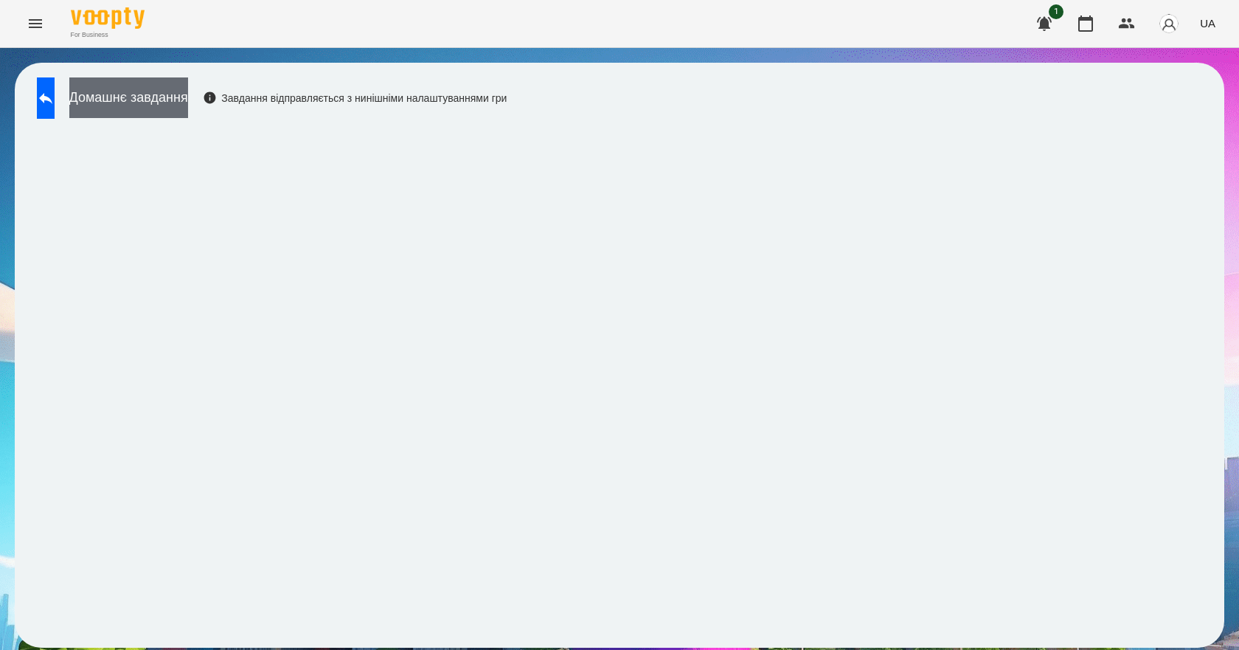
click at [188, 97] on button "Домашнє завдання" at bounding box center [128, 97] width 119 height 41
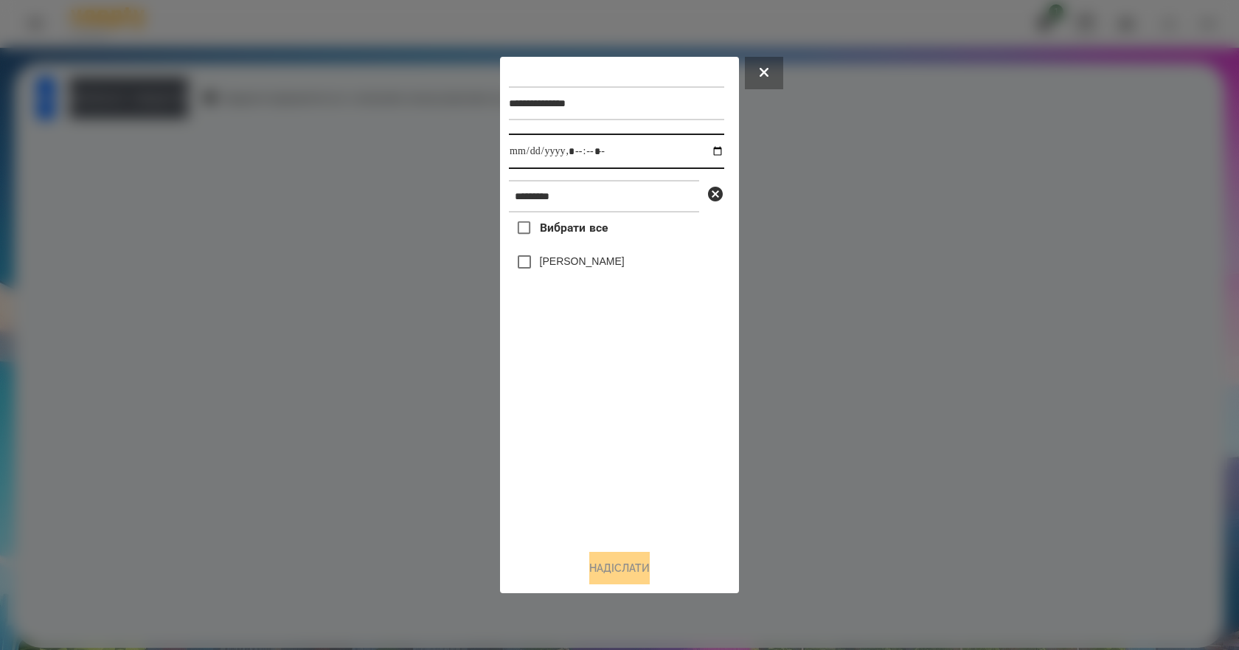
click at [710, 152] on input "datetime-local" at bounding box center [616, 150] width 215 height 35
type input "**********"
click at [620, 459] on div "Вибрати все Валерія Ігнатенко" at bounding box center [616, 374] width 215 height 325
click at [581, 258] on label "[PERSON_NAME]" at bounding box center [582, 261] width 85 height 15
click at [640, 577] on button "Надіслати" at bounding box center [619, 567] width 60 height 32
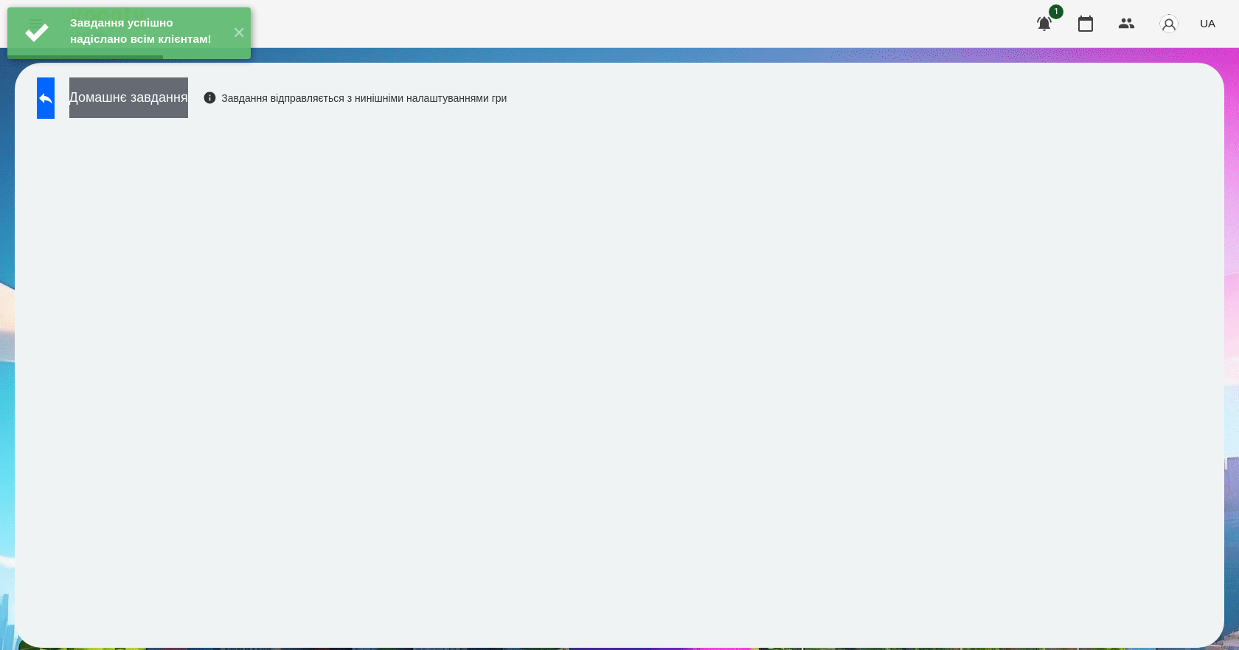
click at [188, 103] on button "Домашнє завдання" at bounding box center [128, 97] width 119 height 41
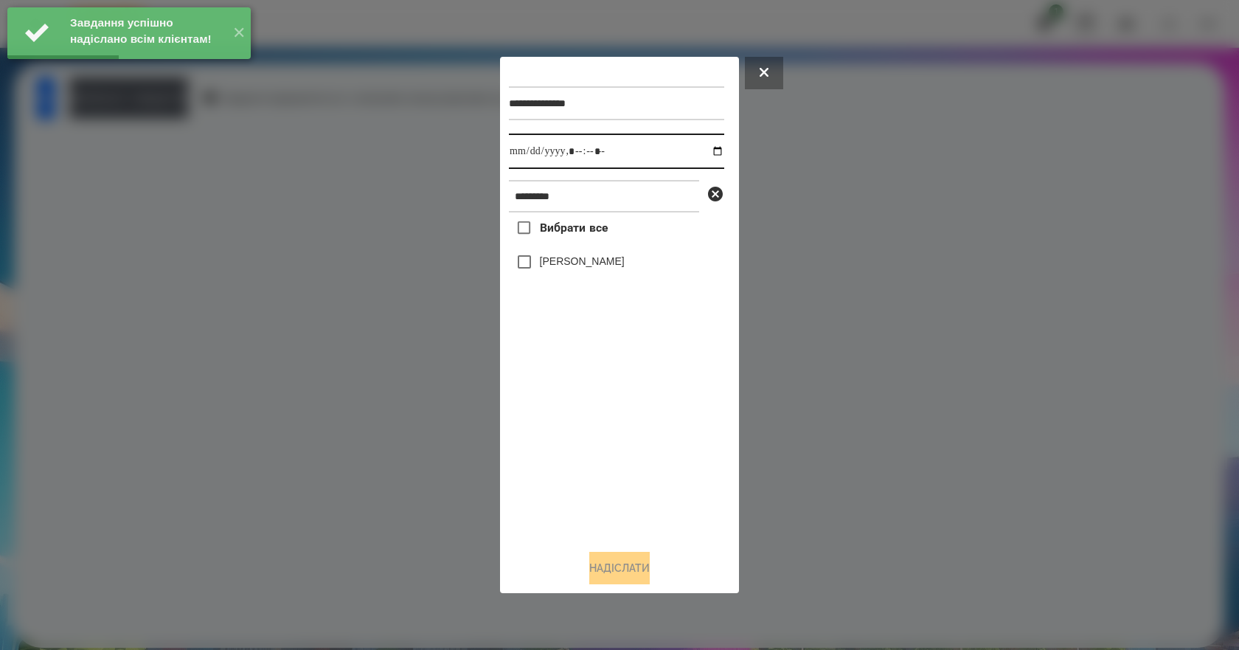
click at [704, 148] on input "datetime-local" at bounding box center [616, 150] width 215 height 35
type input "**********"
click at [604, 473] on div "Вибрати все Валерія Ігнатенко" at bounding box center [616, 374] width 215 height 325
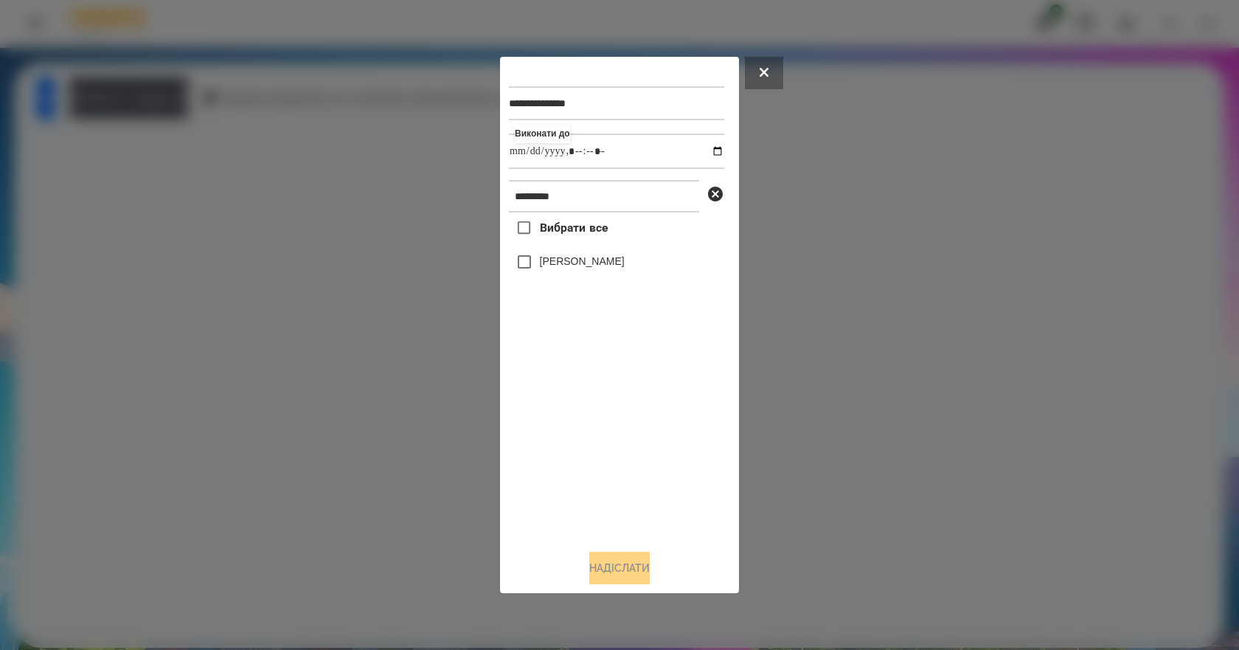
click at [581, 262] on label "[PERSON_NAME]" at bounding box center [582, 261] width 85 height 15
click at [638, 569] on button "Надіслати" at bounding box center [619, 567] width 60 height 32
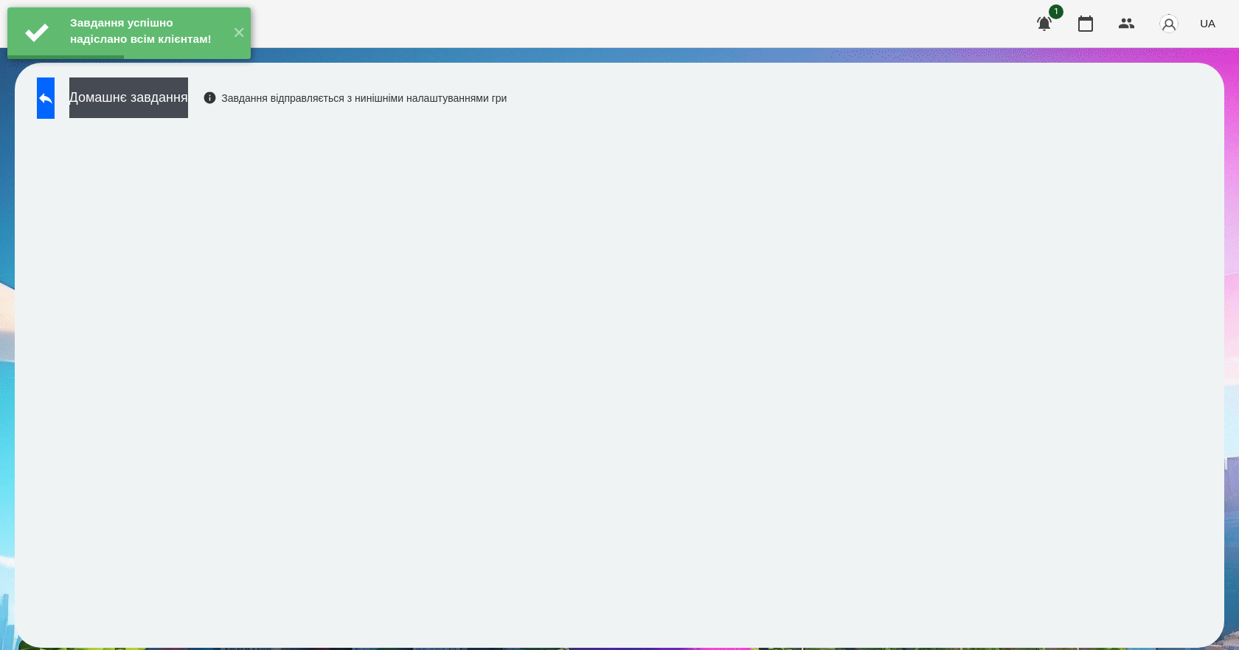
click at [181, 124] on div "Домашнє завдання Завдання відправляється з нинішніми налаштуваннями гри" at bounding box center [267, 101] width 477 height 49
click at [188, 109] on button "Домашнє завдання" at bounding box center [128, 97] width 119 height 41
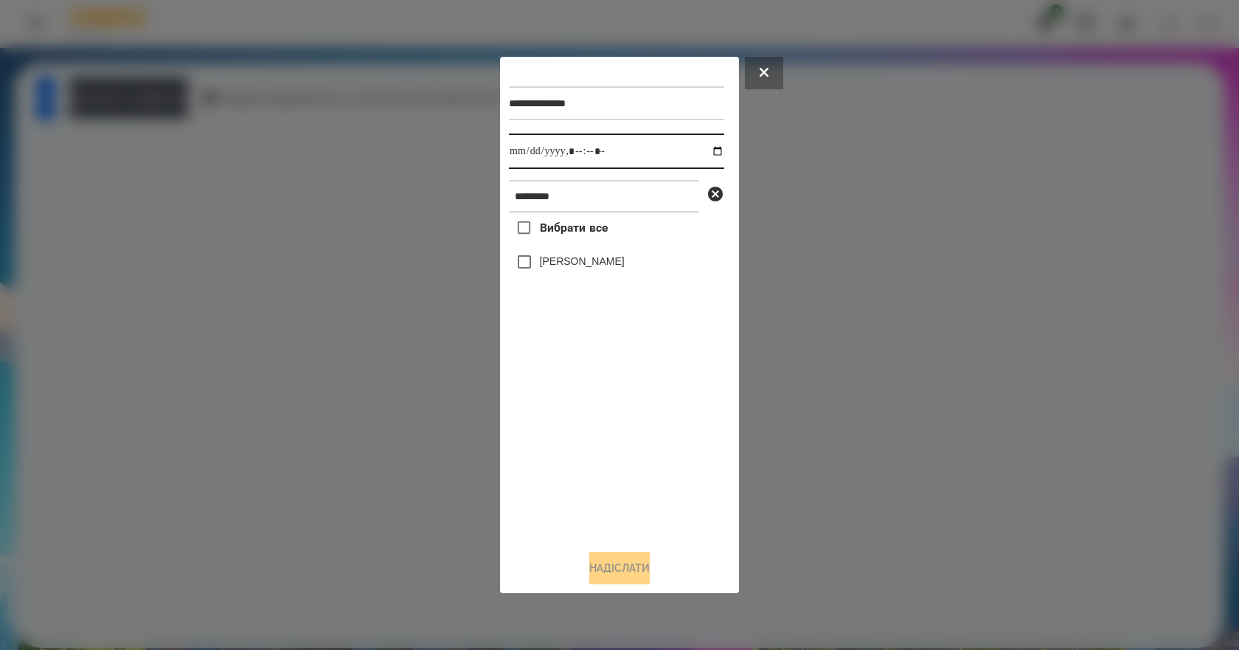
click at [709, 150] on input "datetime-local" at bounding box center [616, 150] width 215 height 35
type input "**********"
click at [656, 408] on div "Вибрати все Валерія Ігнатенко" at bounding box center [616, 374] width 215 height 325
click at [595, 276] on div "[PERSON_NAME]" at bounding box center [616, 261] width 215 height 31
click at [593, 268] on label "[PERSON_NAME]" at bounding box center [582, 261] width 85 height 15
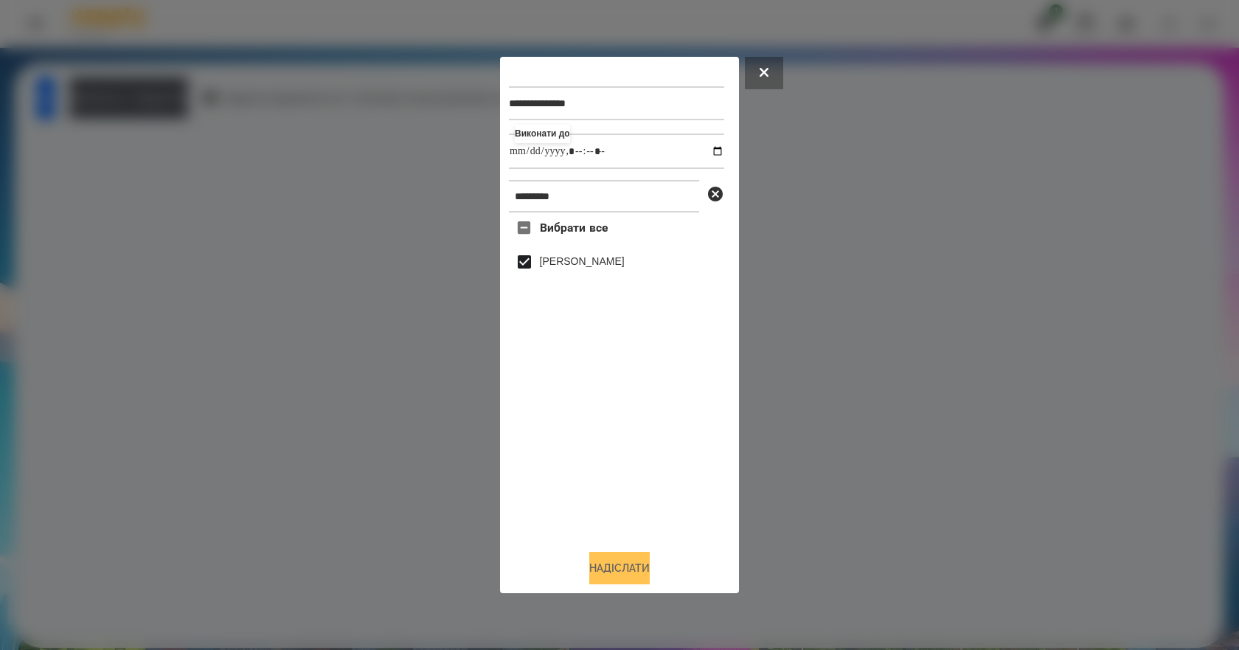
click at [628, 575] on button "Надіслати" at bounding box center [619, 567] width 60 height 32
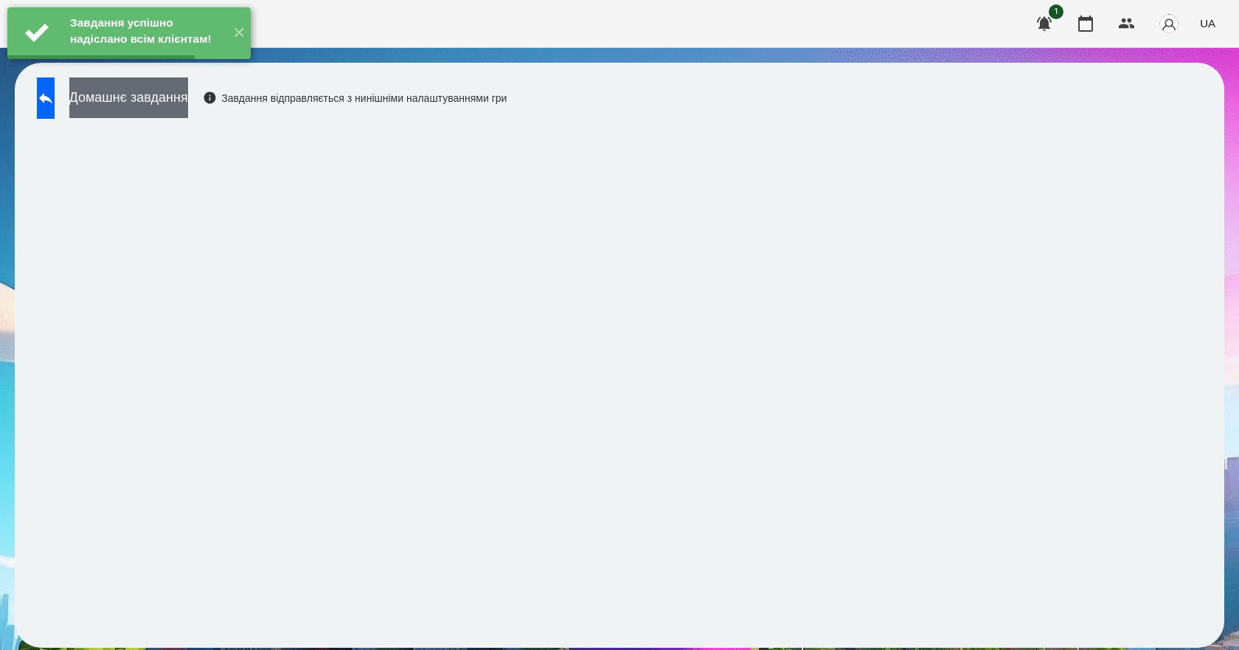
click at [182, 97] on button "Домашнє завдання" at bounding box center [128, 97] width 119 height 41
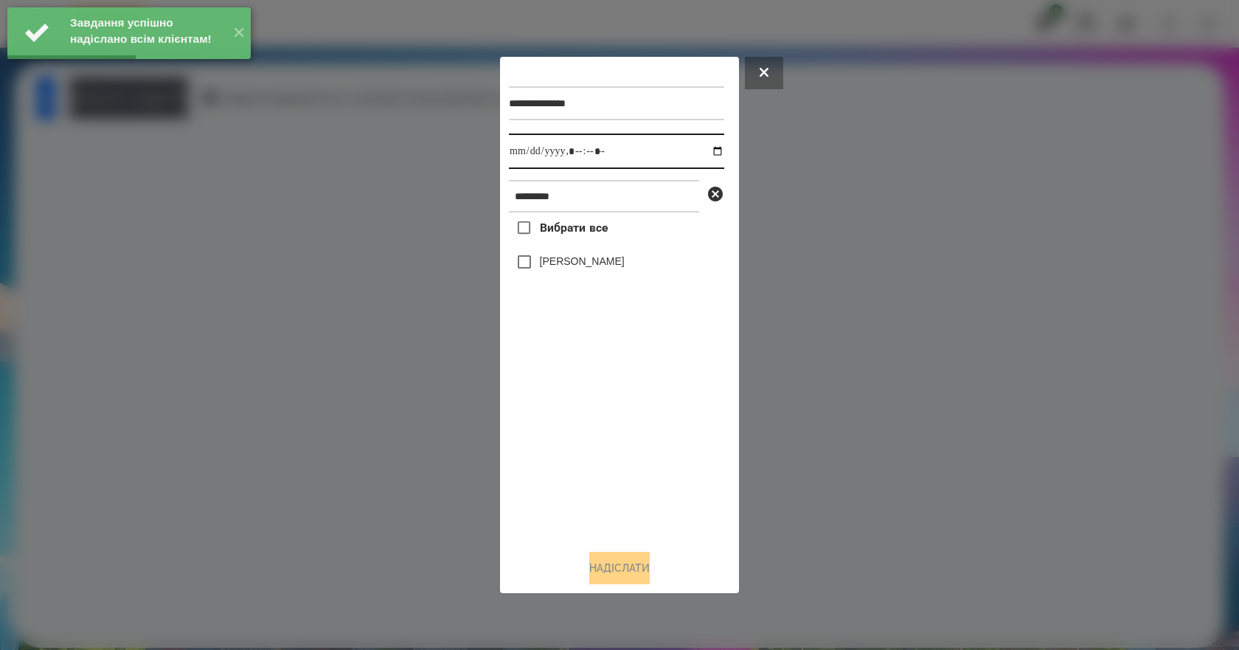
click at [700, 147] on input "datetime-local" at bounding box center [616, 150] width 215 height 35
type input "**********"
drag, startPoint x: 678, startPoint y: 429, endPoint x: 676, endPoint y: 400, distance: 29.5
click at [678, 425] on div "Вибрати все Валерія Ігнатенко" at bounding box center [616, 374] width 215 height 325
click at [574, 267] on label "[PERSON_NAME]" at bounding box center [582, 261] width 85 height 15
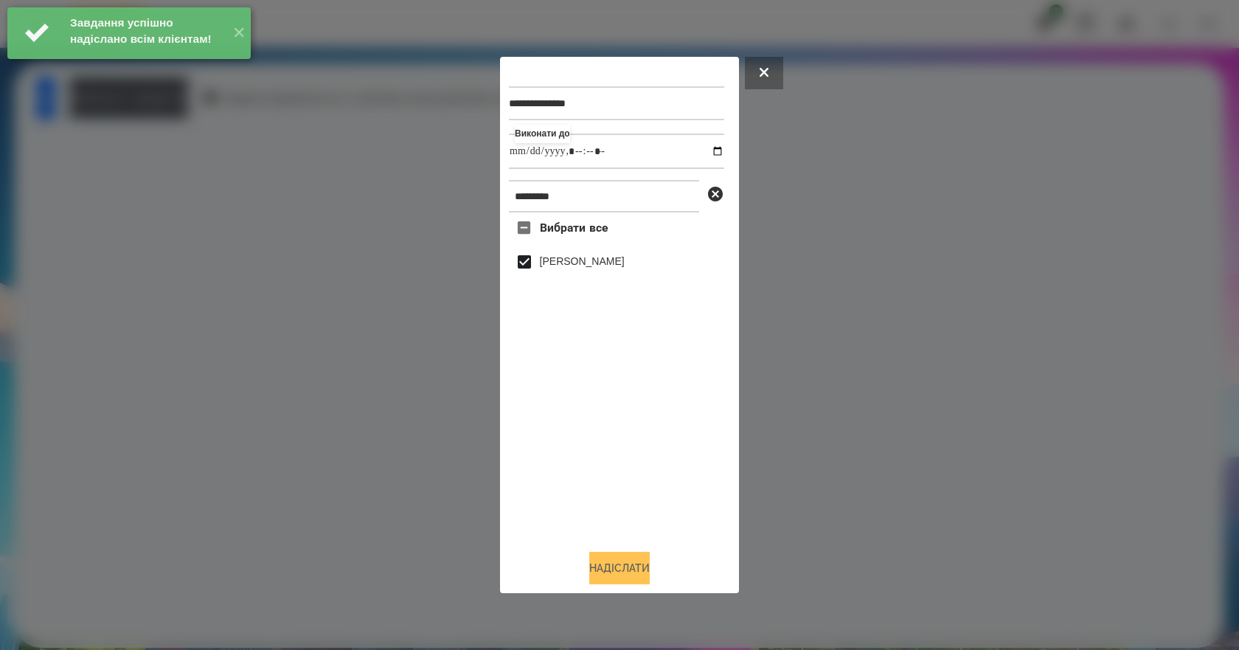
click at [621, 567] on button "Надіслати" at bounding box center [619, 567] width 60 height 32
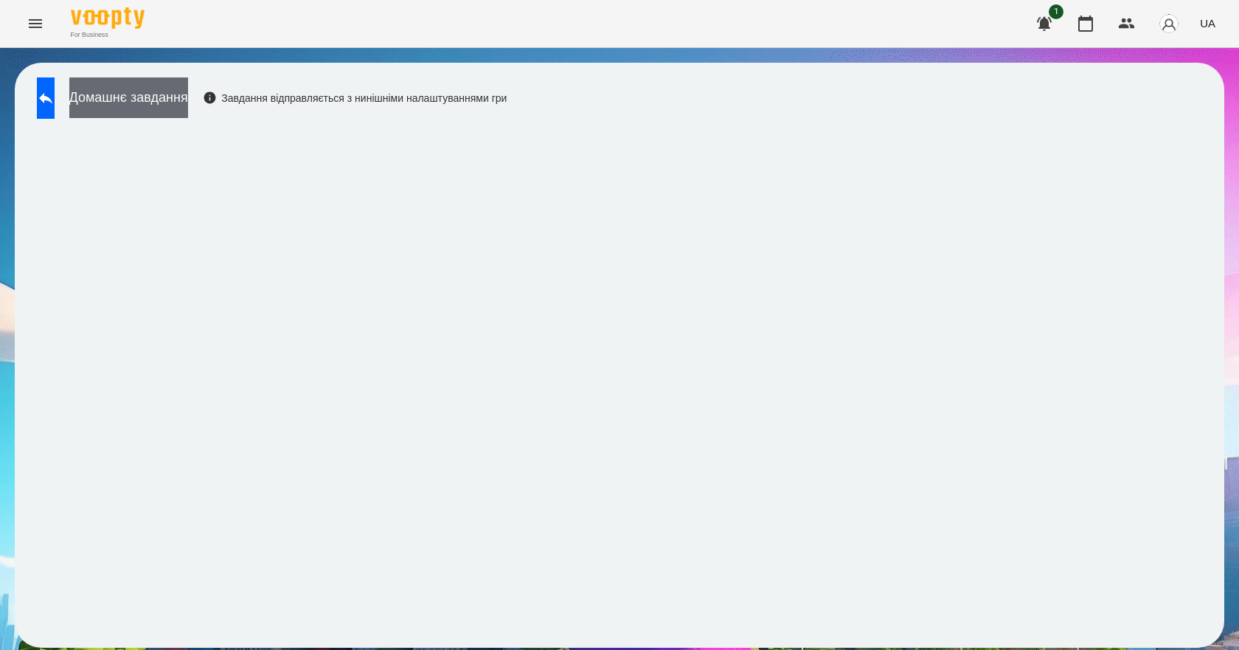
click at [188, 111] on button "Домашнє завдання" at bounding box center [128, 97] width 119 height 41
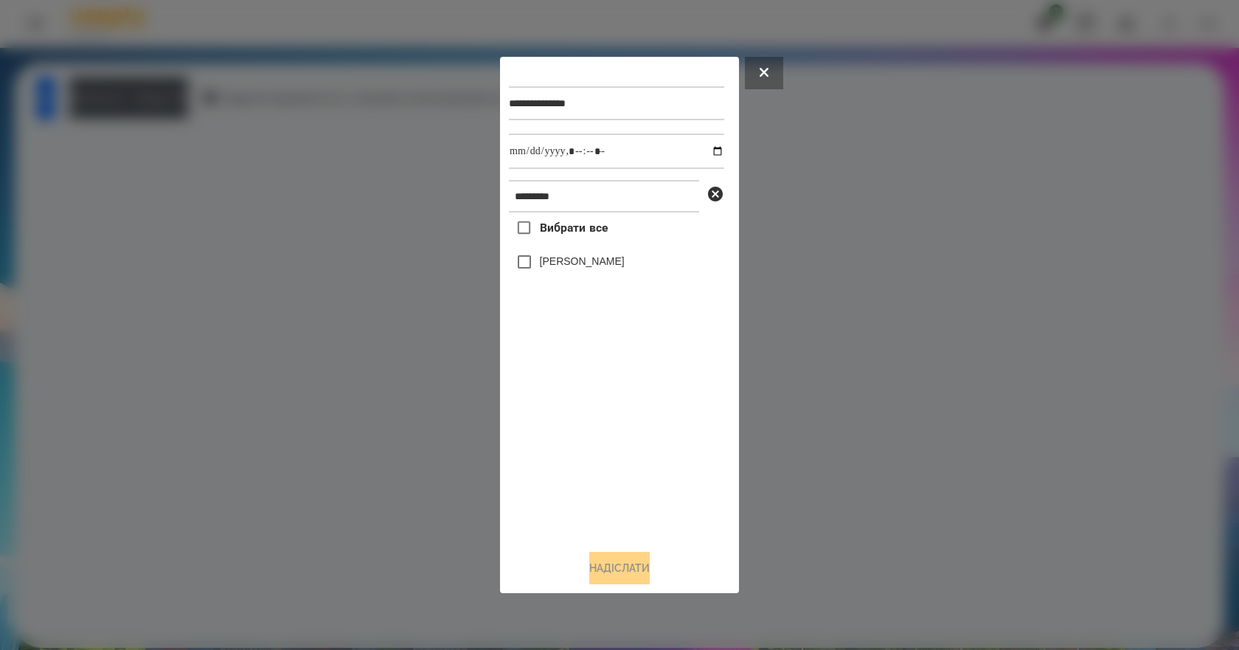
click at [598, 267] on label "[PERSON_NAME]" at bounding box center [582, 261] width 85 height 15
click at [619, 578] on button "Надіслати" at bounding box center [619, 567] width 60 height 32
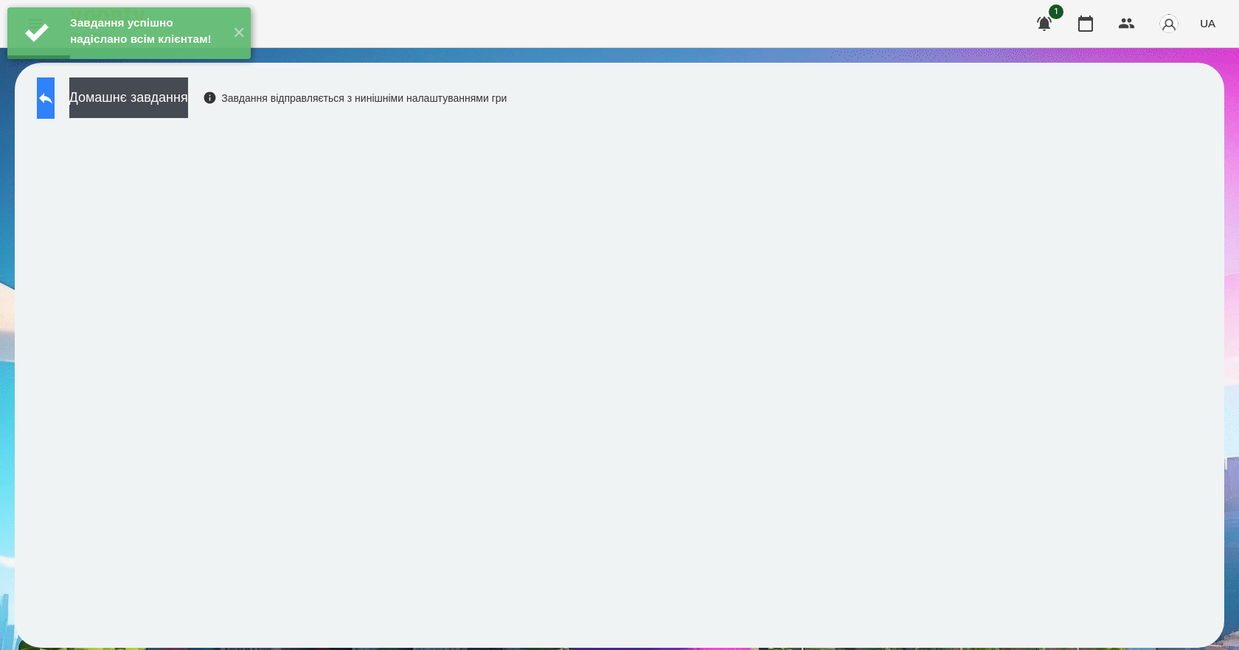
click at [53, 91] on icon at bounding box center [46, 98] width 18 height 18
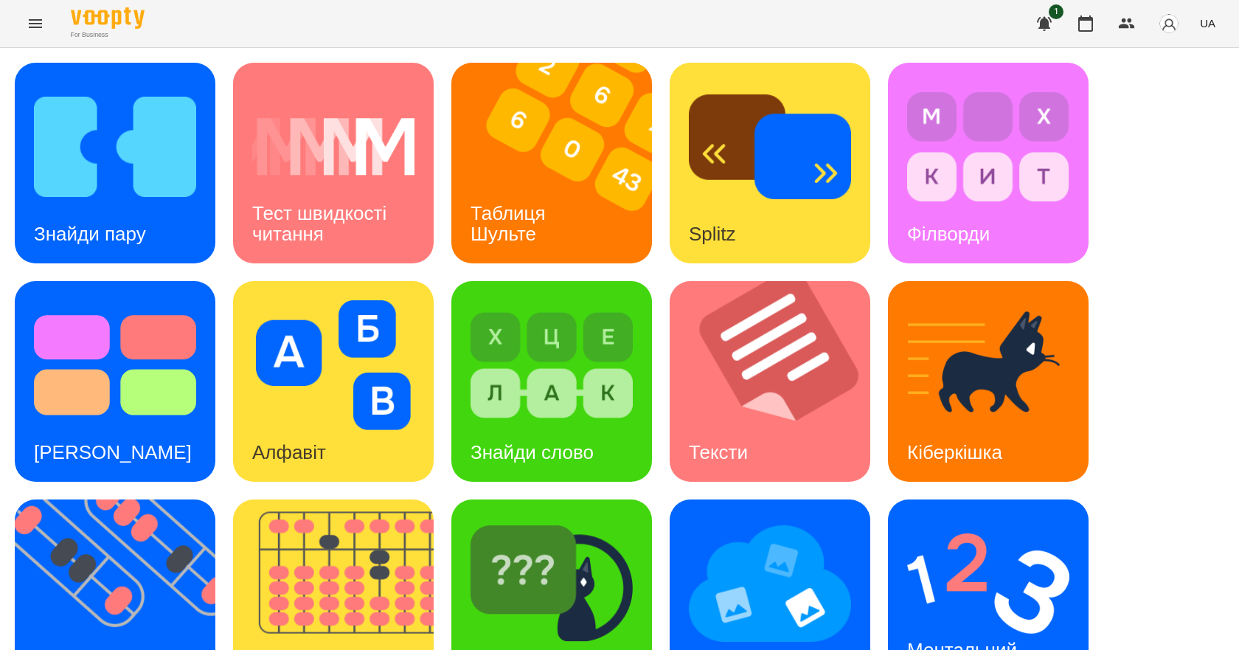
scroll to position [283, 0]
click at [1031, 518] on img at bounding box center [988, 583] width 162 height 130
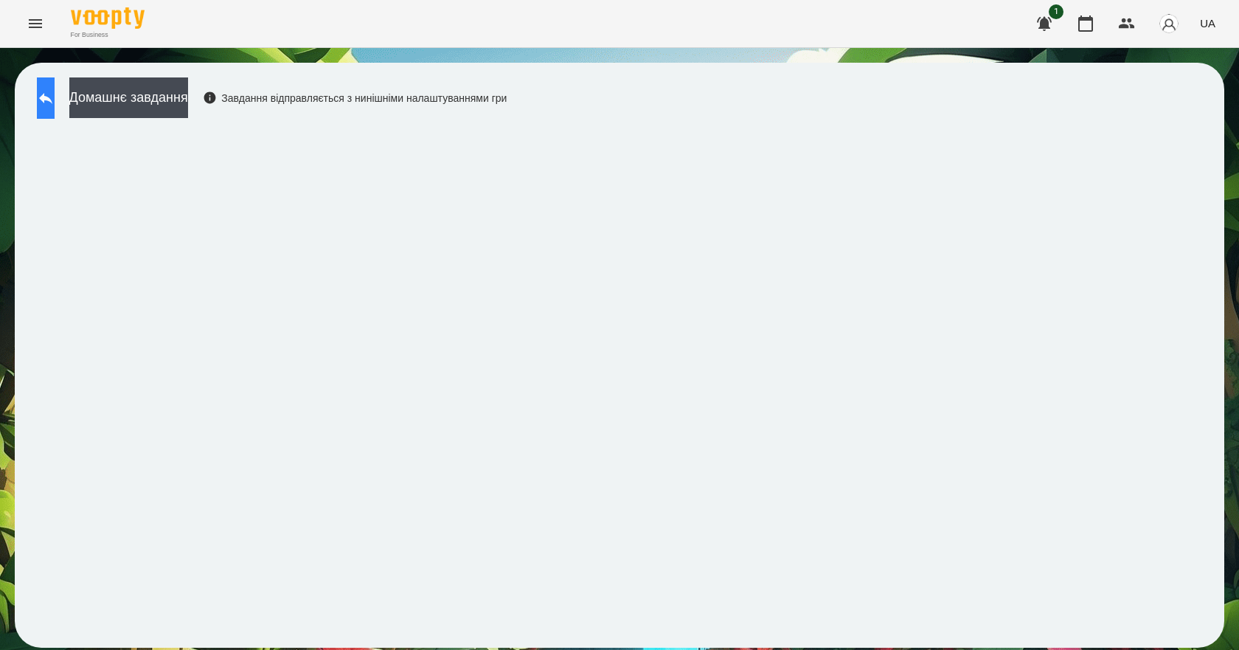
click at [55, 101] on button at bounding box center [46, 97] width 18 height 41
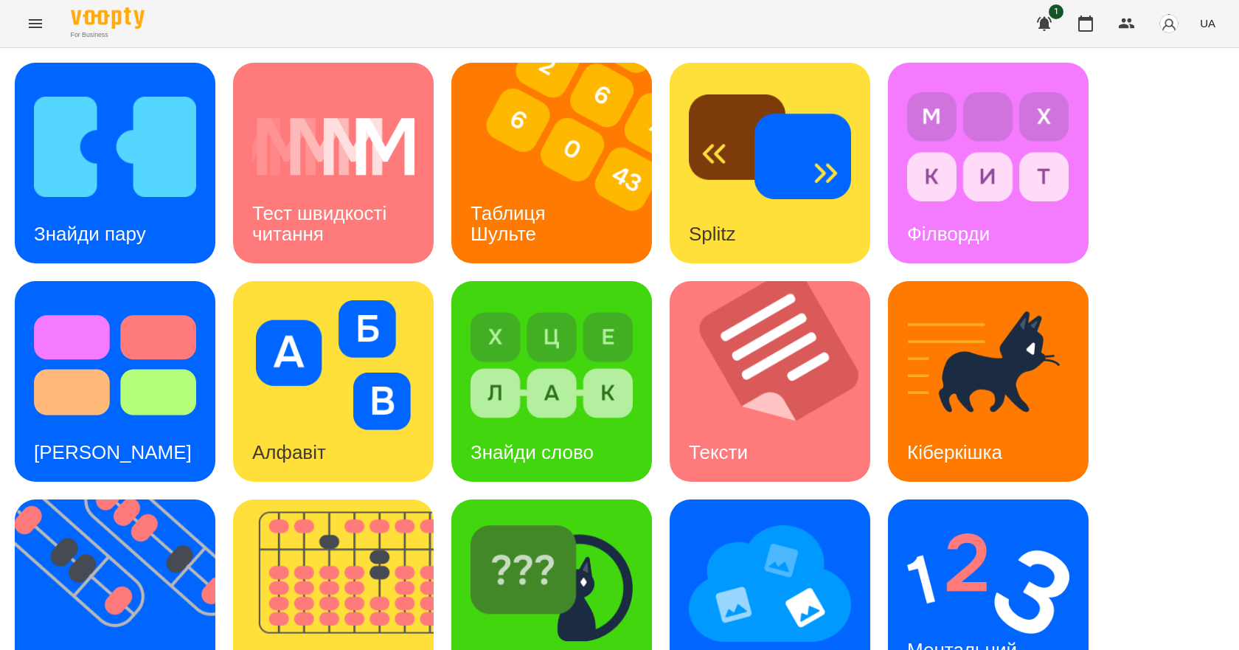
scroll to position [283, 0]
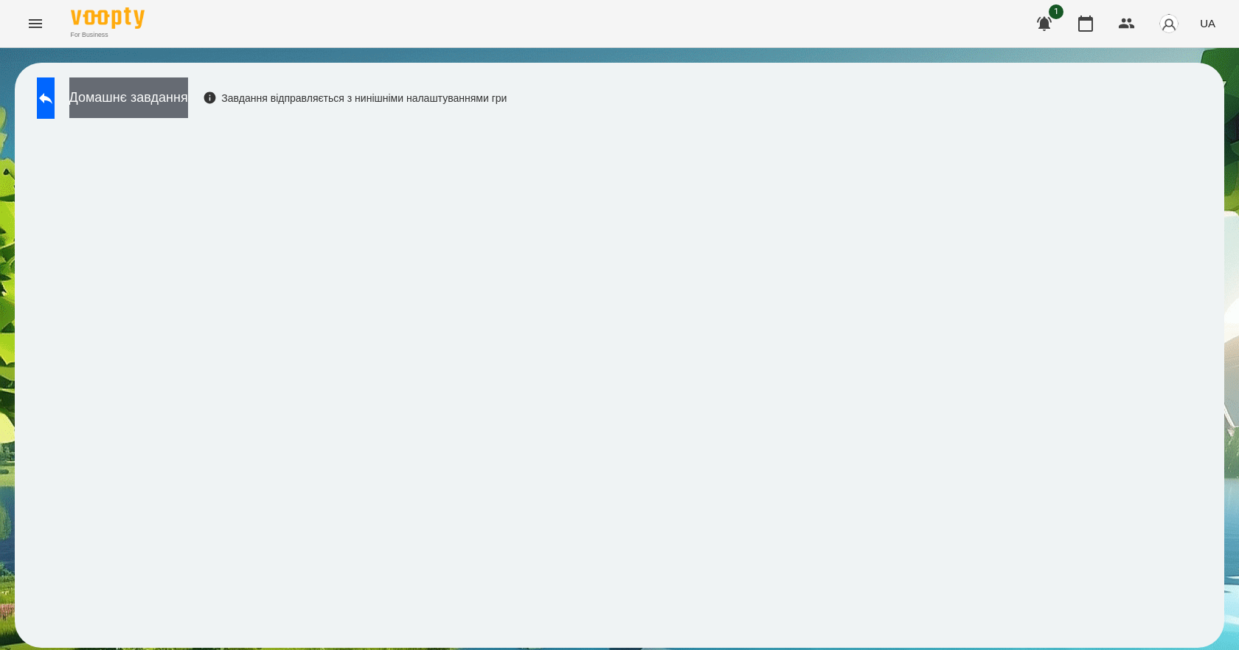
click at [188, 92] on button "Домашнє завдання" at bounding box center [128, 97] width 119 height 41
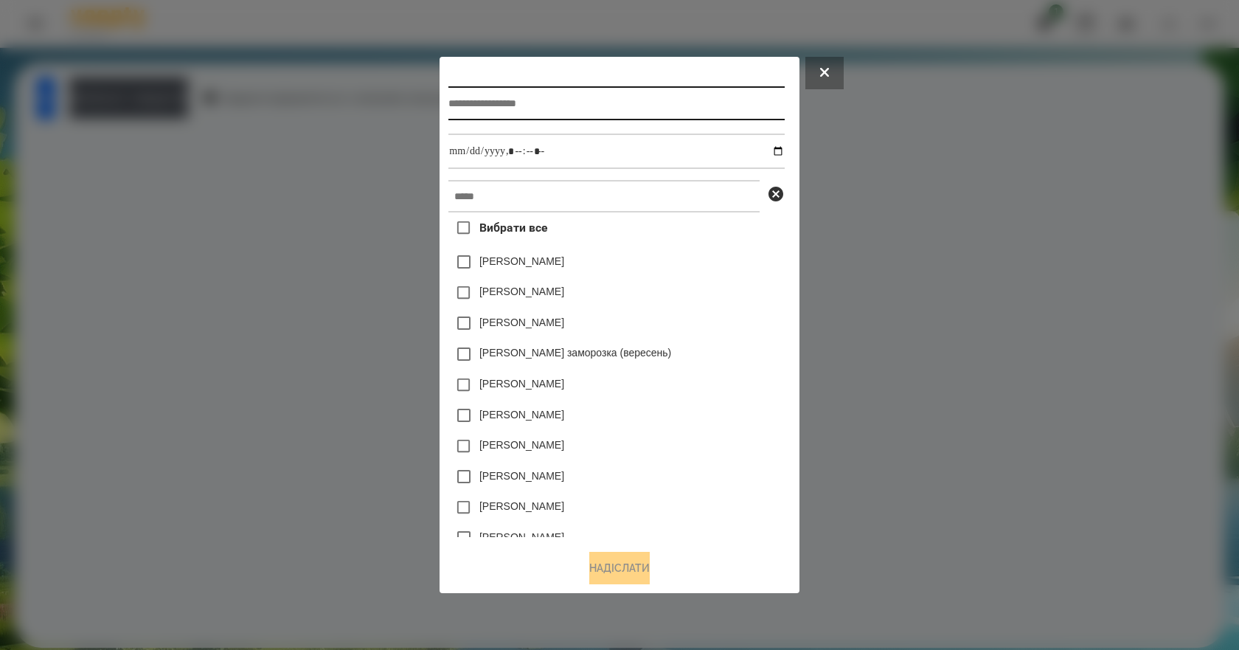
click at [546, 94] on input "text" at bounding box center [615, 103] width 335 height 34
type input "*******"
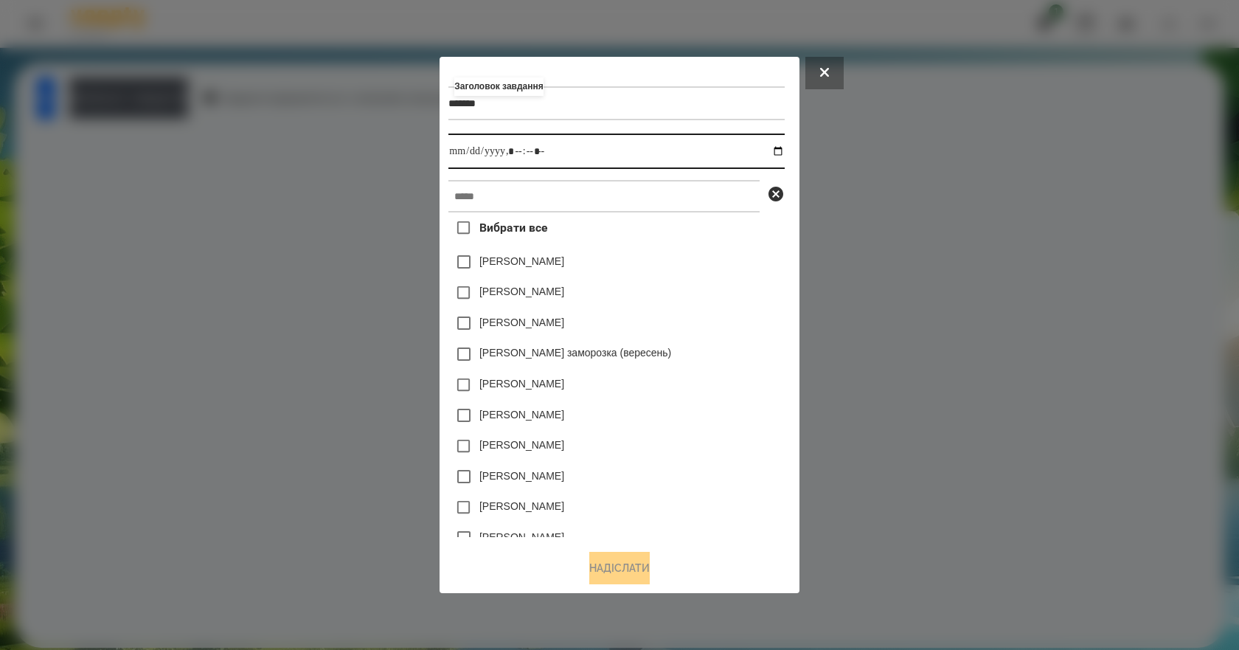
click at [781, 147] on input "datetime-local" at bounding box center [615, 150] width 335 height 35
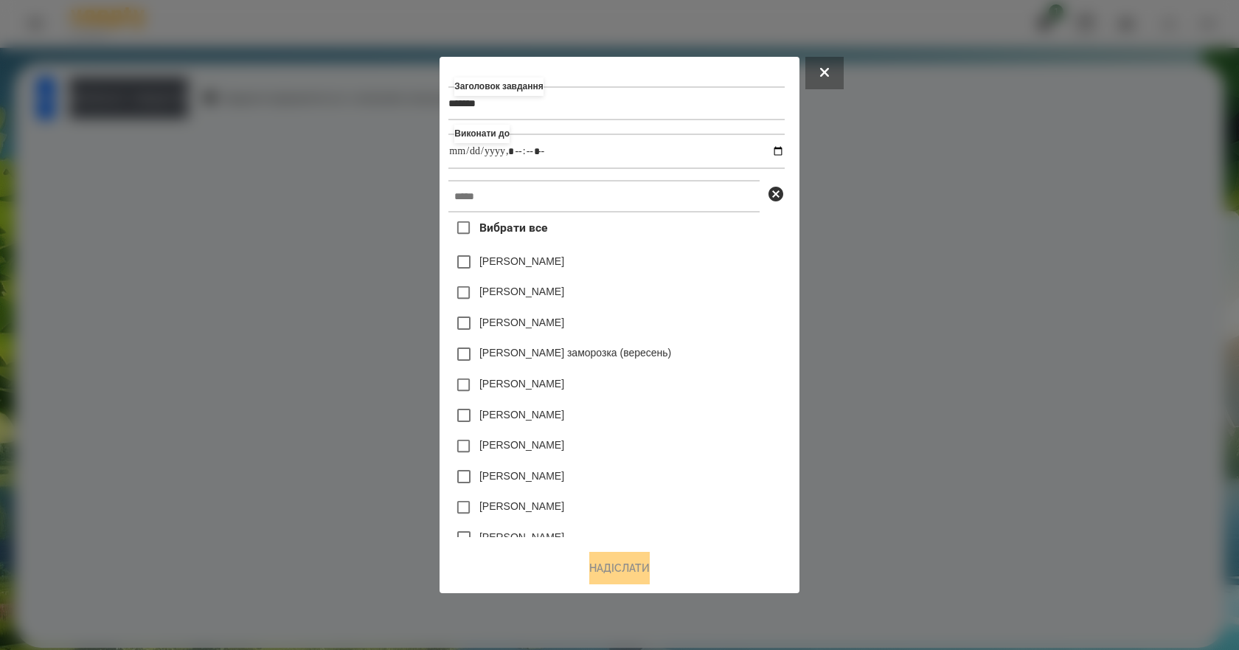
type input "**********"
click at [747, 298] on div "Емма Северен" at bounding box center [615, 292] width 335 height 31
click at [532, 192] on input "text" at bounding box center [603, 196] width 311 height 32
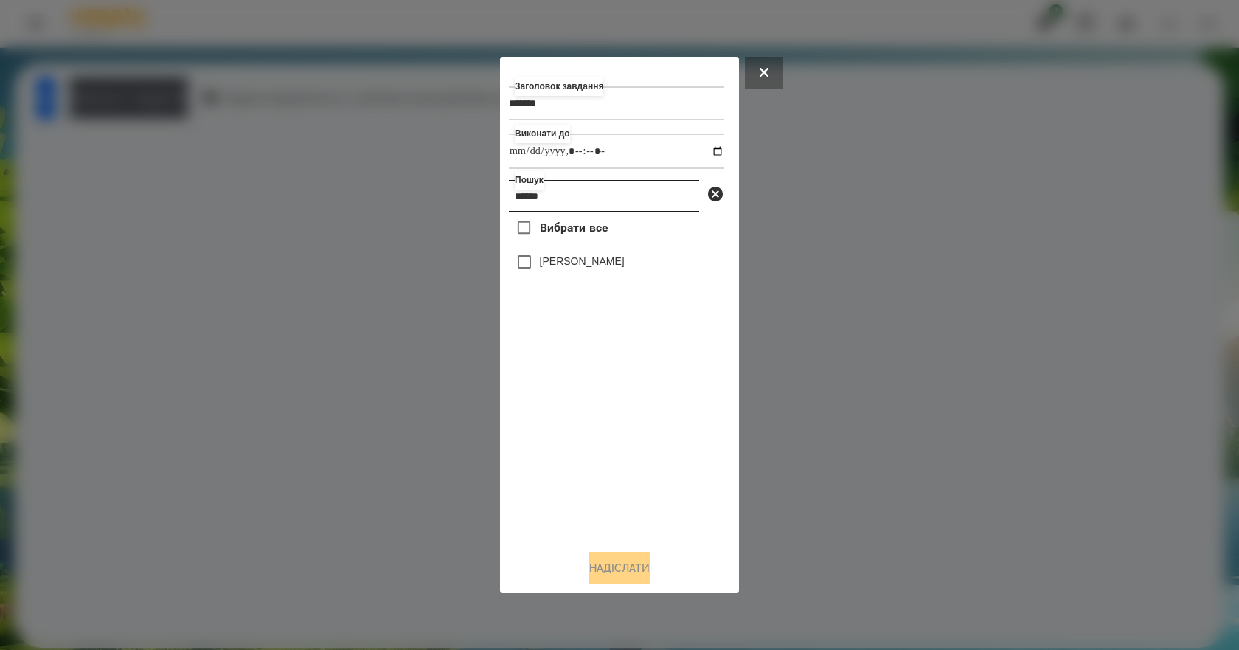
type input "******"
click at [592, 257] on label "[PERSON_NAME]" at bounding box center [582, 261] width 85 height 15
click at [598, 570] on button "Надіслати" at bounding box center [619, 567] width 60 height 32
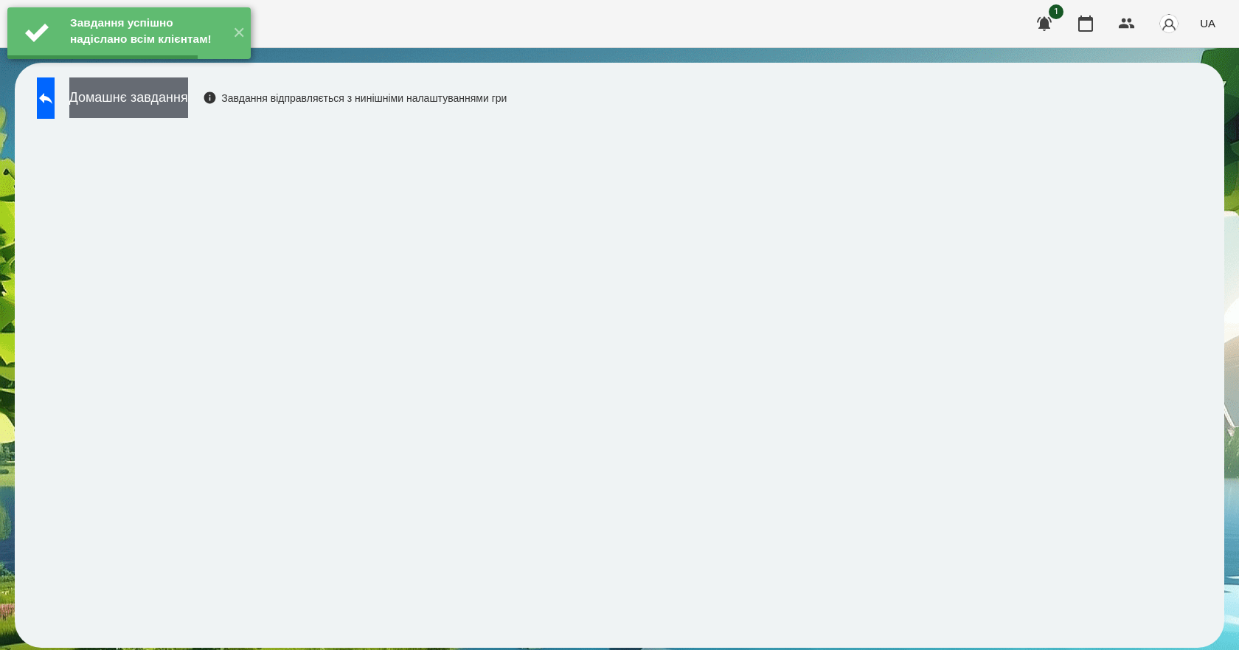
click at [188, 102] on button "Домашнє завдання" at bounding box center [128, 97] width 119 height 41
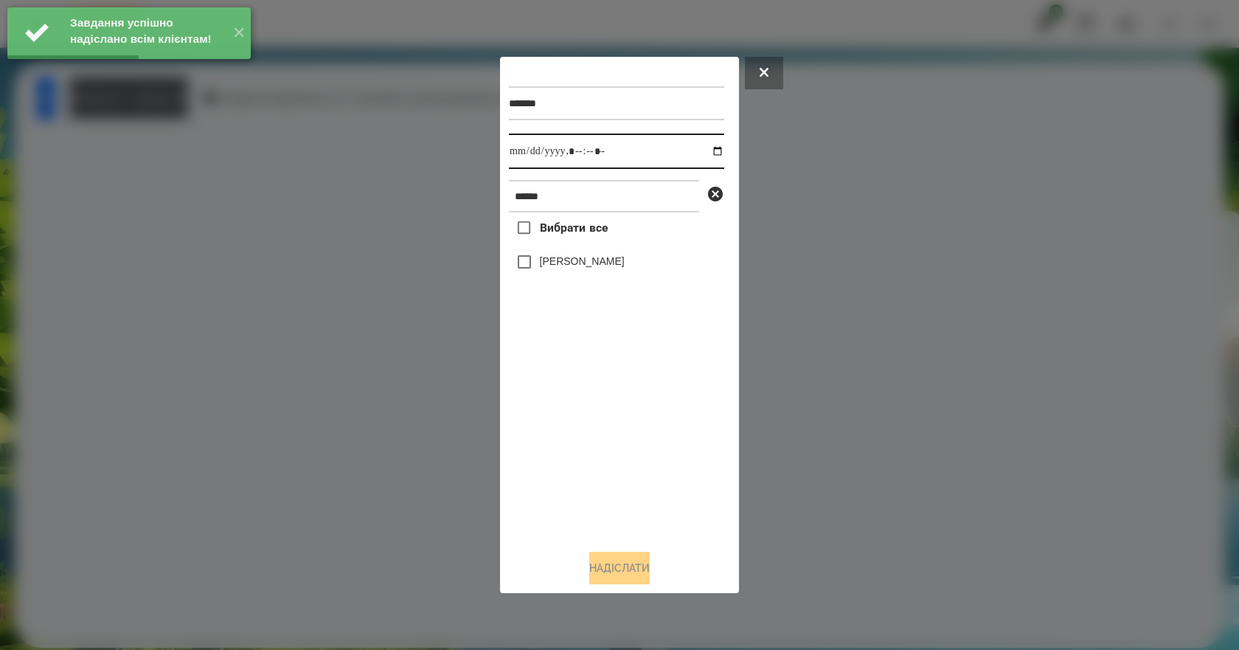
click at [708, 150] on input "datetime-local" at bounding box center [616, 150] width 215 height 35
type input "**********"
drag, startPoint x: 567, startPoint y: 492, endPoint x: 553, endPoint y: 372, distance: 120.3
click at [562, 473] on div "Вибрати все Валерія Ігнатенко" at bounding box center [616, 374] width 215 height 325
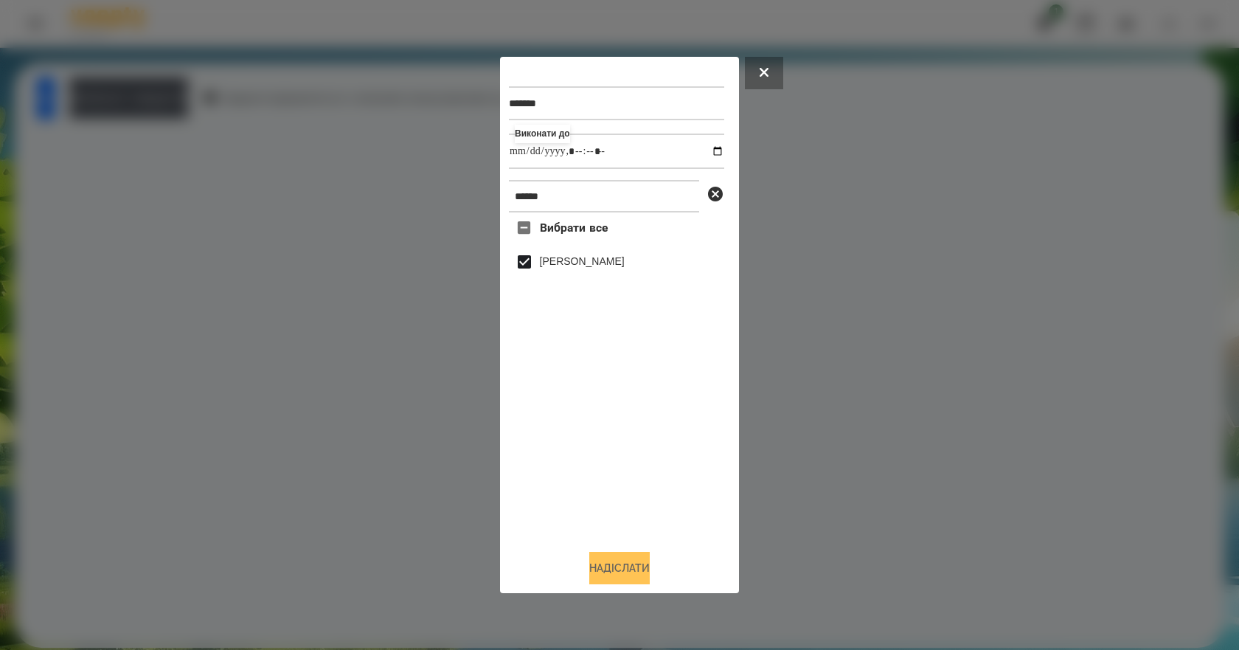
click at [613, 574] on button "Надіслати" at bounding box center [619, 567] width 60 height 32
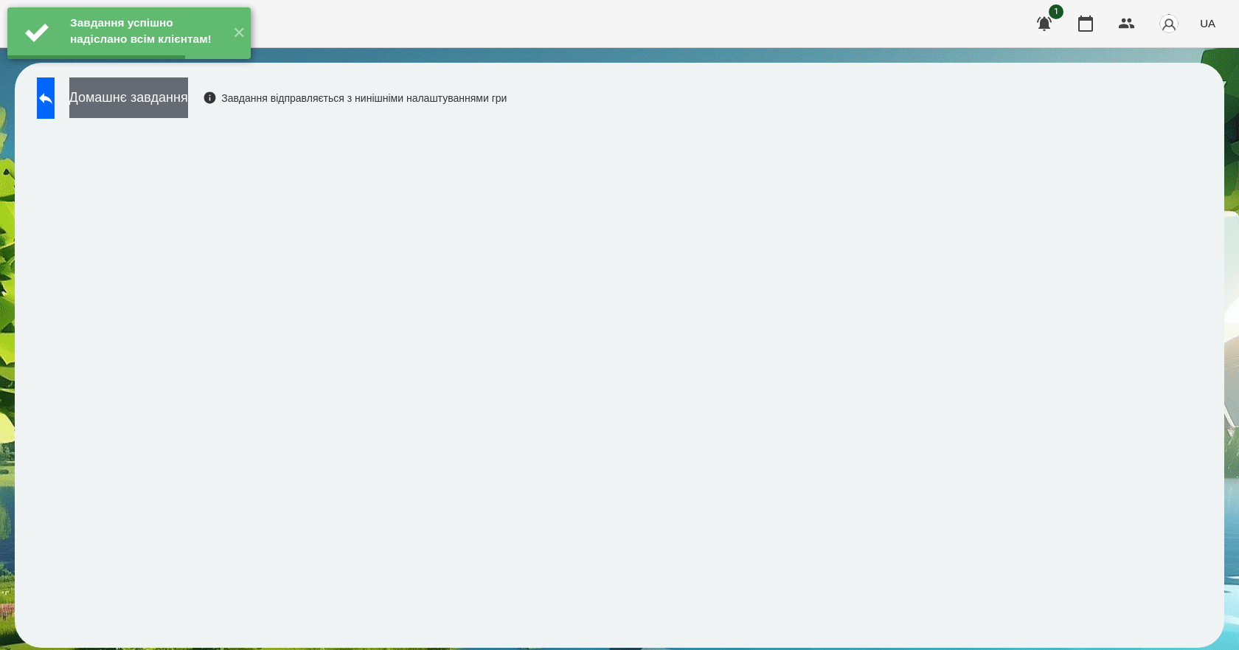
click at [188, 108] on button "Домашнє завдання" at bounding box center [128, 97] width 119 height 41
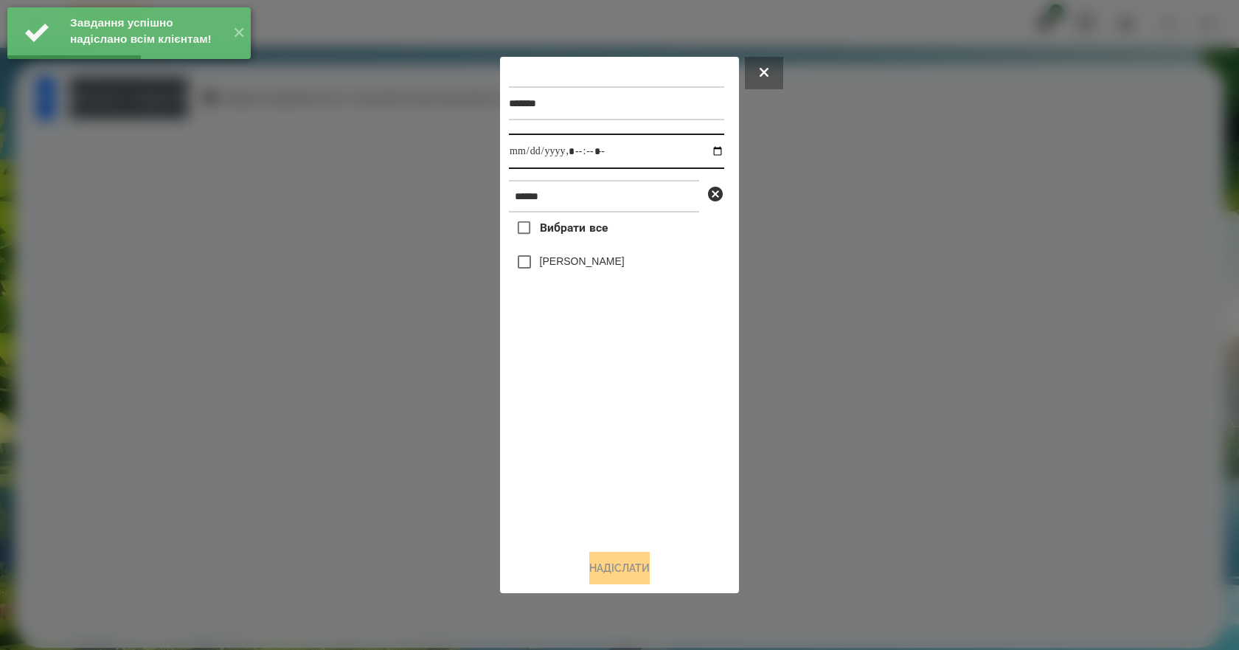
click at [700, 152] on input "datetime-local" at bounding box center [616, 150] width 215 height 35
type input "**********"
drag, startPoint x: 582, startPoint y: 435, endPoint x: 585, endPoint y: 346, distance: 89.3
click at [582, 434] on div "Вибрати все Валерія Ігнатенко" at bounding box center [616, 374] width 215 height 325
click at [585, 263] on label "[PERSON_NAME]" at bounding box center [582, 261] width 85 height 15
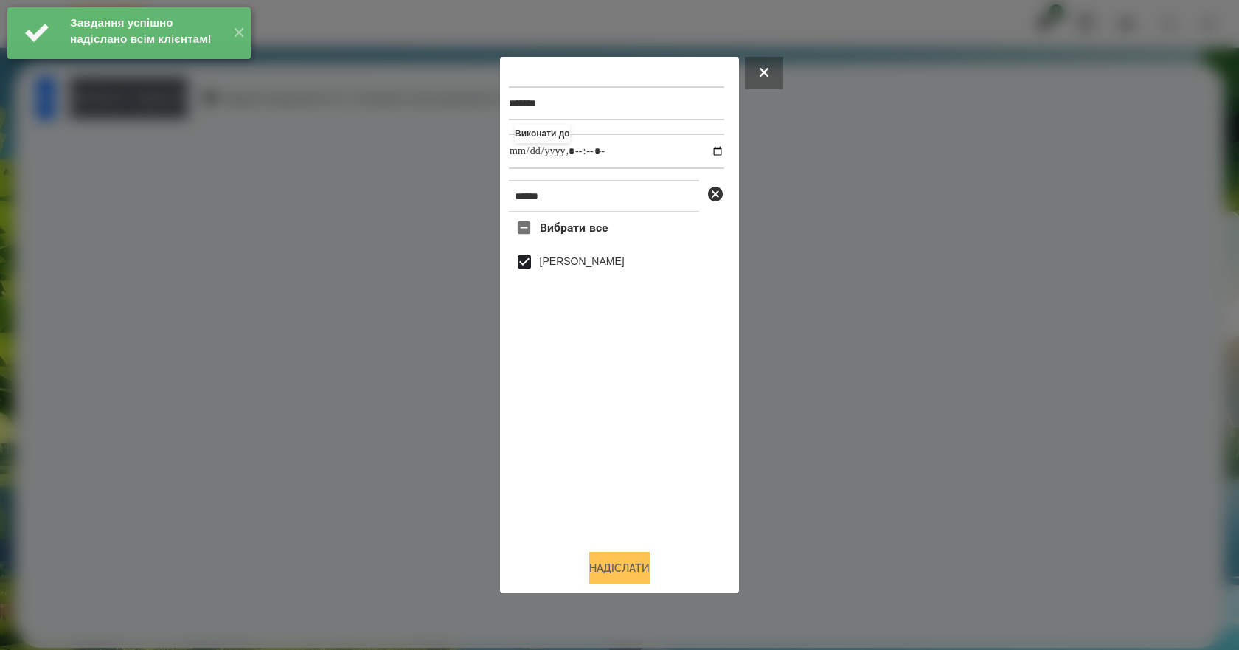
click at [618, 572] on button "Надіслати" at bounding box center [619, 567] width 60 height 32
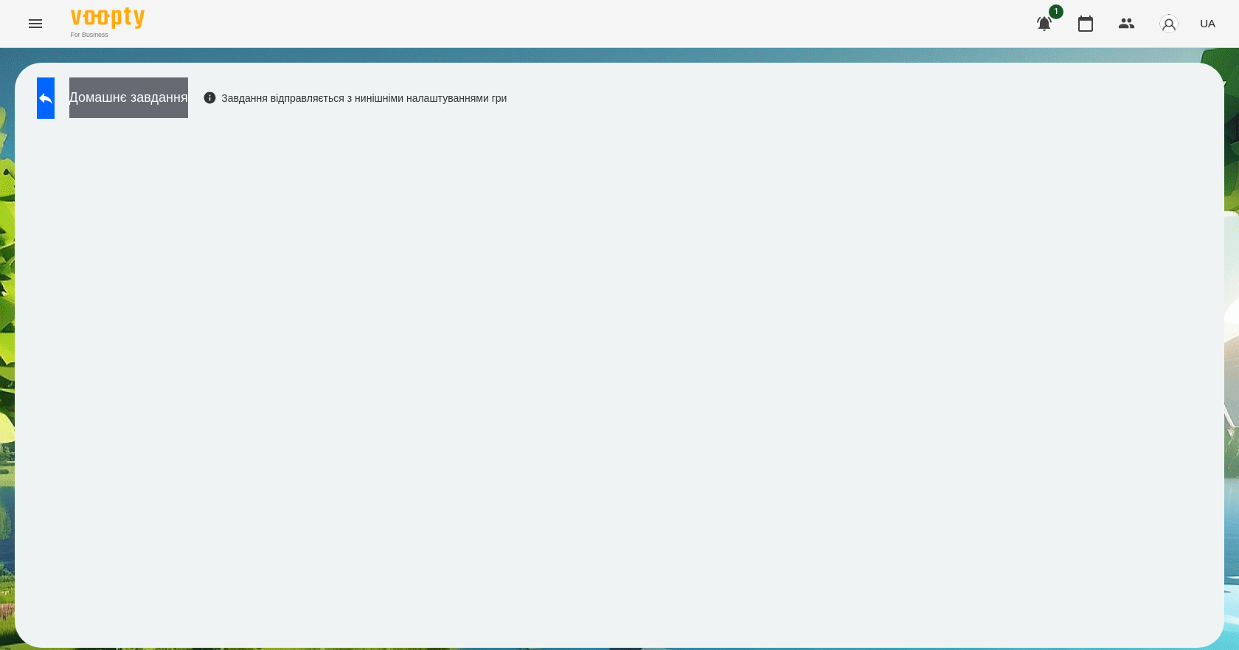
click at [188, 102] on button "Домашнє завдання" at bounding box center [128, 97] width 119 height 41
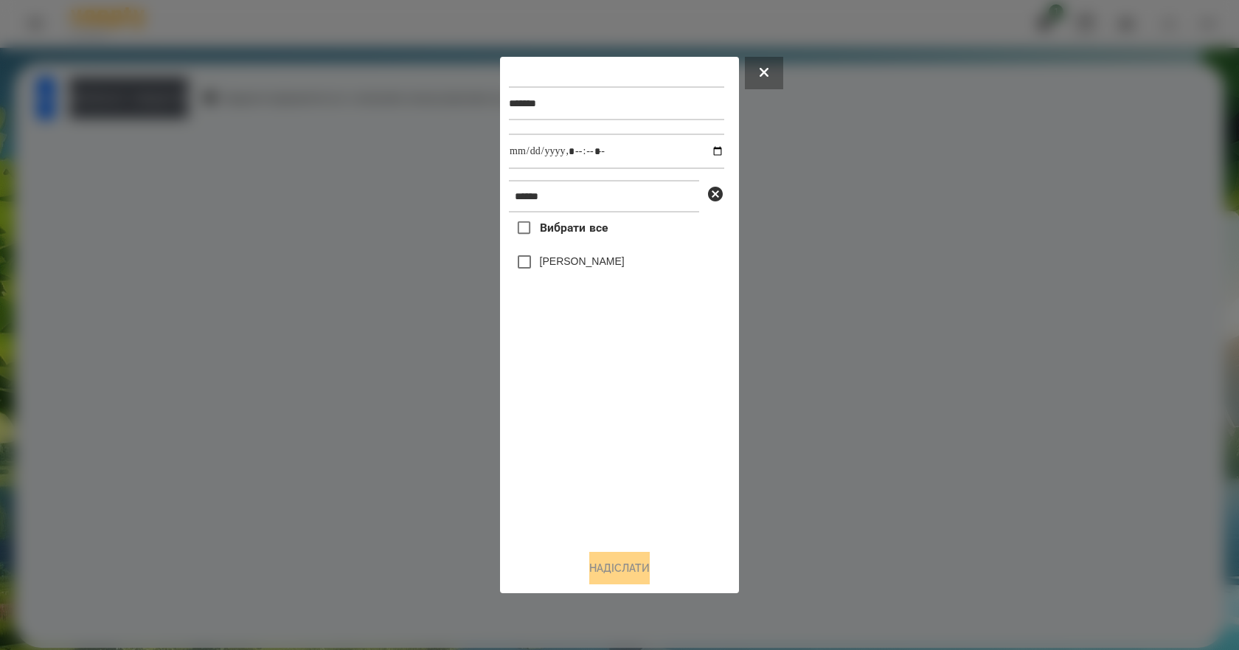
click at [624, 262] on label "[PERSON_NAME]" at bounding box center [582, 261] width 85 height 15
click at [641, 571] on button "Надіслати" at bounding box center [619, 567] width 60 height 32
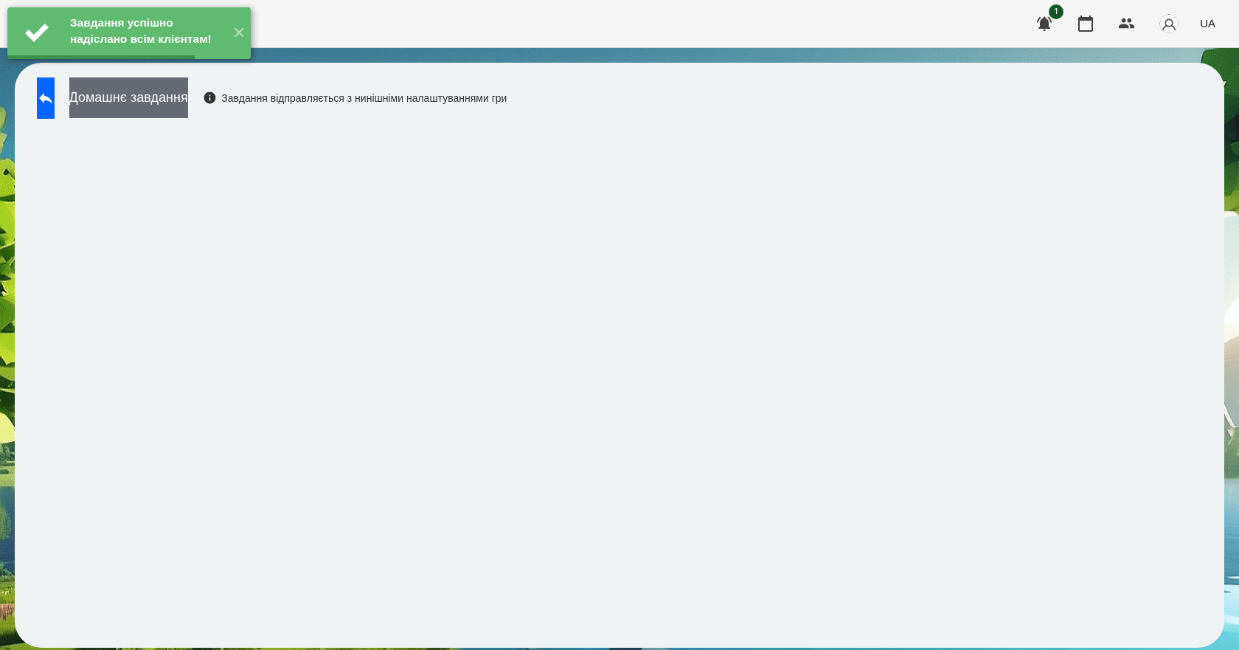
click at [142, 100] on button "Домашнє завдання" at bounding box center [128, 97] width 119 height 41
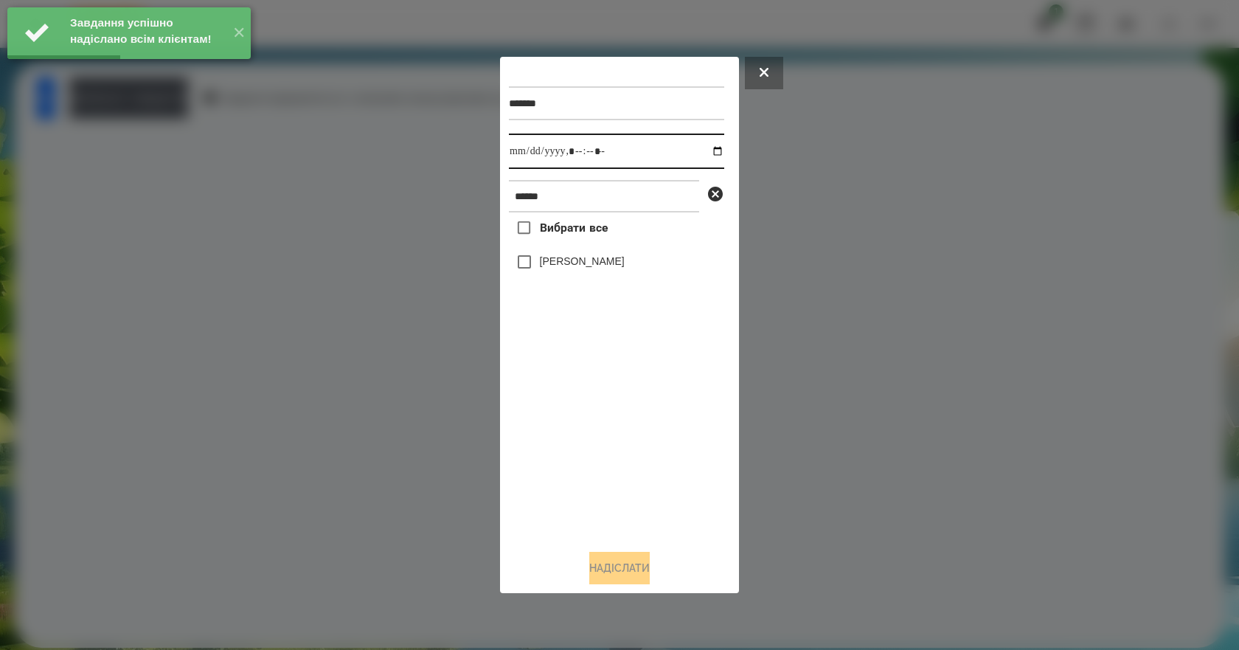
click at [702, 147] on input "datetime-local" at bounding box center [616, 150] width 215 height 35
type input "**********"
click at [588, 431] on div "Вибрати все Валерія Ігнатенко" at bounding box center [616, 374] width 215 height 325
click at [593, 268] on label "[PERSON_NAME]" at bounding box center [582, 261] width 85 height 15
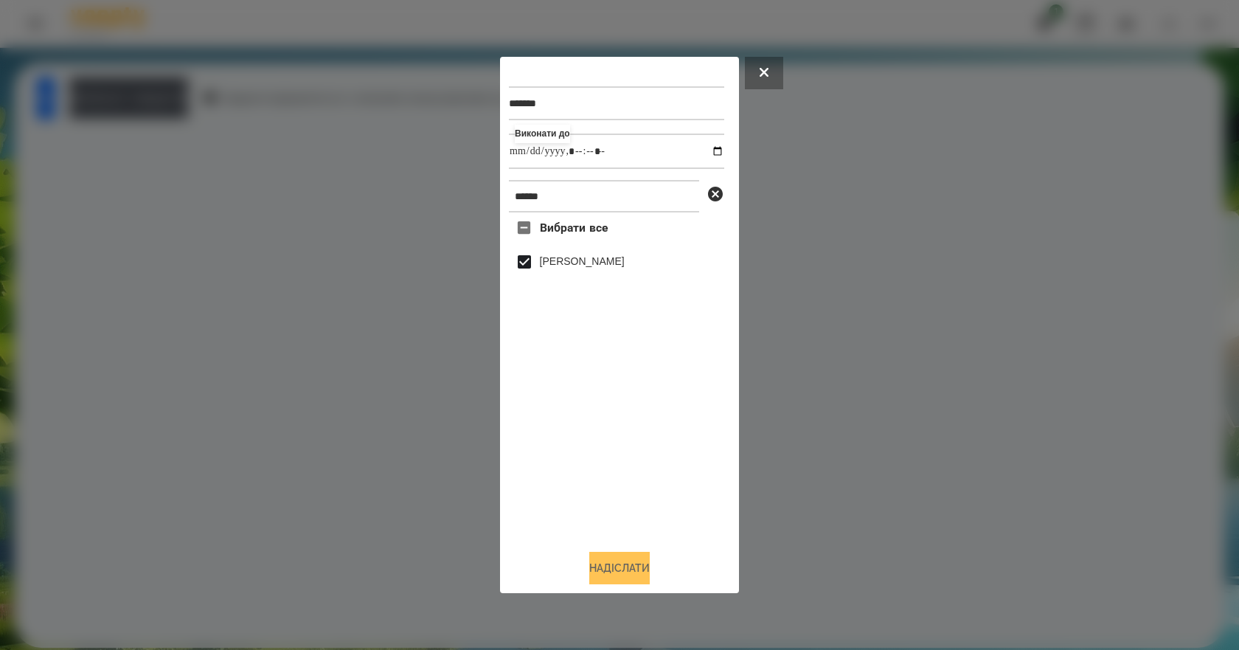
click at [626, 571] on button "Надіслати" at bounding box center [619, 567] width 60 height 32
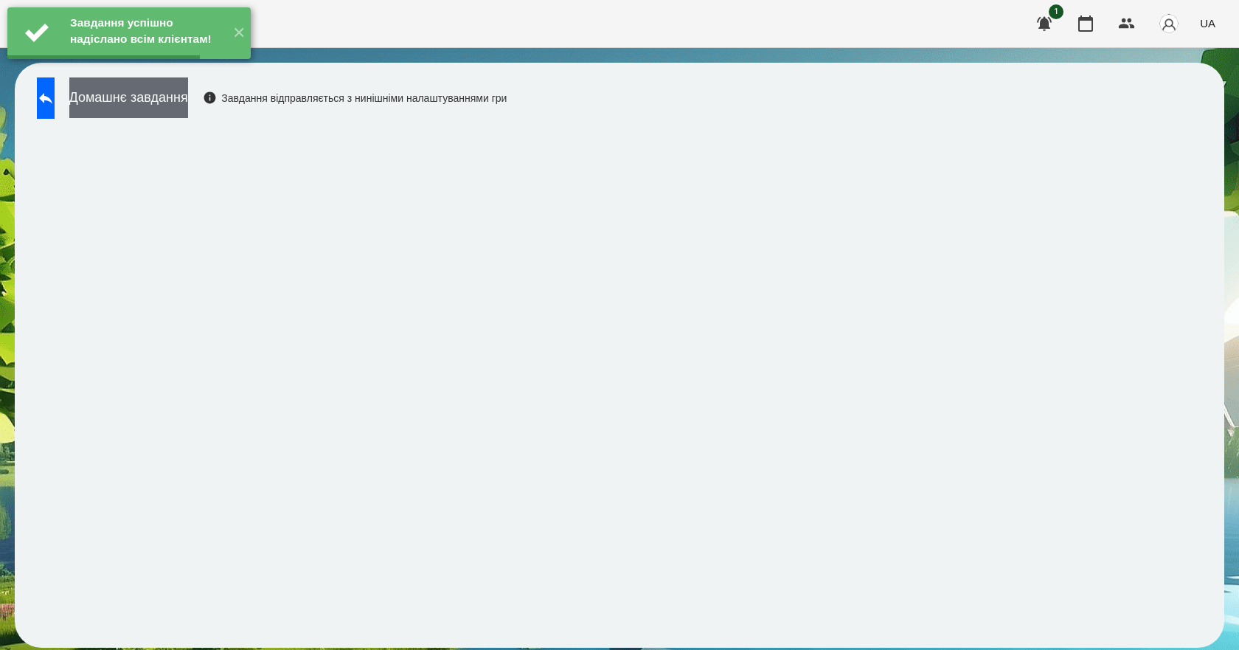
click at [178, 100] on button "Домашнє завдання" at bounding box center [128, 97] width 119 height 41
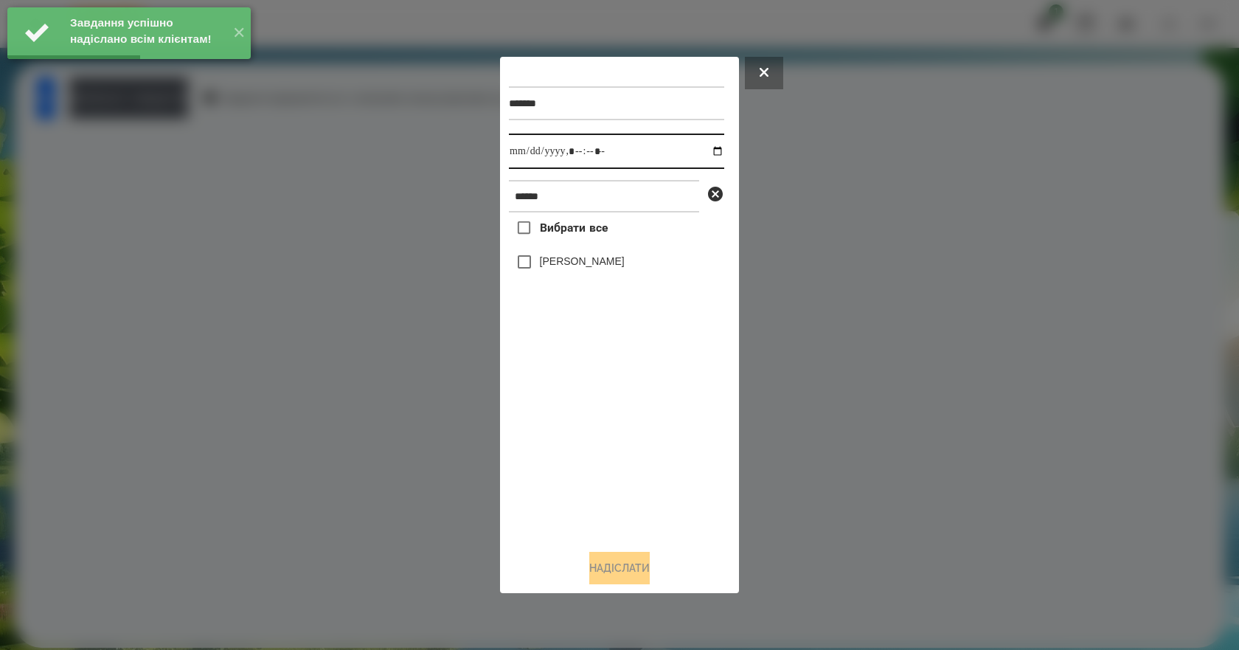
click at [706, 153] on input "datetime-local" at bounding box center [616, 150] width 215 height 35
type input "**********"
click at [596, 497] on div "Вибрати все Валерія Ігнатенко" at bounding box center [616, 374] width 215 height 325
click at [586, 268] on label "[PERSON_NAME]" at bounding box center [582, 261] width 85 height 15
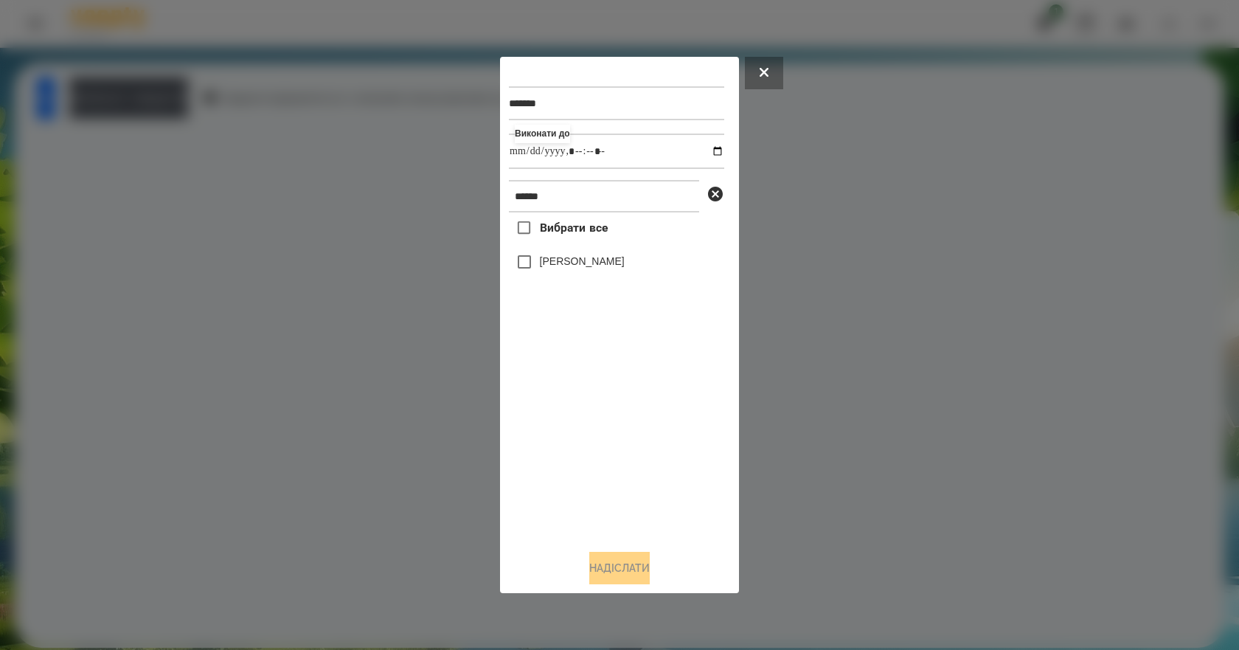
click at [549, 267] on label "[PERSON_NAME]" at bounding box center [582, 261] width 85 height 15
click at [636, 578] on button "Надіслати" at bounding box center [619, 567] width 60 height 32
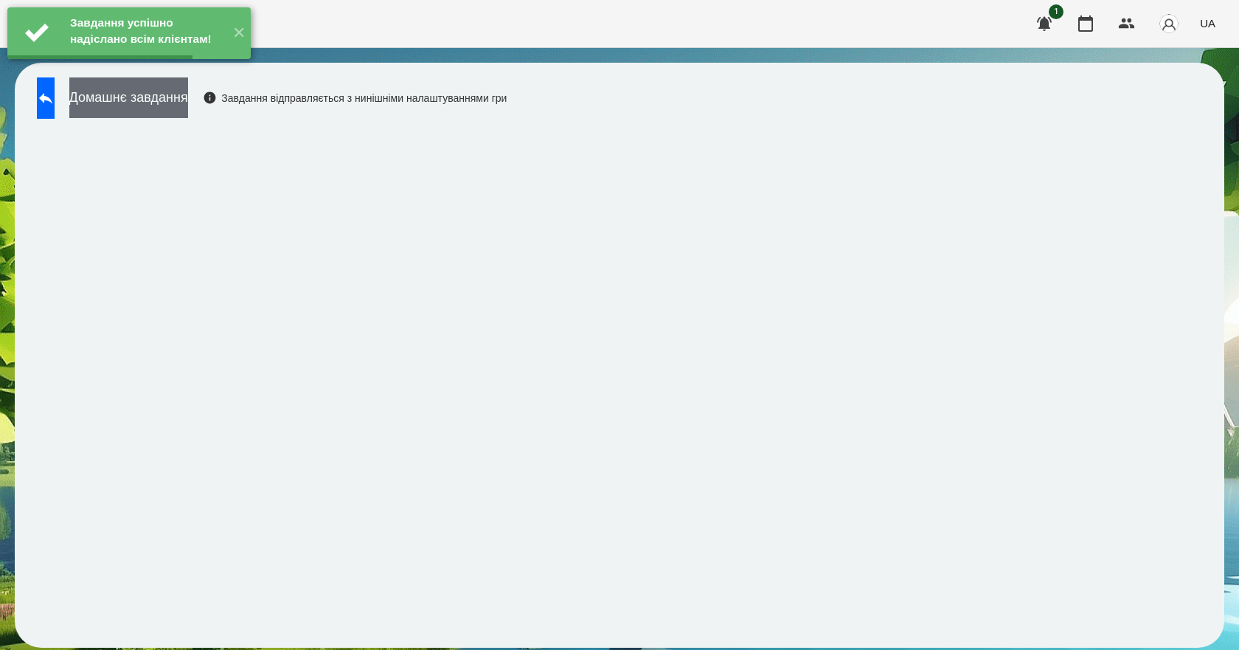
click at [188, 94] on button "Домашнє завдання" at bounding box center [128, 97] width 119 height 41
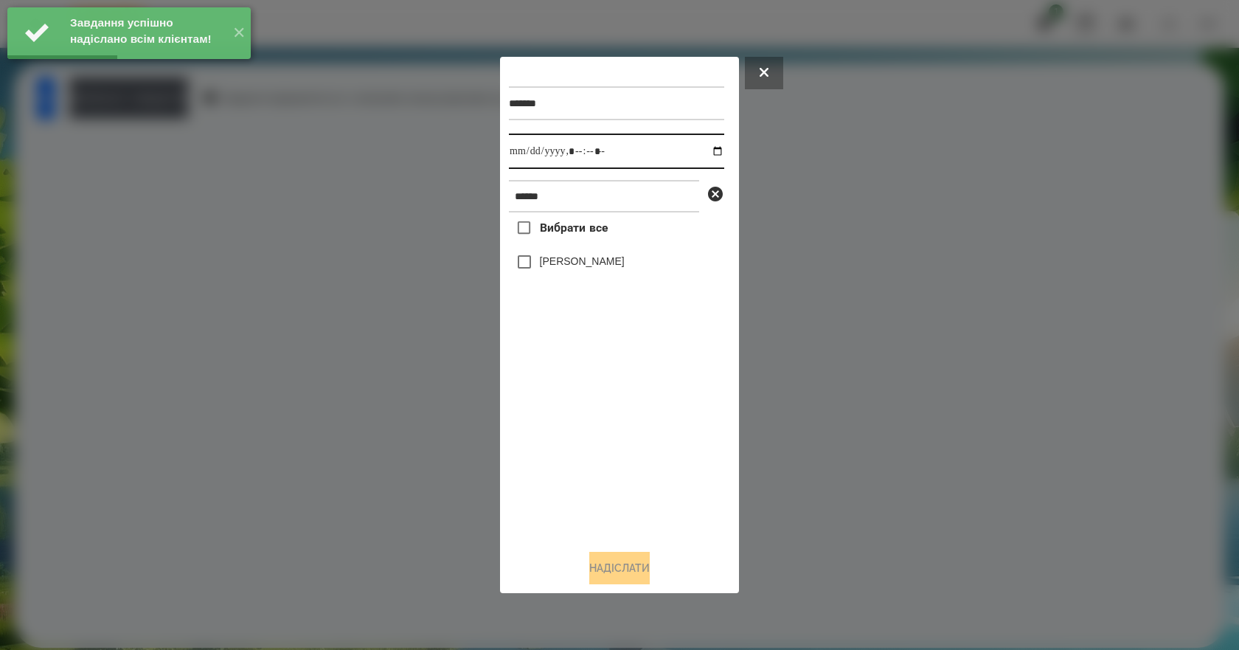
click at [708, 149] on input "datetime-local" at bounding box center [616, 150] width 215 height 35
type input "**********"
drag, startPoint x: 624, startPoint y: 504, endPoint x: 622, endPoint y: 402, distance: 101.8
click at [624, 499] on div "Вибрати все Валерія Ігнатенко" at bounding box center [616, 374] width 215 height 325
click at [595, 267] on label "[PERSON_NAME]" at bounding box center [582, 261] width 85 height 15
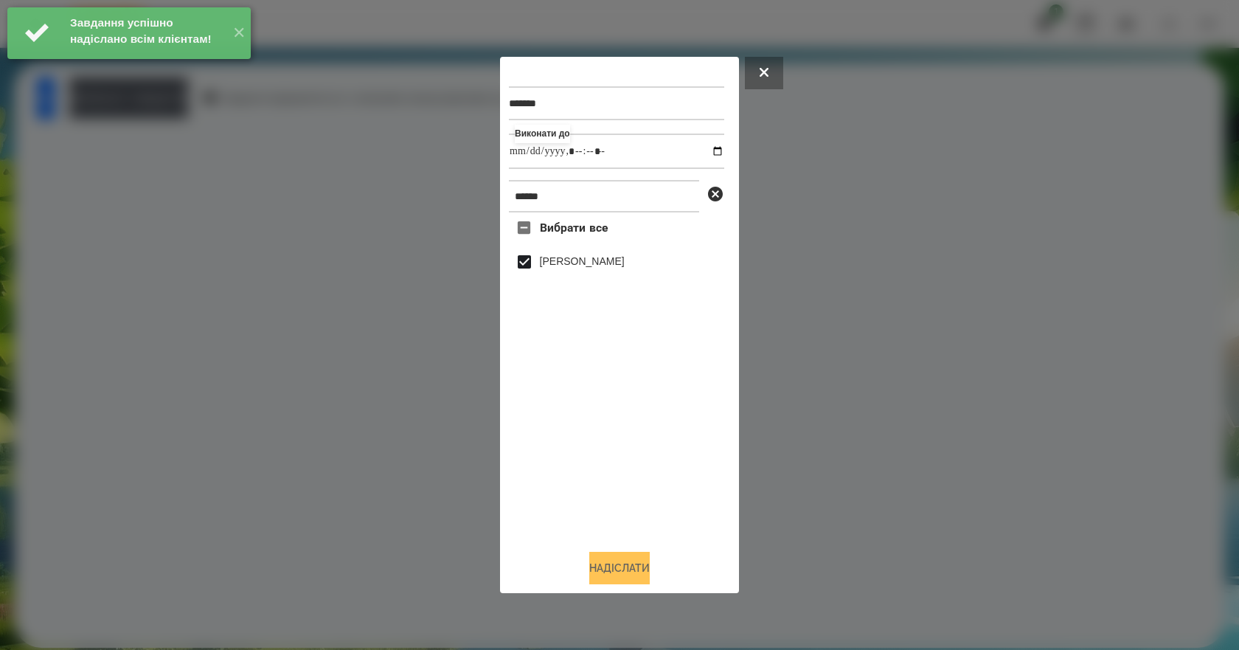
click at [644, 574] on button "Надіслати" at bounding box center [619, 567] width 60 height 32
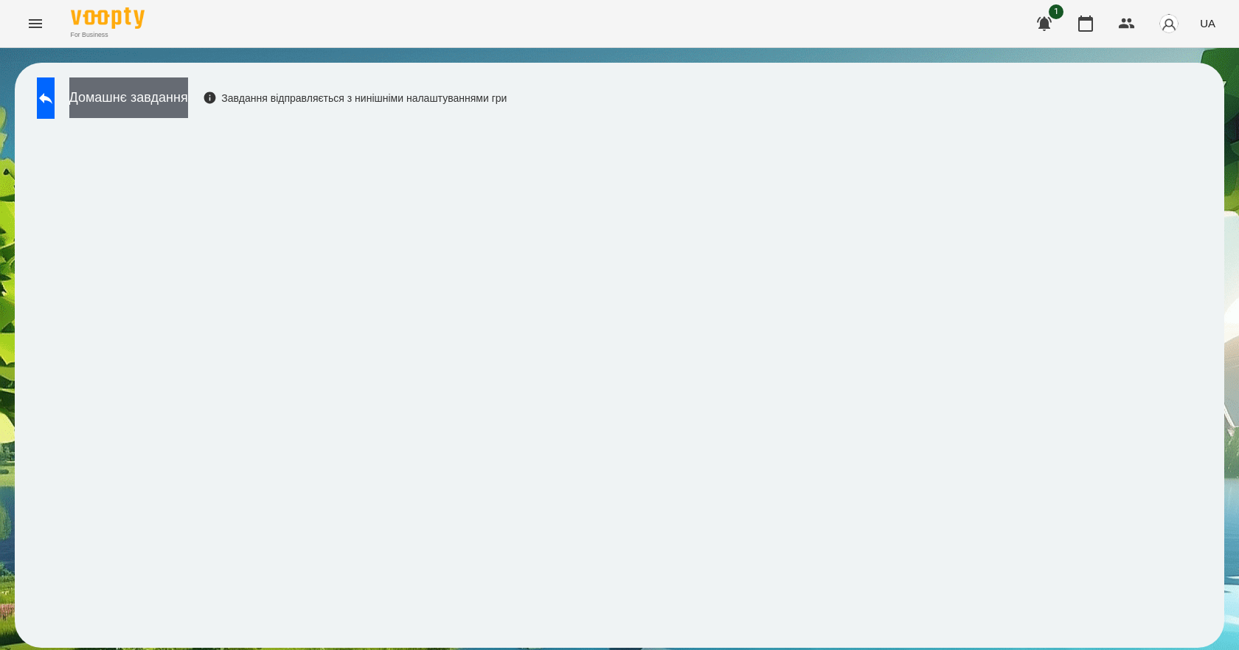
click at [154, 109] on button "Домашнє завдання" at bounding box center [128, 97] width 119 height 41
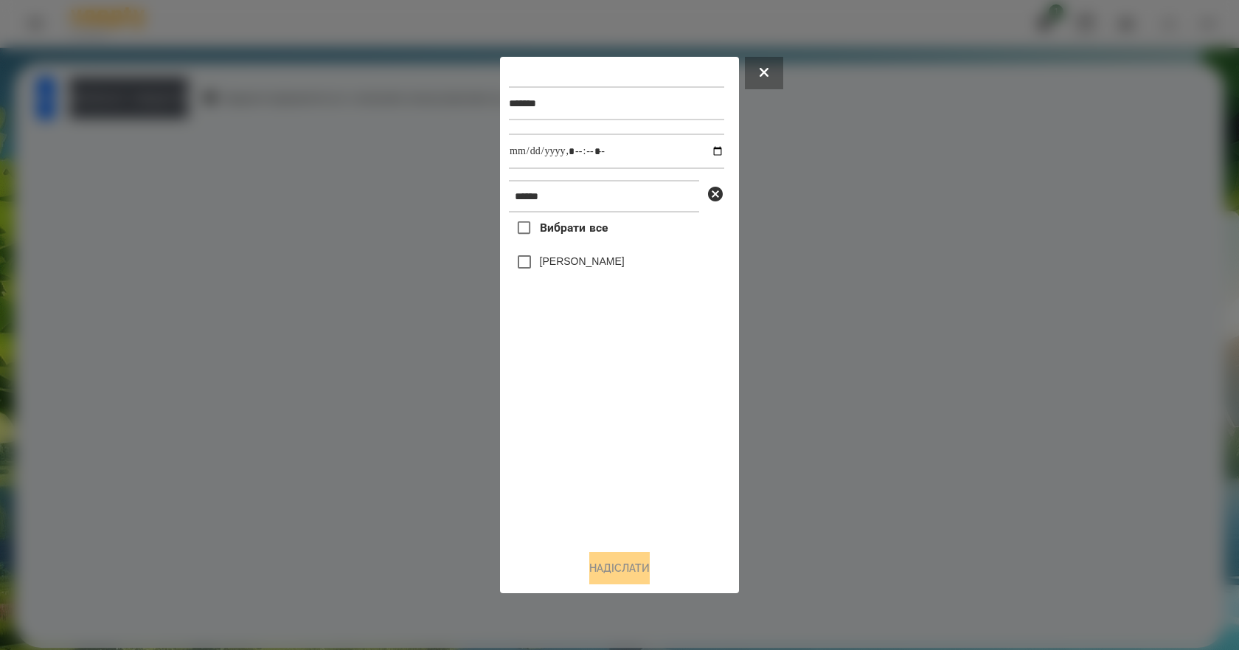
click at [569, 261] on label "[PERSON_NAME]" at bounding box center [582, 261] width 85 height 15
click at [618, 581] on button "Надіслати" at bounding box center [619, 567] width 60 height 32
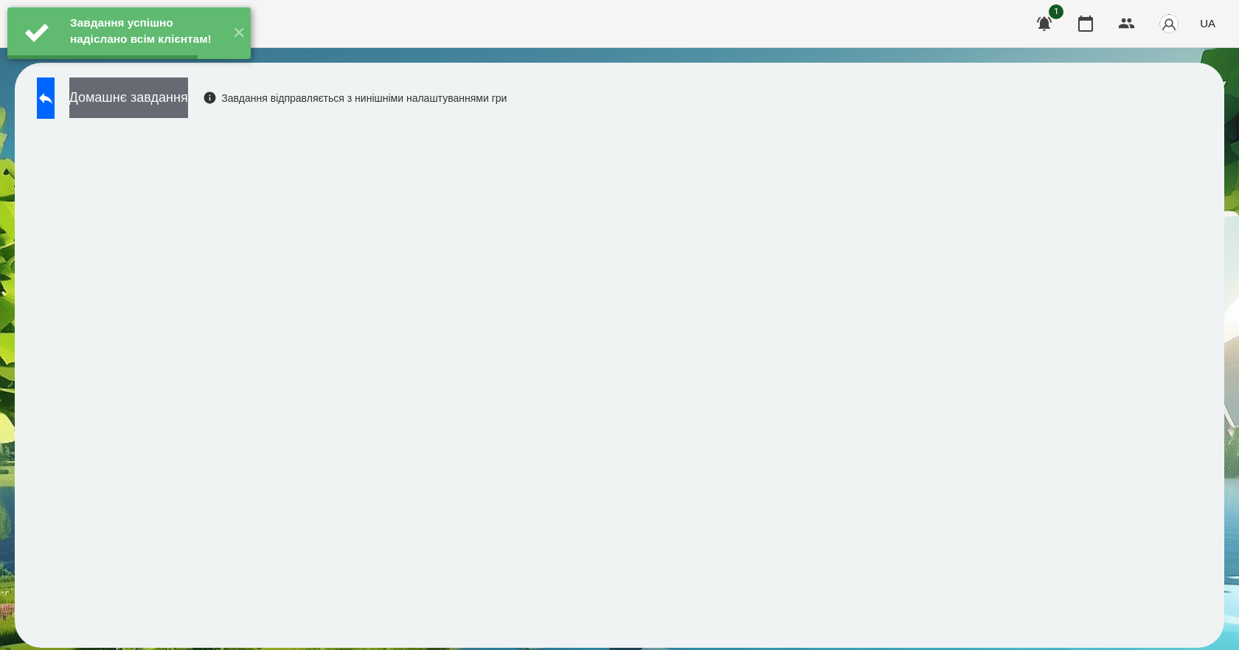
click at [177, 111] on button "Домашнє завдання" at bounding box center [128, 97] width 119 height 41
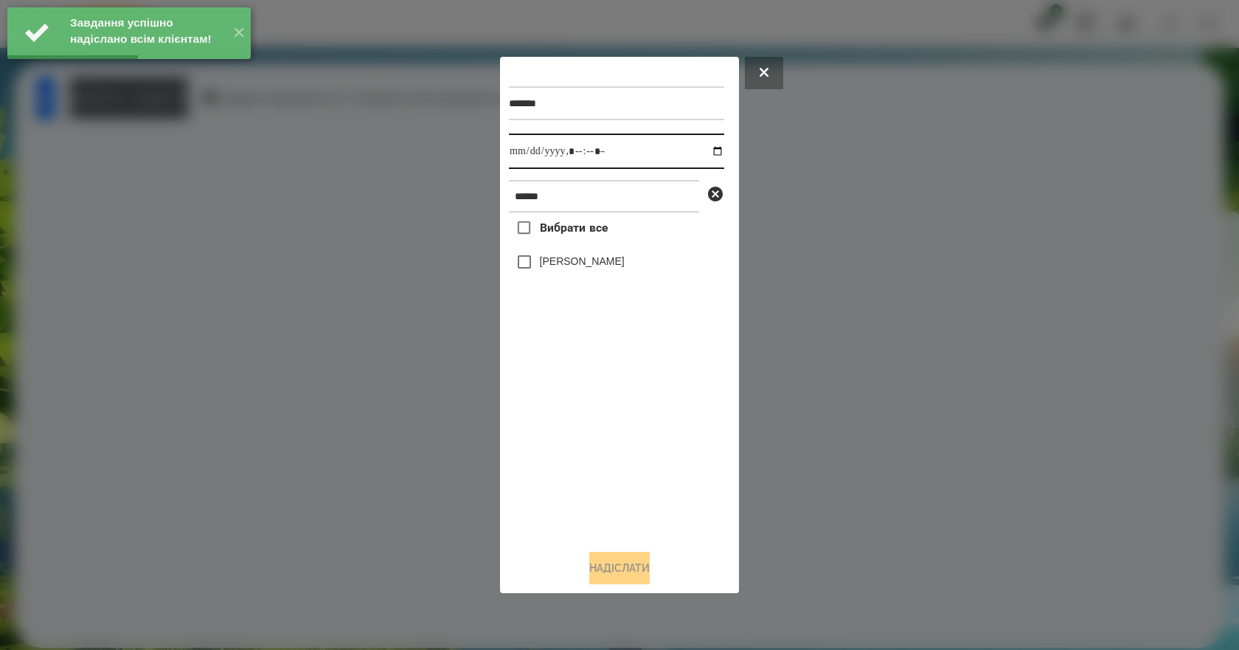
click at [706, 147] on input "datetime-local" at bounding box center [616, 150] width 215 height 35
type input "**********"
drag, startPoint x: 639, startPoint y: 476, endPoint x: 634, endPoint y: 380, distance: 95.2
click at [639, 476] on div "Вибрати все Валерія Ігнатенко" at bounding box center [616, 374] width 215 height 325
click at [577, 261] on label "[PERSON_NAME]" at bounding box center [582, 261] width 85 height 15
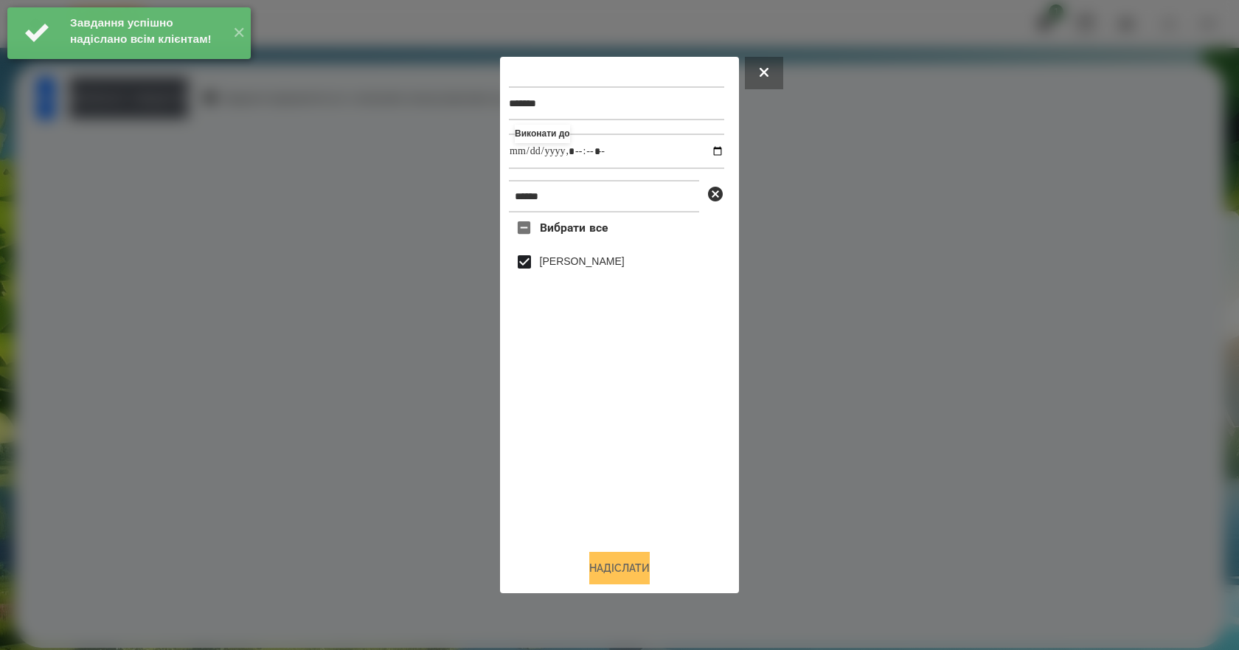
click at [608, 570] on button "Надіслати" at bounding box center [619, 567] width 60 height 32
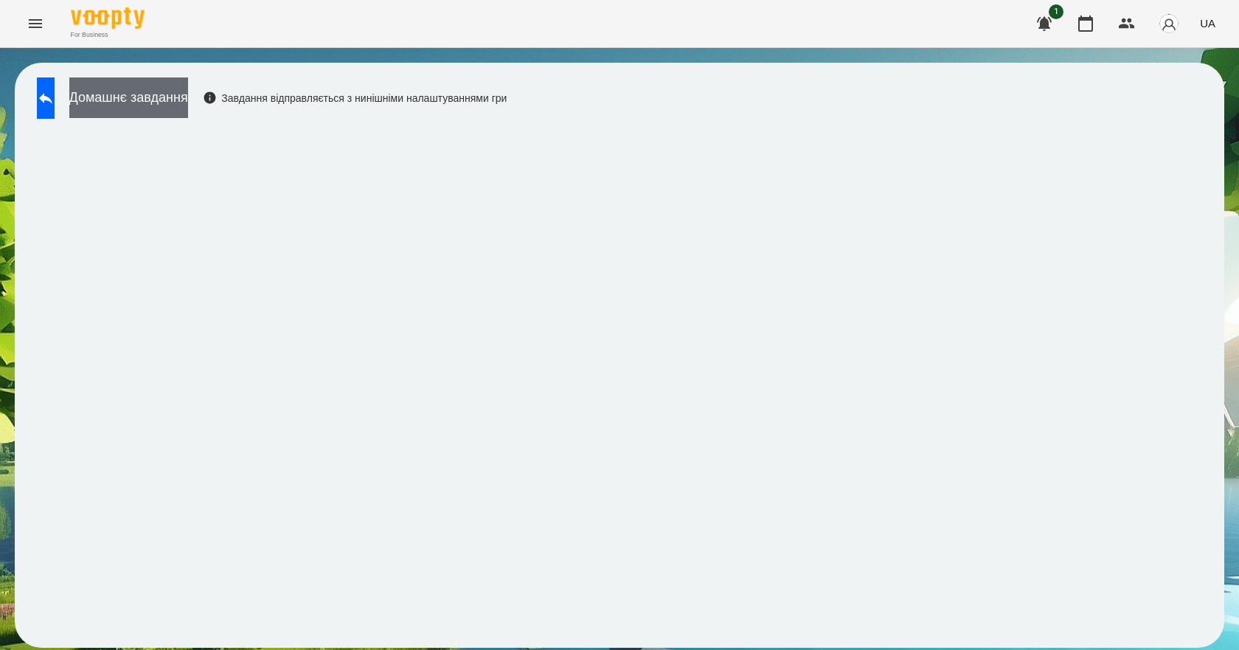
click at [173, 100] on button "Домашнє завдання" at bounding box center [128, 97] width 119 height 41
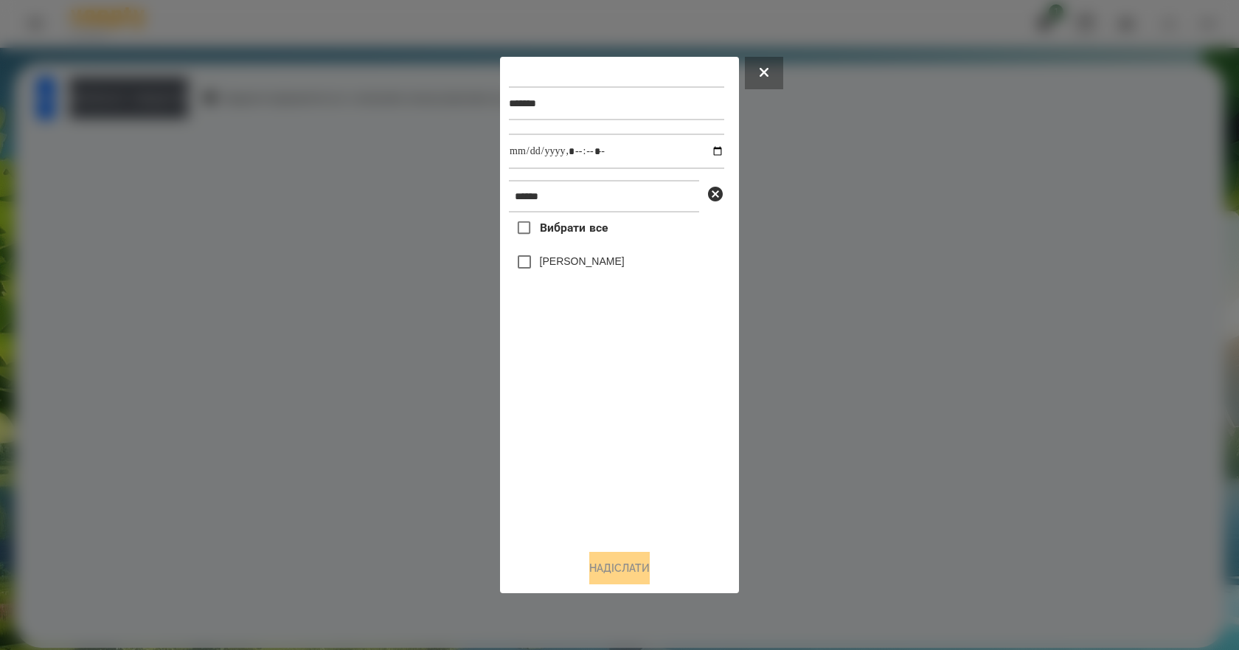
click at [584, 268] on label "[PERSON_NAME]" at bounding box center [582, 261] width 85 height 15
click at [627, 575] on button "Надіслати" at bounding box center [619, 567] width 60 height 32
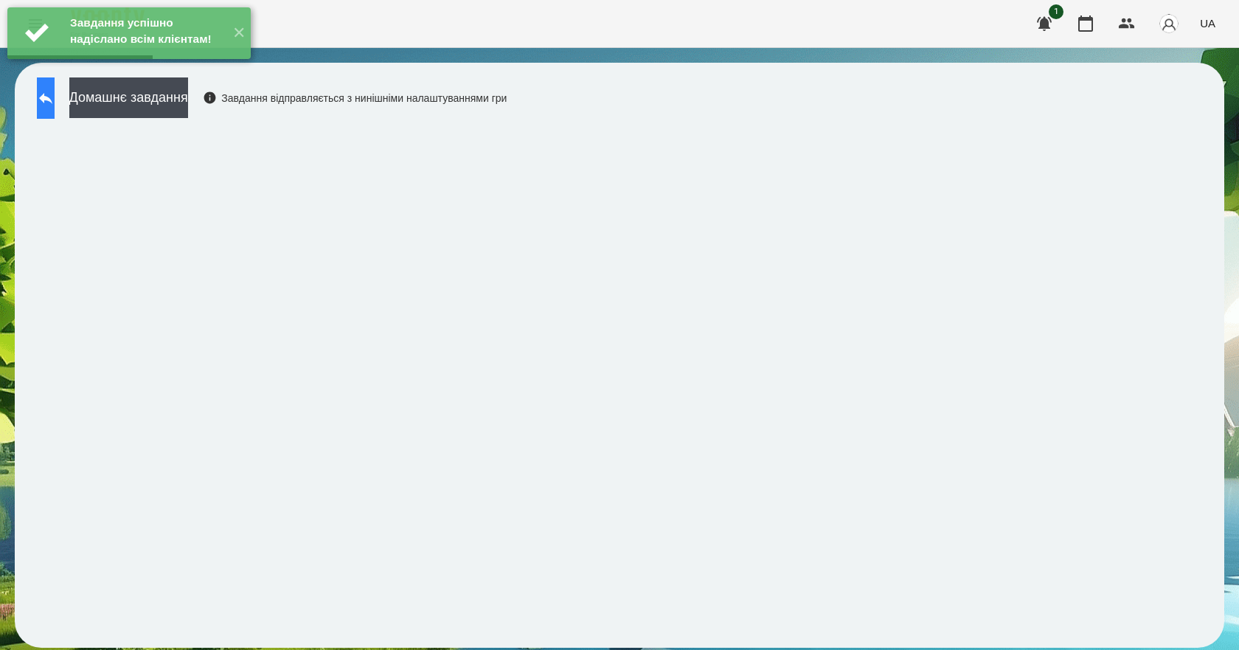
click at [55, 108] on button at bounding box center [46, 97] width 18 height 41
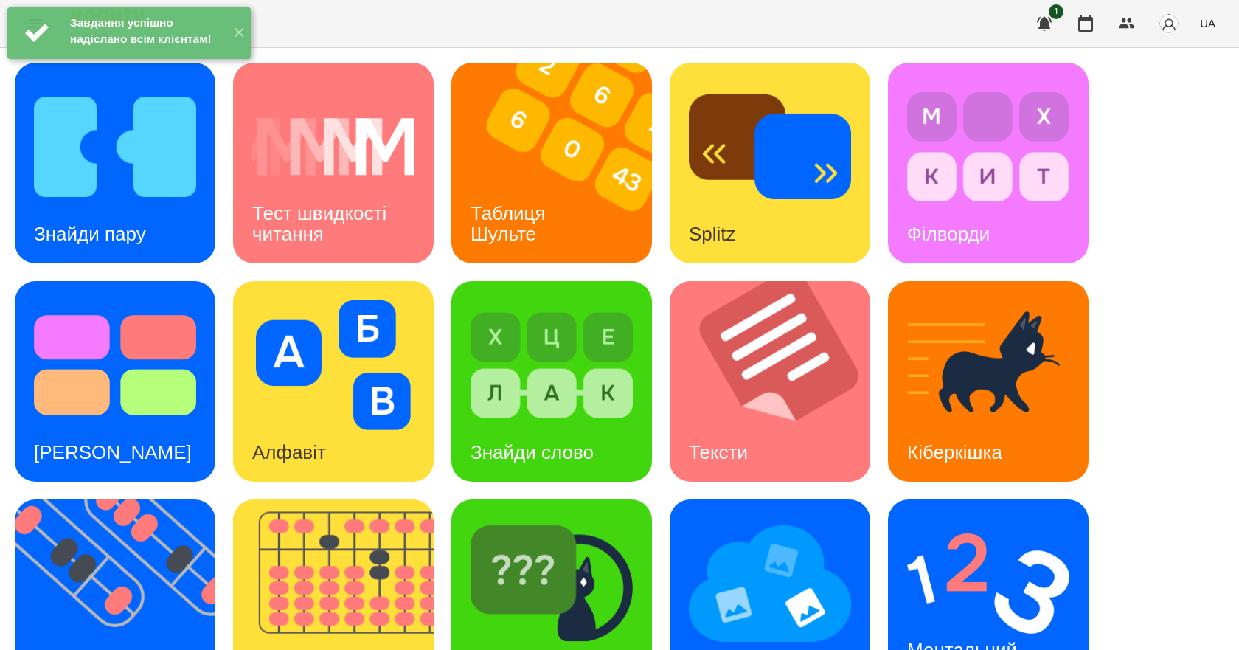
scroll to position [283, 0]
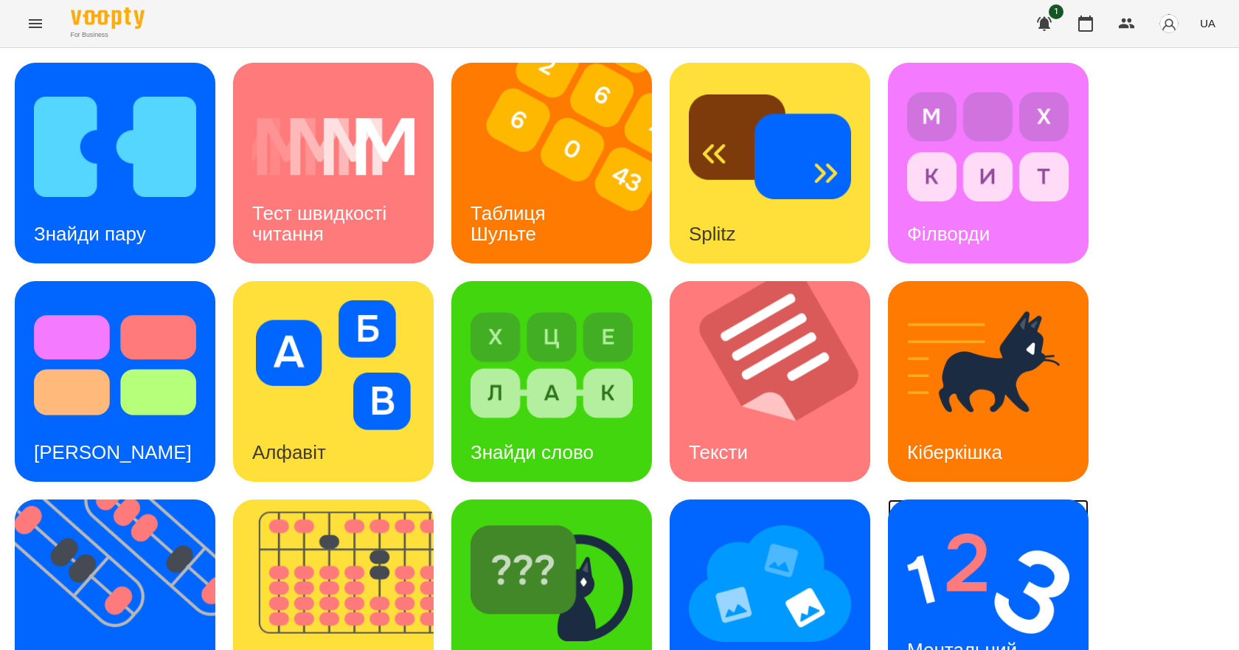
click at [1004, 621] on div "Ментальний рахунок" at bounding box center [964, 660] width 153 height 79
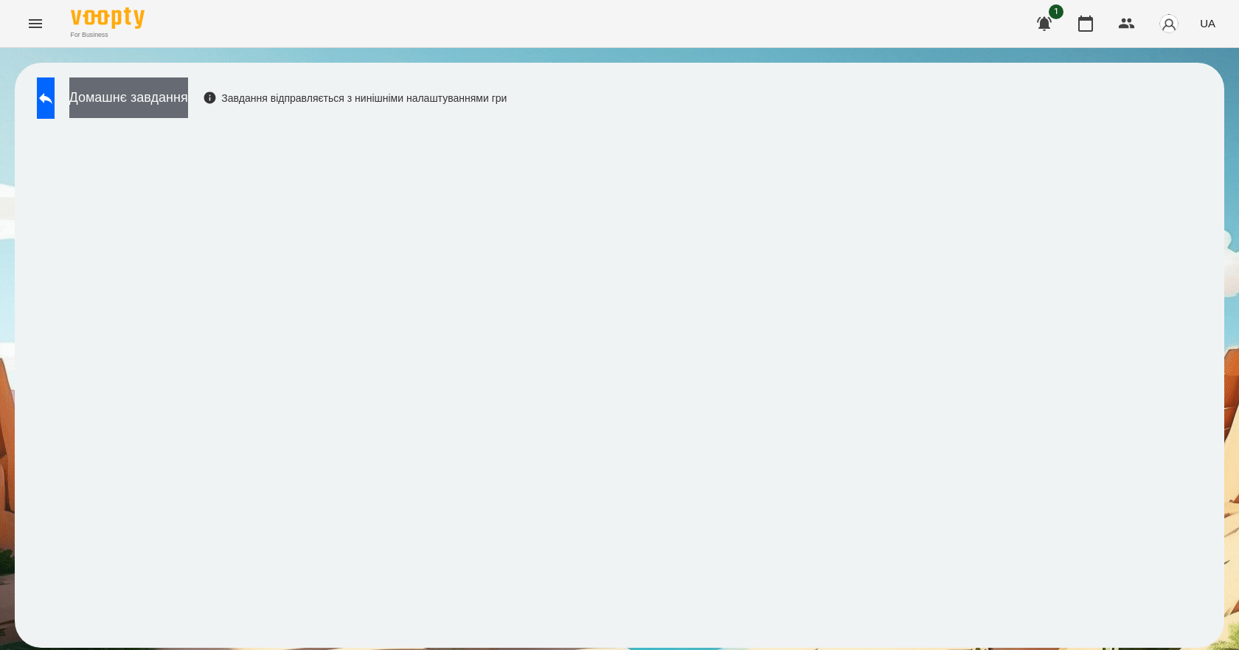
click at [171, 104] on button "Домашнє завдання" at bounding box center [128, 97] width 119 height 41
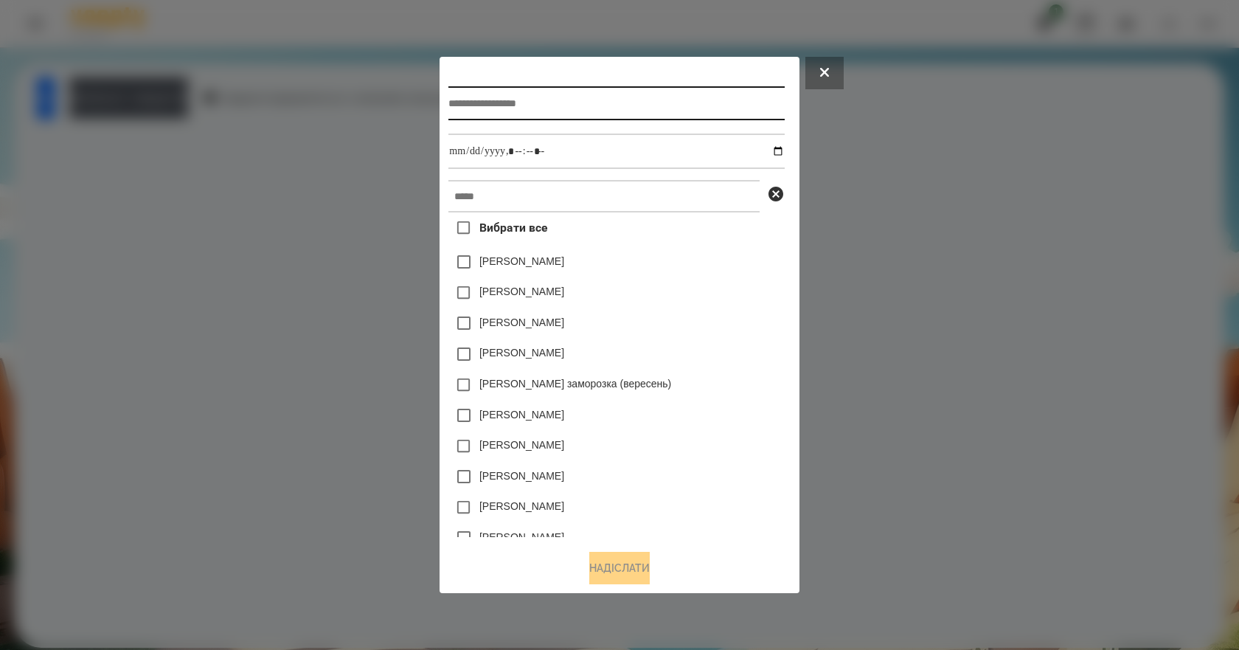
click at [599, 90] on input "text" at bounding box center [615, 103] width 335 height 34
type input "**********"
click at [843, 75] on button at bounding box center [824, 73] width 38 height 32
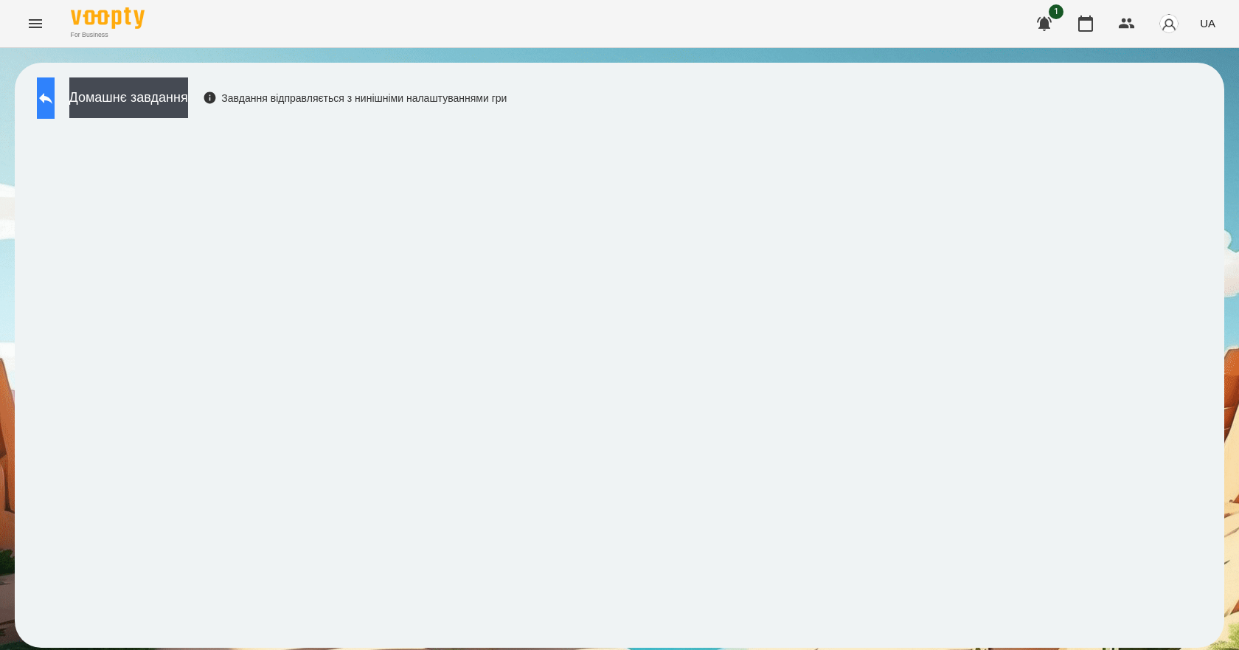
click at [55, 98] on button at bounding box center [46, 97] width 18 height 41
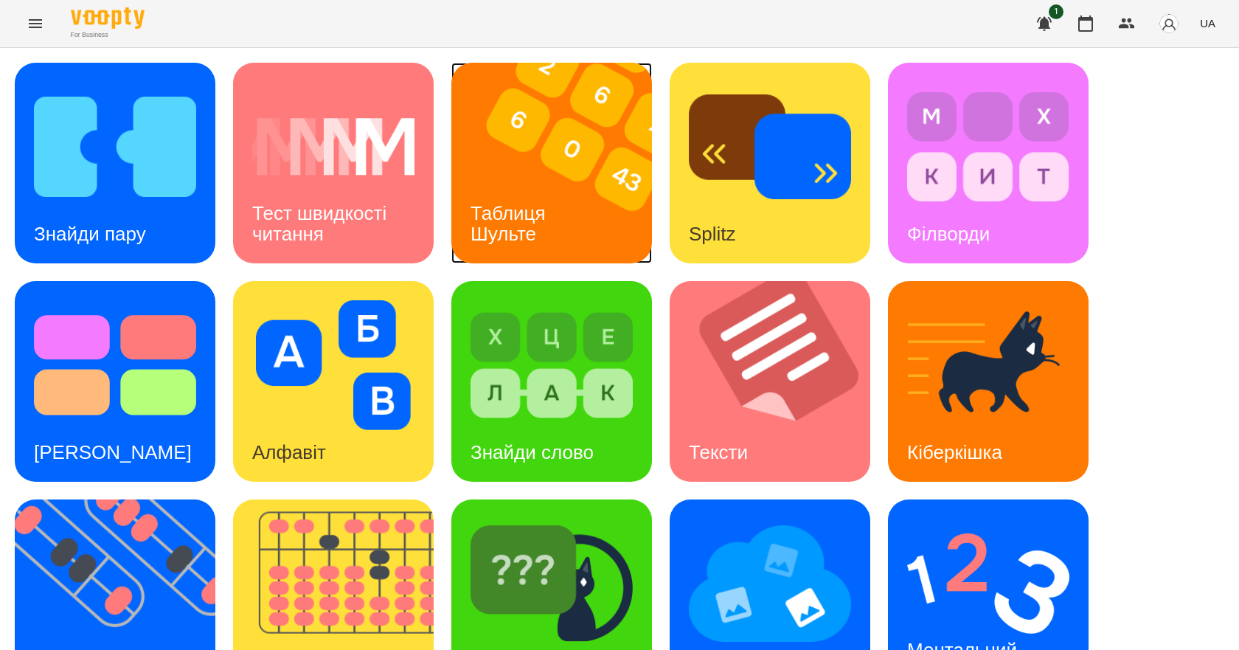
click at [532, 222] on h3 "Таблиця Шульте" at bounding box center [510, 223] width 80 height 42
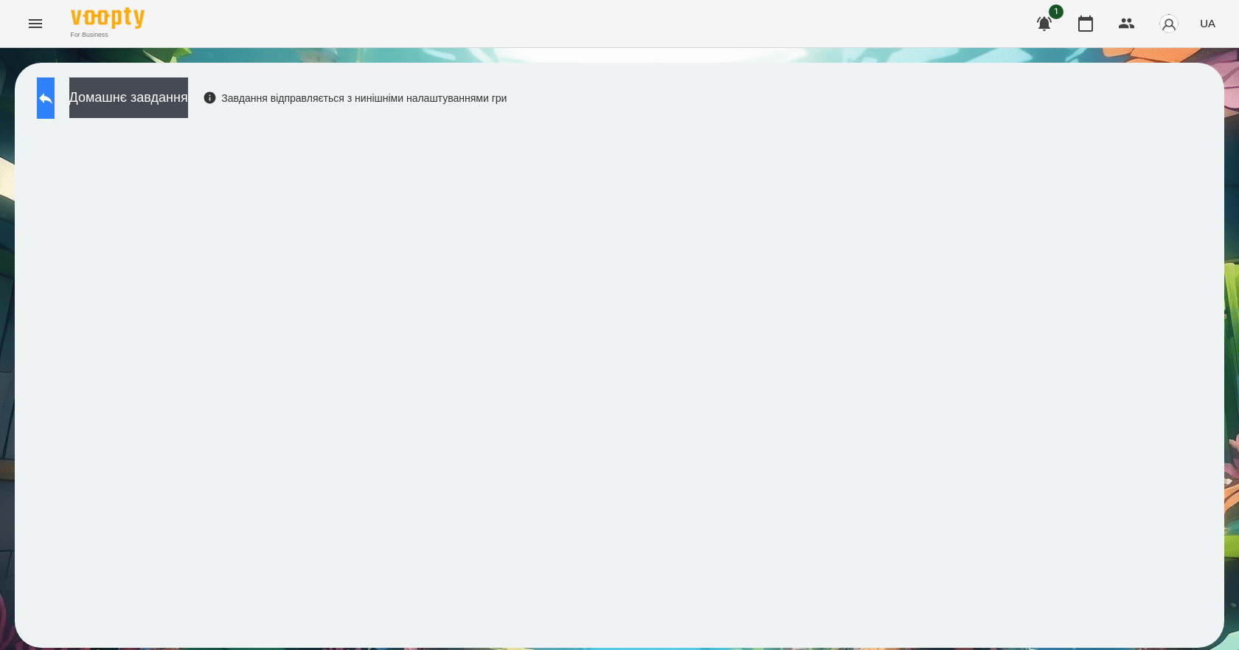
click at [55, 106] on button at bounding box center [46, 97] width 18 height 41
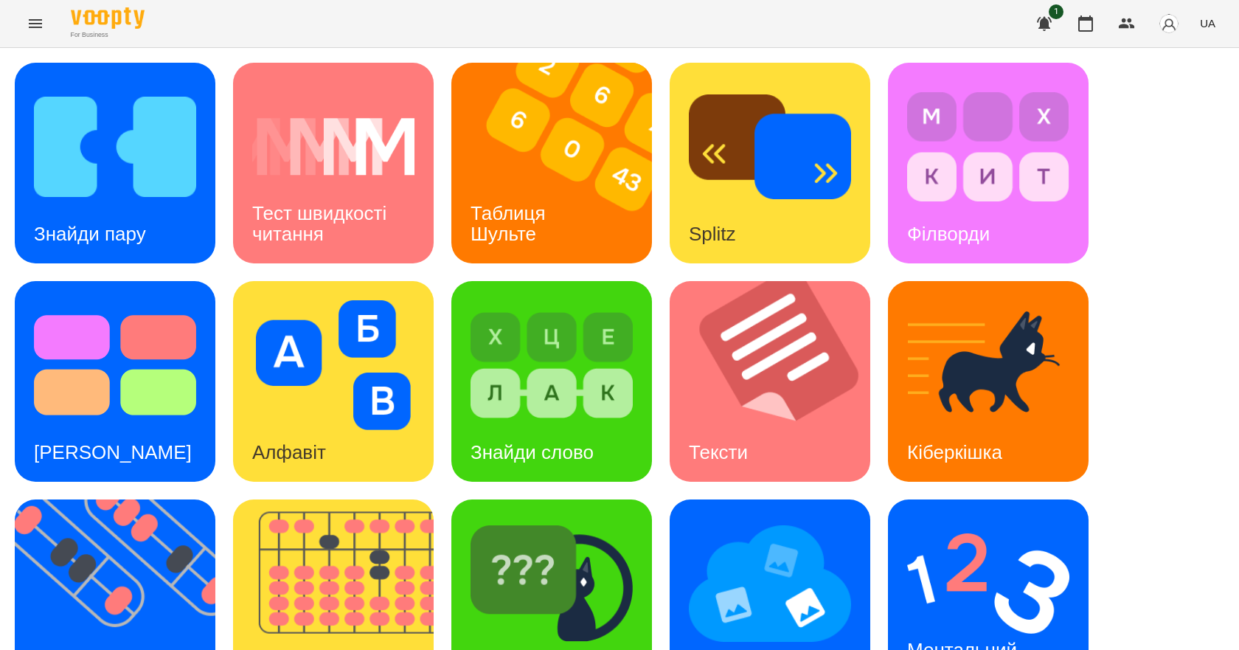
scroll to position [283, 0]
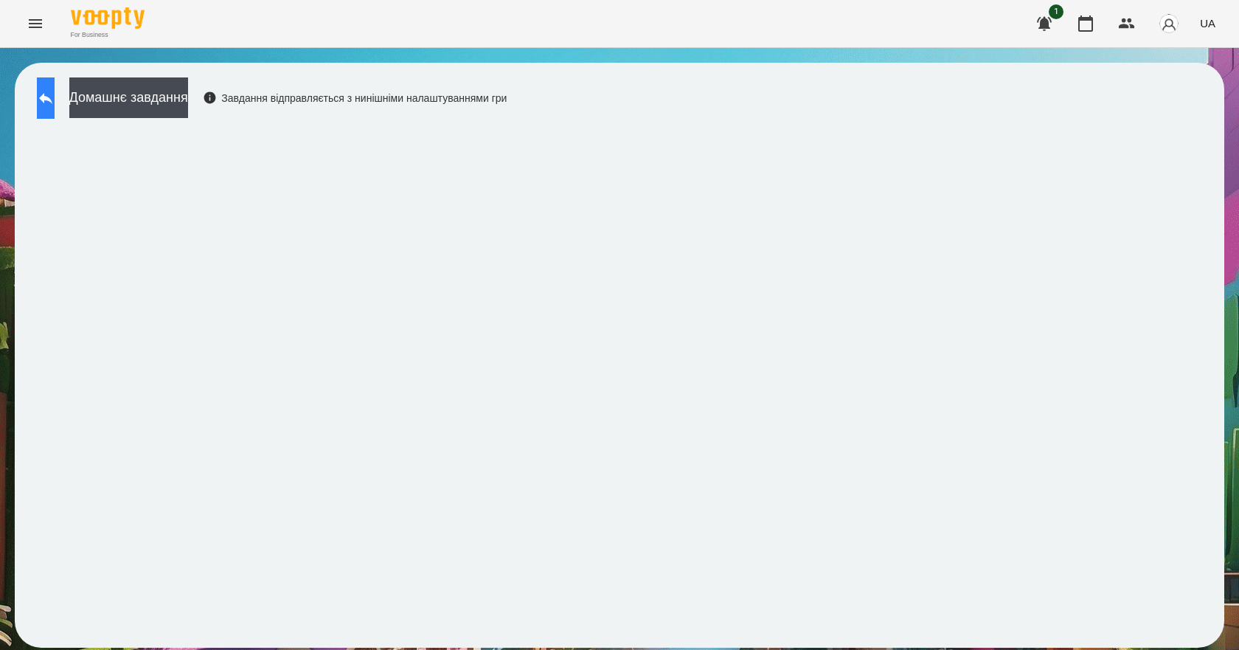
click at [55, 106] on icon at bounding box center [46, 98] width 18 height 18
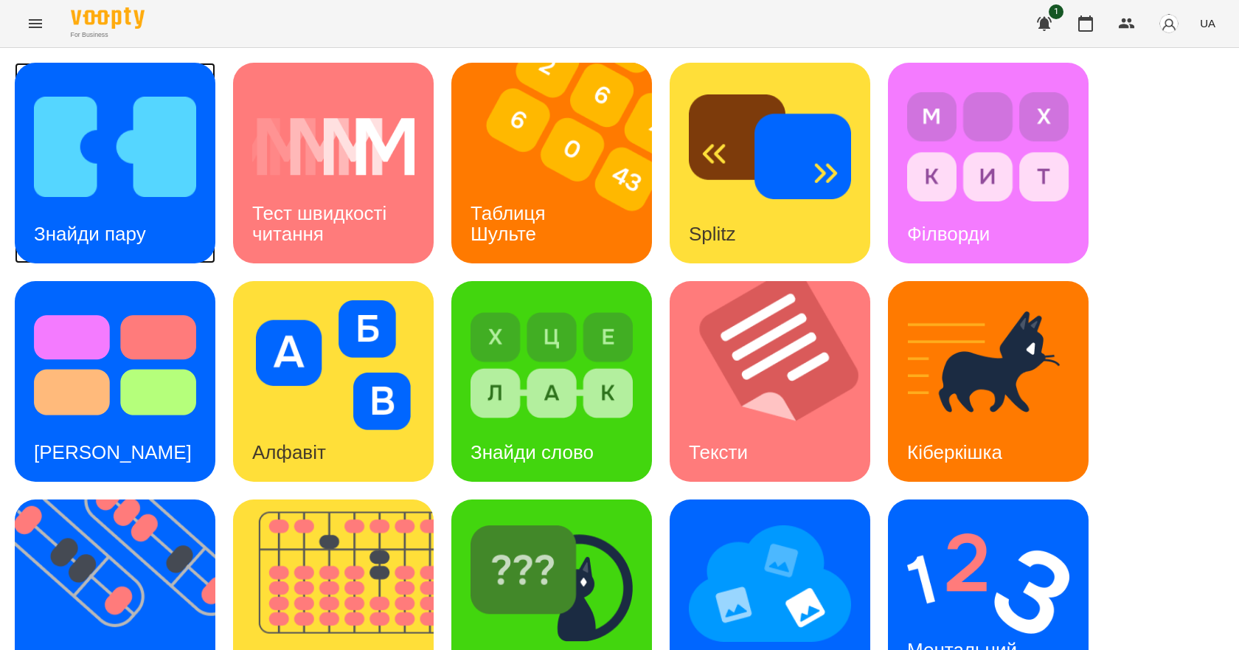
click at [108, 211] on div "Знайди пару" at bounding box center [90, 234] width 150 height 58
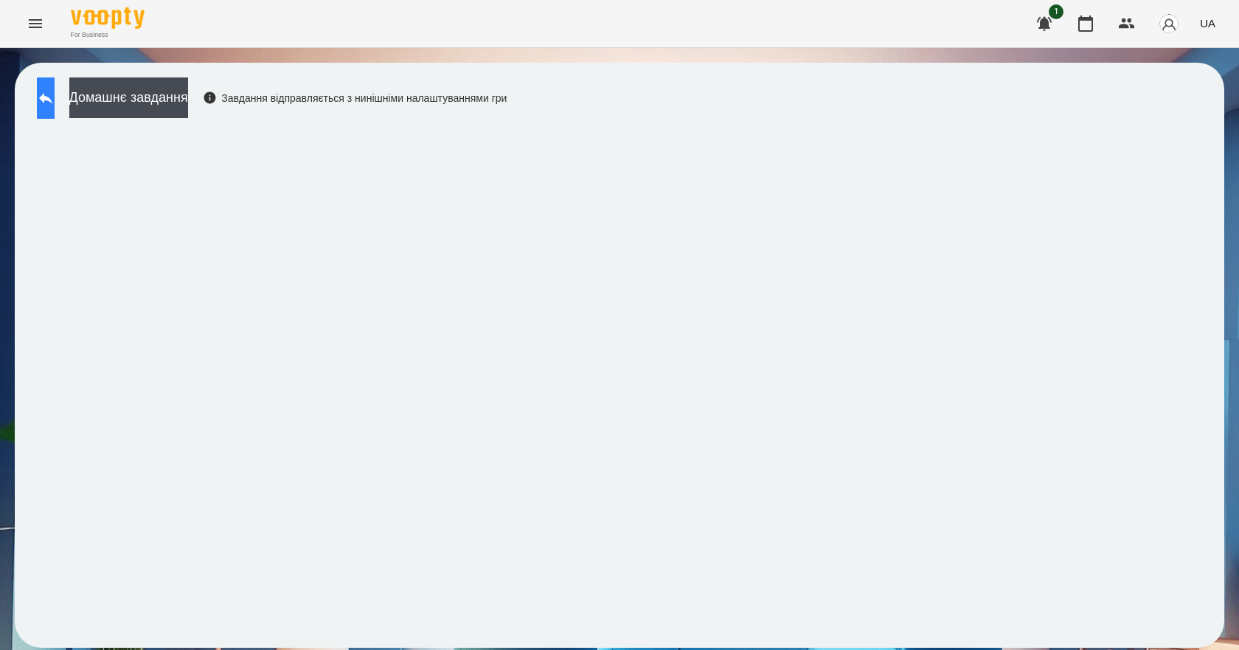
click at [55, 84] on button at bounding box center [46, 97] width 18 height 41
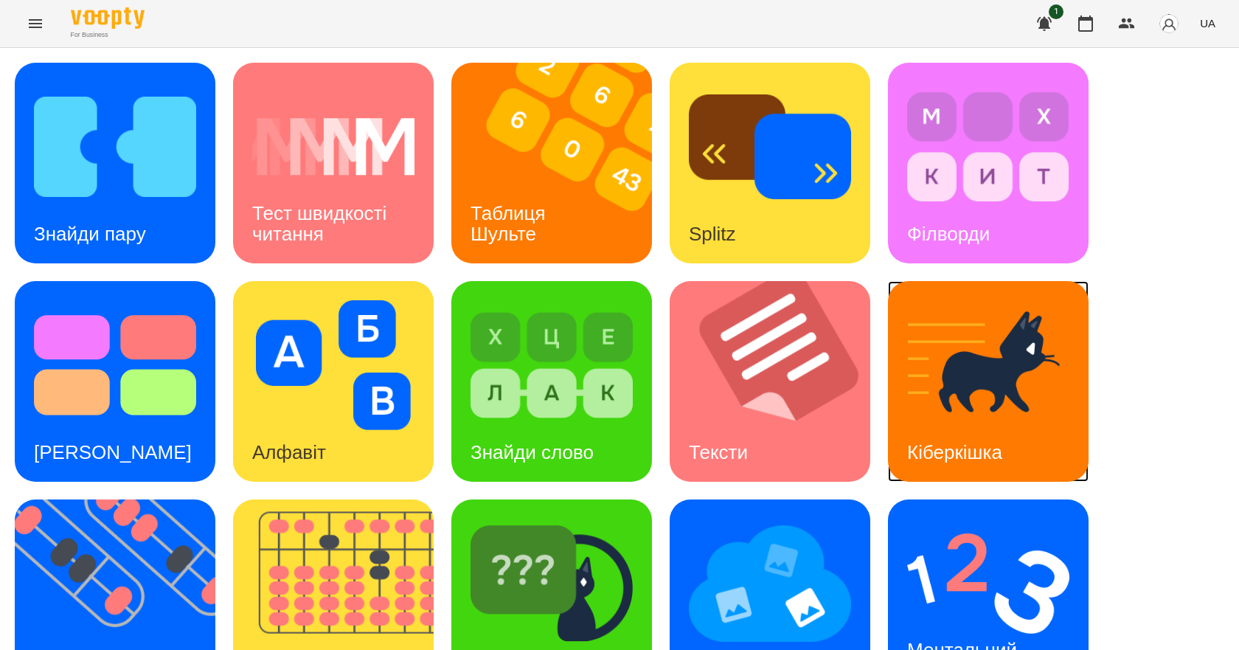
click at [997, 361] on img at bounding box center [988, 365] width 162 height 130
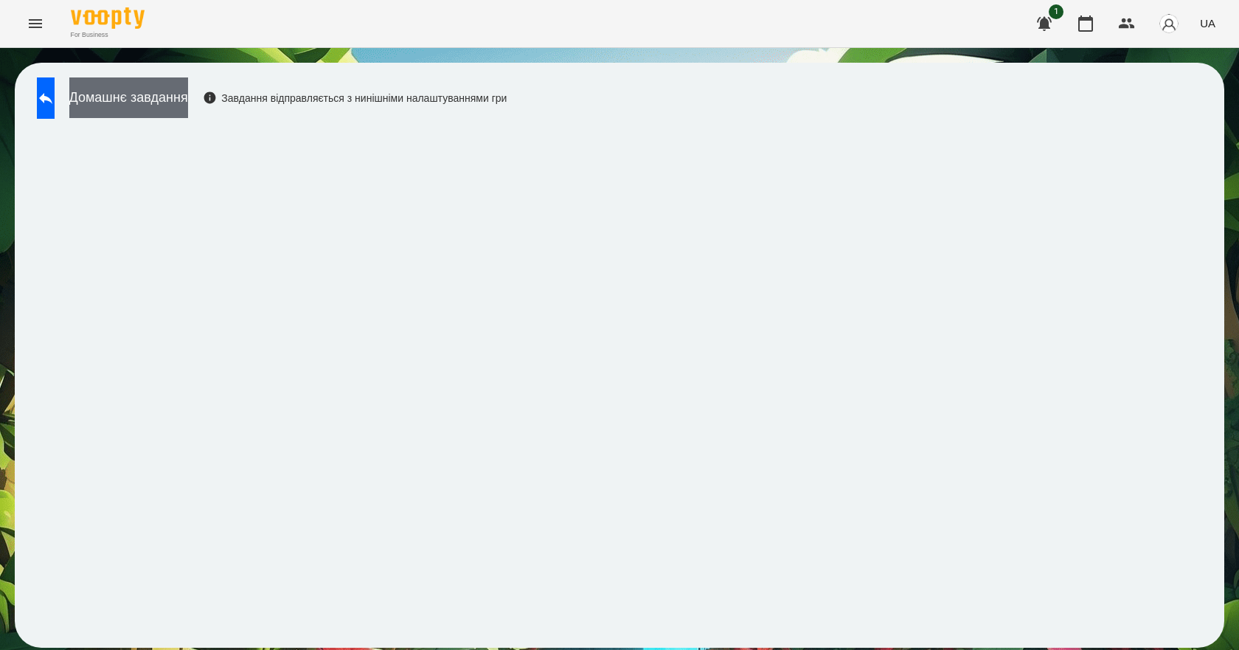
click at [163, 90] on button "Домашнє завдання" at bounding box center [128, 97] width 119 height 41
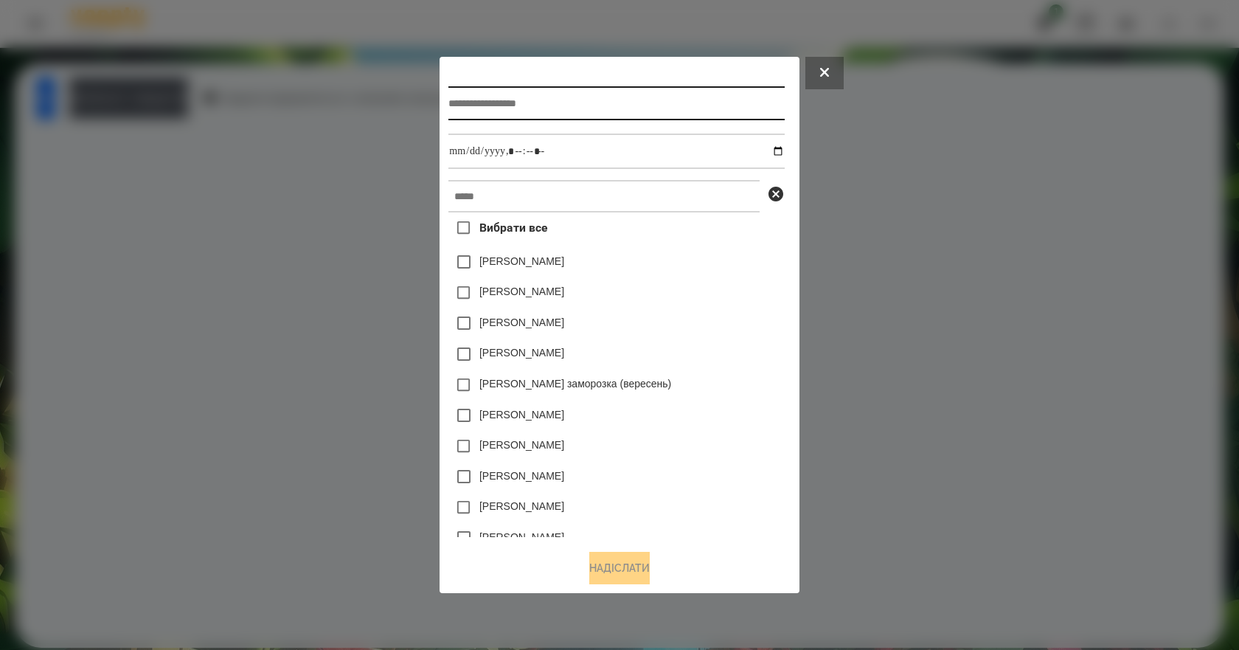
click at [511, 86] on input "text" at bounding box center [615, 103] width 335 height 34
type input "**********"
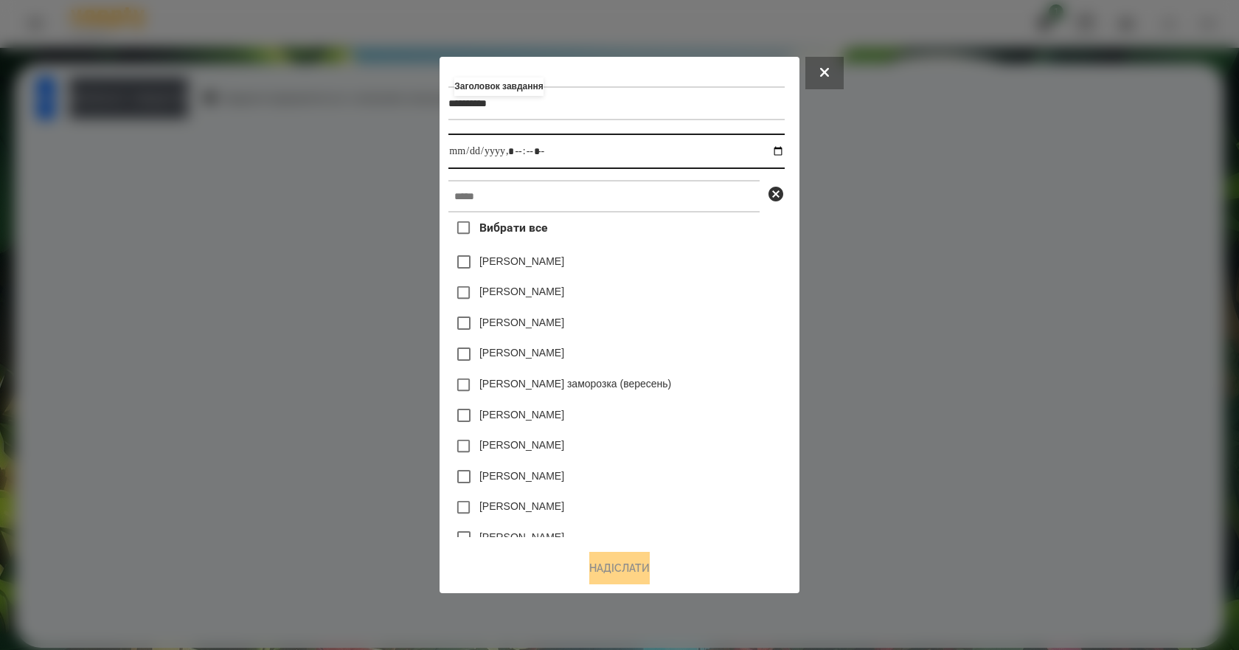
click at [778, 147] on input "datetime-local" at bounding box center [615, 150] width 335 height 35
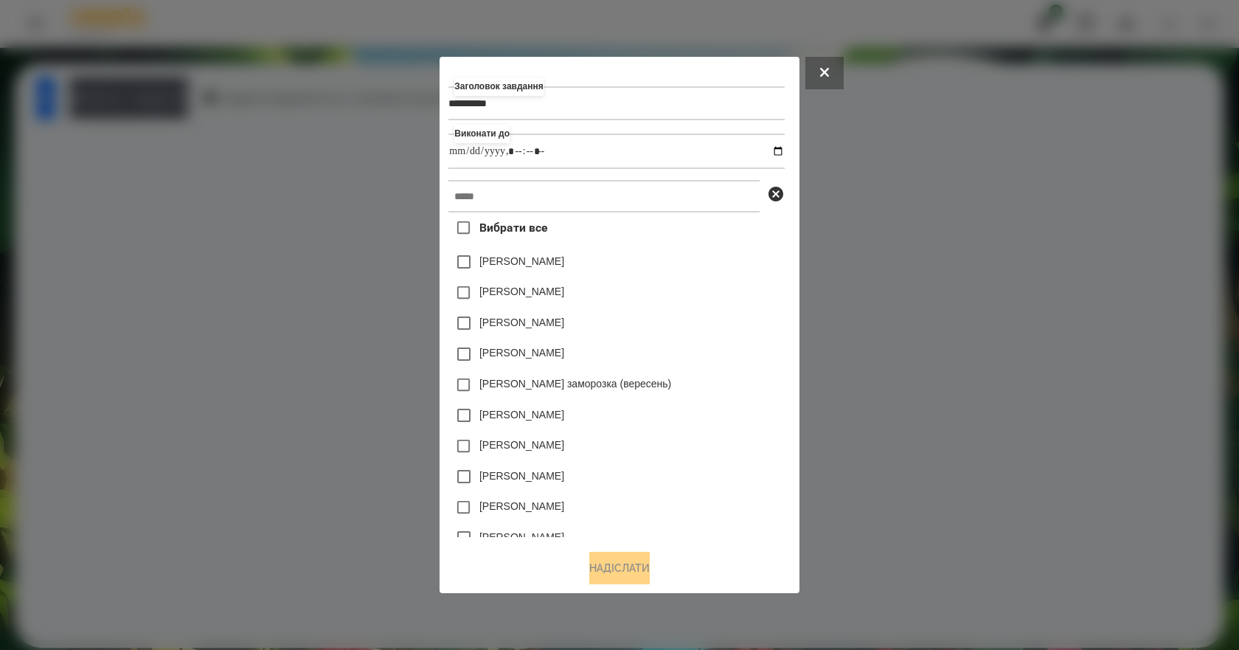
type input "**********"
click at [722, 308] on div "Коля Главач" at bounding box center [615, 292] width 335 height 31
click at [618, 188] on input "text" at bounding box center [603, 196] width 311 height 32
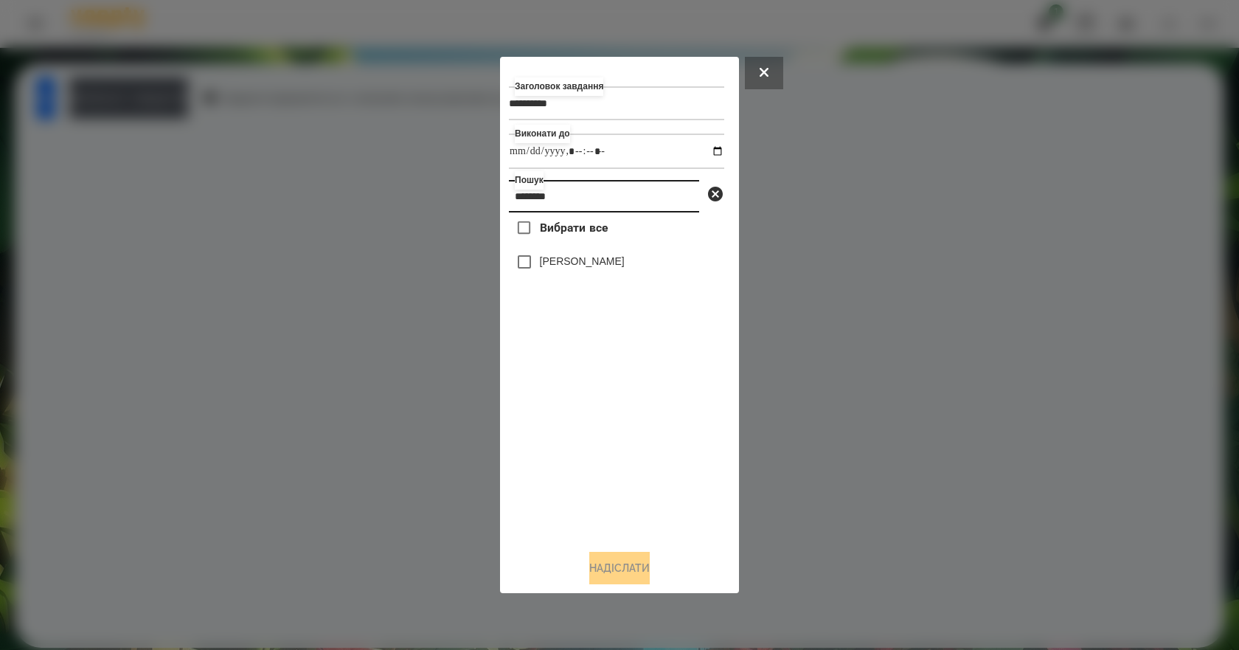
type input "********"
drag, startPoint x: 600, startPoint y: 265, endPoint x: 602, endPoint y: 273, distance: 7.5
click at [600, 265] on label "[PERSON_NAME]" at bounding box center [582, 261] width 85 height 15
click at [634, 582] on button "Надіслати" at bounding box center [619, 567] width 60 height 32
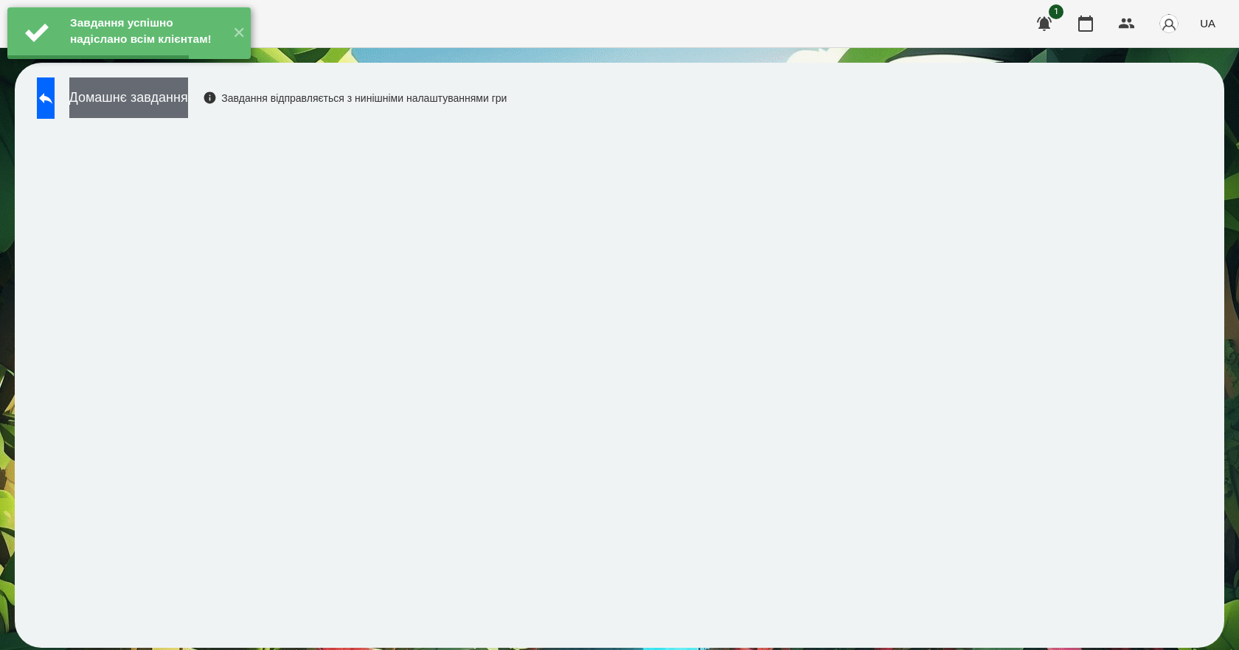
click at [172, 107] on button "Домашнє завдання" at bounding box center [128, 97] width 119 height 41
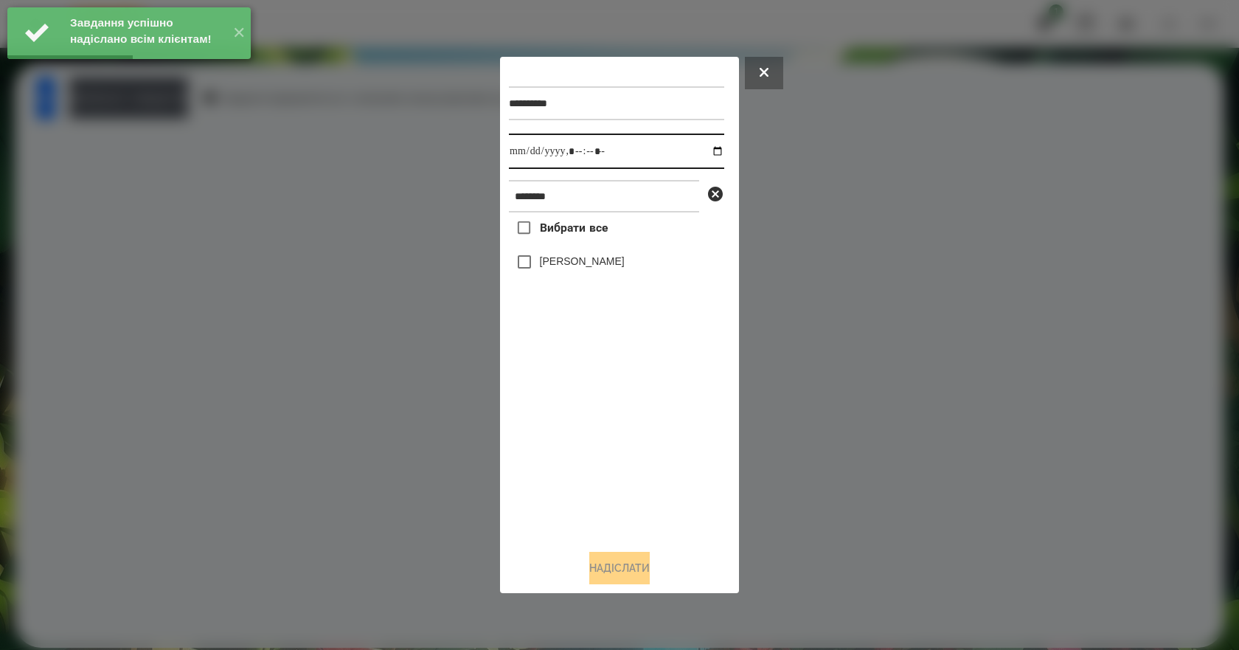
click at [707, 153] on input "datetime-local" at bounding box center [616, 150] width 215 height 35
type input "**********"
drag, startPoint x: 557, startPoint y: 456, endPoint x: 609, endPoint y: 329, distance: 137.9
click at [563, 450] on div "Вибрати все Омельнік Вероніка" at bounding box center [616, 374] width 215 height 325
click at [611, 260] on label "[PERSON_NAME]" at bounding box center [582, 261] width 85 height 15
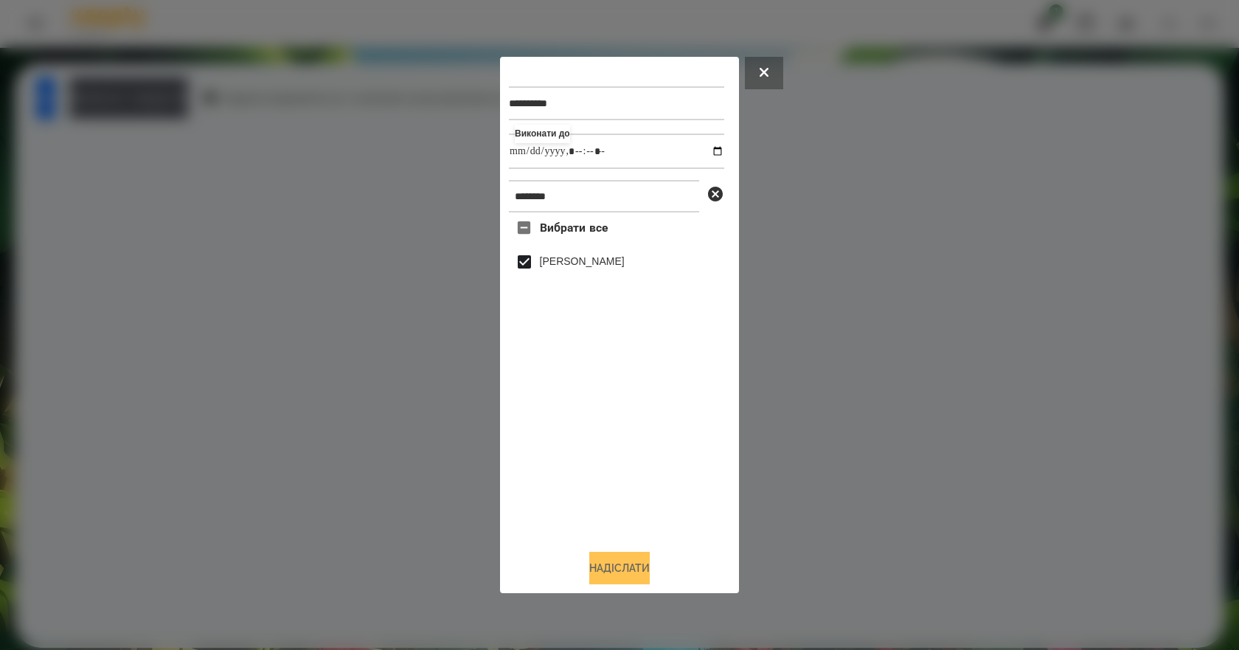
click at [630, 569] on button "Надіслати" at bounding box center [619, 567] width 60 height 32
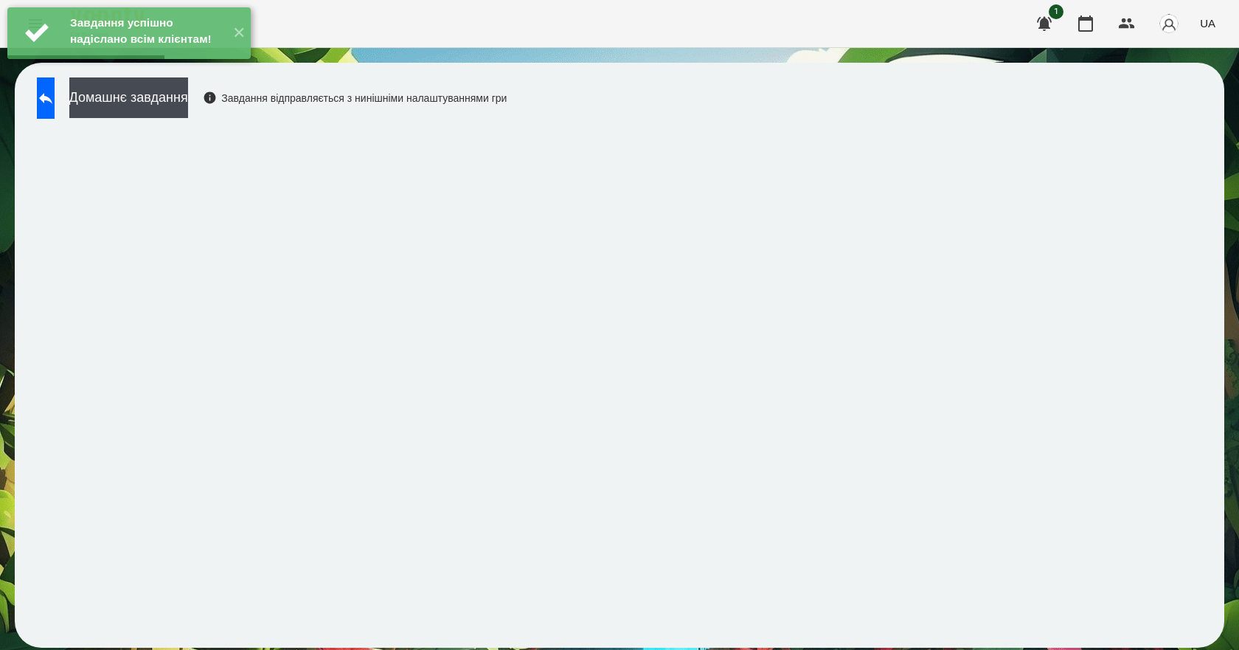
click at [155, 66] on div "Завдання успішно надіслано всім клієнтам! ✕" at bounding box center [129, 33] width 258 height 66
click at [155, 99] on button "Домашнє завдання" at bounding box center [128, 97] width 119 height 41
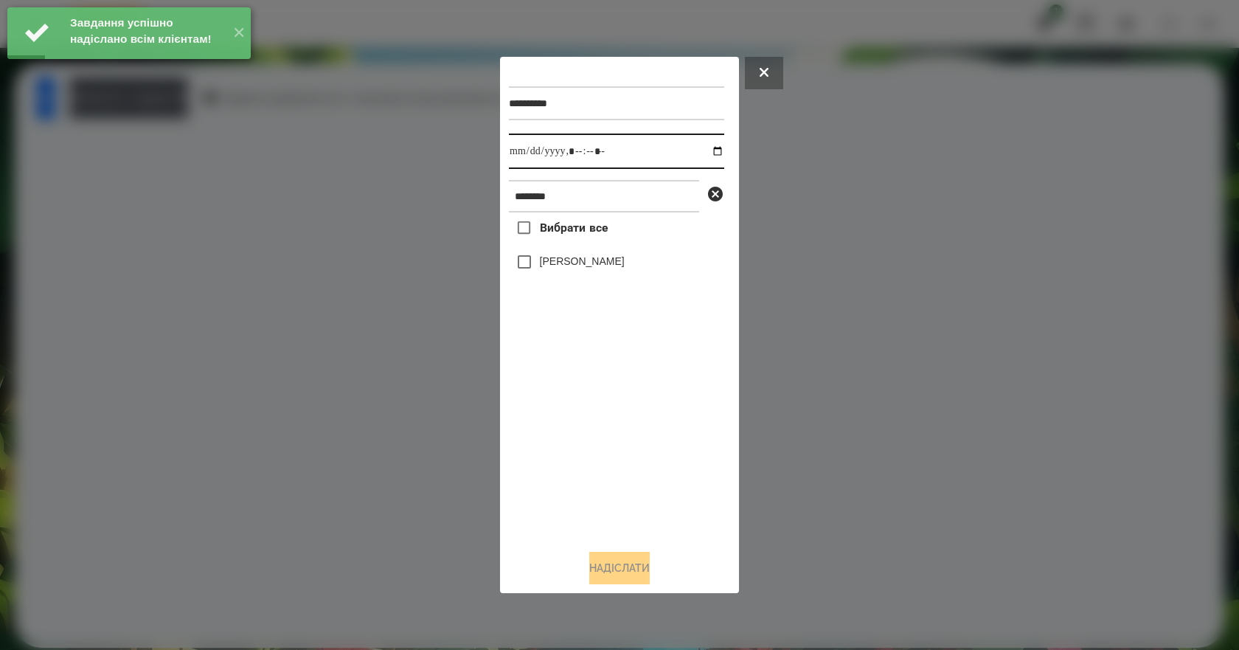
click at [703, 150] on input "datetime-local" at bounding box center [616, 150] width 215 height 35
type input "**********"
click at [586, 452] on div "Вибрати все Омельнік Вероніка" at bounding box center [616, 374] width 215 height 325
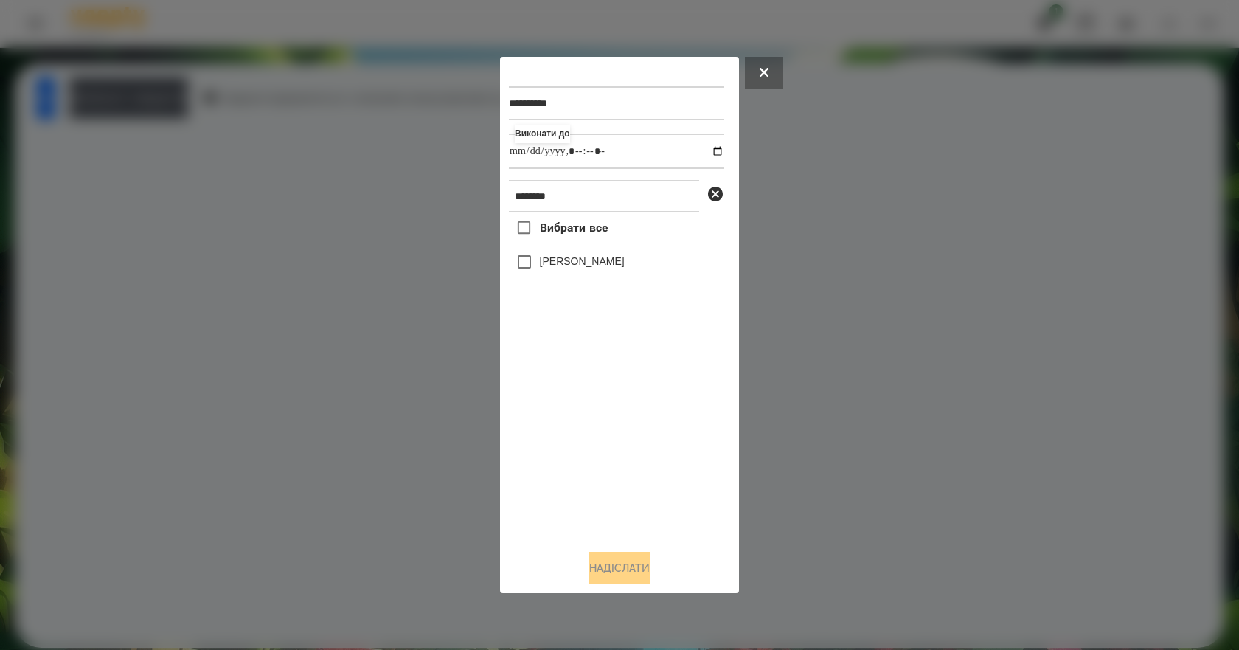
click at [607, 266] on label "[PERSON_NAME]" at bounding box center [582, 261] width 85 height 15
click at [633, 571] on button "Надіслати" at bounding box center [619, 567] width 60 height 32
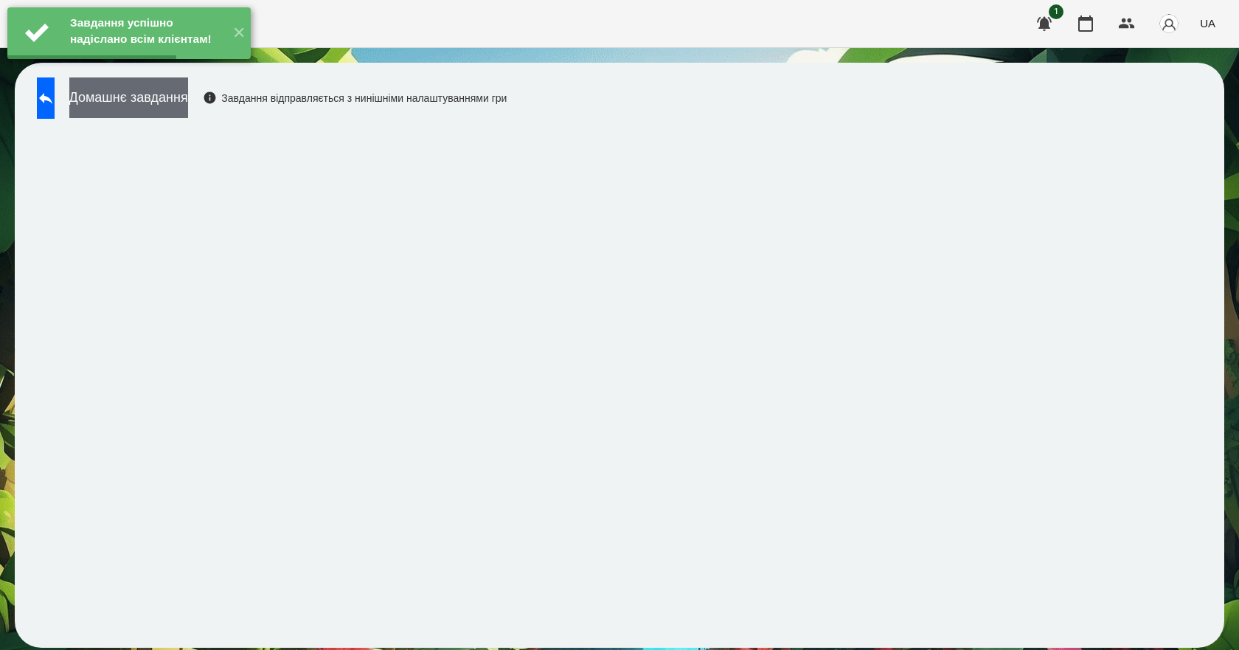
click at [178, 92] on button "Домашнє завдання" at bounding box center [128, 97] width 119 height 41
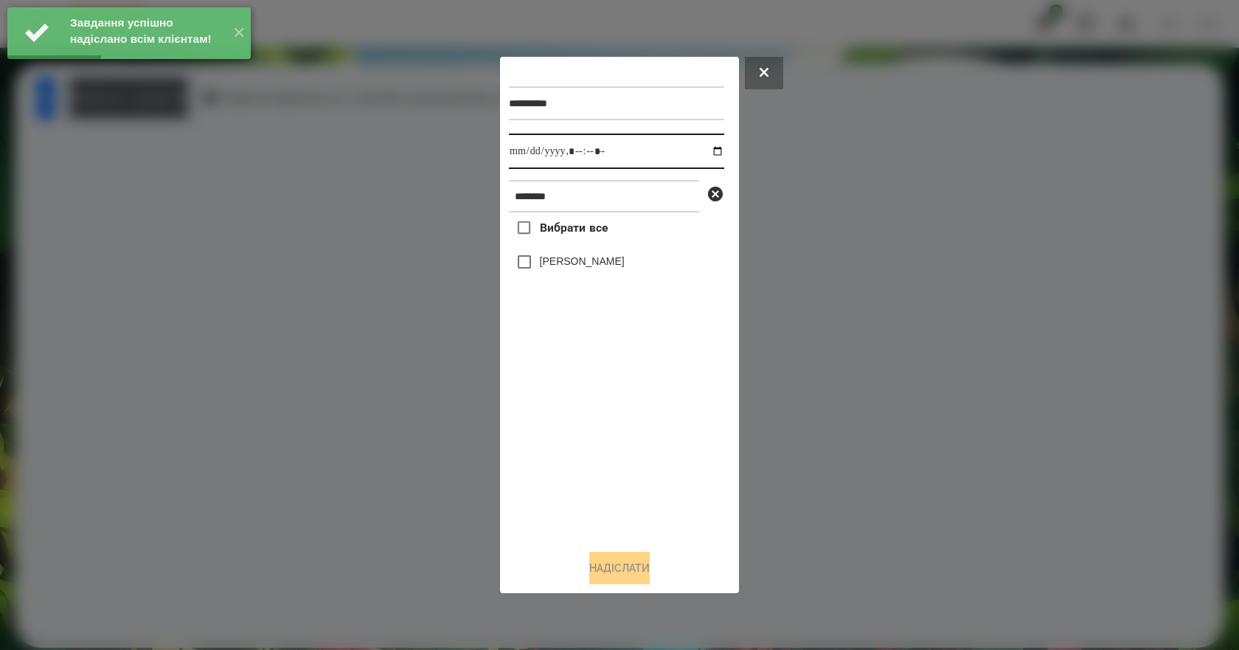
click at [705, 150] on input "datetime-local" at bounding box center [616, 150] width 215 height 35
type input "**********"
click at [587, 473] on div "Вибрати все Омельнік Вероніка" at bounding box center [616, 374] width 215 height 325
click at [591, 262] on label "[PERSON_NAME]" at bounding box center [582, 261] width 85 height 15
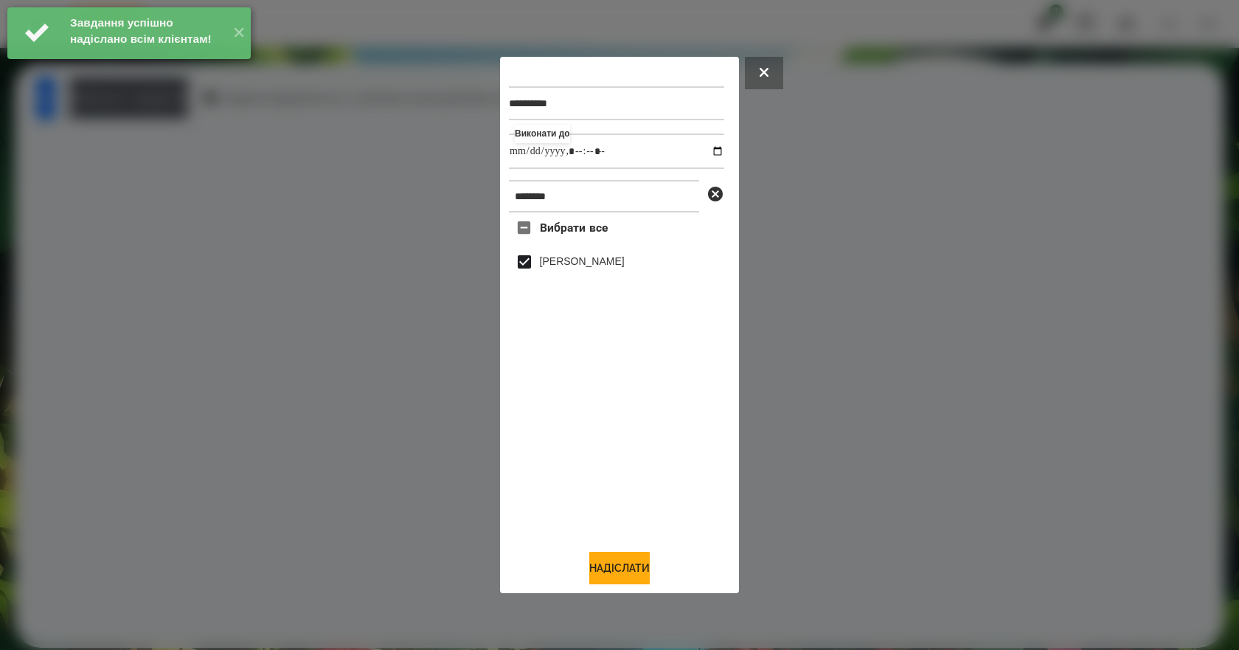
drag, startPoint x: 592, startPoint y: 393, endPoint x: 607, endPoint y: 523, distance: 130.7
click at [607, 523] on div "Вибрати все Омельнік Вероніка" at bounding box center [616, 374] width 215 height 325
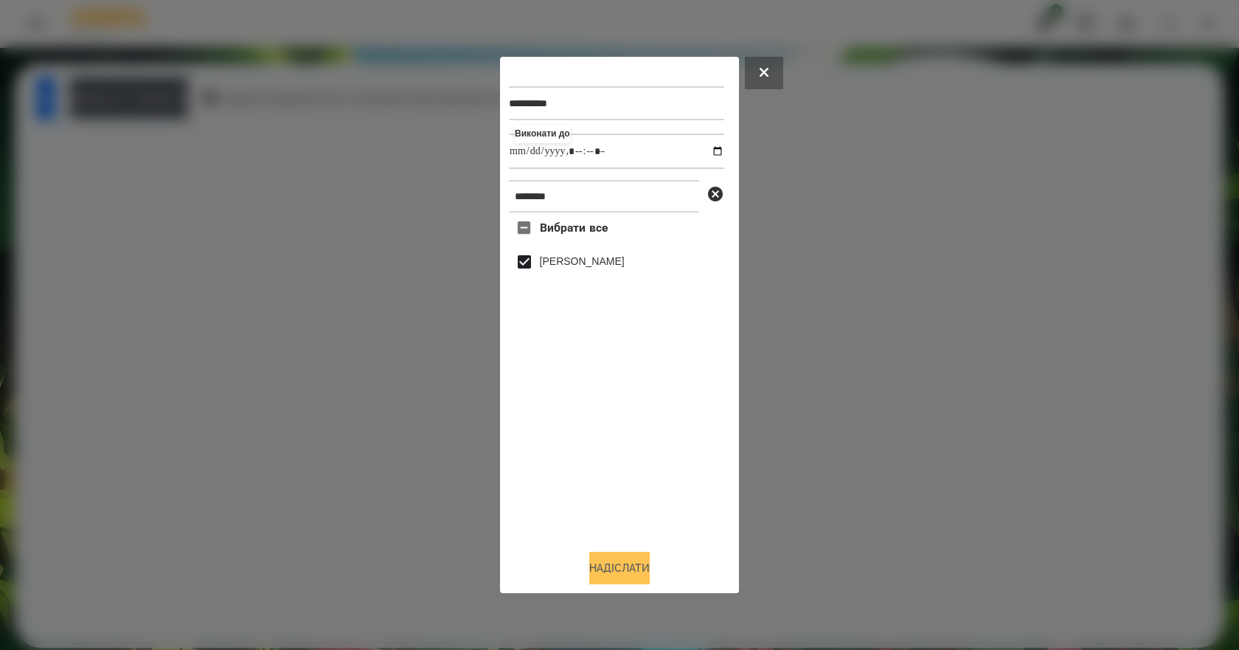
click at [627, 571] on button "Надіслати" at bounding box center [619, 567] width 60 height 32
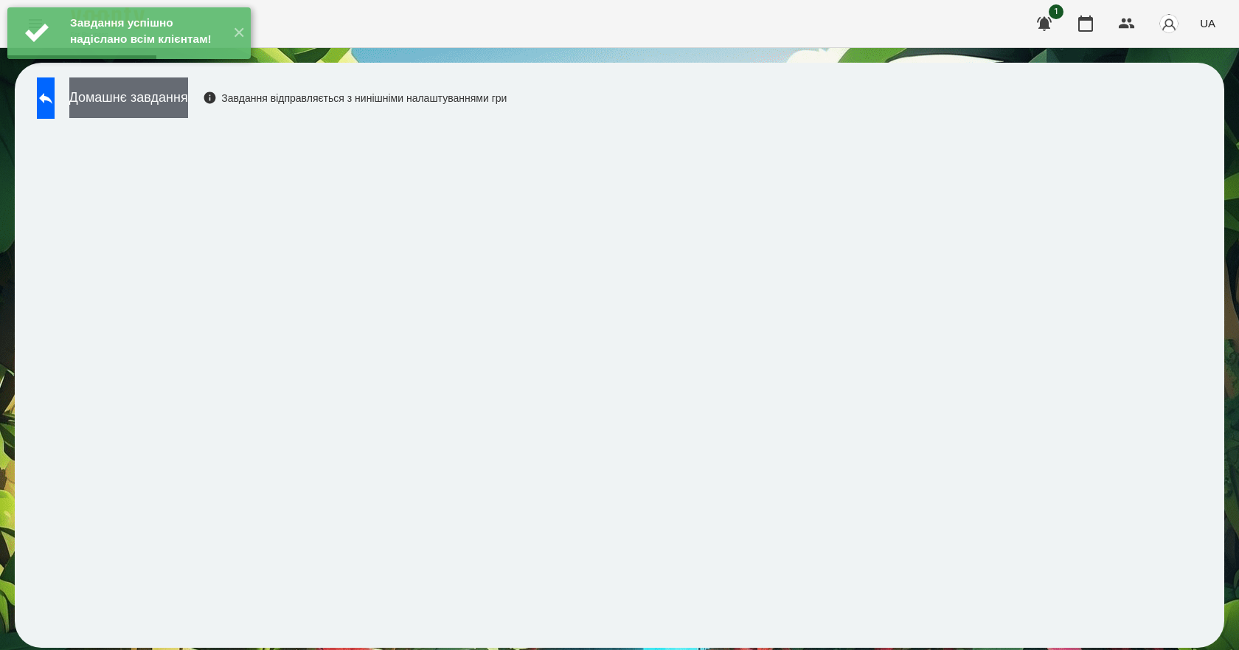
click at [173, 100] on button "Домашнє завдання" at bounding box center [128, 97] width 119 height 41
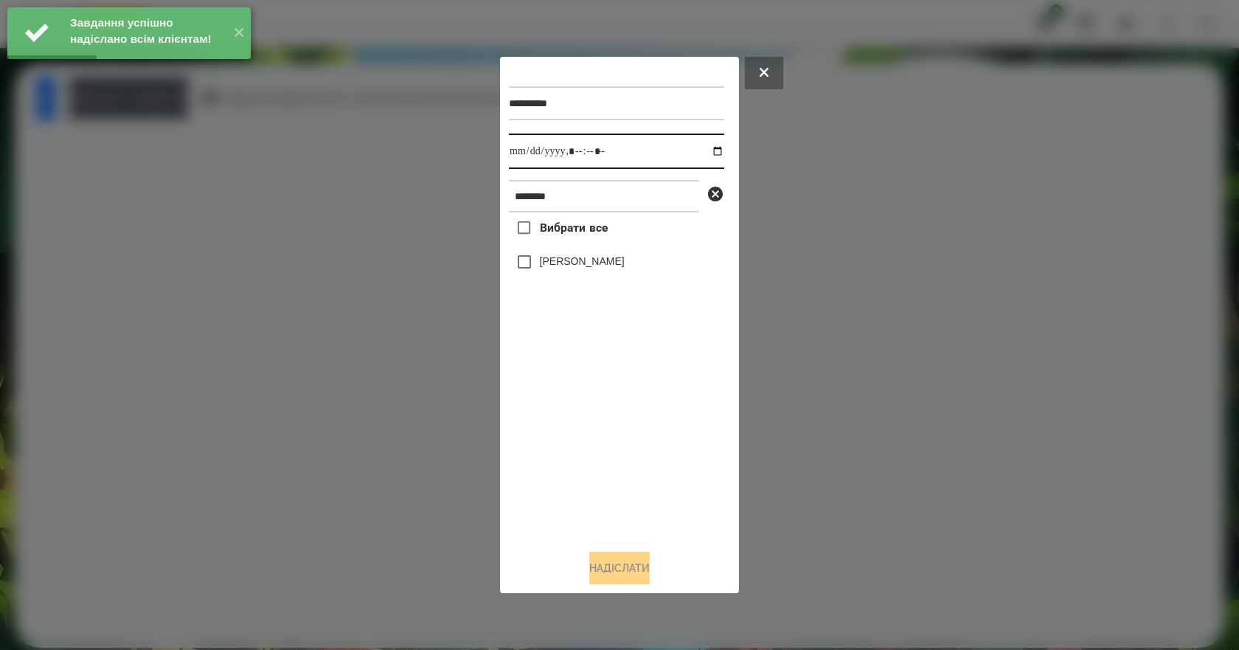
click at [701, 146] on input "datetime-local" at bounding box center [616, 150] width 215 height 35
type input "**********"
click at [615, 427] on div "Вибрати все Омельнік Вероніка" at bounding box center [616, 374] width 215 height 325
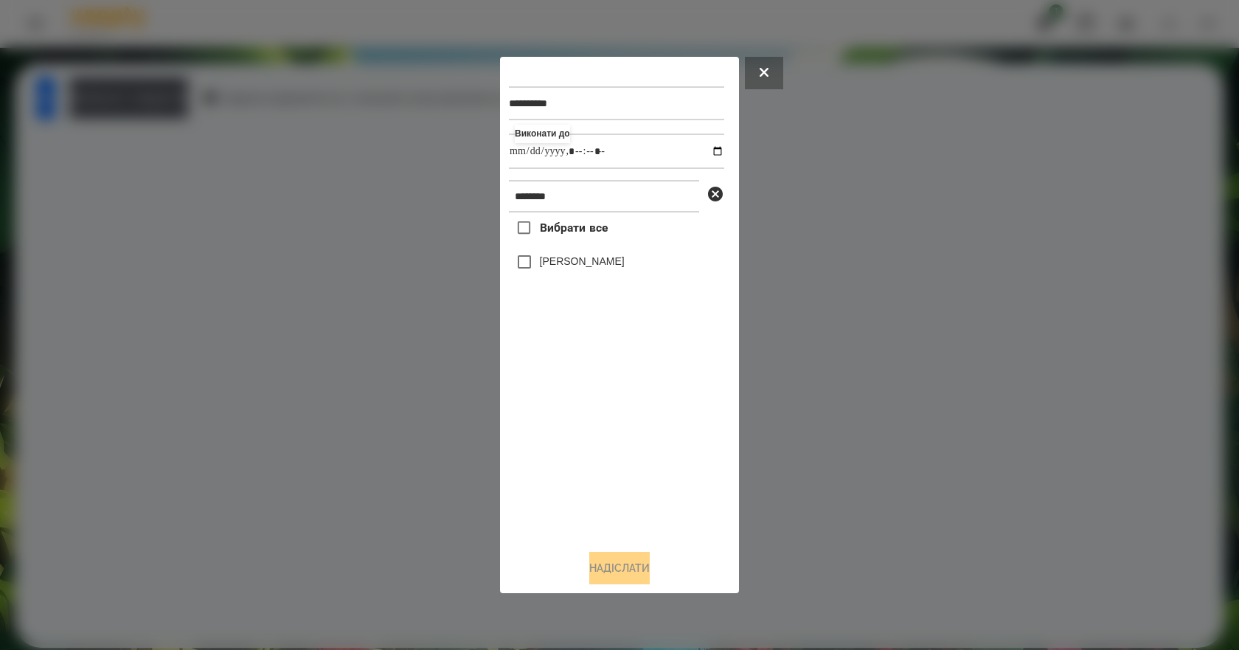
click at [607, 268] on label "[PERSON_NAME]" at bounding box center [582, 261] width 85 height 15
click at [619, 560] on button "Надіслати" at bounding box center [619, 567] width 60 height 32
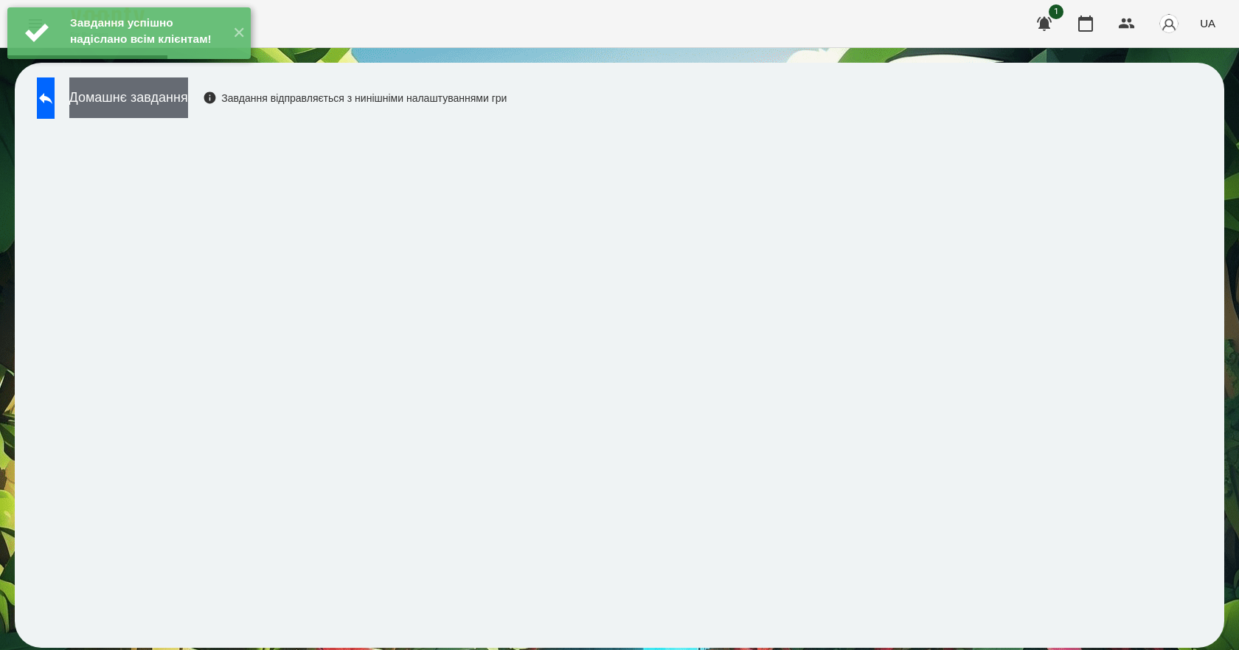
click at [188, 100] on button "Домашнє завдання" at bounding box center [128, 97] width 119 height 41
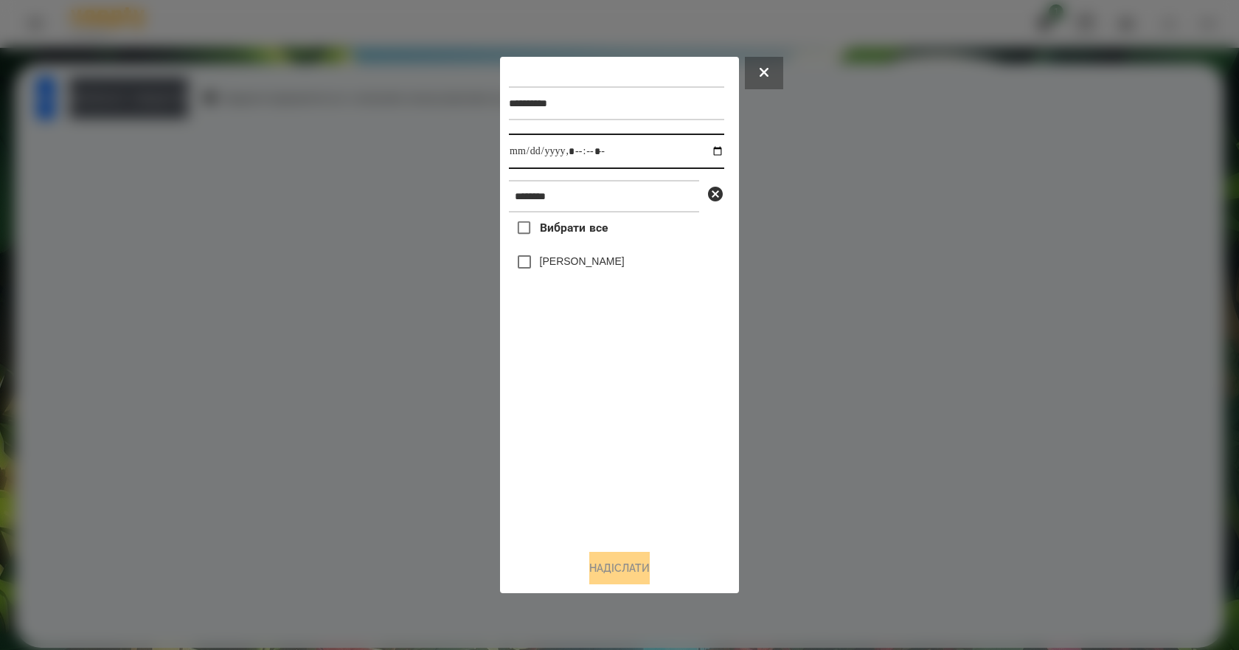
click at [708, 152] on input "datetime-local" at bounding box center [616, 150] width 215 height 35
type input "**********"
click at [632, 492] on div "Вибрати все Омельнік Вероніка" at bounding box center [616, 374] width 215 height 325
click at [575, 268] on label "[PERSON_NAME]" at bounding box center [582, 261] width 85 height 15
drag, startPoint x: 638, startPoint y: 557, endPoint x: 630, endPoint y: 563, distance: 9.6
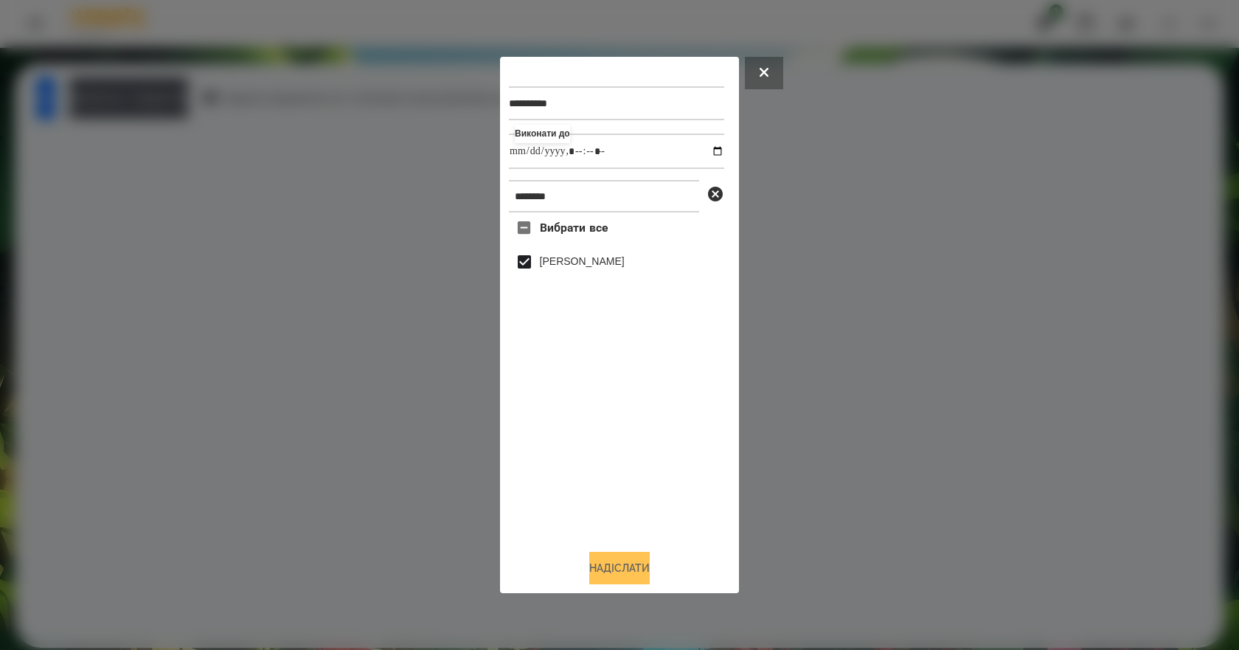
click at [630, 563] on button "Надіслати" at bounding box center [619, 567] width 60 height 32
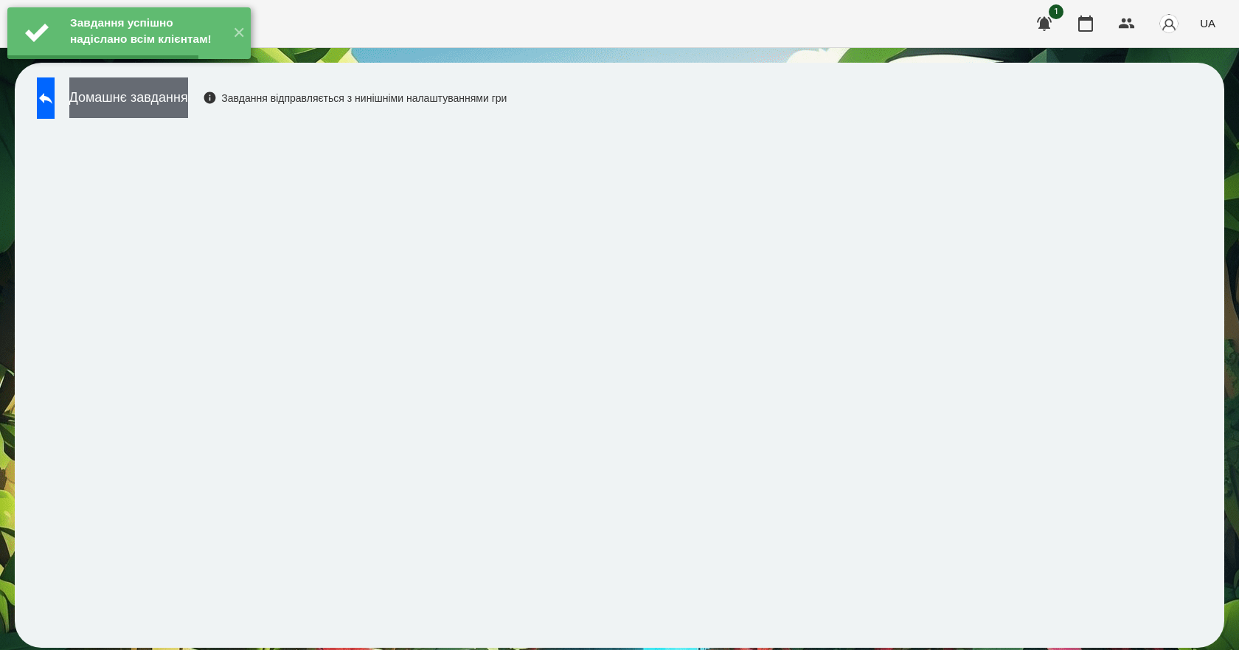
click at [175, 108] on button "Домашнє завдання" at bounding box center [128, 97] width 119 height 41
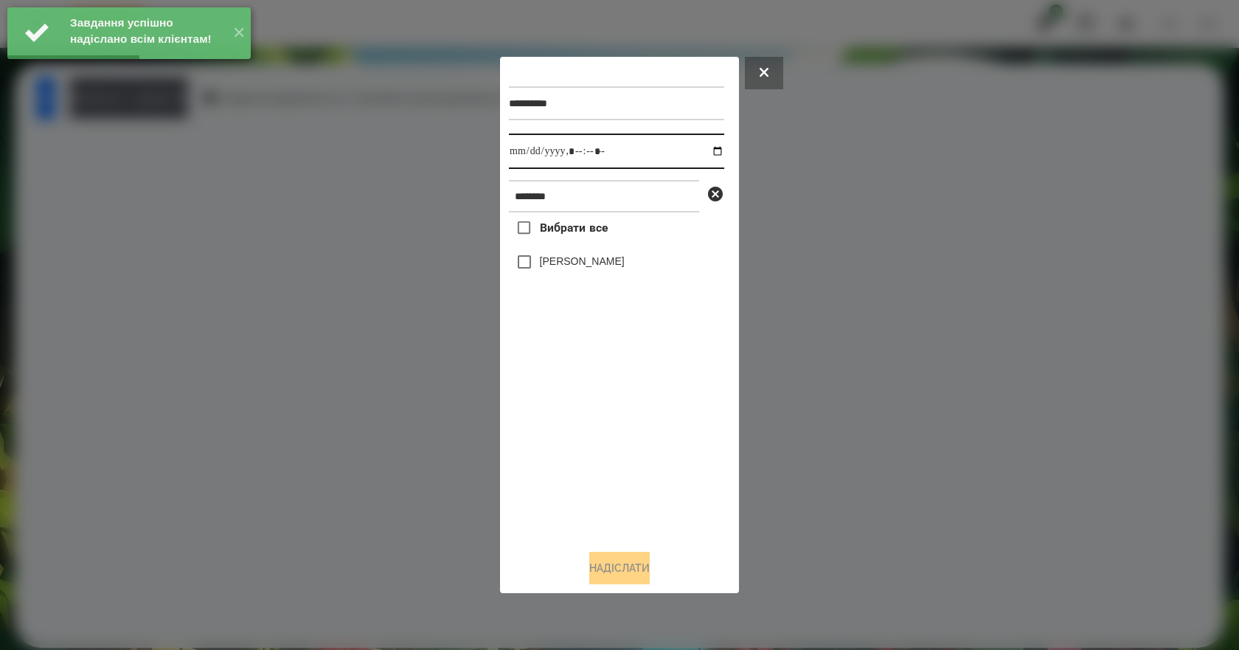
click at [706, 151] on input "datetime-local" at bounding box center [616, 150] width 215 height 35
type input "**********"
drag, startPoint x: 637, startPoint y: 492, endPoint x: 613, endPoint y: 382, distance: 112.5
click at [633, 478] on div "Вибрати все Омельнік Вероніка" at bounding box center [616, 374] width 215 height 325
click at [563, 262] on label "[PERSON_NAME]" at bounding box center [582, 261] width 85 height 15
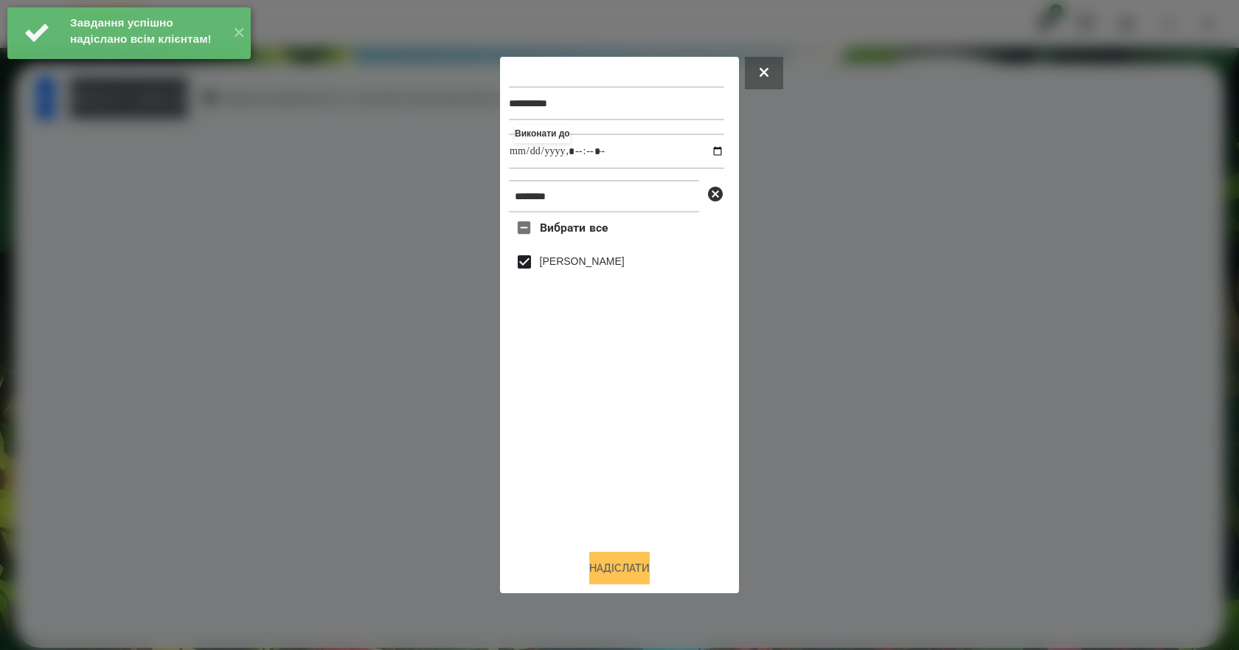
click at [626, 563] on button "Надіслати" at bounding box center [619, 567] width 60 height 32
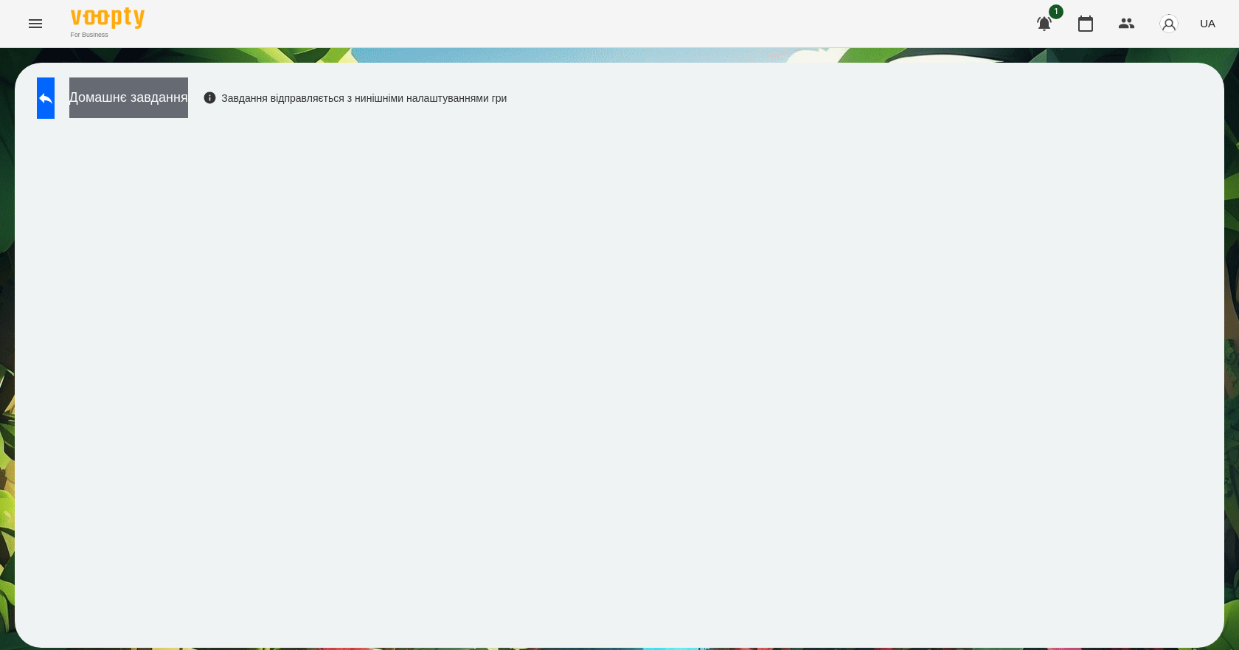
click at [188, 97] on button "Домашнє завдання" at bounding box center [128, 97] width 119 height 41
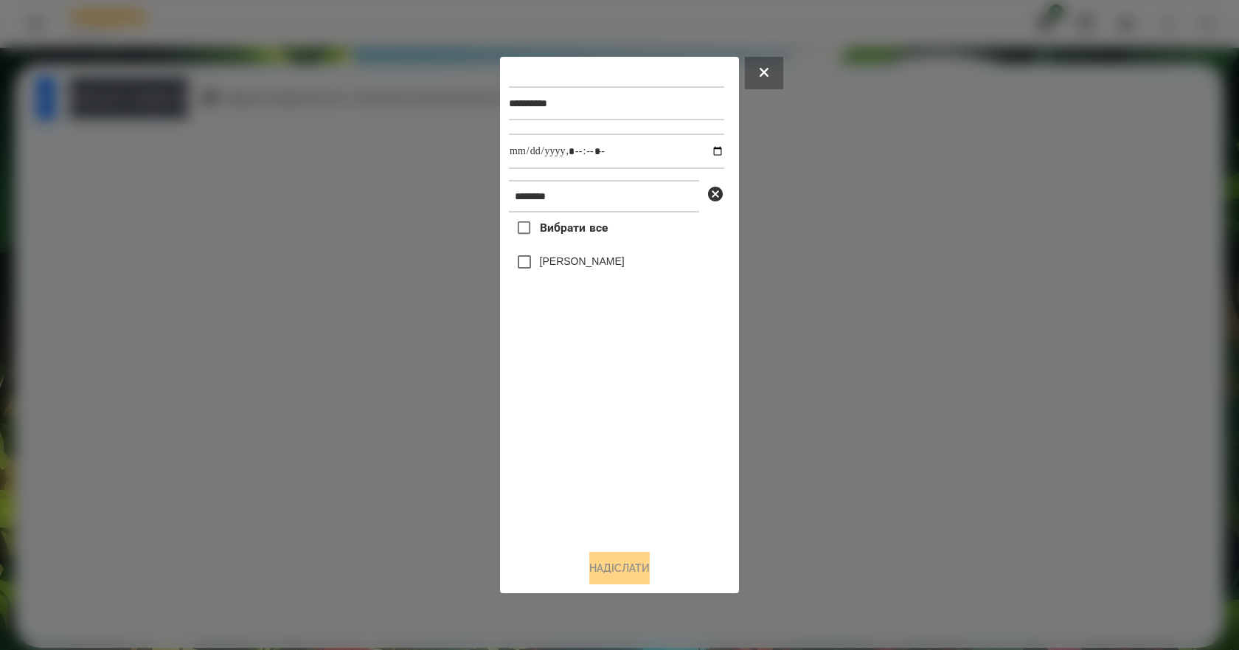
click at [567, 268] on label "[PERSON_NAME]" at bounding box center [582, 261] width 85 height 15
click at [638, 577] on button "Надіслати" at bounding box center [619, 567] width 60 height 32
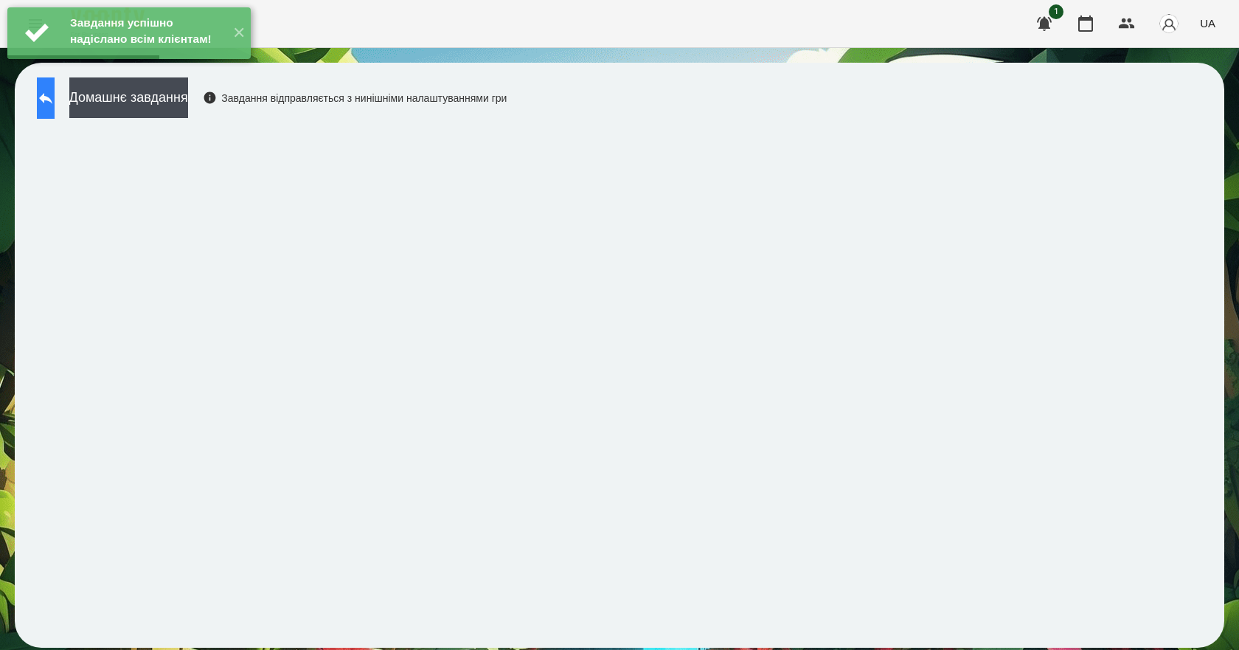
click at [41, 97] on button at bounding box center [46, 97] width 18 height 41
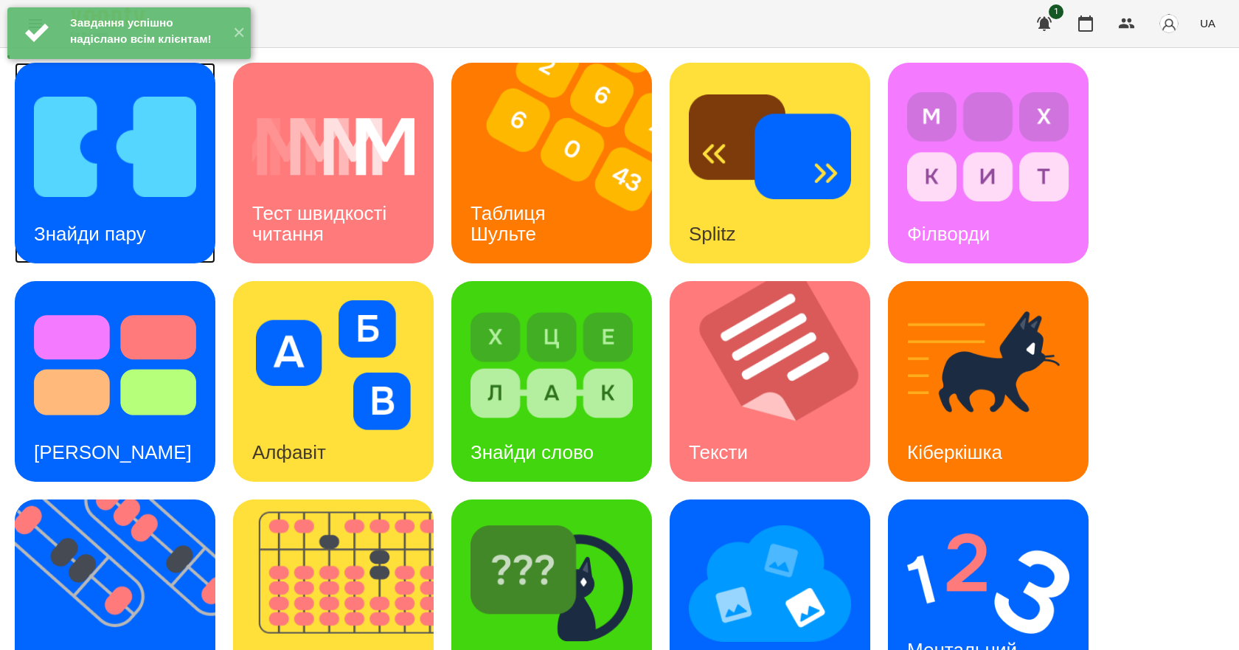
click at [150, 227] on div "Знайди пару" at bounding box center [90, 234] width 150 height 58
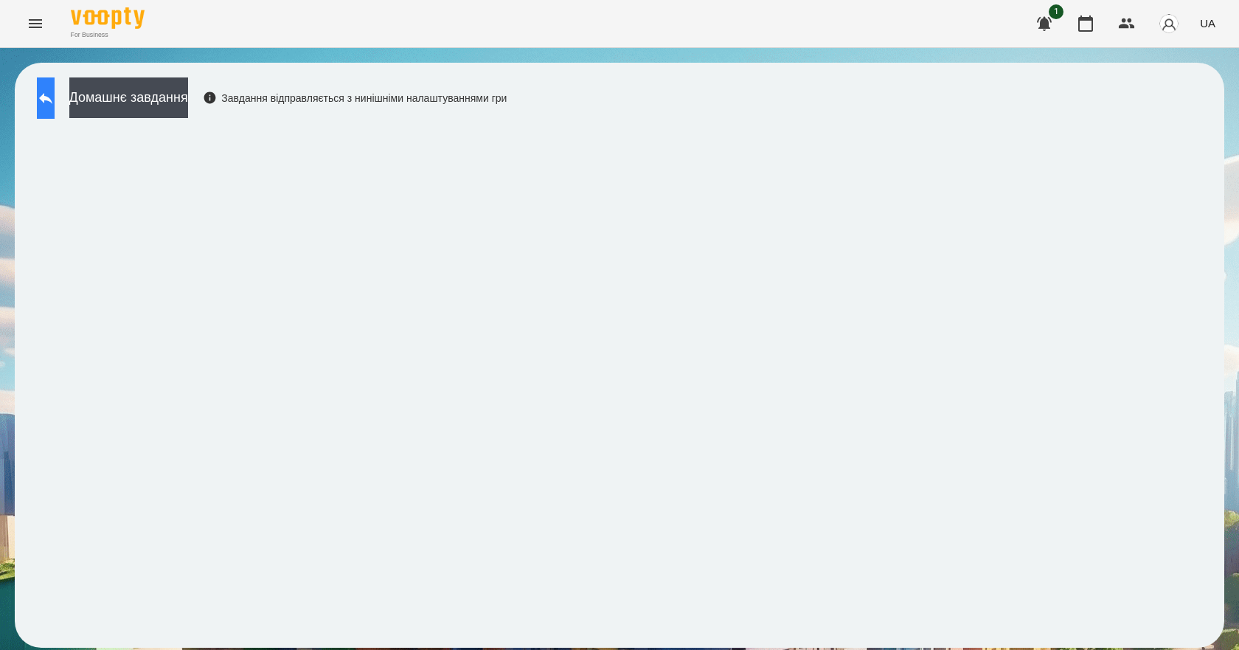
click at [55, 114] on button at bounding box center [46, 97] width 18 height 41
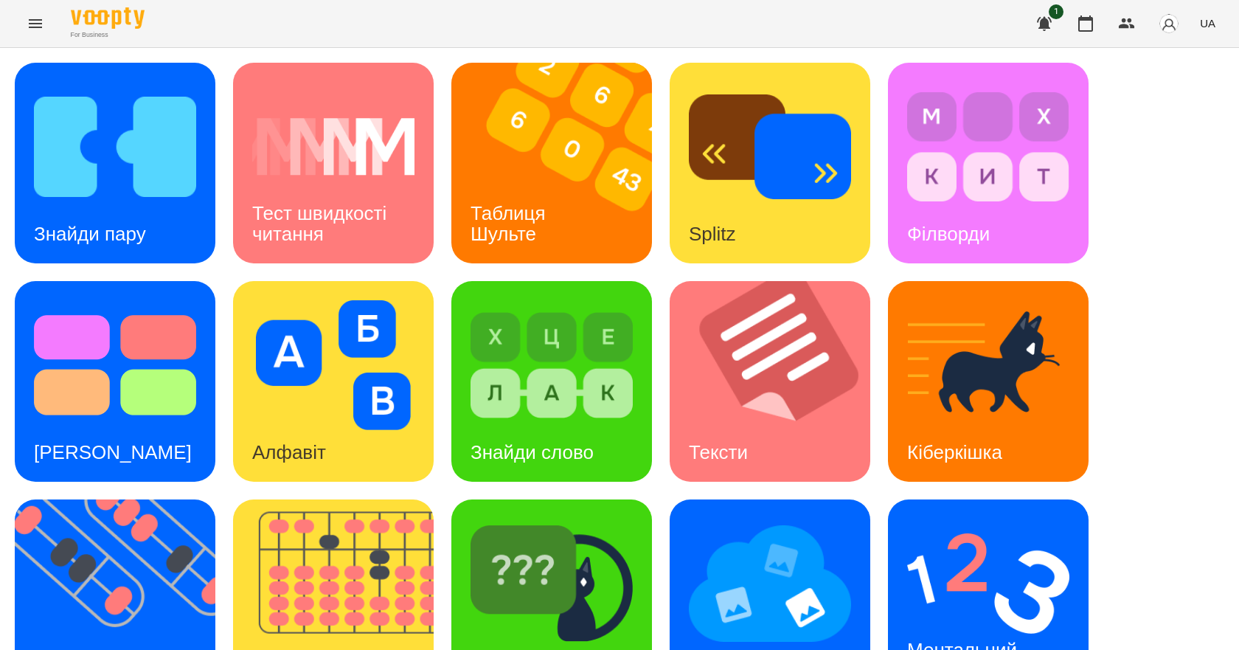
scroll to position [283, 0]
click at [616, 518] on img at bounding box center [551, 583] width 162 height 130
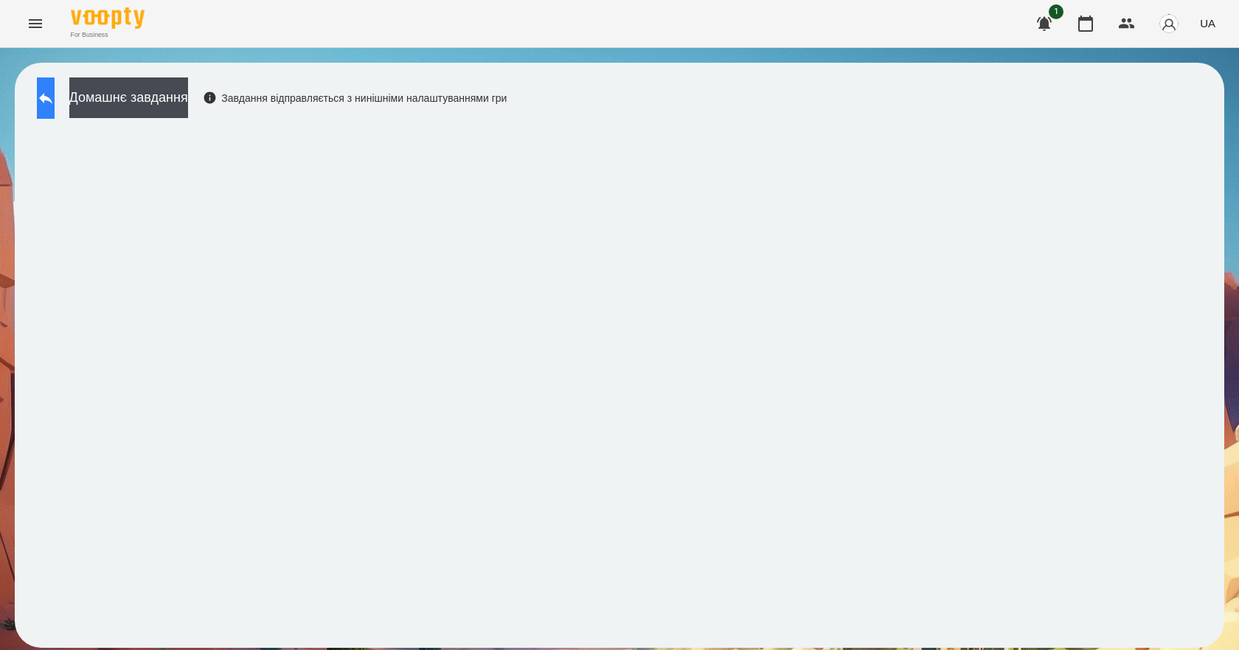
click at [55, 97] on icon at bounding box center [46, 98] width 18 height 18
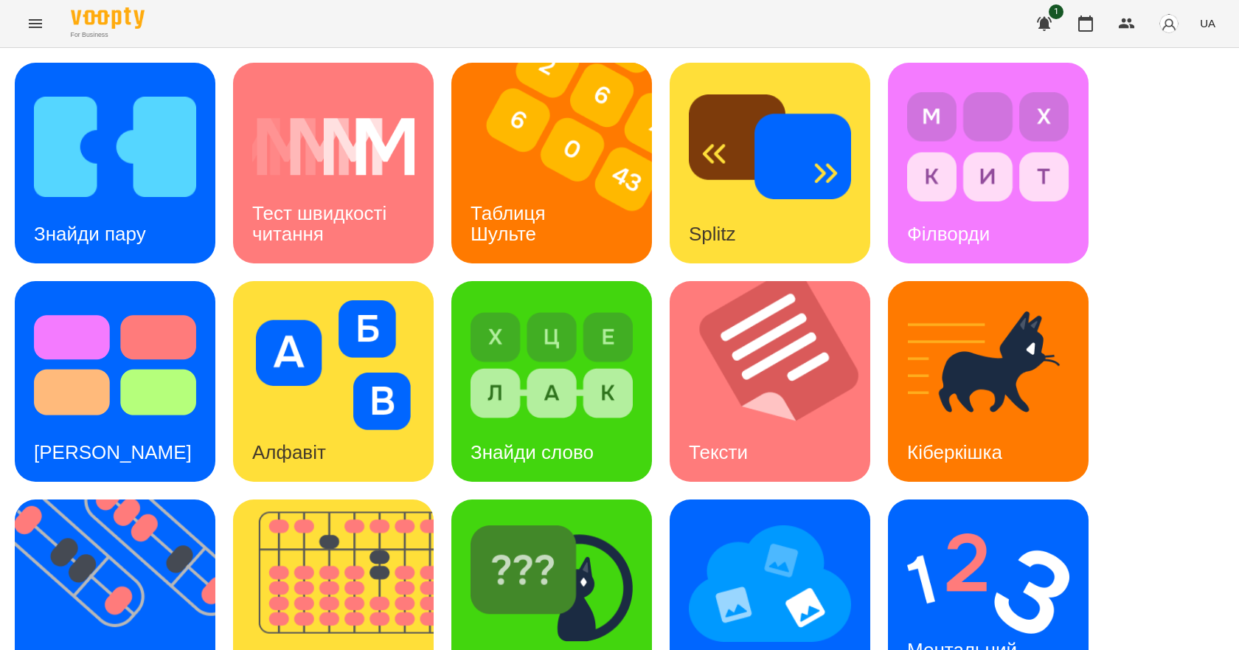
scroll to position [283, 0]
click at [963, 621] on div "Ментальний рахунок" at bounding box center [964, 660] width 153 height 79
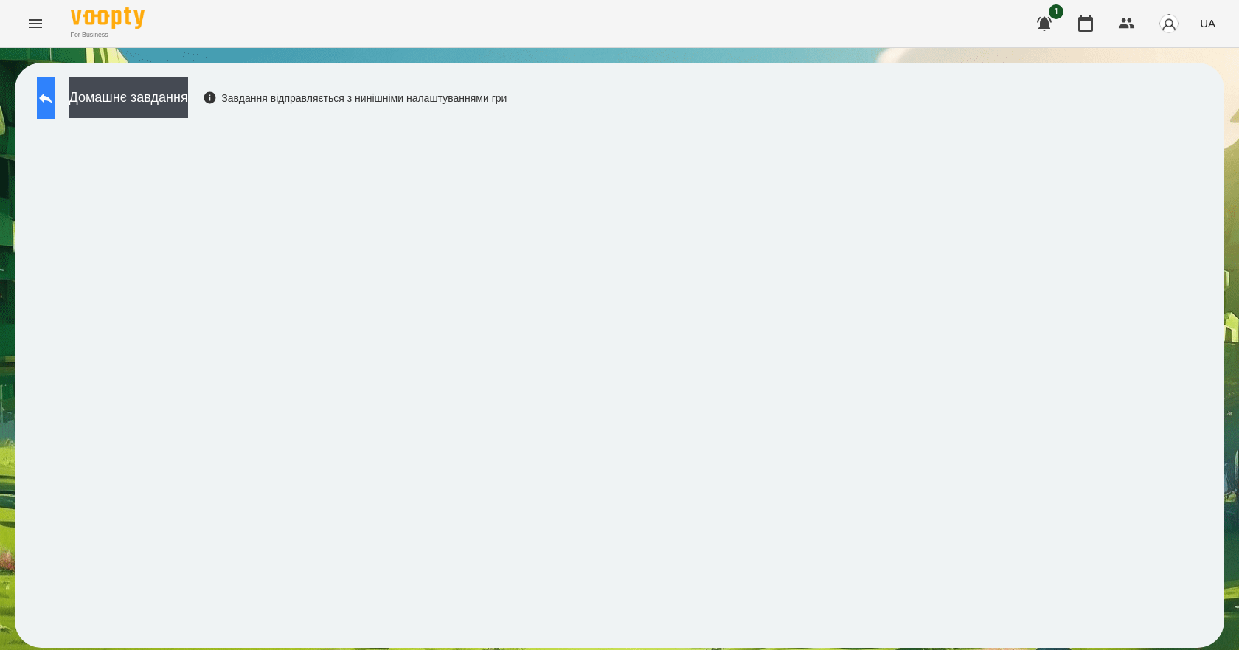
click at [55, 80] on button at bounding box center [46, 97] width 18 height 41
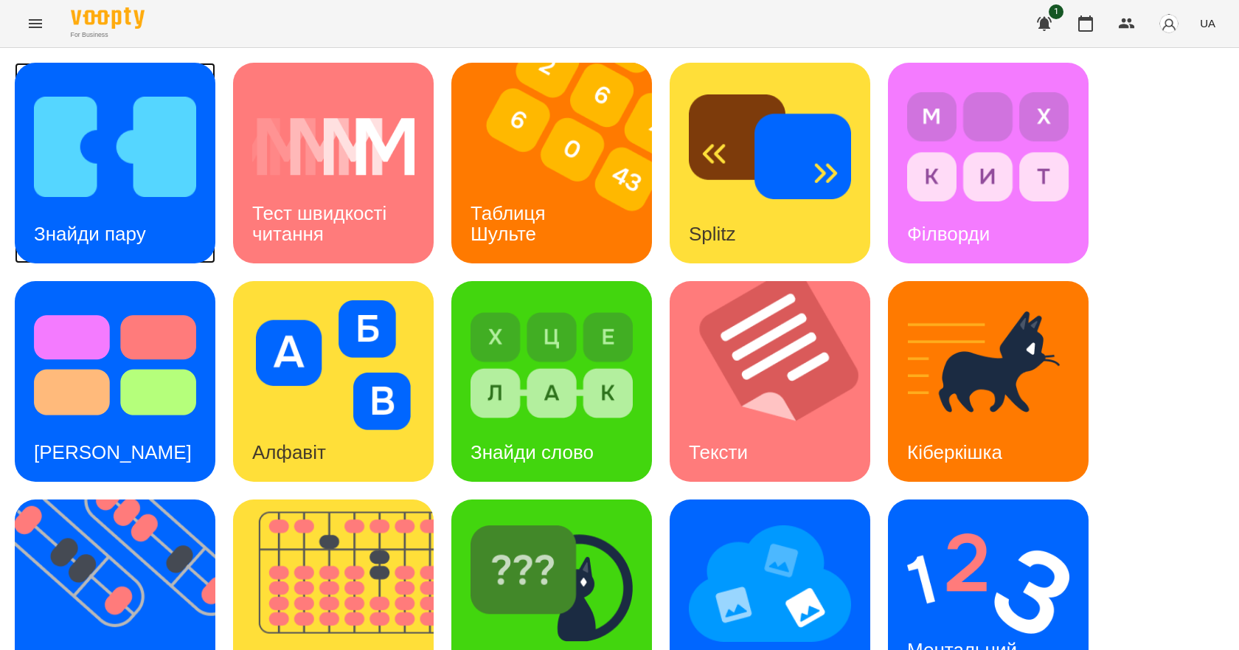
click at [50, 163] on img at bounding box center [115, 147] width 162 height 130
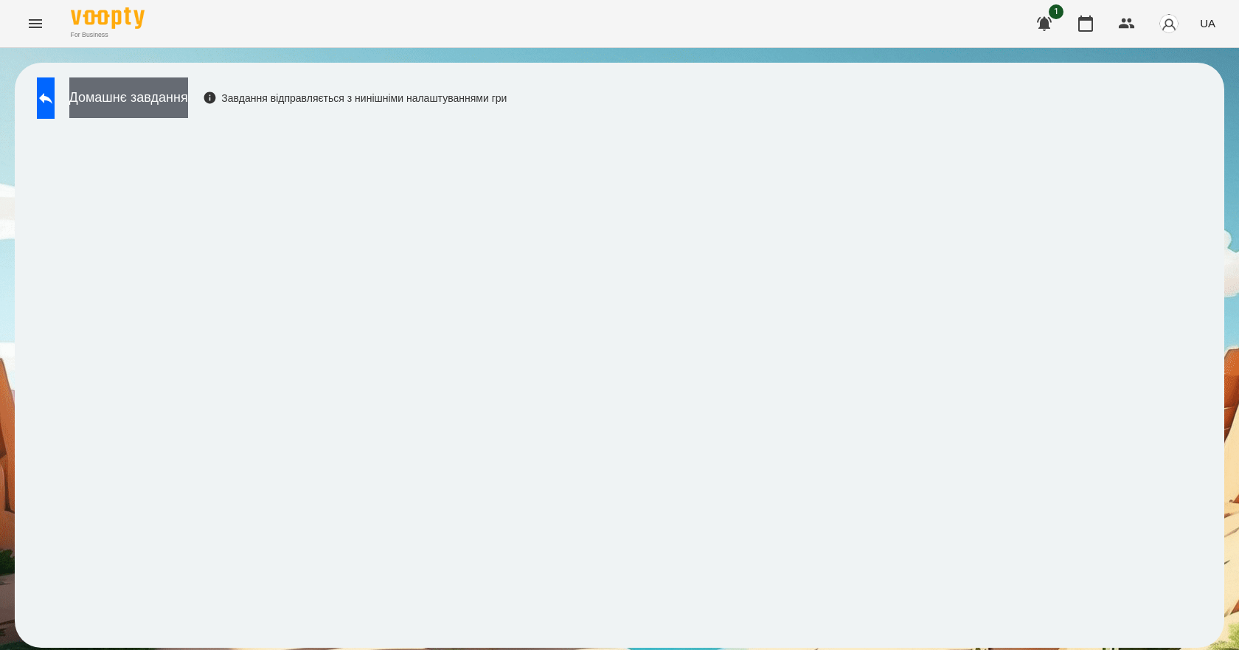
click at [158, 114] on button "Домашнє завдання" at bounding box center [128, 97] width 119 height 41
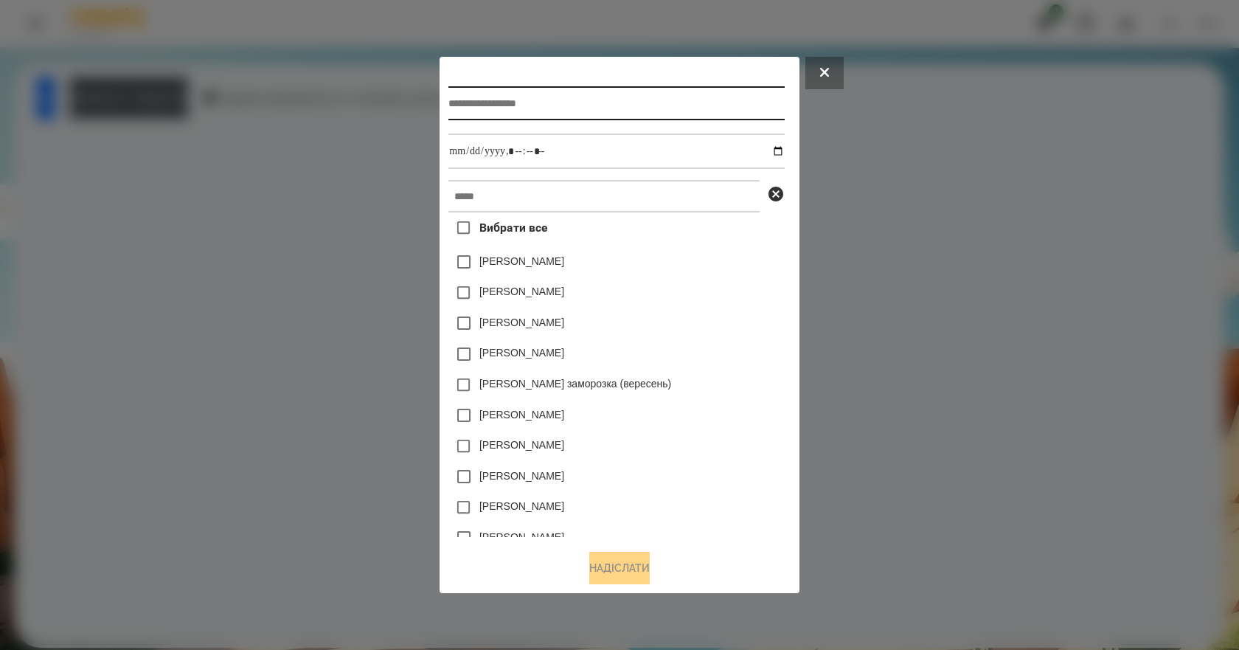
click at [499, 108] on input "text" at bounding box center [615, 103] width 335 height 34
type input "*"
type input "**********"
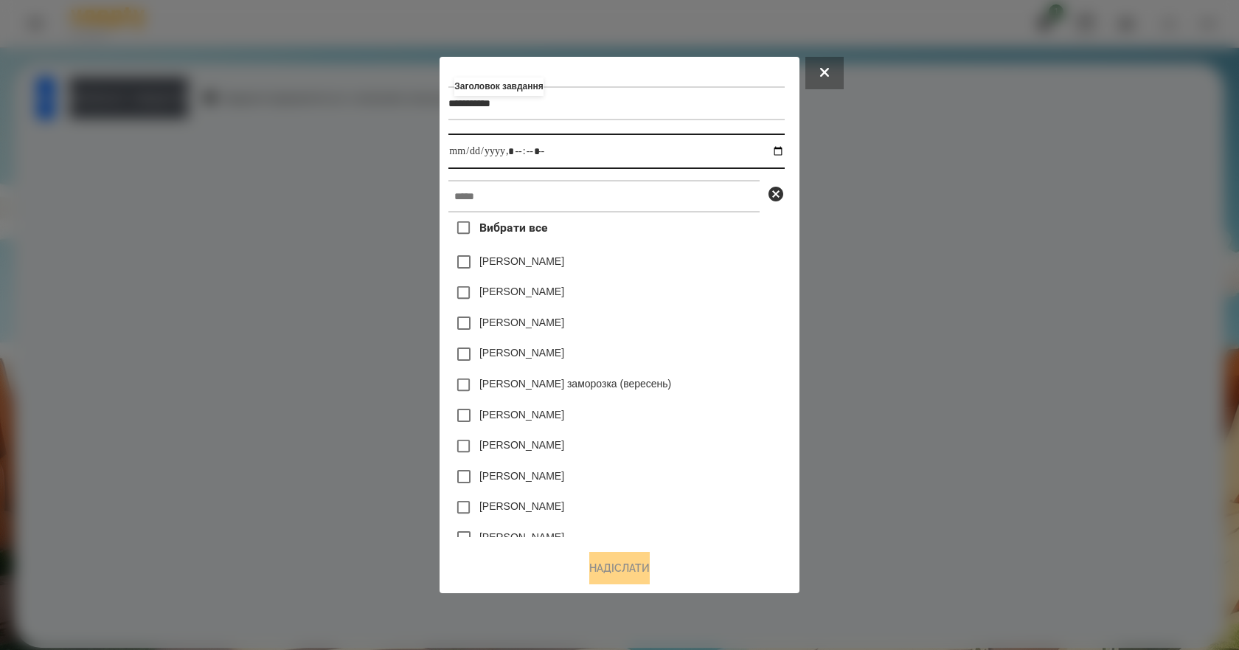
click at [780, 150] on input "datetime-local" at bounding box center [615, 150] width 335 height 35
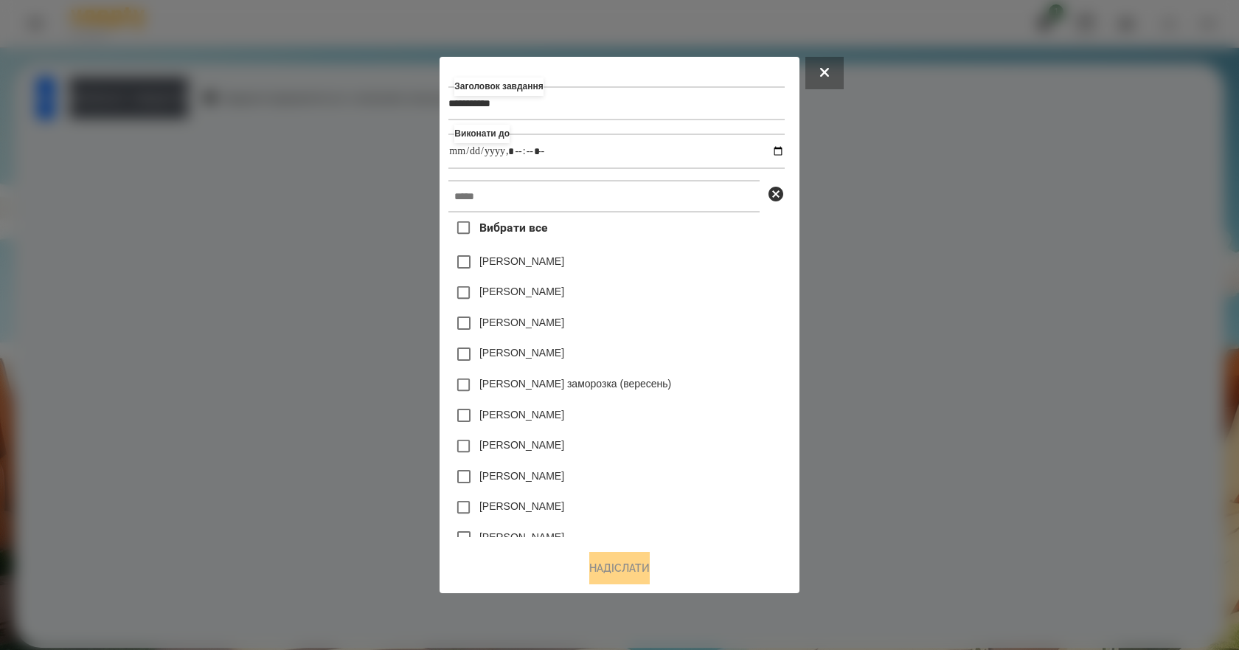
type input "**********"
click at [733, 298] on div "Коля Главач" at bounding box center [615, 292] width 335 height 31
click at [529, 189] on input "text" at bounding box center [603, 196] width 311 height 32
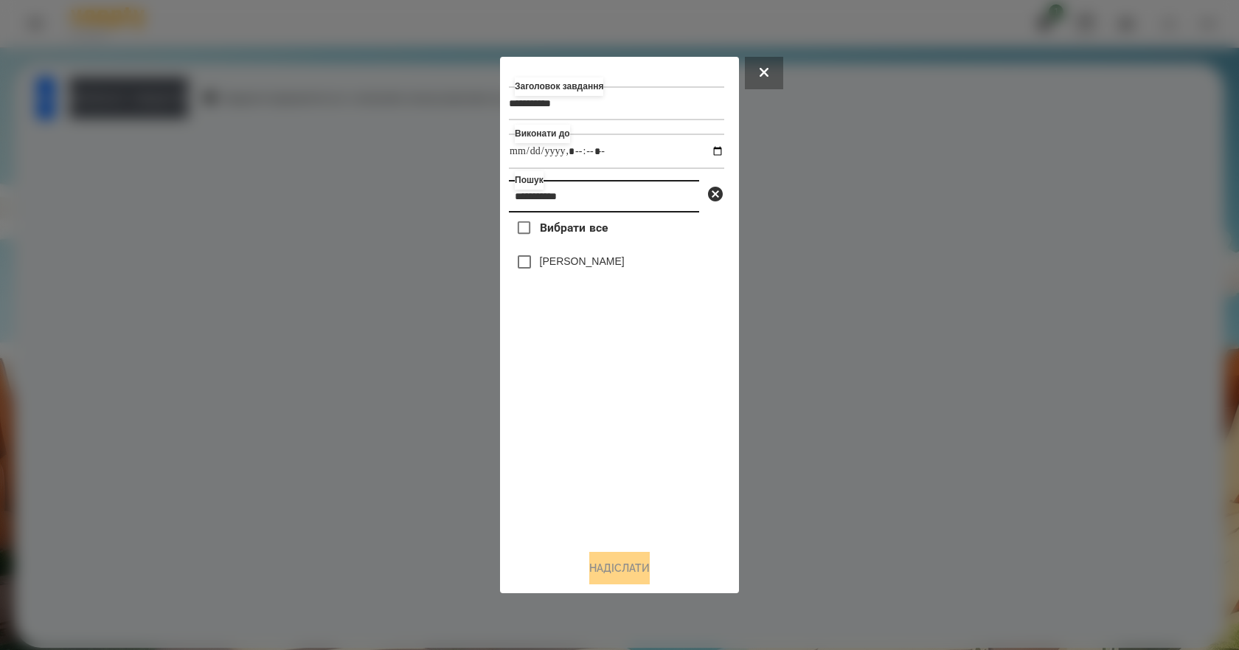
type input "**********"
click at [585, 260] on label "[PERSON_NAME]" at bounding box center [582, 261] width 85 height 15
click at [634, 560] on button "Надіслати" at bounding box center [619, 567] width 60 height 32
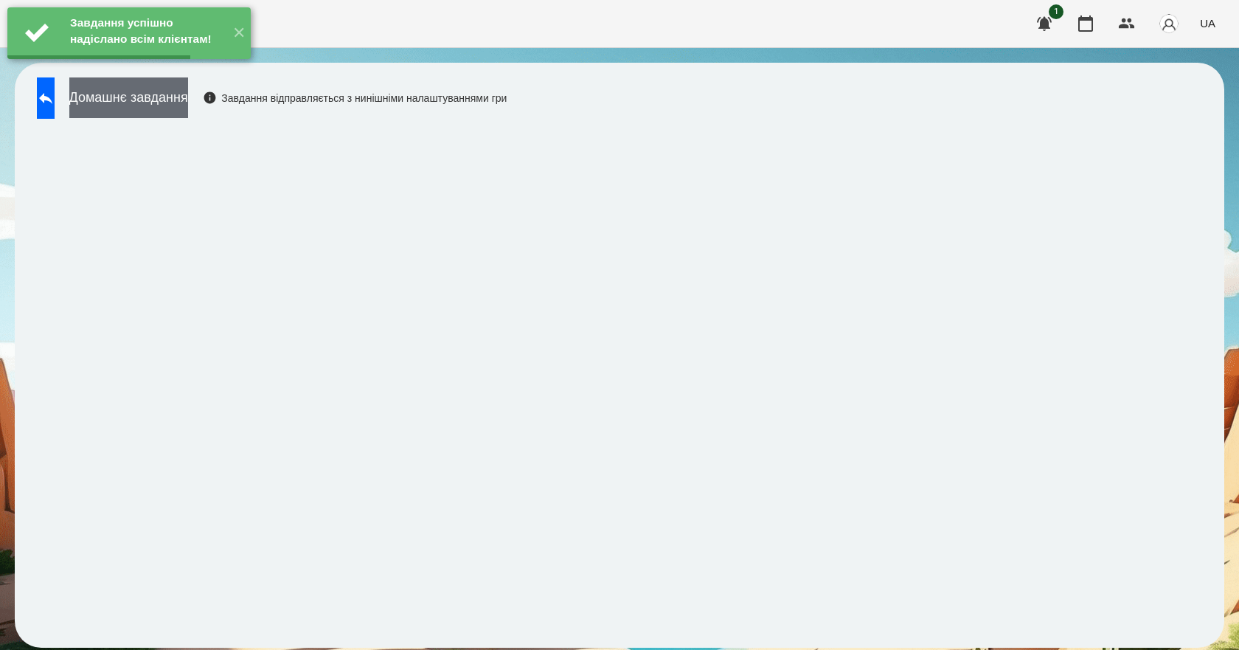
click at [188, 102] on button "Домашнє завдання" at bounding box center [128, 97] width 119 height 41
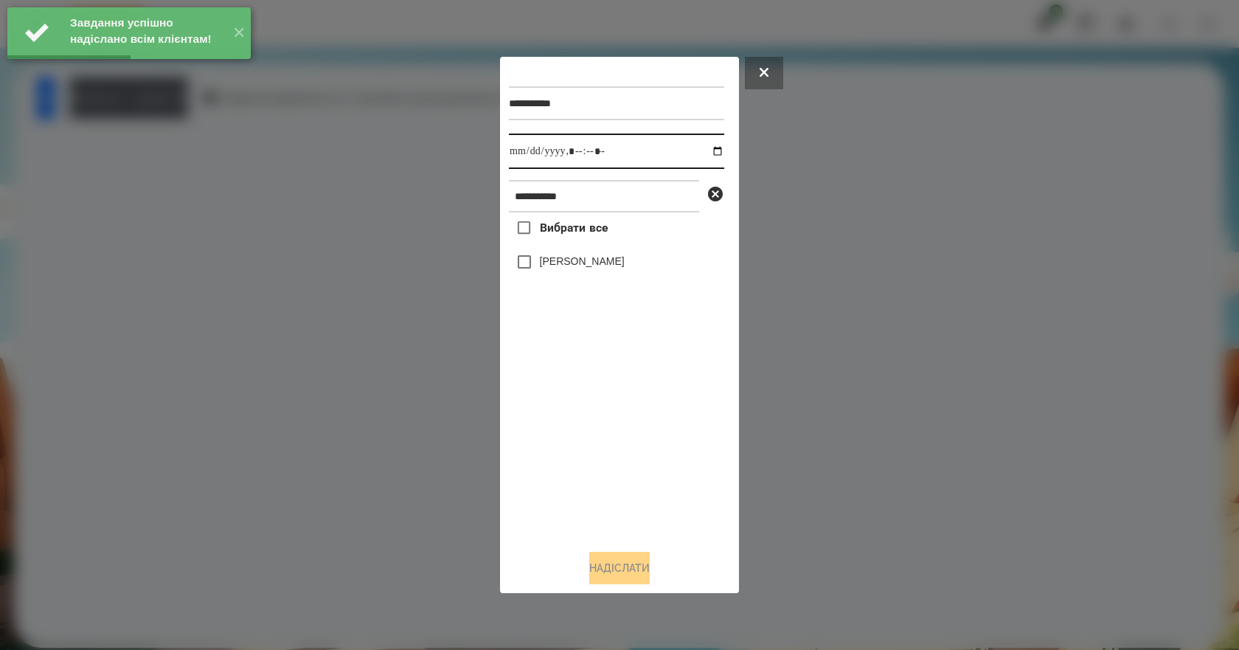
click at [706, 154] on input "datetime-local" at bounding box center [616, 150] width 215 height 35
type input "**********"
click at [557, 415] on div "Вибрати все Роман Алекс" at bounding box center [616, 374] width 215 height 325
click at [583, 260] on label "[PERSON_NAME]" at bounding box center [582, 261] width 85 height 15
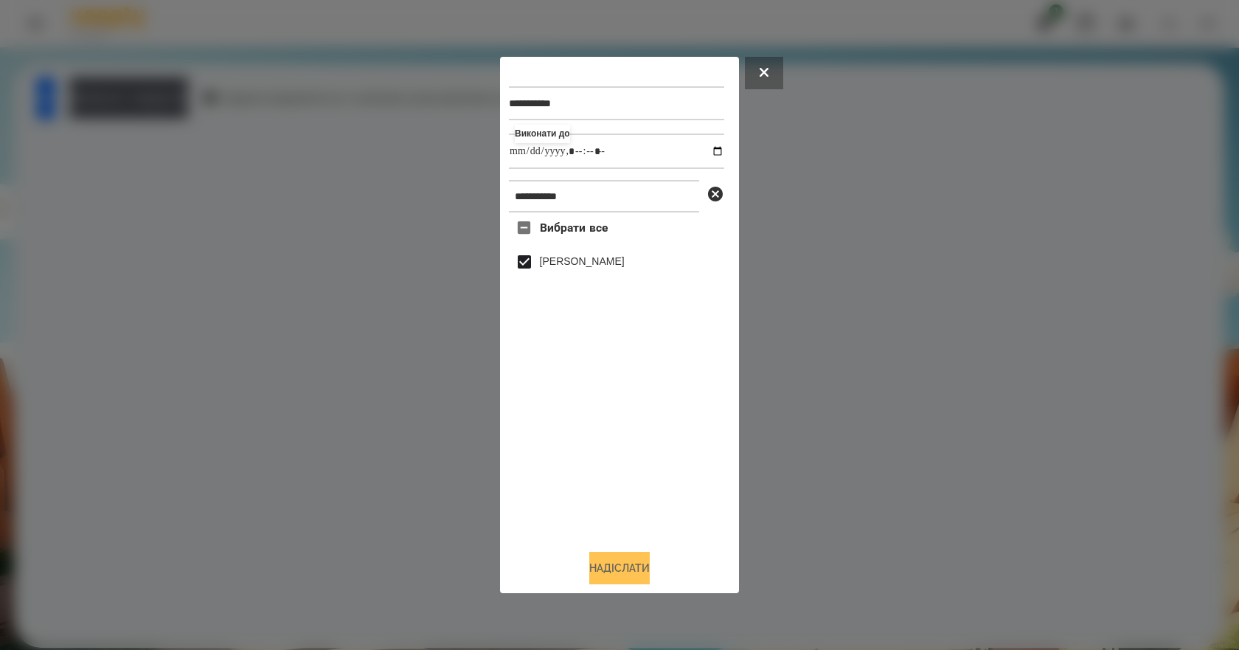
click at [602, 569] on button "Надіслати" at bounding box center [619, 567] width 60 height 32
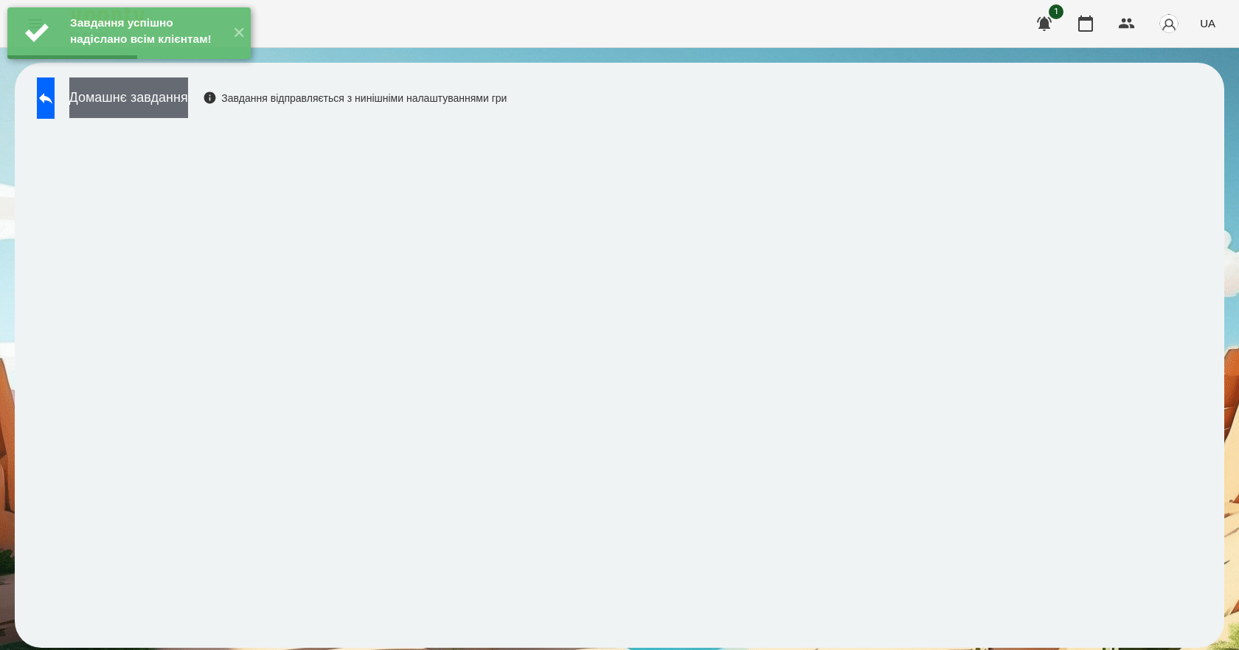
click at [188, 116] on button "Домашнє завдання" at bounding box center [128, 97] width 119 height 41
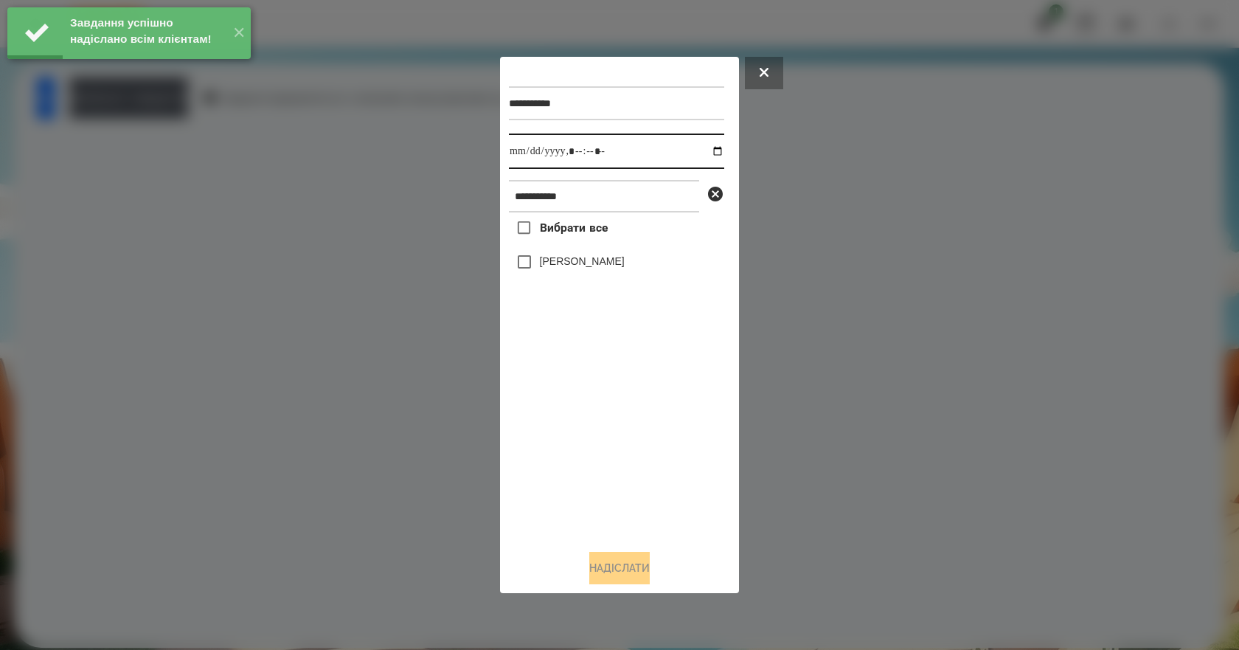
click at [710, 150] on input "datetime-local" at bounding box center [616, 150] width 215 height 35
type input "**********"
drag, startPoint x: 535, startPoint y: 458, endPoint x: 552, endPoint y: 403, distance: 57.1
click at [535, 458] on div "Вибрати все Роман Алекс" at bounding box center [616, 374] width 215 height 325
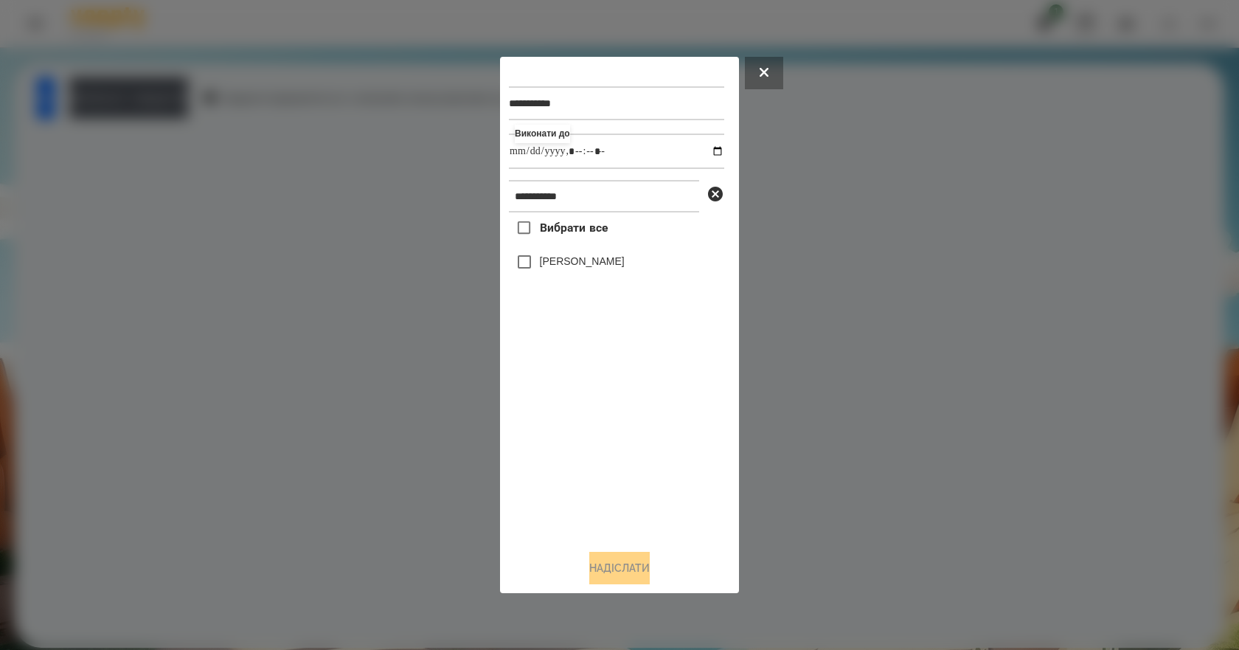
click at [590, 263] on label "[PERSON_NAME]" at bounding box center [582, 261] width 85 height 15
click at [605, 574] on button "Надіслати" at bounding box center [619, 567] width 60 height 32
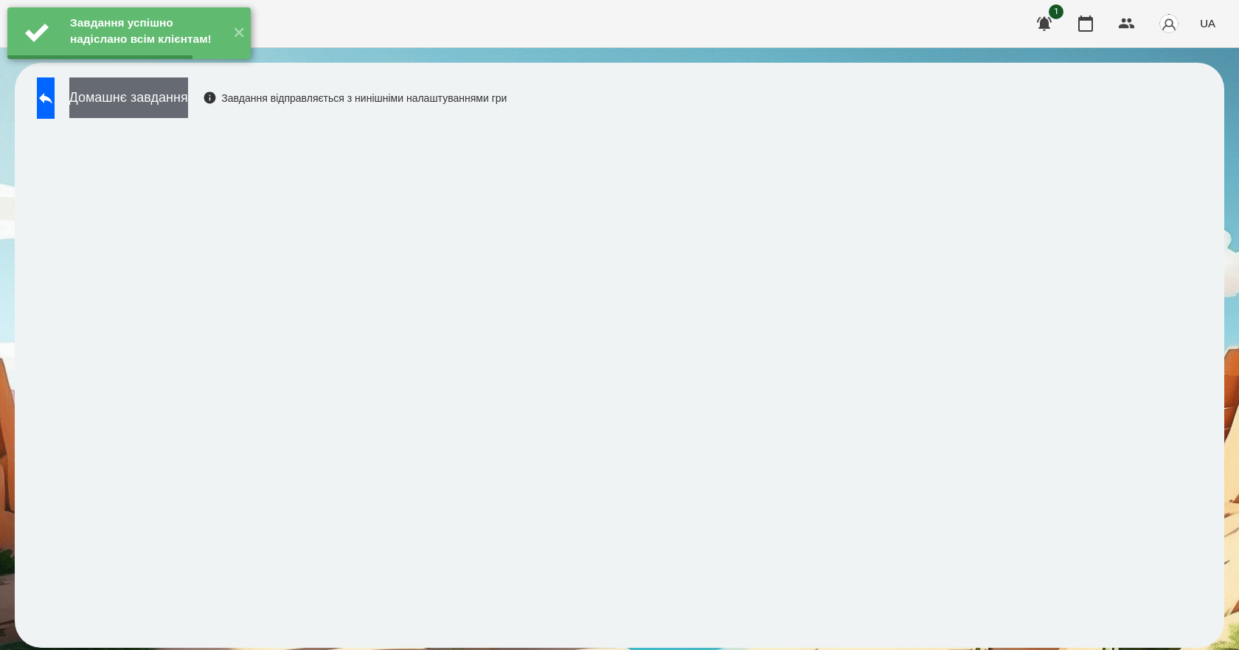
click at [182, 97] on button "Домашнє завдання" at bounding box center [128, 97] width 119 height 41
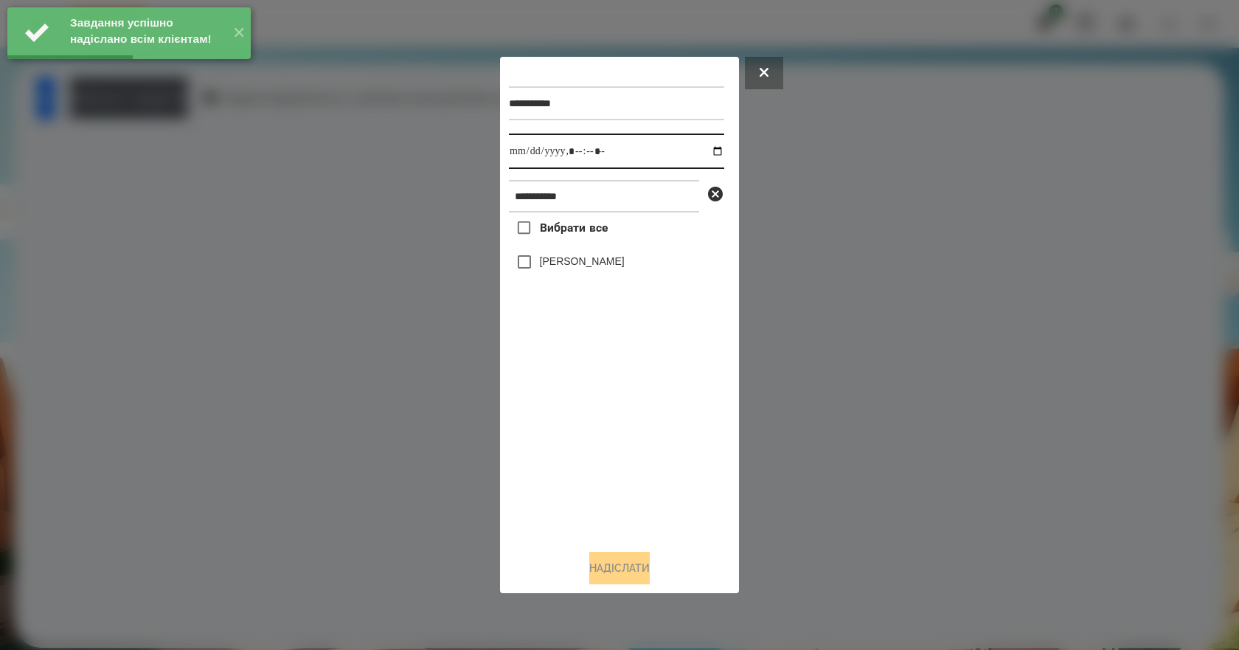
click at [706, 151] on input "datetime-local" at bounding box center [616, 150] width 215 height 35
type input "**********"
click at [606, 463] on div "Вибрати все Роман Алекс" at bounding box center [616, 374] width 215 height 325
click at [593, 268] on label "[PERSON_NAME]" at bounding box center [582, 261] width 85 height 15
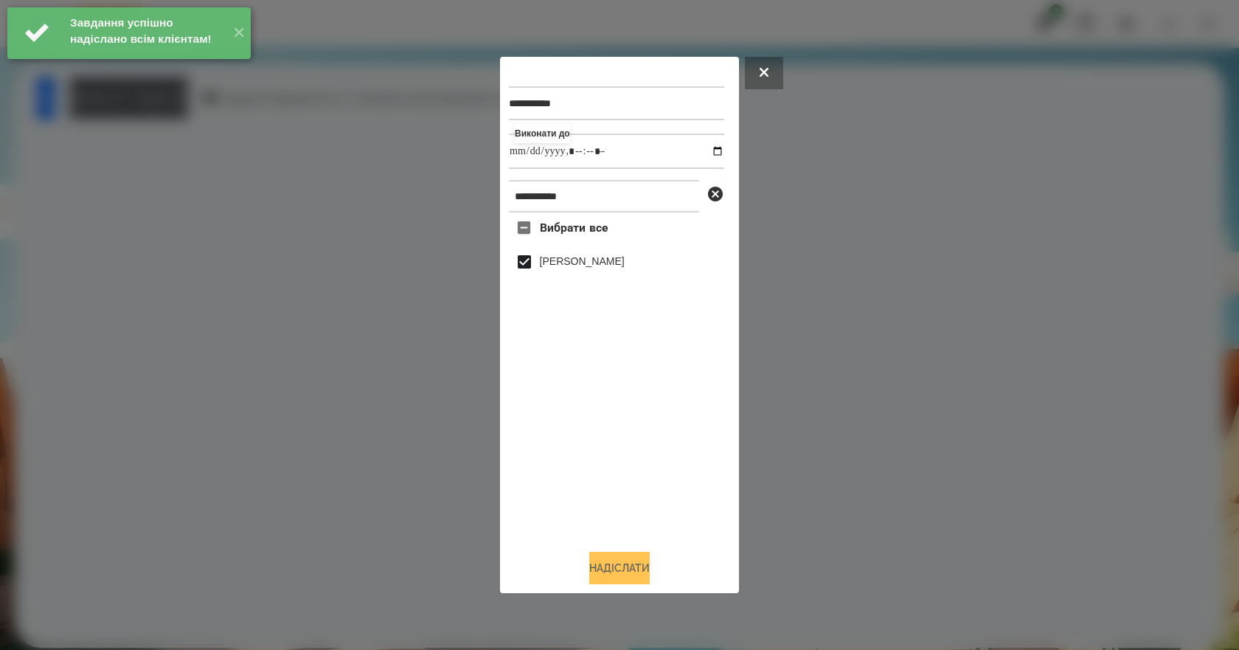
click at [613, 576] on button "Надіслати" at bounding box center [619, 567] width 60 height 32
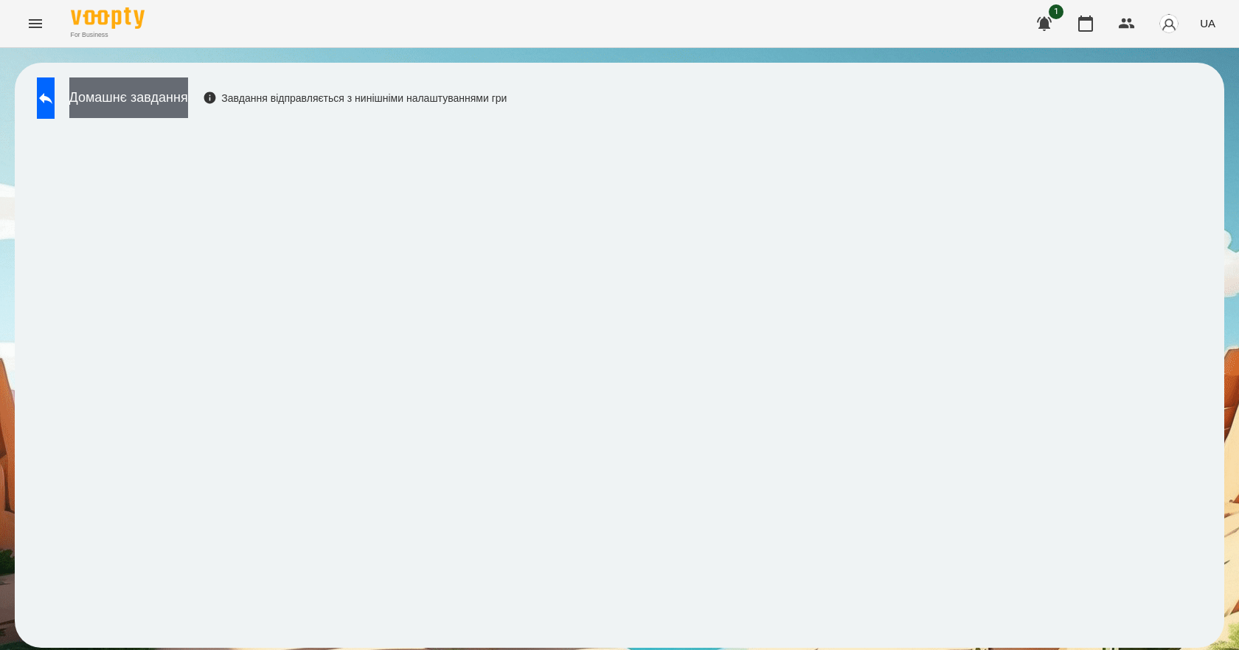
click at [188, 95] on button "Домашнє завдання" at bounding box center [128, 97] width 119 height 41
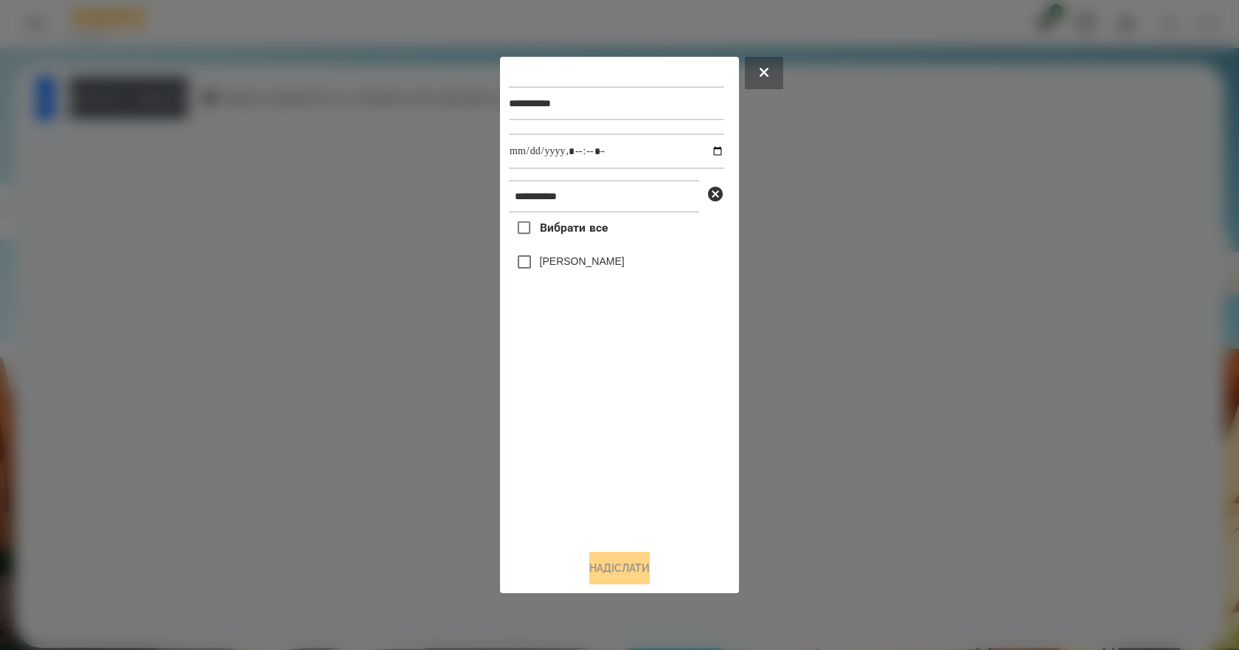
click at [583, 265] on label "[PERSON_NAME]" at bounding box center [582, 261] width 85 height 15
click at [629, 564] on button "Надіслати" at bounding box center [619, 567] width 60 height 32
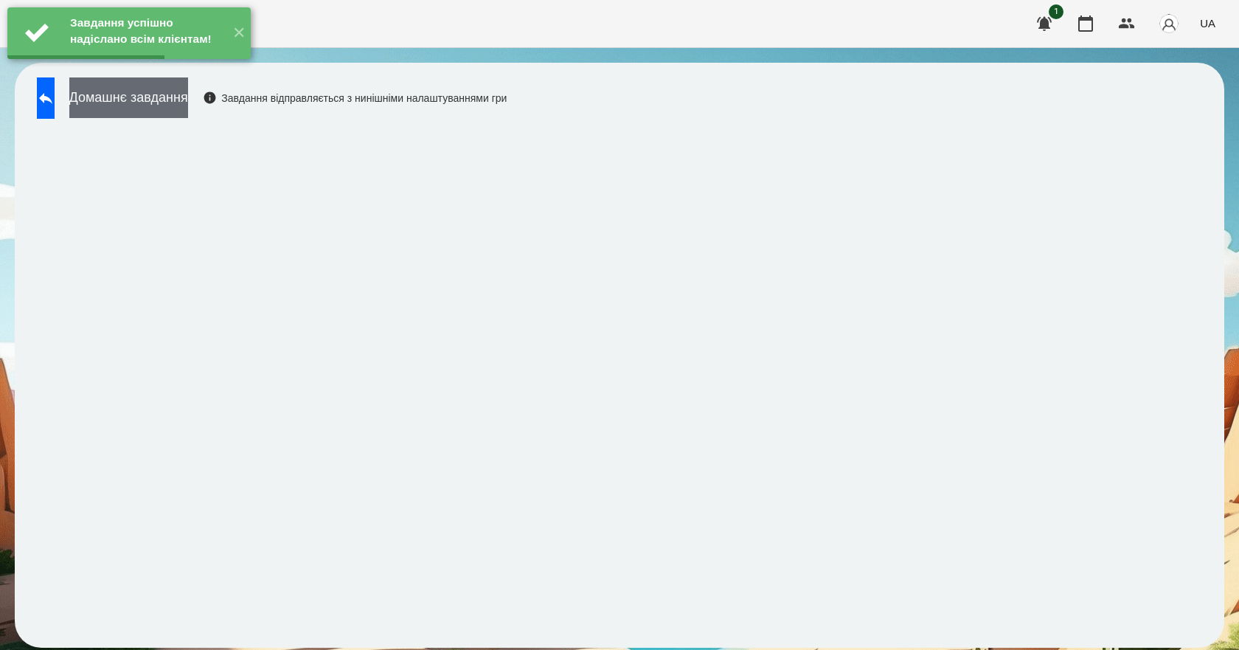
click at [178, 107] on button "Домашнє завдання" at bounding box center [128, 97] width 119 height 41
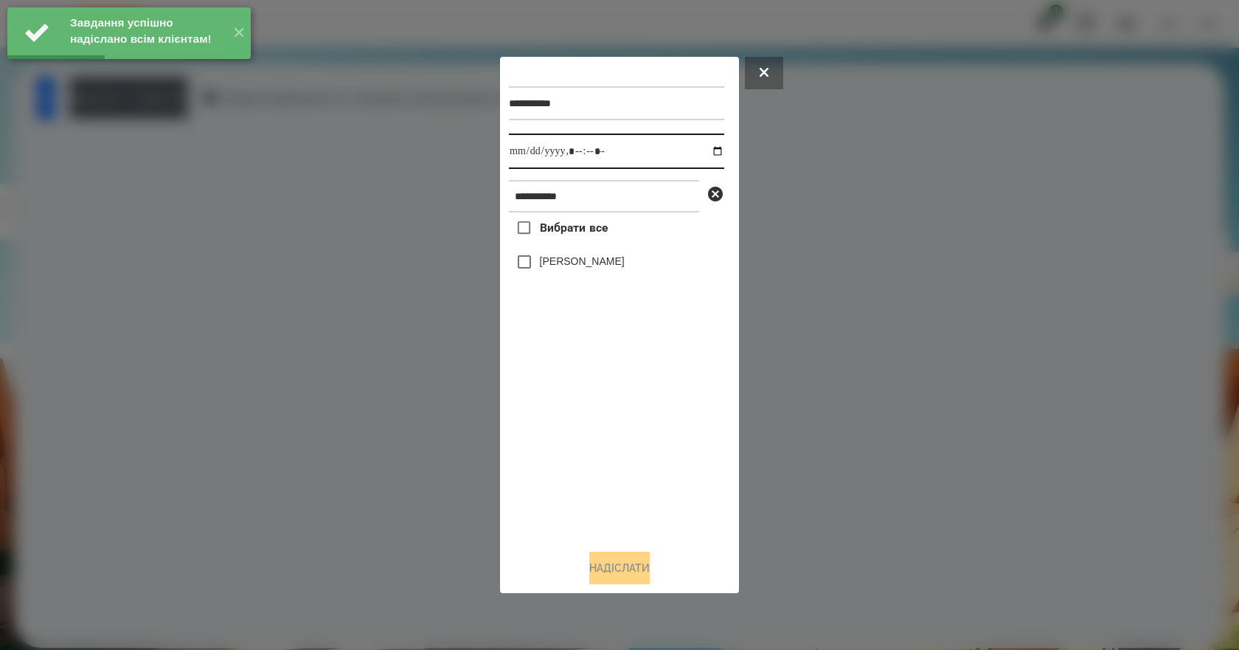
click at [702, 147] on input "datetime-local" at bounding box center [616, 150] width 215 height 35
type input "**********"
drag, startPoint x: 561, startPoint y: 494, endPoint x: 563, endPoint y: 468, distance: 25.9
click at [559, 481] on div "Вибрати все Роман Алекс" at bounding box center [616, 374] width 215 height 325
click at [562, 263] on label "[PERSON_NAME]" at bounding box center [582, 261] width 85 height 15
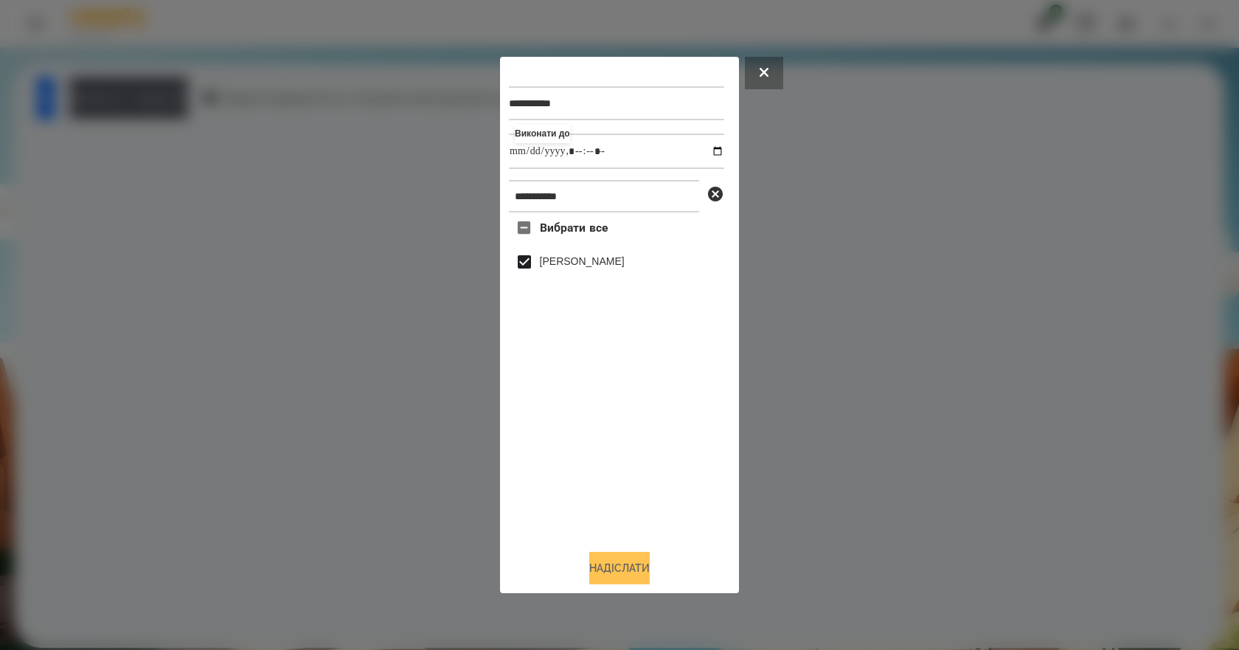
click at [603, 566] on button "Надіслати" at bounding box center [619, 567] width 60 height 32
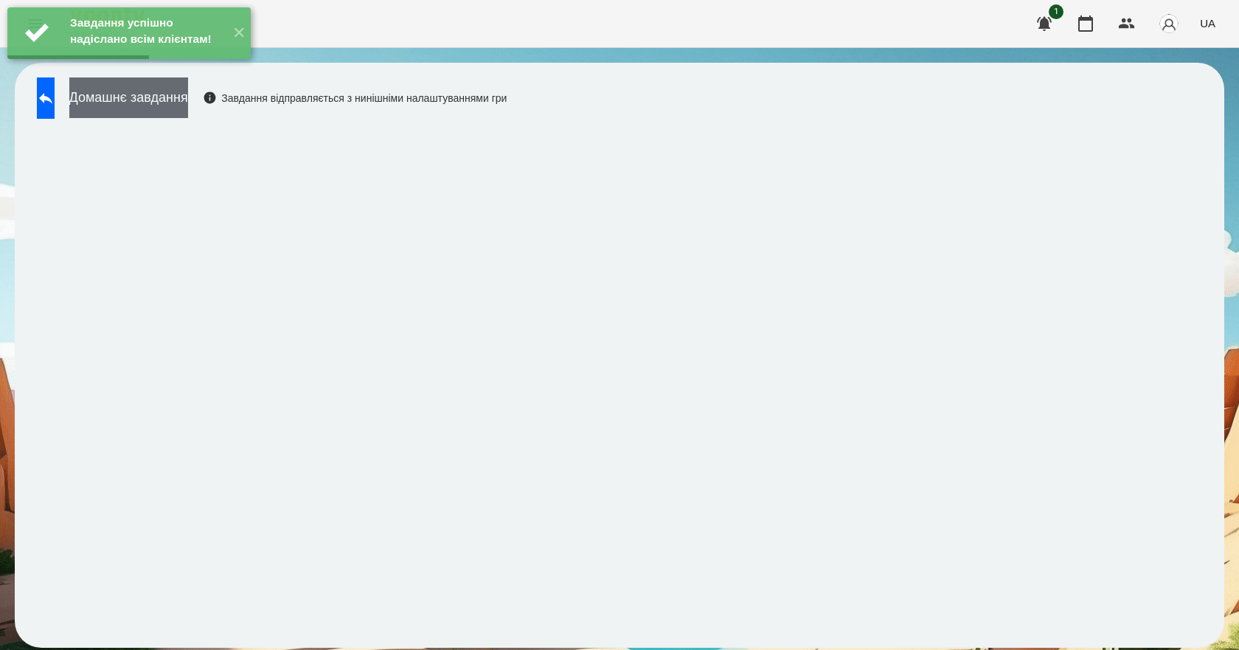
click at [188, 104] on button "Домашнє завдання" at bounding box center [128, 97] width 119 height 41
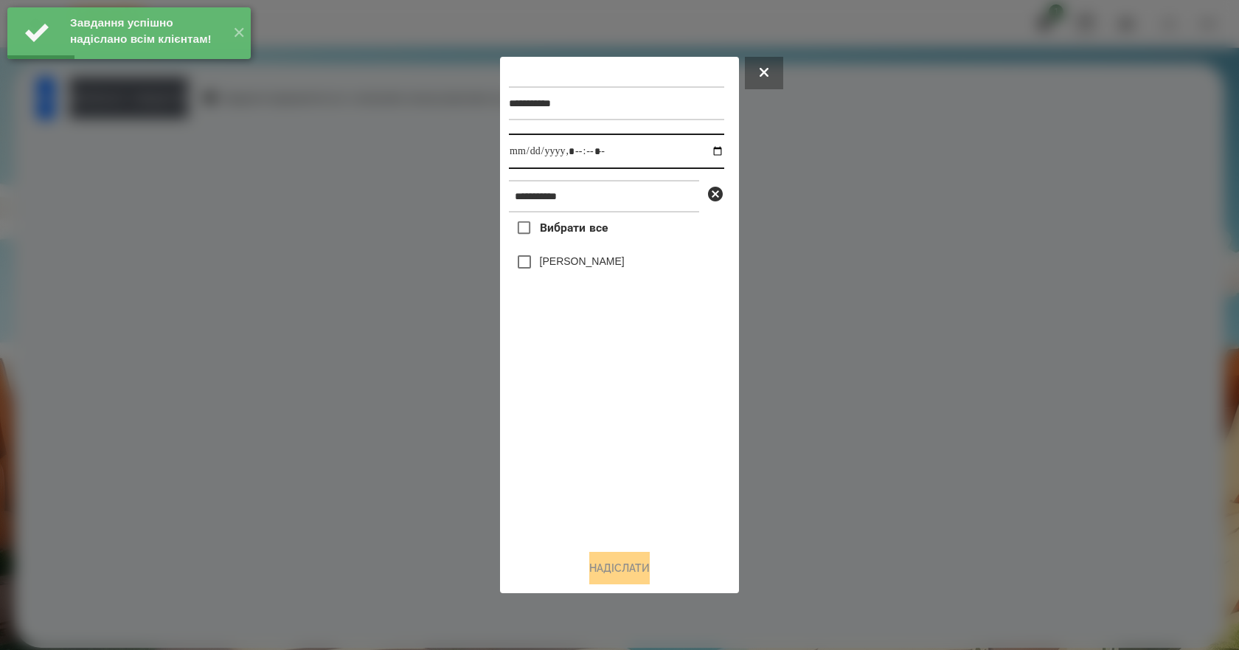
click at [712, 153] on input "datetime-local" at bounding box center [616, 150] width 215 height 35
type input "**********"
click at [618, 495] on div "Вибрати все Роман Алекс" at bounding box center [616, 374] width 215 height 325
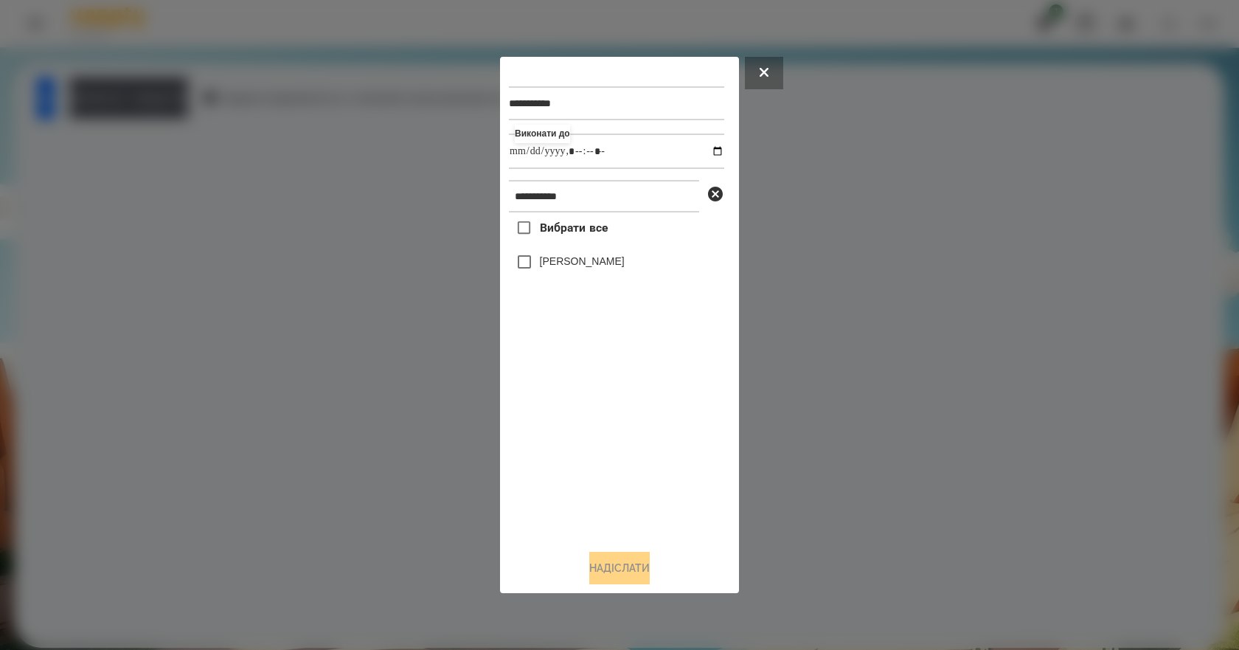
click at [559, 266] on label "[PERSON_NAME]" at bounding box center [582, 261] width 85 height 15
click at [624, 565] on button "Надіслати" at bounding box center [619, 567] width 60 height 32
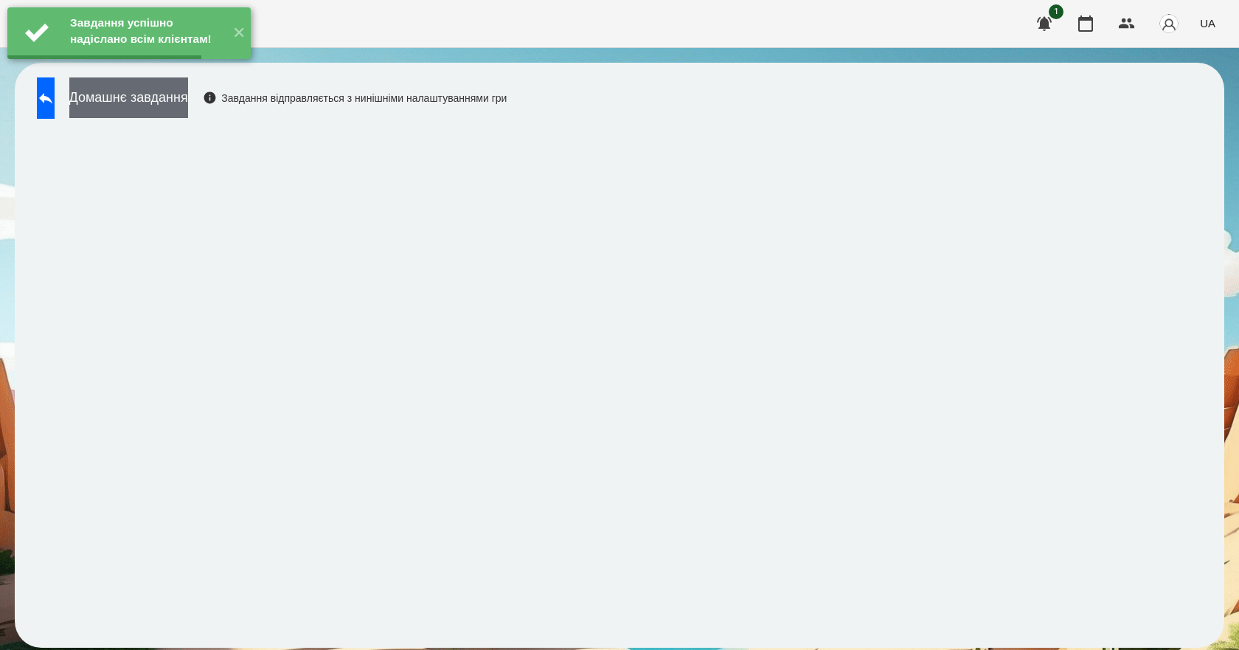
click at [173, 102] on button "Домашнє завдання" at bounding box center [128, 97] width 119 height 41
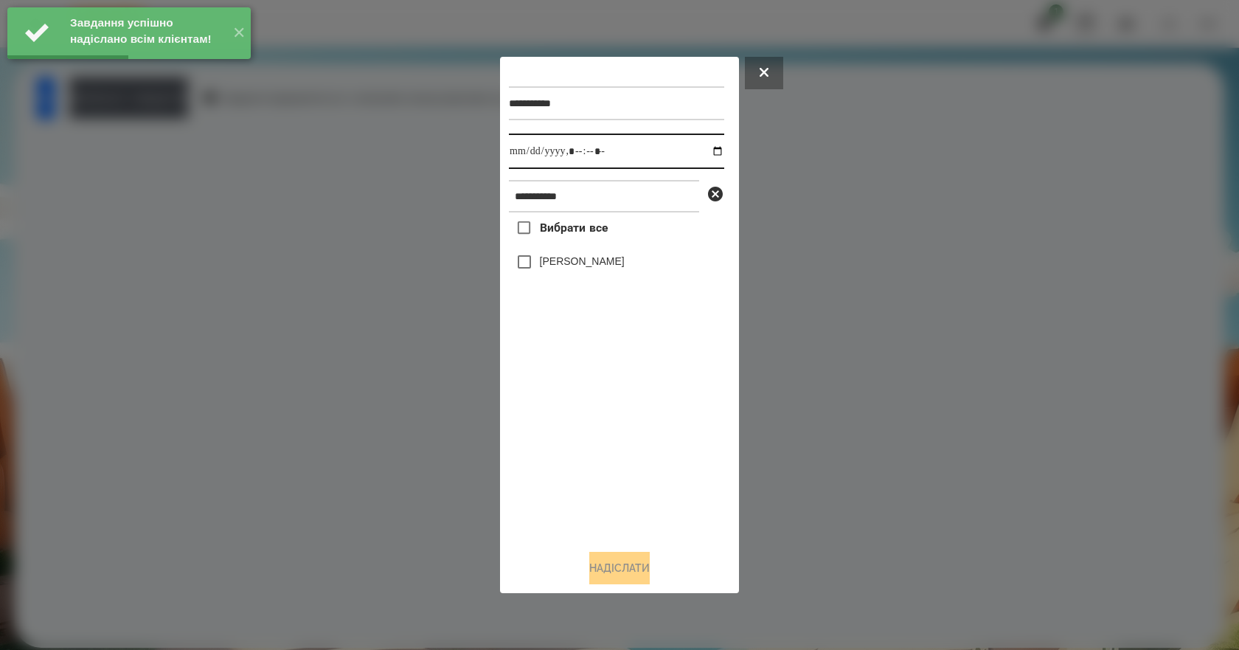
click at [709, 150] on input "datetime-local" at bounding box center [616, 150] width 215 height 35
type input "**********"
click at [610, 473] on div "Вибрати все Роман Алекс" at bounding box center [616, 374] width 215 height 325
click at [588, 268] on label "[PERSON_NAME]" at bounding box center [582, 261] width 85 height 15
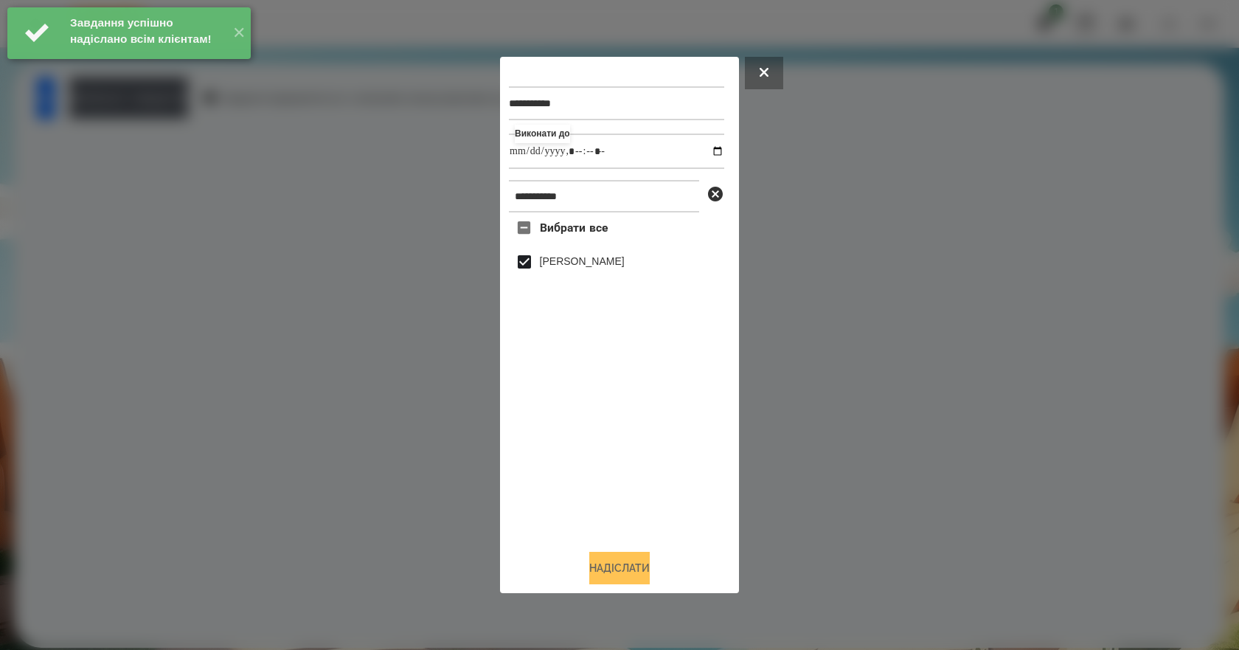
click at [618, 574] on button "Надіслати" at bounding box center [619, 567] width 60 height 32
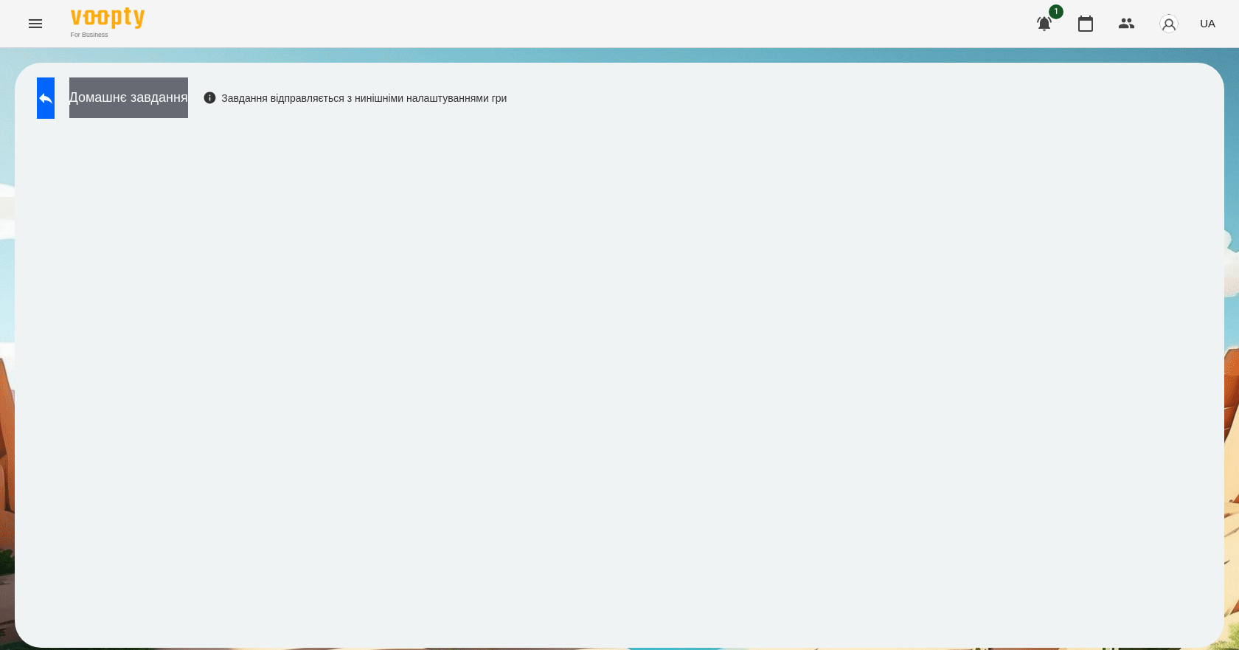
click at [188, 97] on button "Домашнє завдання" at bounding box center [128, 97] width 119 height 41
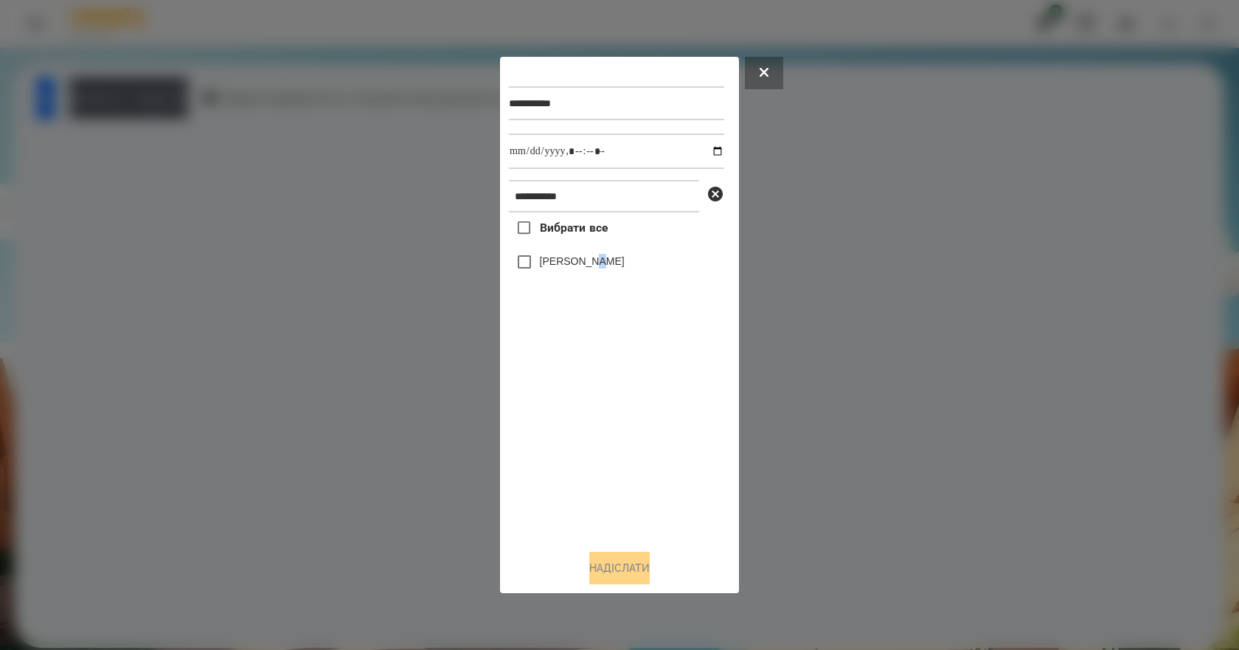
click at [601, 265] on label "[PERSON_NAME]" at bounding box center [582, 261] width 85 height 15
click at [569, 265] on label "[PERSON_NAME]" at bounding box center [582, 261] width 85 height 15
click at [623, 566] on button "Надіслати" at bounding box center [619, 567] width 60 height 32
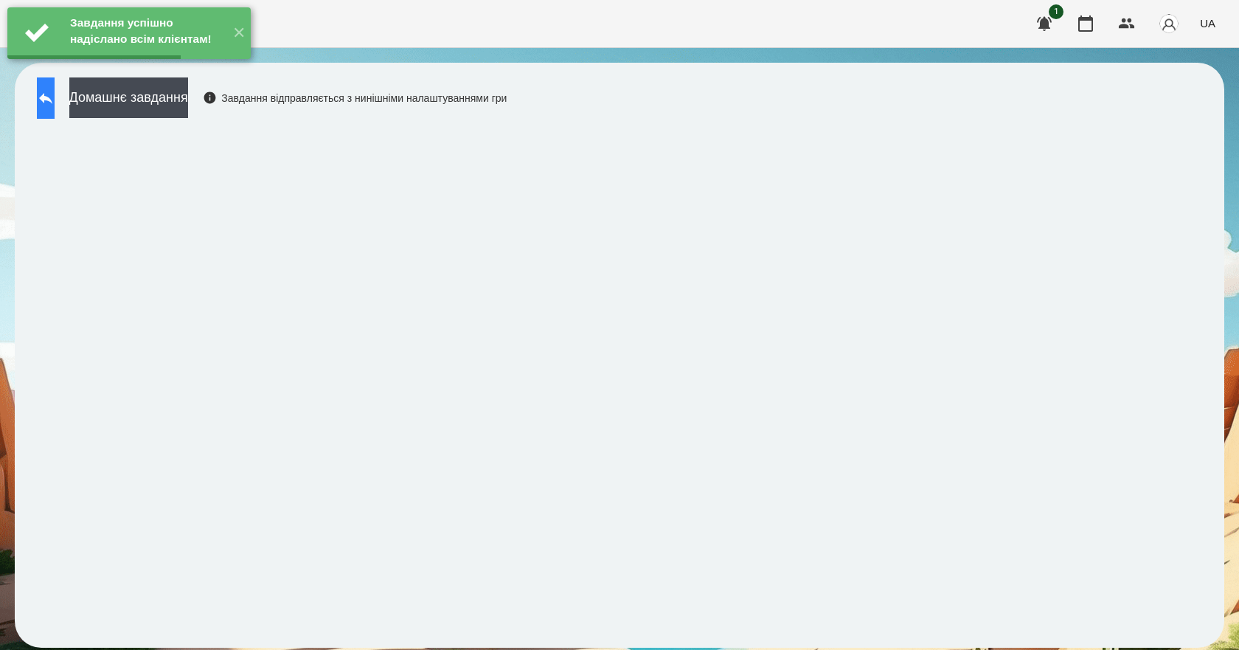
click at [55, 110] on button at bounding box center [46, 97] width 18 height 41
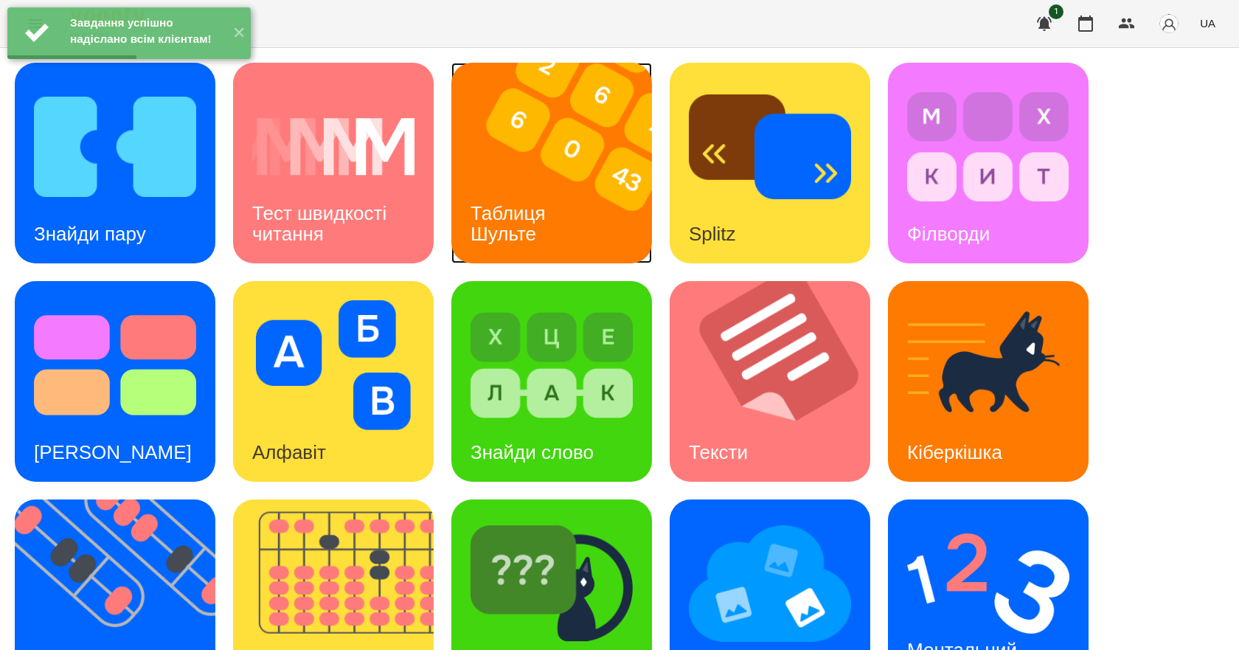
click at [526, 202] on h3 "Таблиця Шульте" at bounding box center [510, 223] width 80 height 42
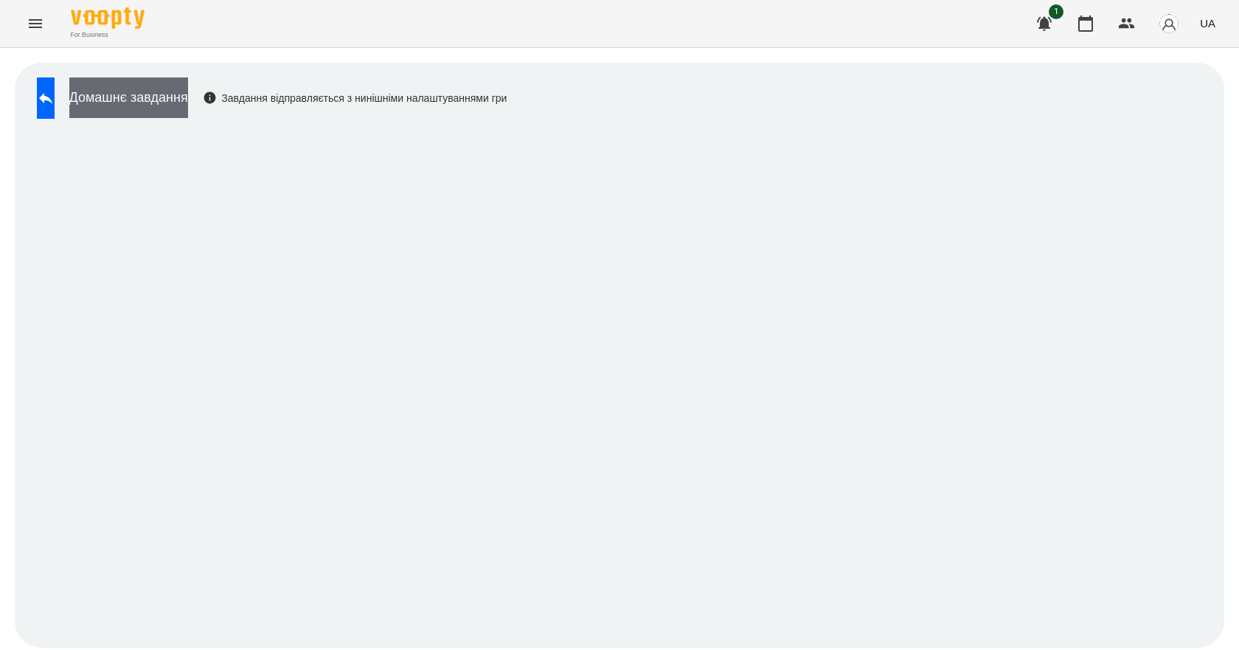
click at [188, 81] on button "Домашнє завдання" at bounding box center [128, 97] width 119 height 41
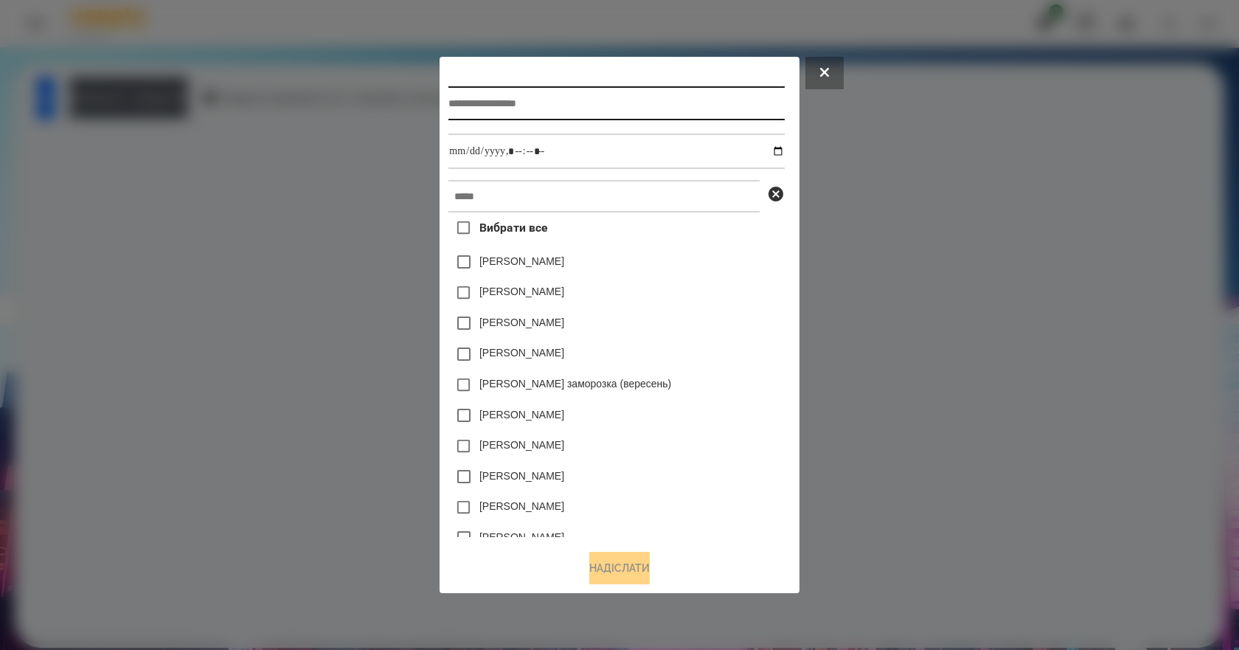
click at [511, 96] on input "text" at bounding box center [615, 103] width 335 height 34
type input "**********"
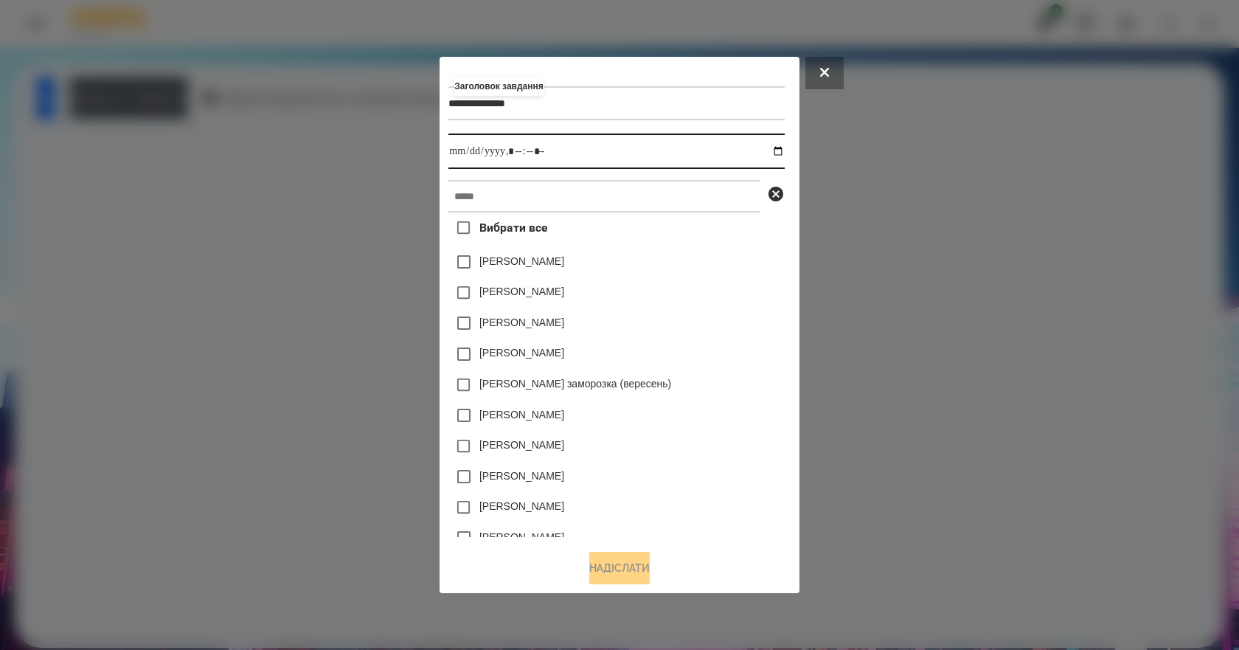
click at [781, 150] on input "datetime-local" at bounding box center [615, 150] width 335 height 35
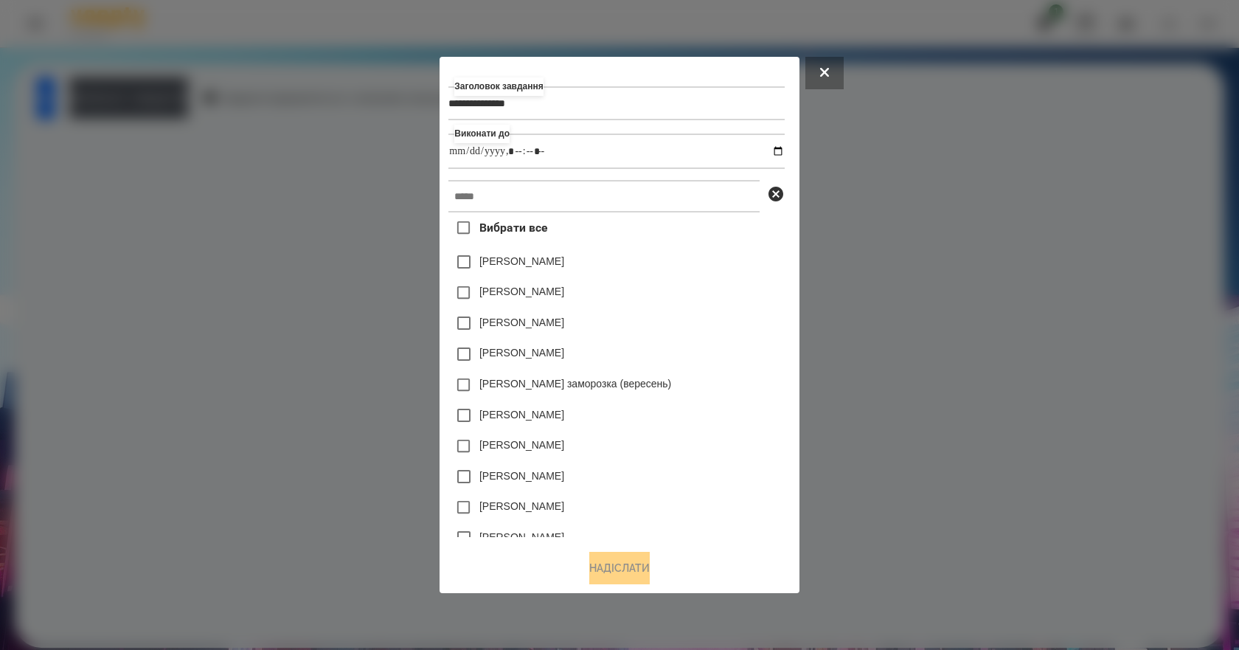
type input "**********"
click at [729, 294] on div "Коля Главач" at bounding box center [615, 292] width 335 height 31
click at [604, 195] on input "text" at bounding box center [603, 196] width 311 height 32
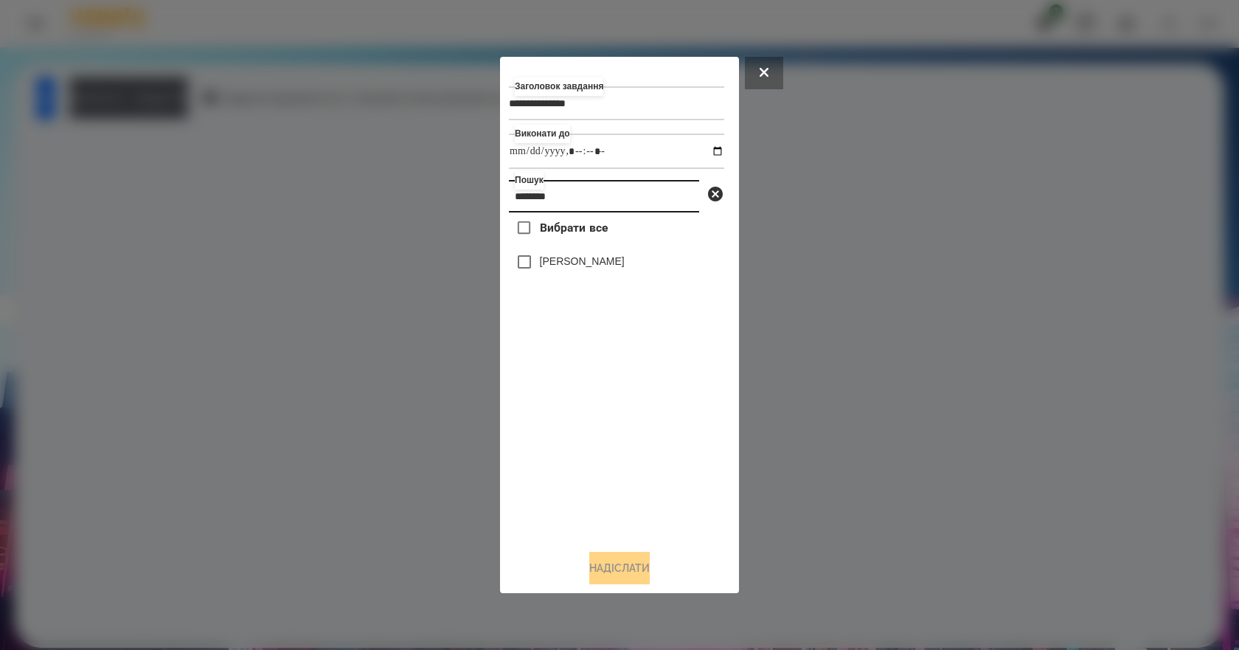
type input "********"
click at [573, 265] on label "[PERSON_NAME]" at bounding box center [582, 261] width 85 height 15
click at [650, 571] on button "Надіслати" at bounding box center [619, 567] width 60 height 32
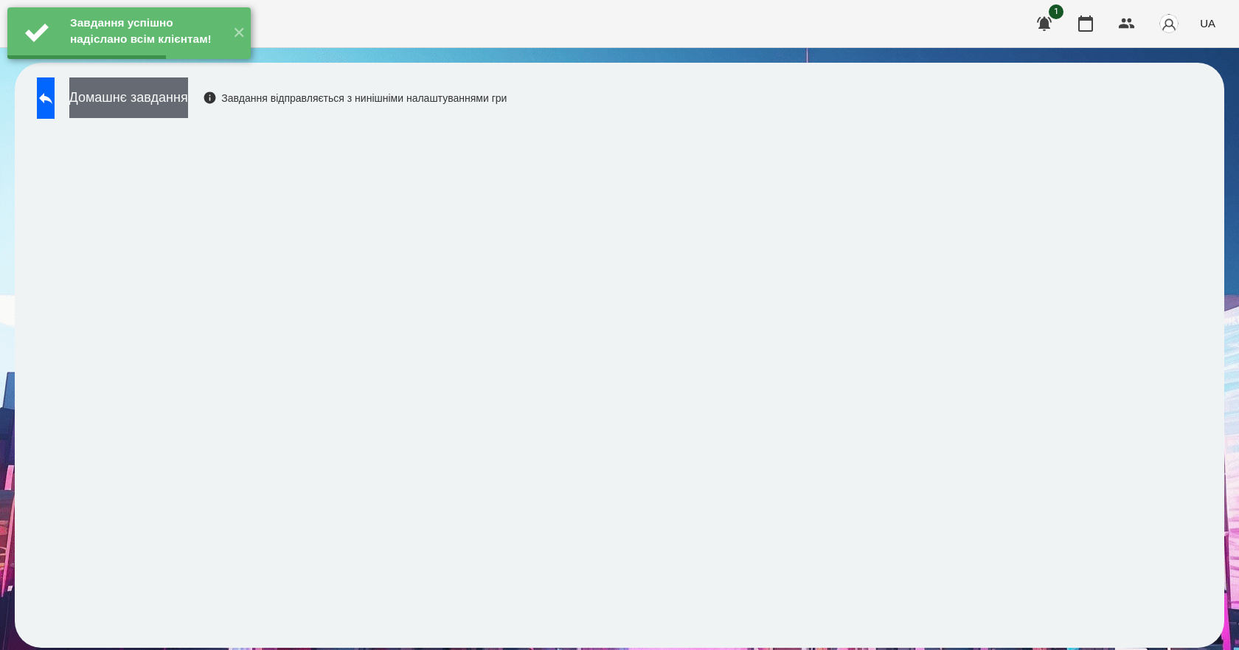
click at [188, 94] on button "Домашнє завдання" at bounding box center [128, 97] width 119 height 41
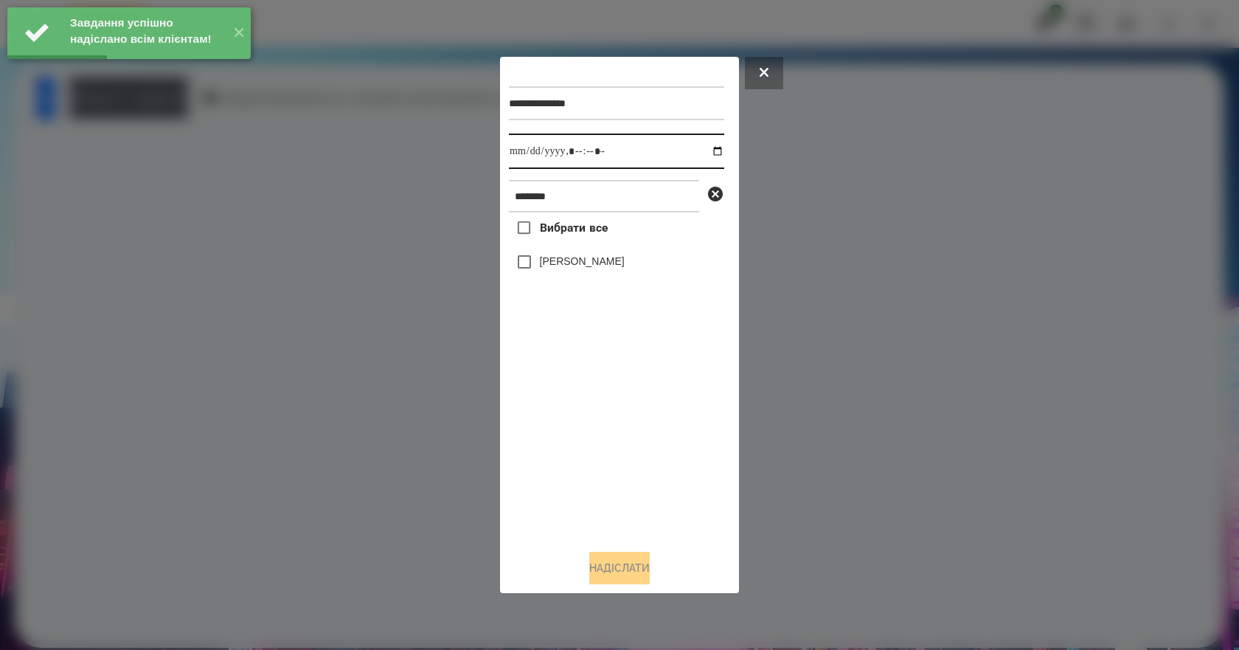
click at [708, 151] on input "datetime-local" at bounding box center [616, 150] width 215 height 35
type input "**********"
click at [585, 480] on div "Вибрати все Роман Алекс" at bounding box center [616, 374] width 215 height 325
click at [579, 263] on label "[PERSON_NAME]" at bounding box center [582, 261] width 85 height 15
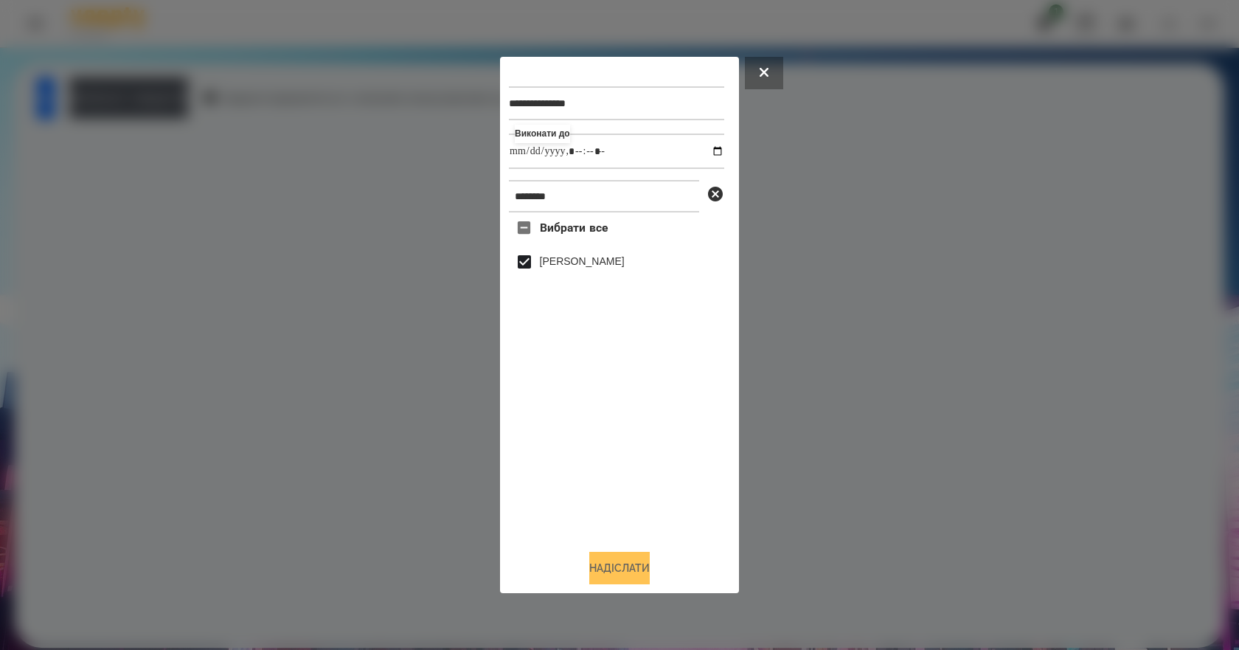
click at [624, 579] on button "Надіслати" at bounding box center [619, 567] width 60 height 32
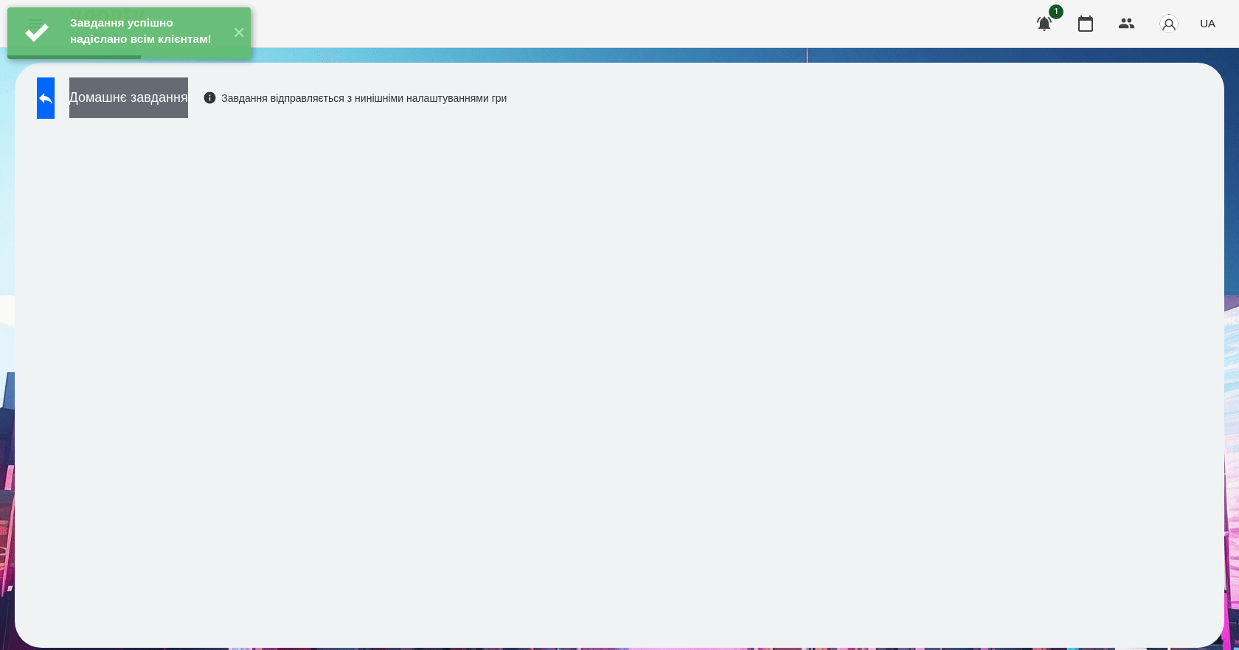
click at [188, 110] on button "Домашнє завдання" at bounding box center [128, 97] width 119 height 41
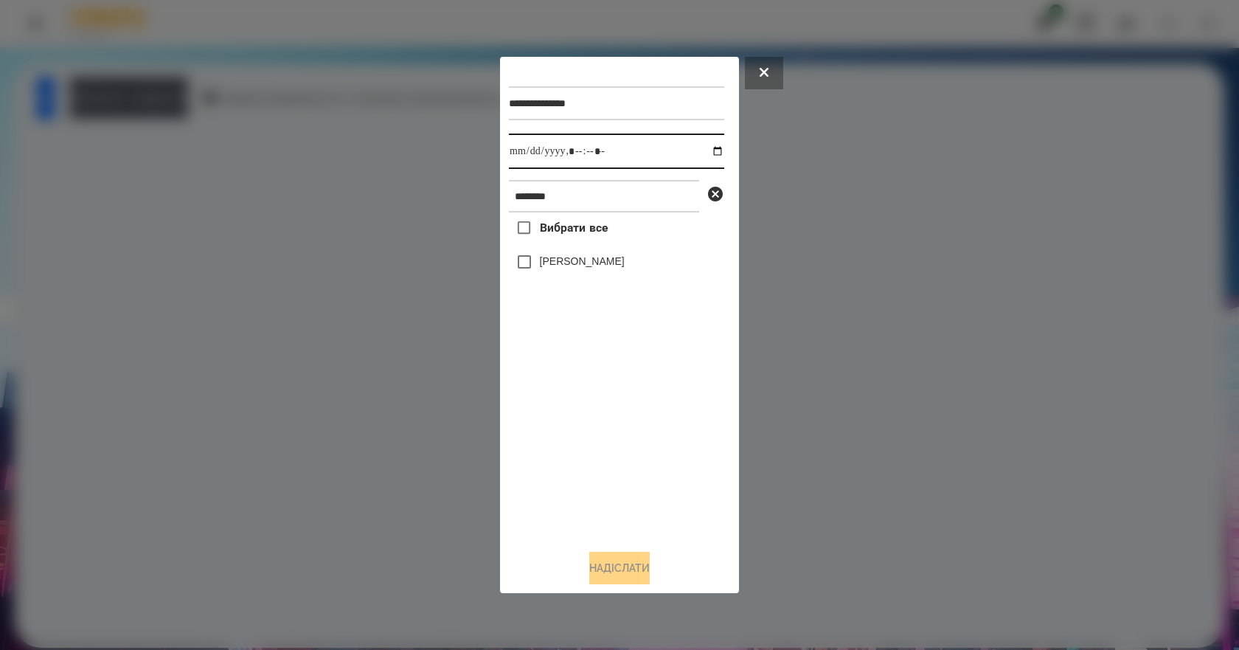
click at [706, 153] on input "datetime-local" at bounding box center [616, 150] width 215 height 35
type input "**********"
click at [587, 495] on div "Вибрати все Роман Алекс" at bounding box center [616, 374] width 215 height 325
click at [546, 268] on label "[PERSON_NAME]" at bounding box center [582, 261] width 85 height 15
click at [622, 581] on button "Надіслати" at bounding box center [619, 567] width 60 height 32
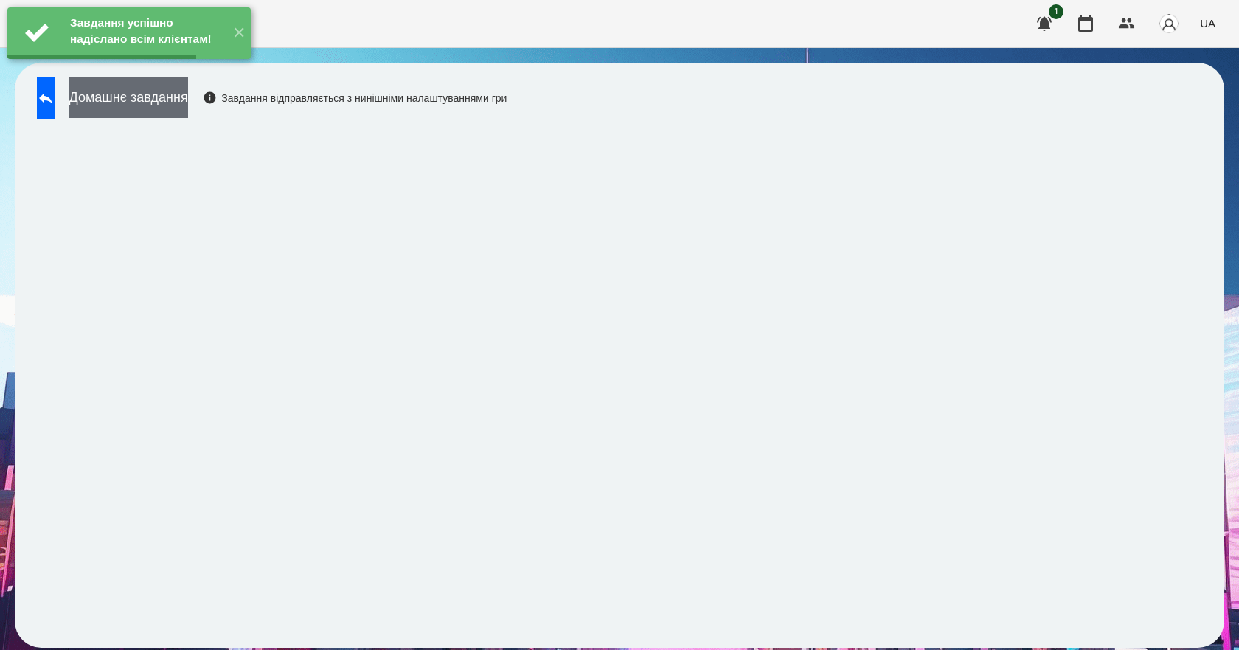
click at [188, 100] on button "Домашнє завдання" at bounding box center [128, 97] width 119 height 41
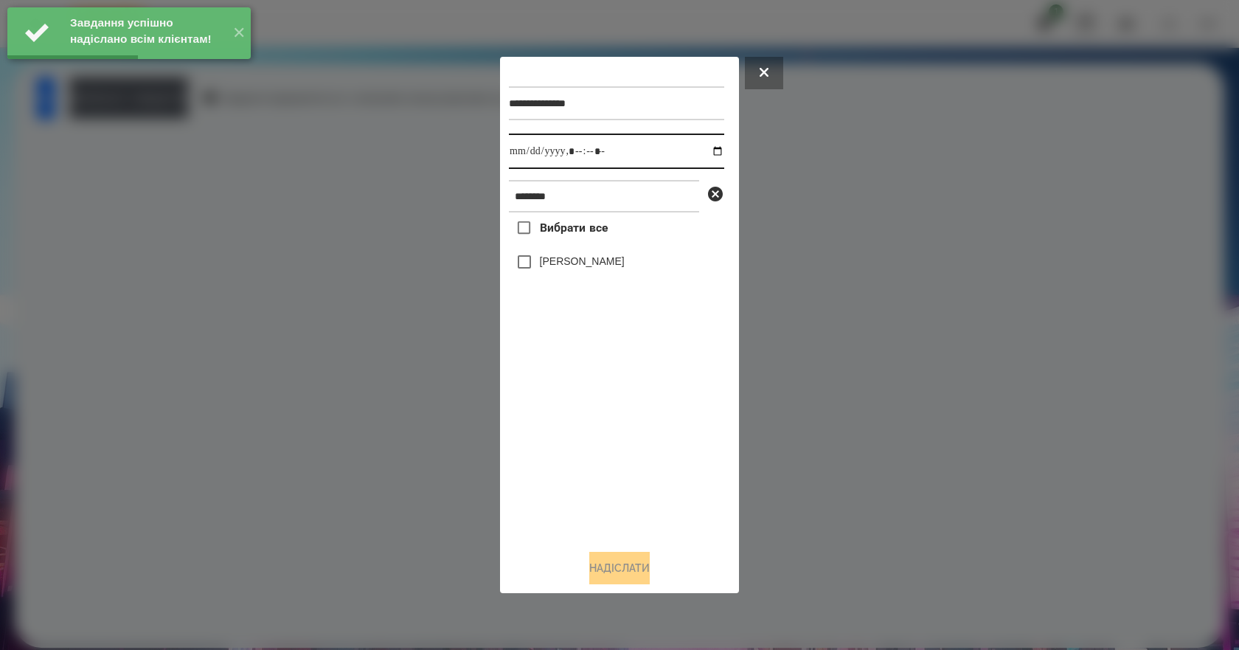
click at [705, 155] on input "datetime-local" at bounding box center [616, 150] width 215 height 35
type input "**********"
click at [588, 479] on div "Вибрати все Роман Алекс" at bounding box center [616, 374] width 215 height 325
click at [563, 264] on label "[PERSON_NAME]" at bounding box center [582, 261] width 85 height 15
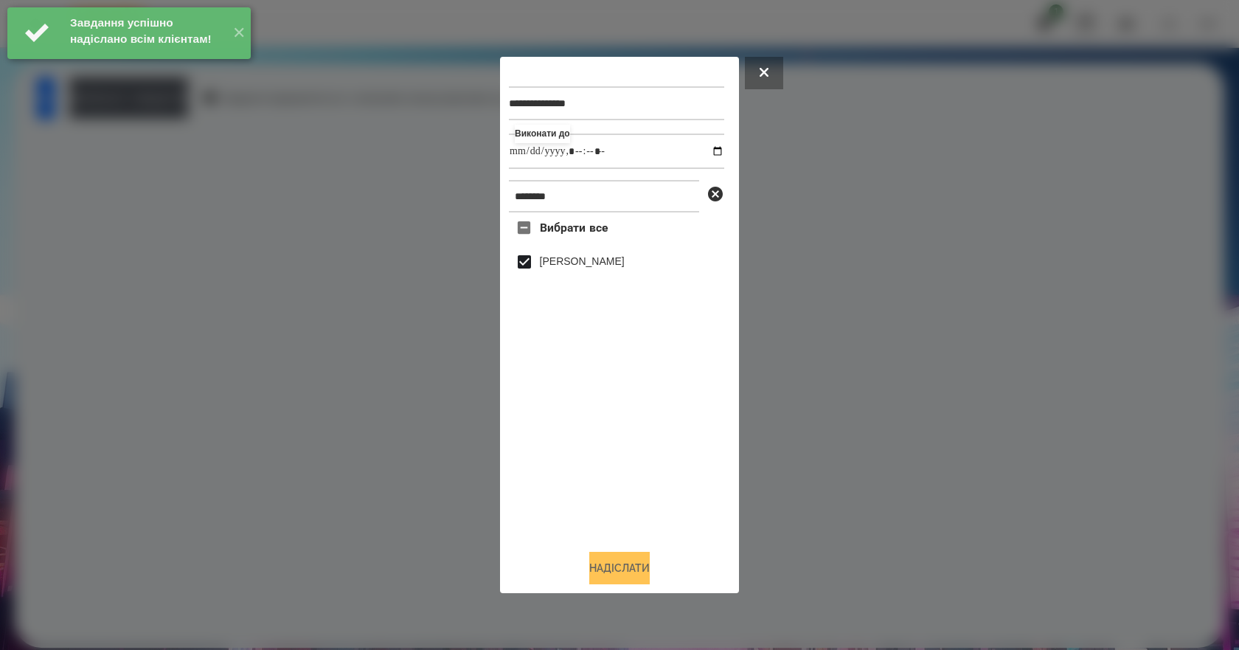
click at [650, 564] on button "Надіслати" at bounding box center [619, 567] width 60 height 32
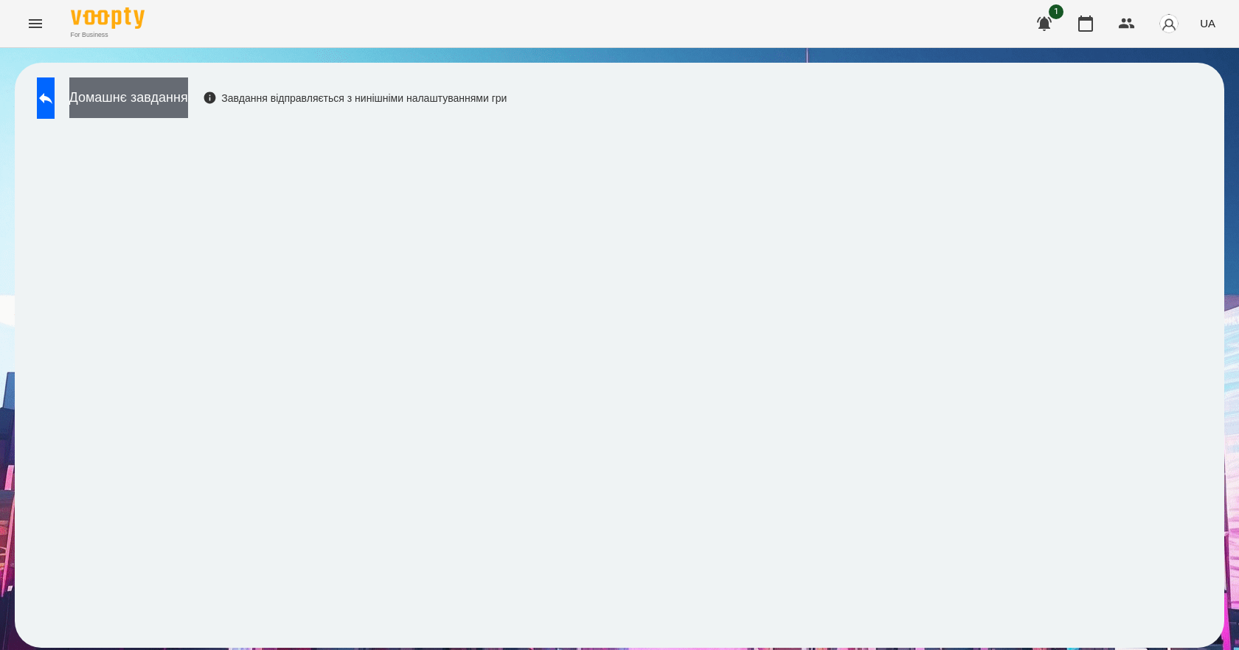
click at [188, 111] on button "Домашнє завдання" at bounding box center [128, 97] width 119 height 41
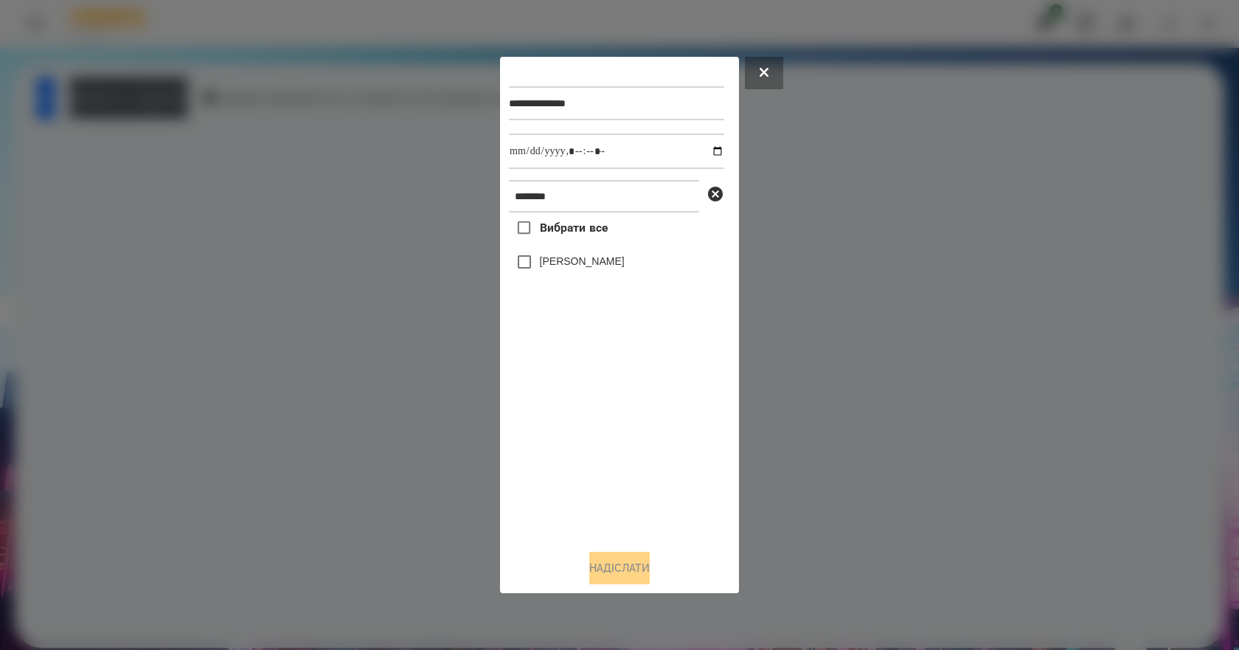
click at [582, 259] on label "[PERSON_NAME]" at bounding box center [582, 261] width 85 height 15
click at [626, 569] on button "Надіслати" at bounding box center [619, 567] width 60 height 32
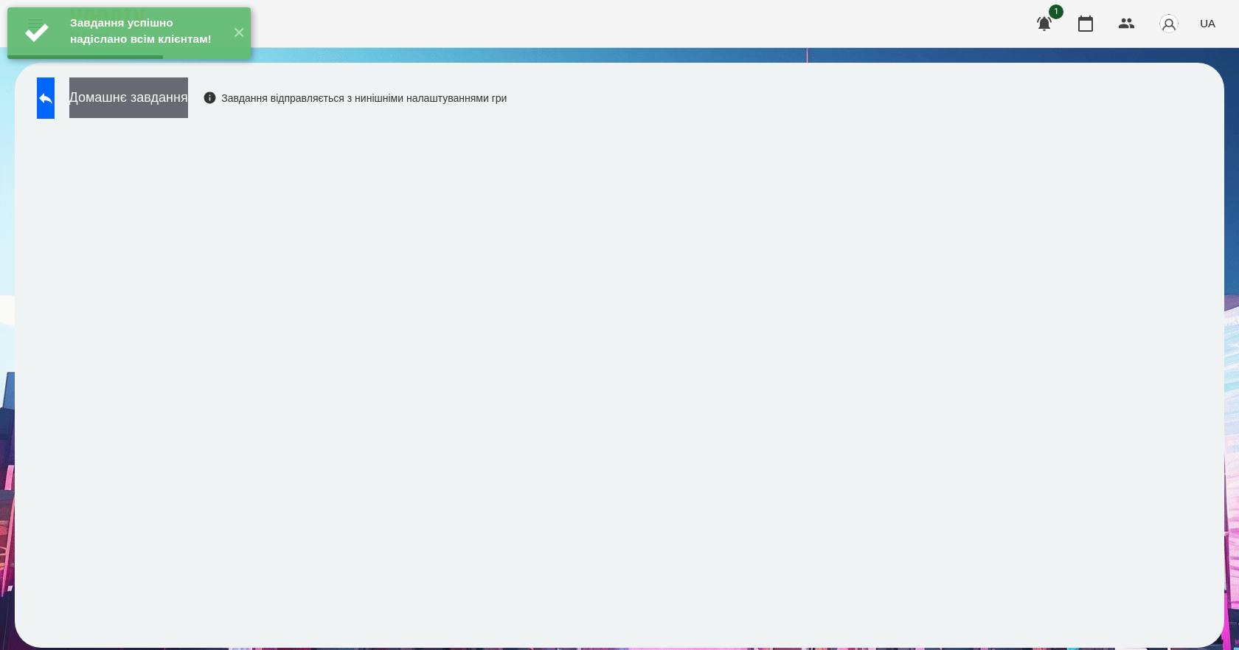
click at [187, 104] on button "Домашнє завдання" at bounding box center [128, 97] width 119 height 41
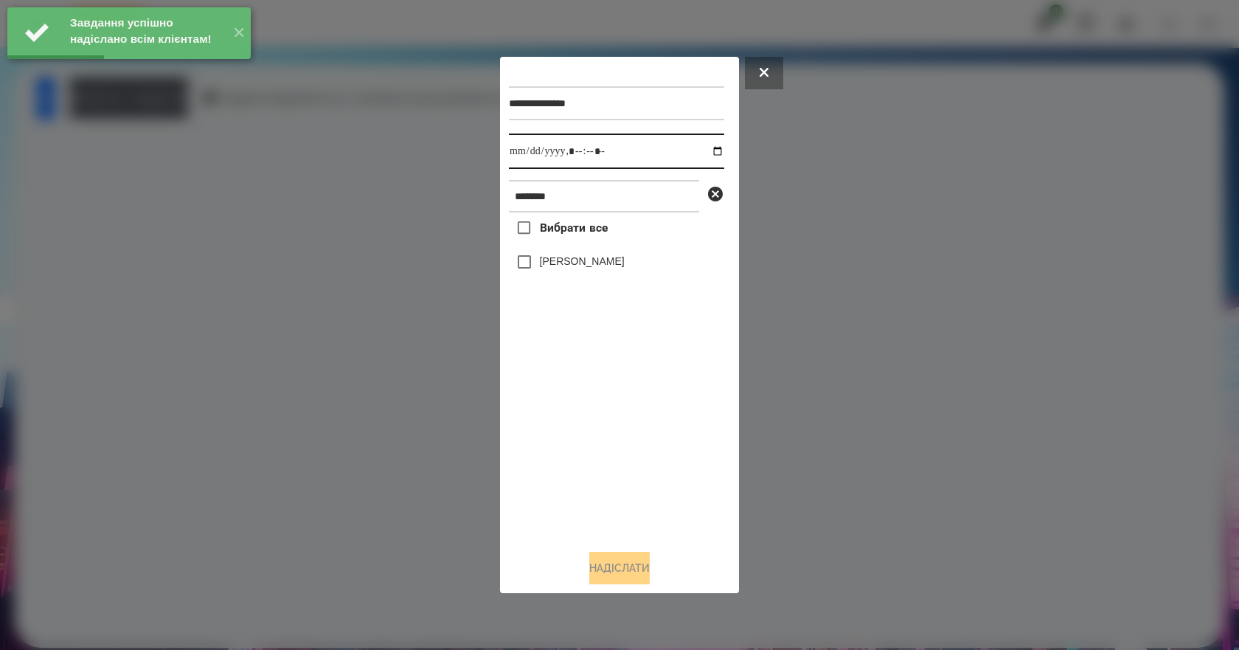
click at [709, 150] on input "datetime-local" at bounding box center [616, 150] width 215 height 35
type input "**********"
drag, startPoint x: 574, startPoint y: 494, endPoint x: 574, endPoint y: 482, distance: 11.8
click at [574, 494] on div "Вибрати все Роман Алекс" at bounding box center [616, 374] width 215 height 325
click at [577, 266] on label "[PERSON_NAME]" at bounding box center [582, 261] width 85 height 15
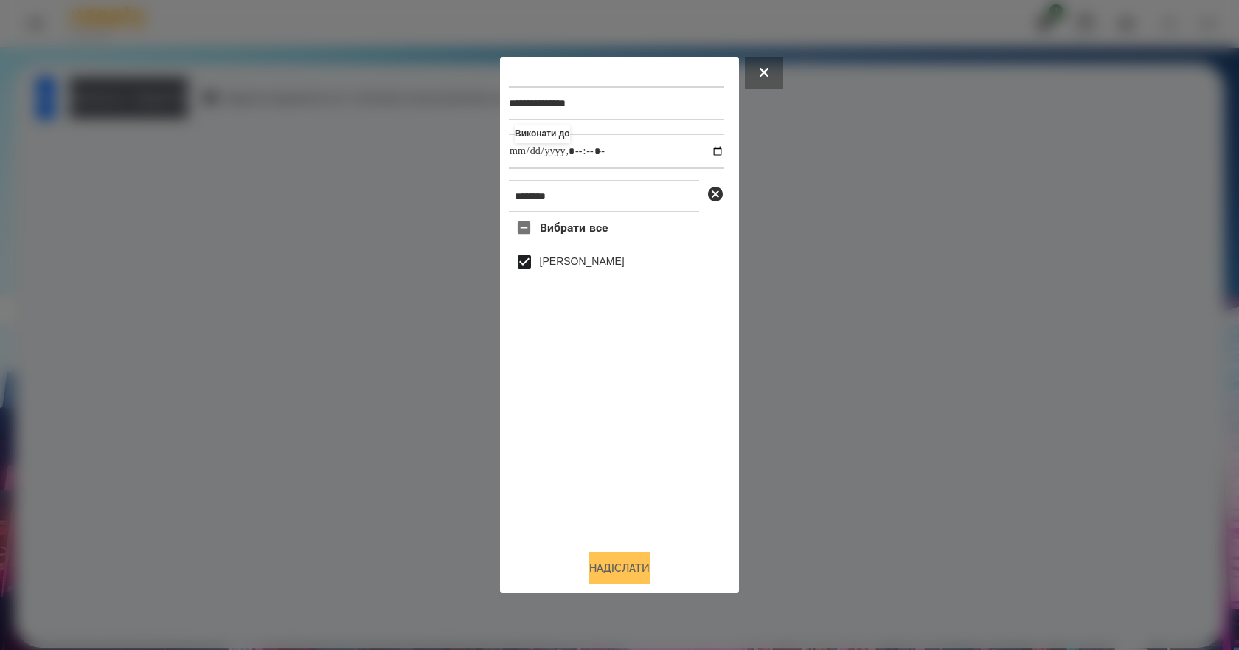
click at [589, 566] on button "Надіслати" at bounding box center [619, 567] width 60 height 32
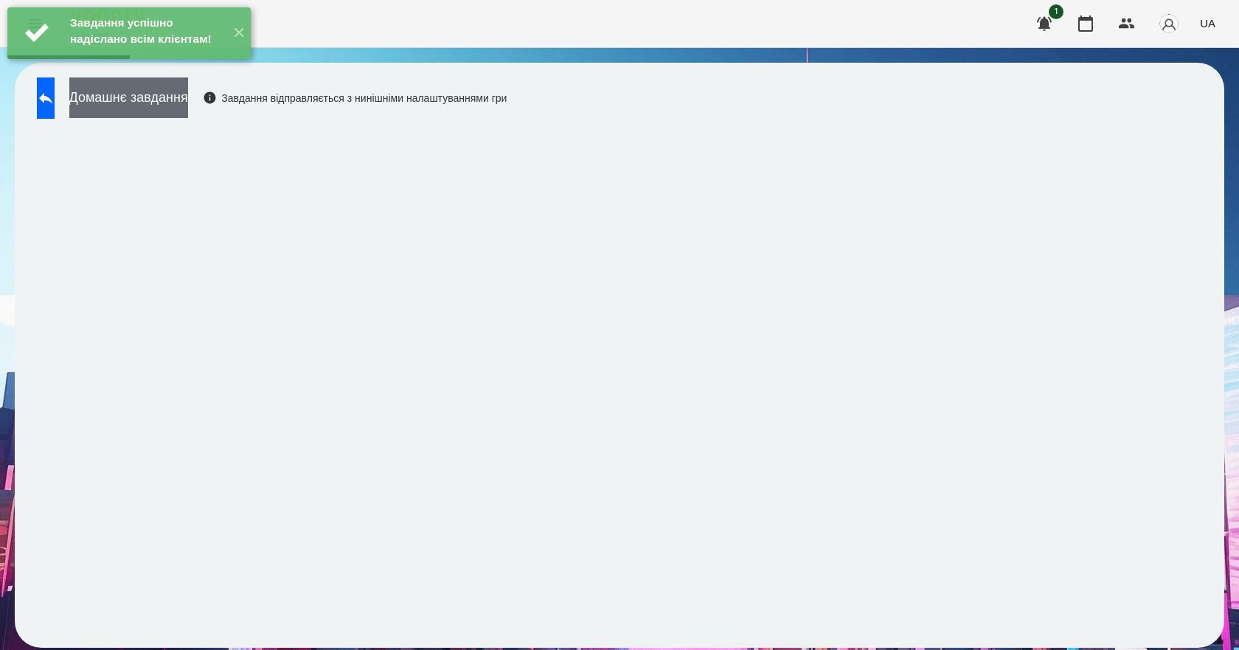
click at [188, 112] on button "Домашнє завдання" at bounding box center [128, 97] width 119 height 41
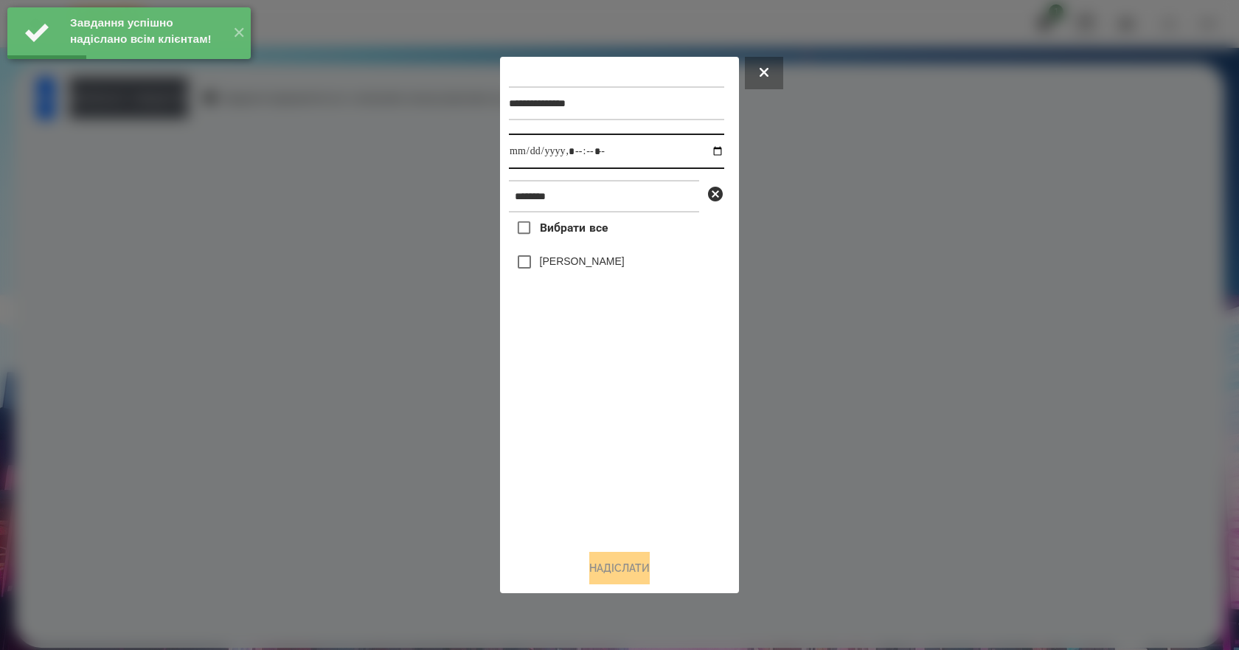
click at [711, 153] on input "datetime-local" at bounding box center [616, 150] width 215 height 35
type input "**********"
click at [630, 487] on div "Вибрати все Роман Алекс" at bounding box center [616, 374] width 215 height 325
click at [563, 268] on label "[PERSON_NAME]" at bounding box center [582, 261] width 85 height 15
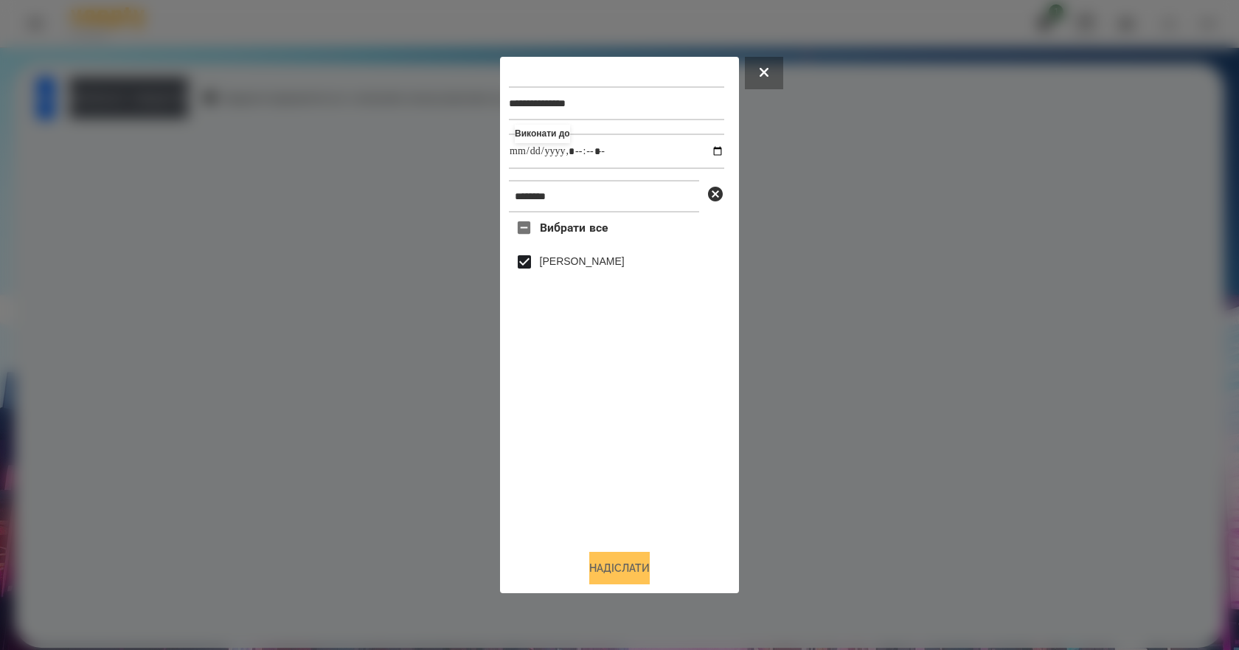
click at [620, 570] on button "Надіслати" at bounding box center [619, 567] width 60 height 32
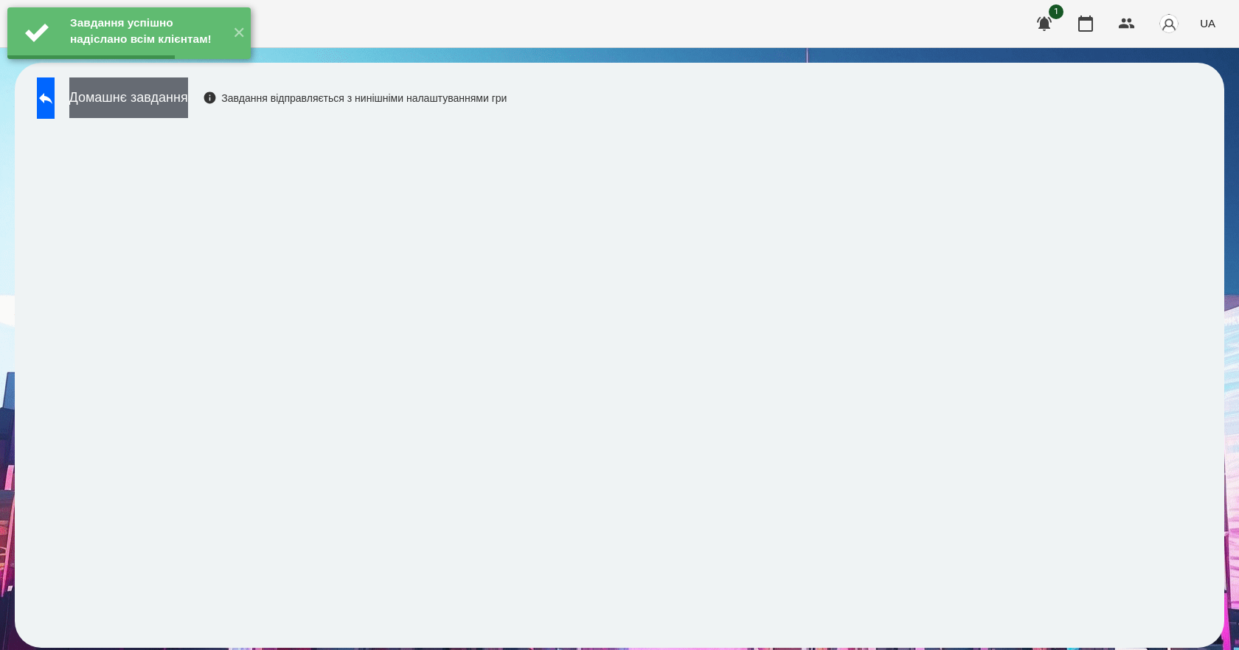
click at [188, 109] on button "Домашнє завдання" at bounding box center [128, 97] width 119 height 41
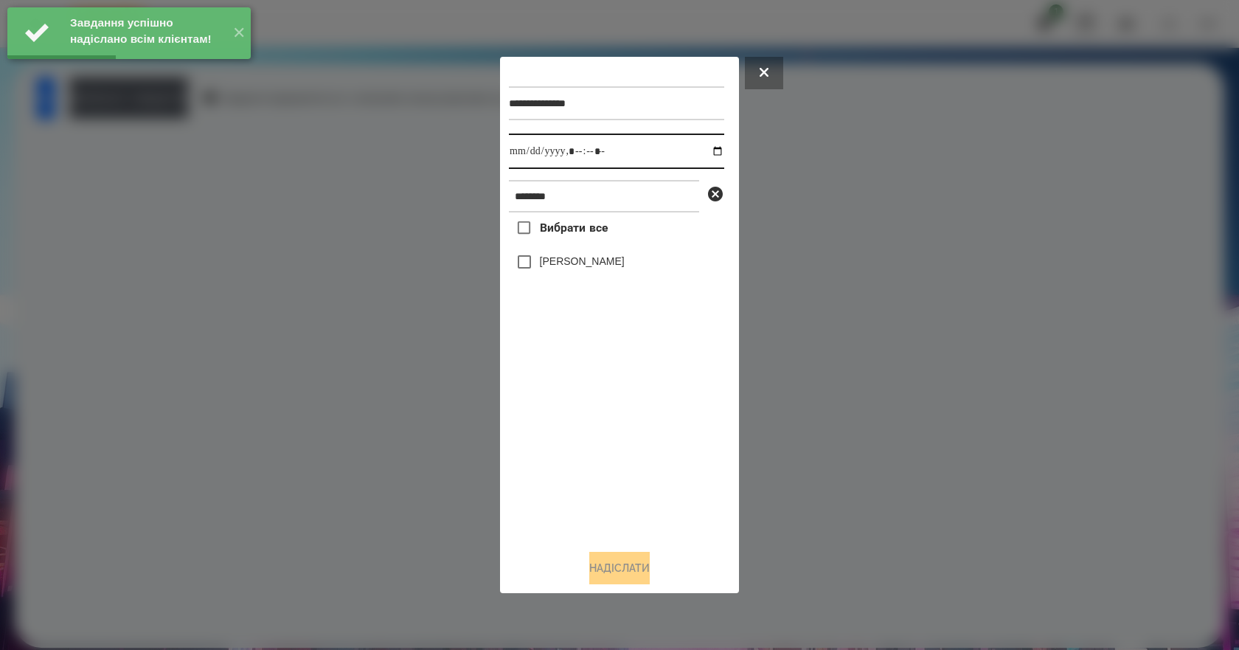
click at [711, 148] on input "datetime-local" at bounding box center [616, 150] width 215 height 35
type input "**********"
click at [652, 497] on div "Вибрати все Роман Алекс" at bounding box center [616, 374] width 215 height 325
click at [572, 262] on label "[PERSON_NAME]" at bounding box center [582, 261] width 85 height 15
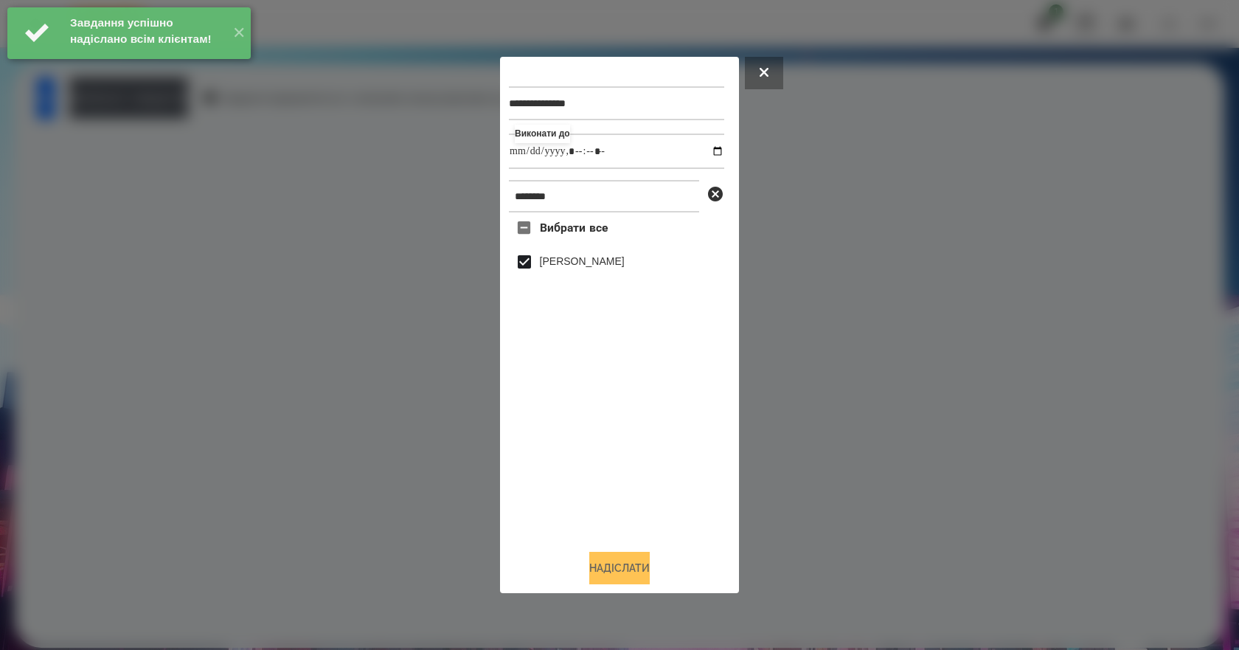
click at [627, 584] on button "Надіслати" at bounding box center [619, 567] width 60 height 32
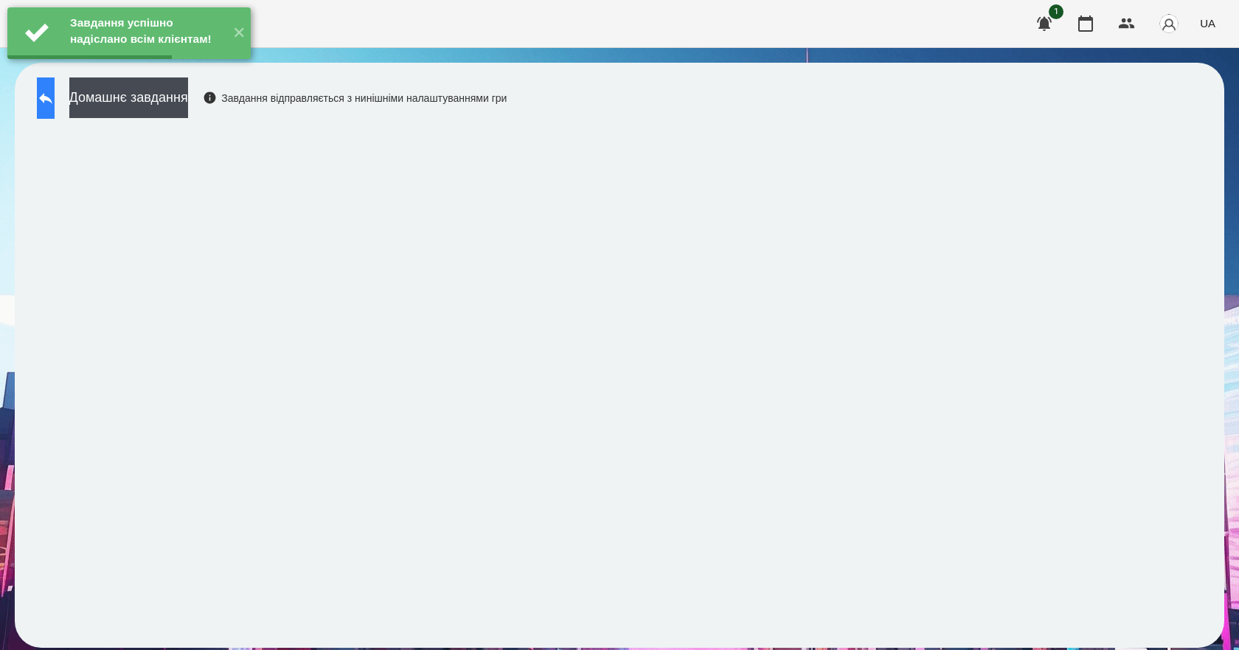
click at [55, 108] on button at bounding box center [46, 97] width 18 height 41
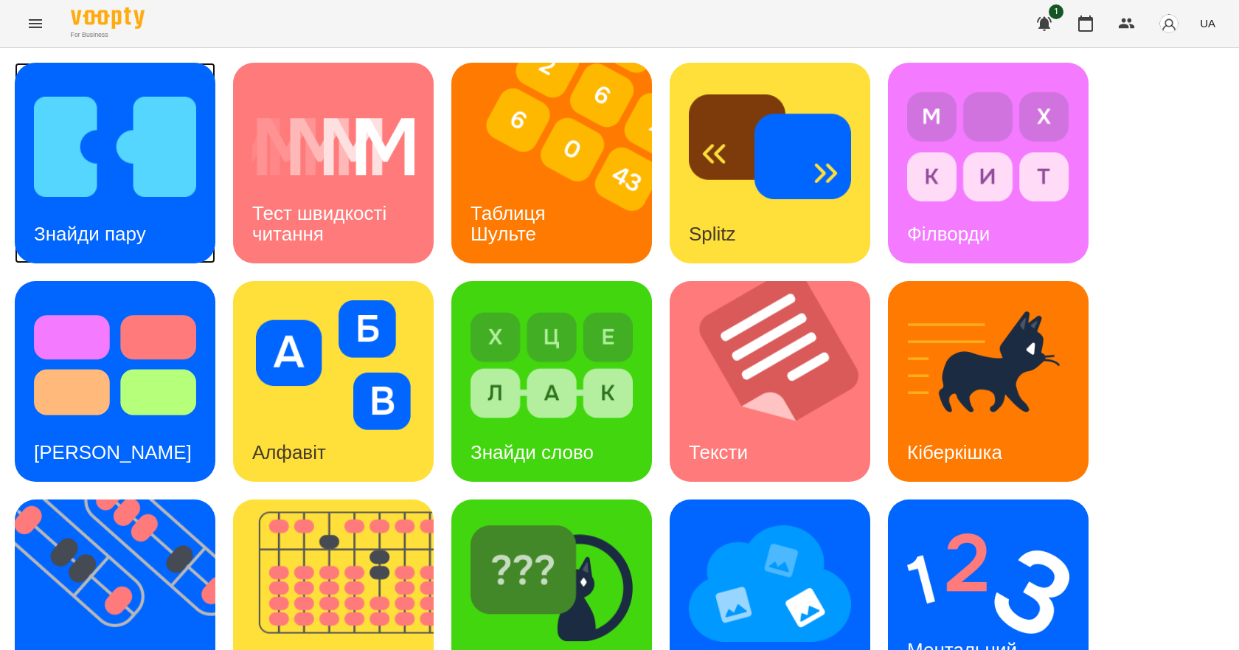
click at [125, 195] on img at bounding box center [115, 147] width 162 height 130
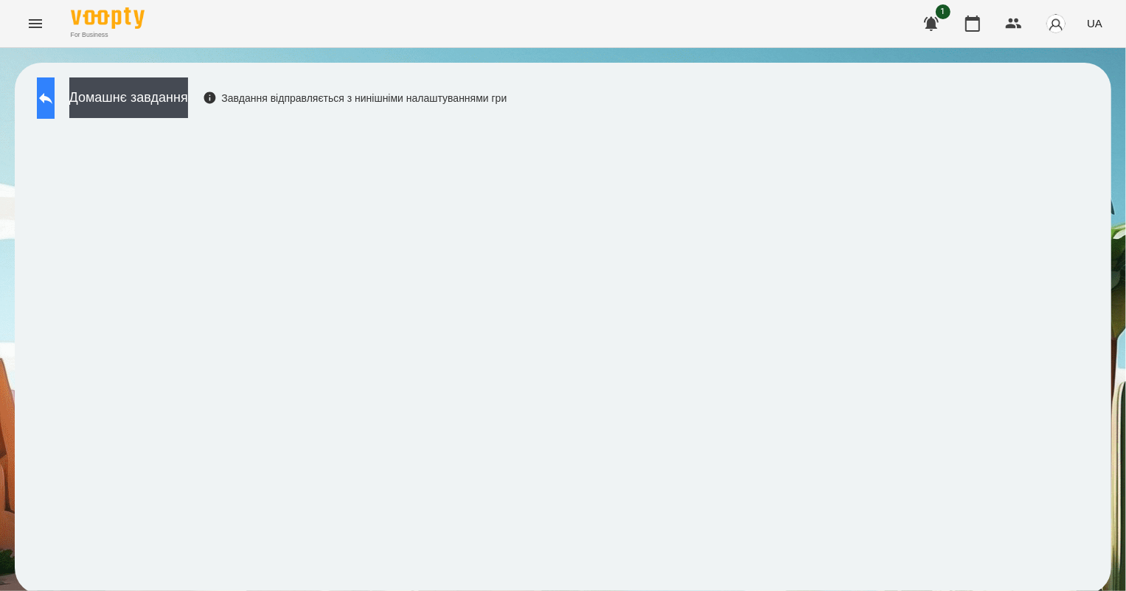
click at [55, 101] on icon at bounding box center [46, 98] width 18 height 18
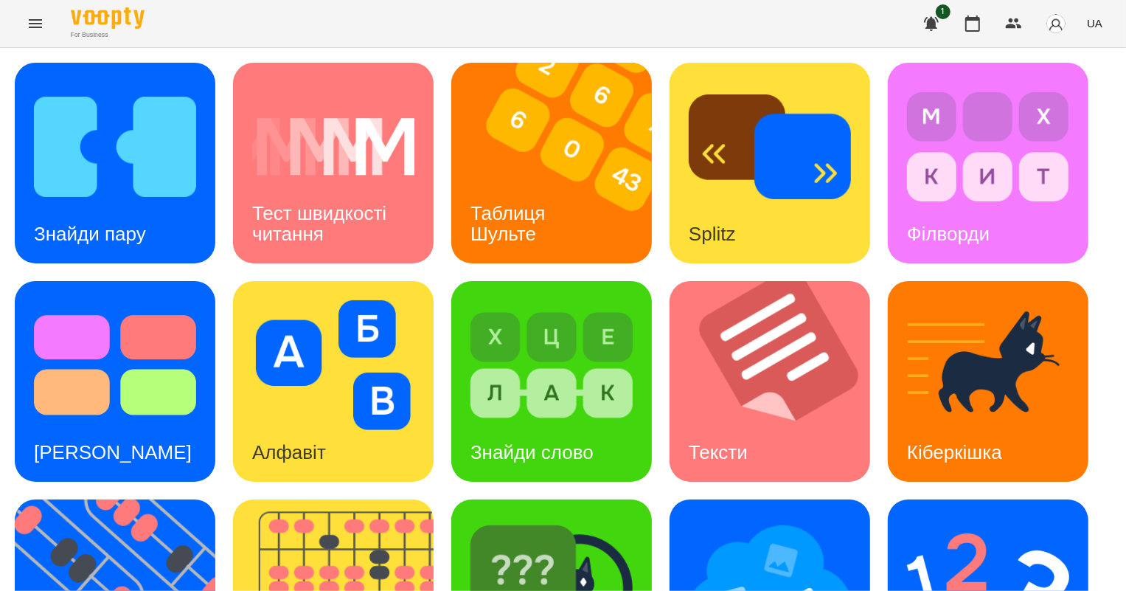
scroll to position [341, 0]
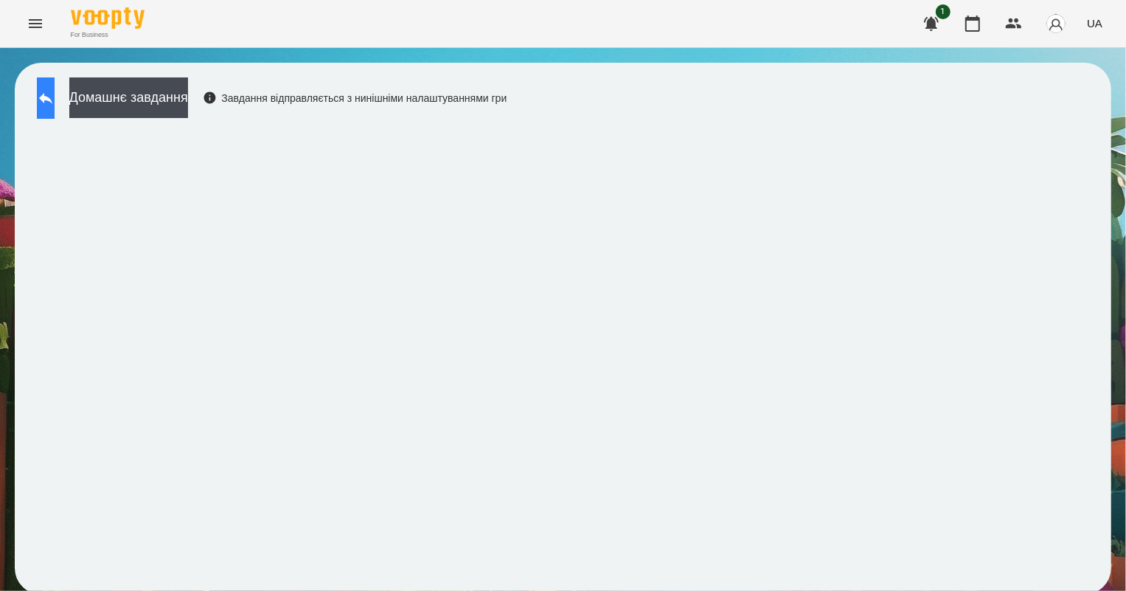
click at [55, 111] on button at bounding box center [46, 97] width 18 height 41
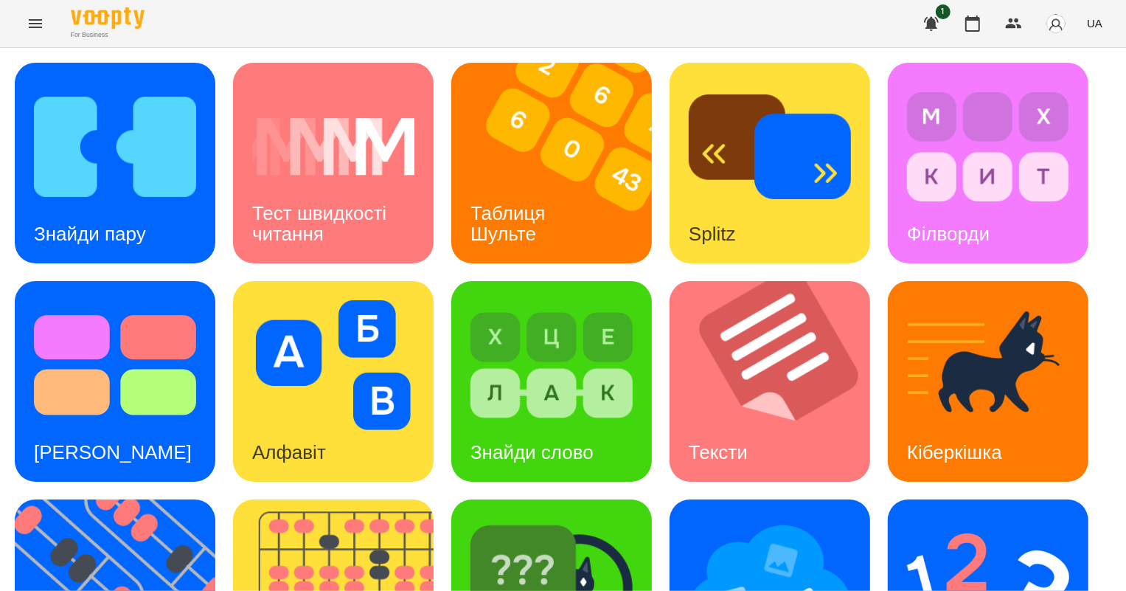
scroll to position [341, 0]
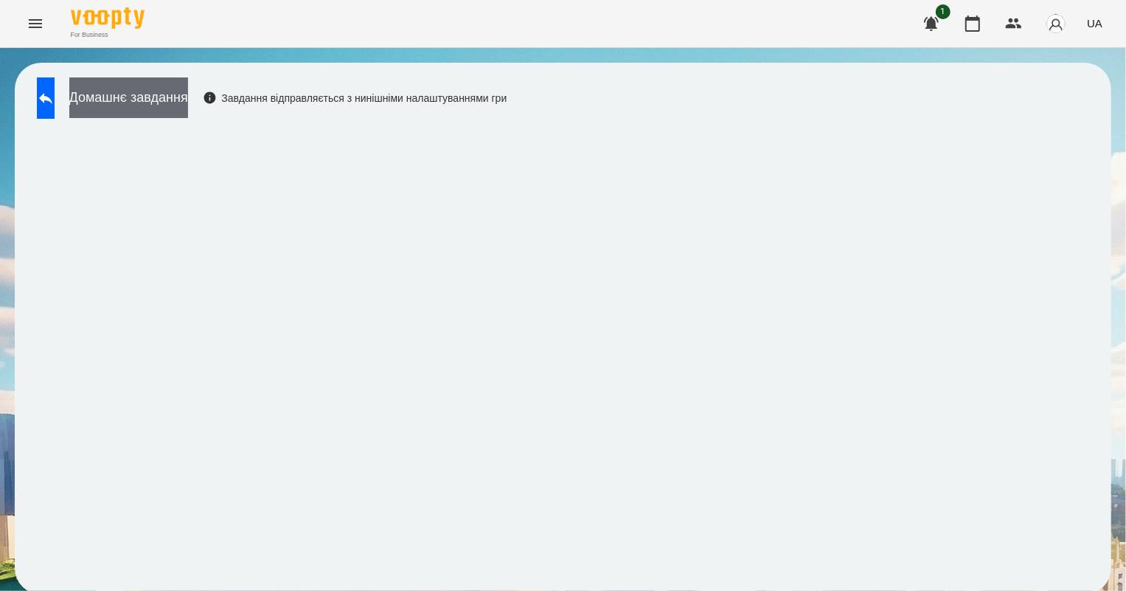
click at [133, 102] on button "Домашнє завдання" at bounding box center [128, 97] width 119 height 41
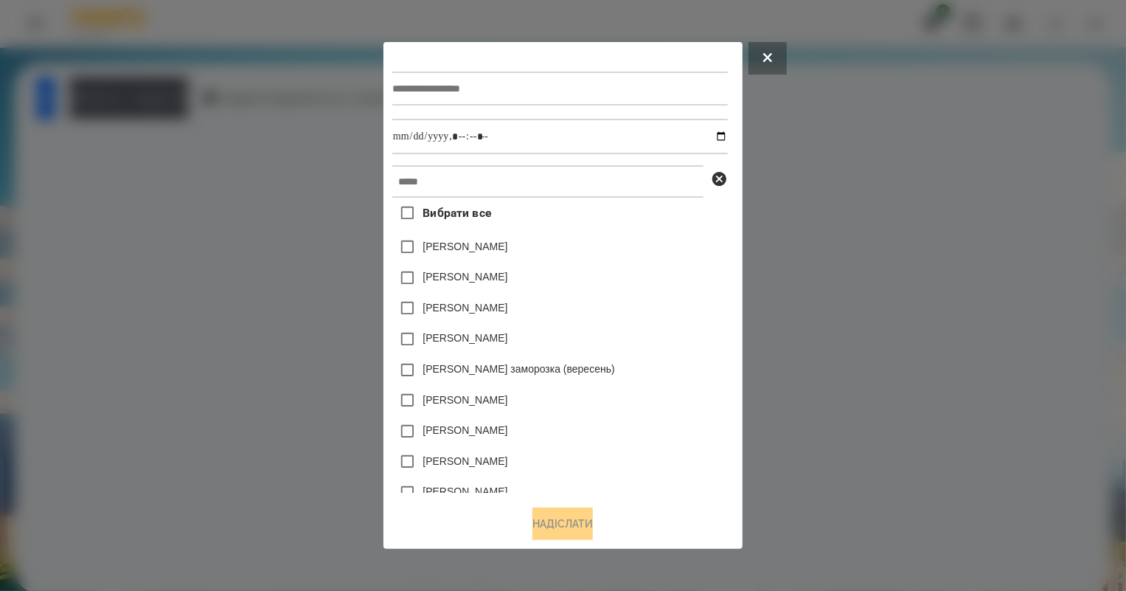
click at [770, 43] on button at bounding box center [767, 58] width 38 height 32
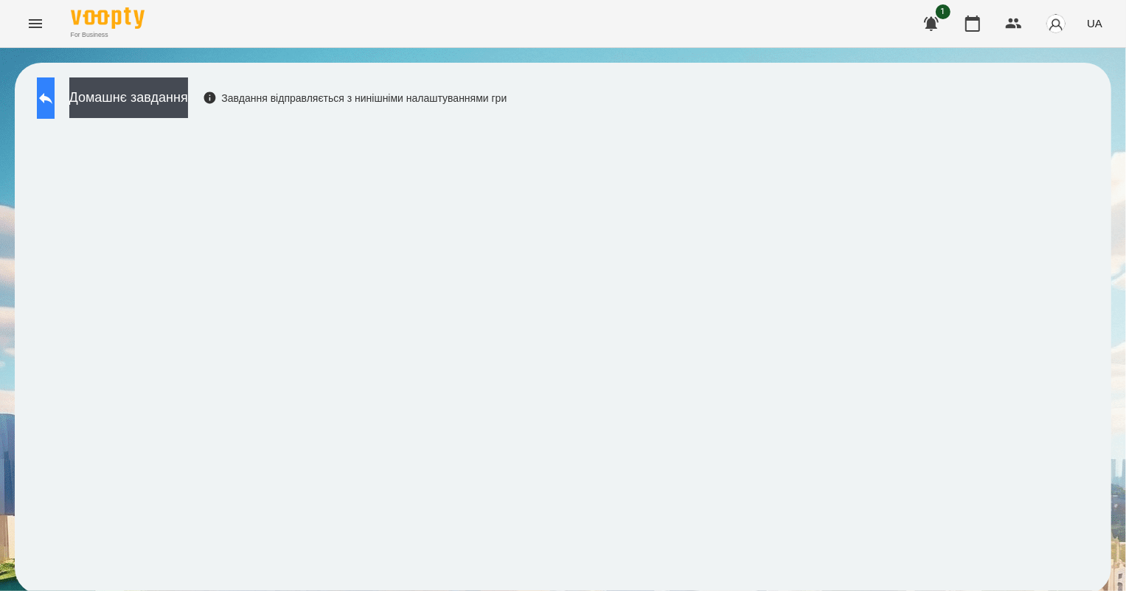
click at [52, 100] on icon at bounding box center [45, 98] width 13 height 11
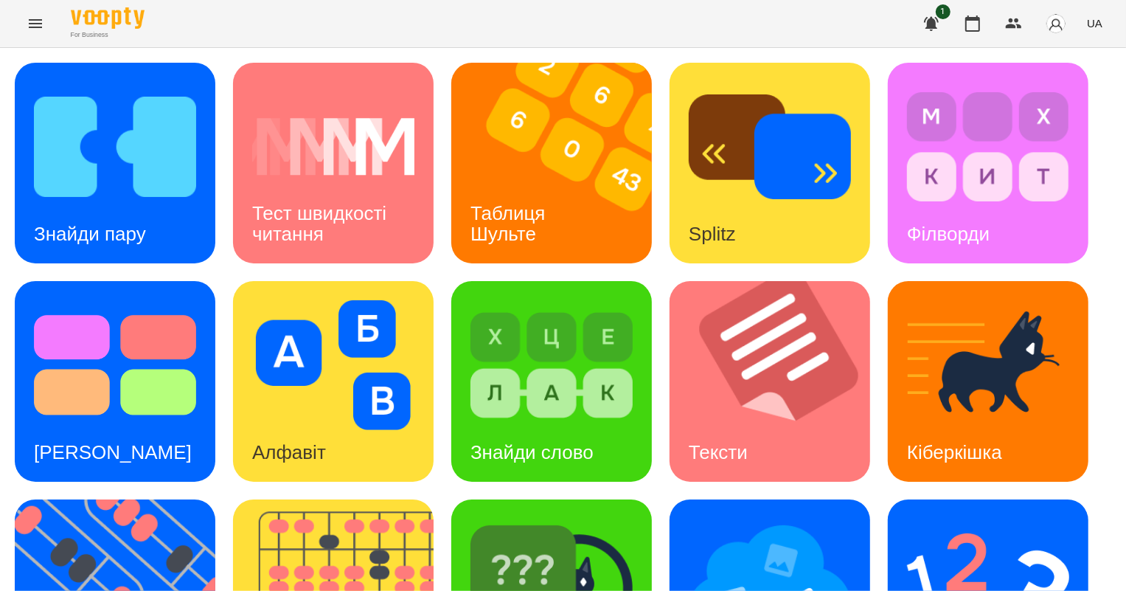
scroll to position [341, 0]
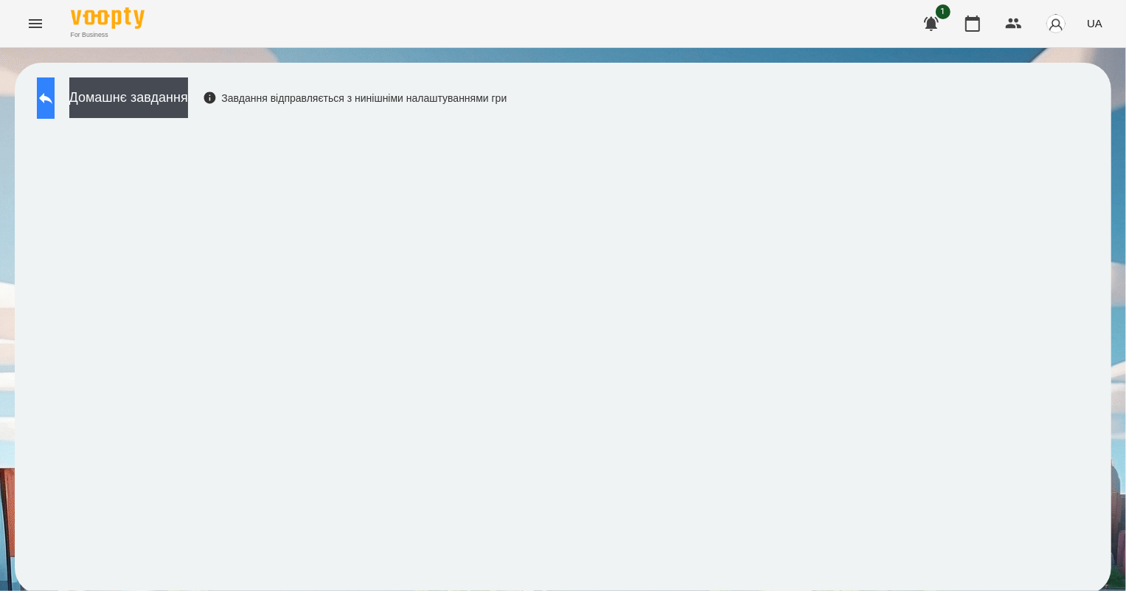
click at [46, 103] on button at bounding box center [46, 97] width 18 height 41
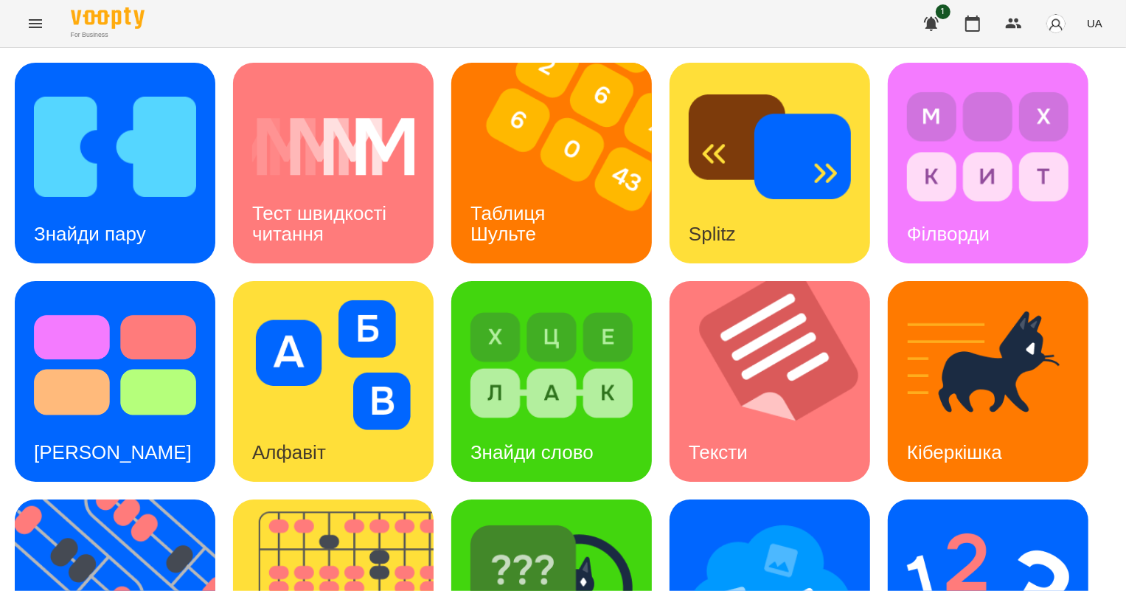
scroll to position [341, 0]
click at [934, 518] on img at bounding box center [988, 583] width 162 height 130
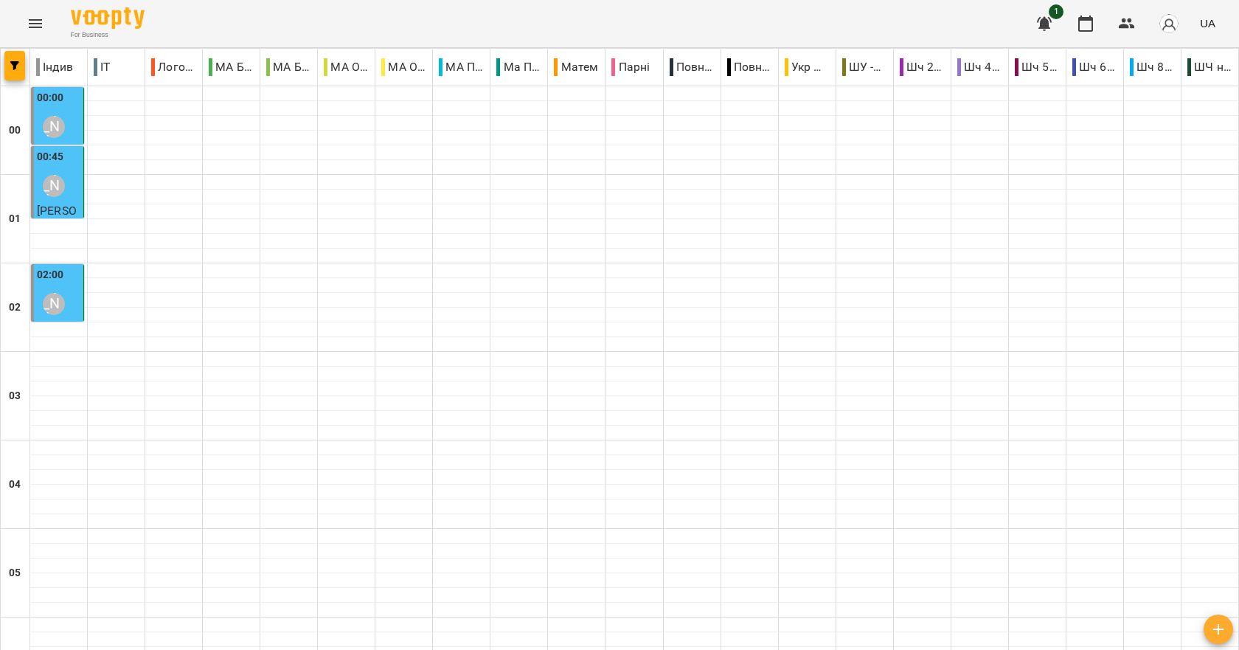
scroll to position [811, 0]
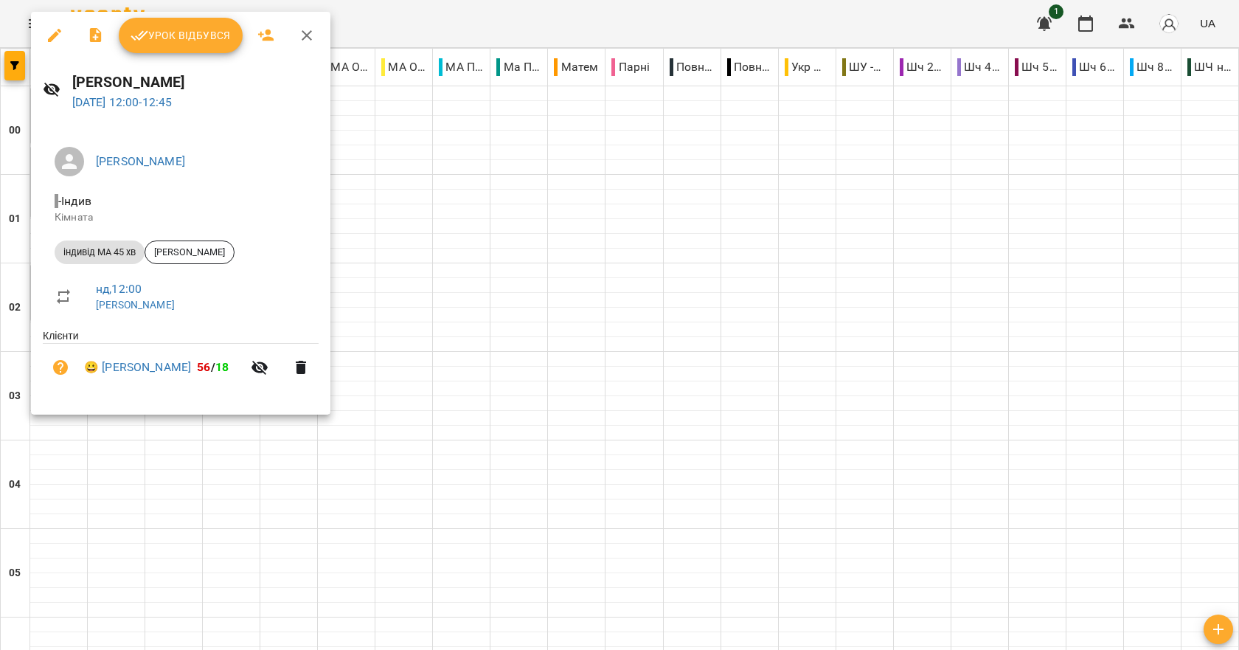
click at [165, 36] on span "Урок відбувся" at bounding box center [180, 36] width 100 height 18
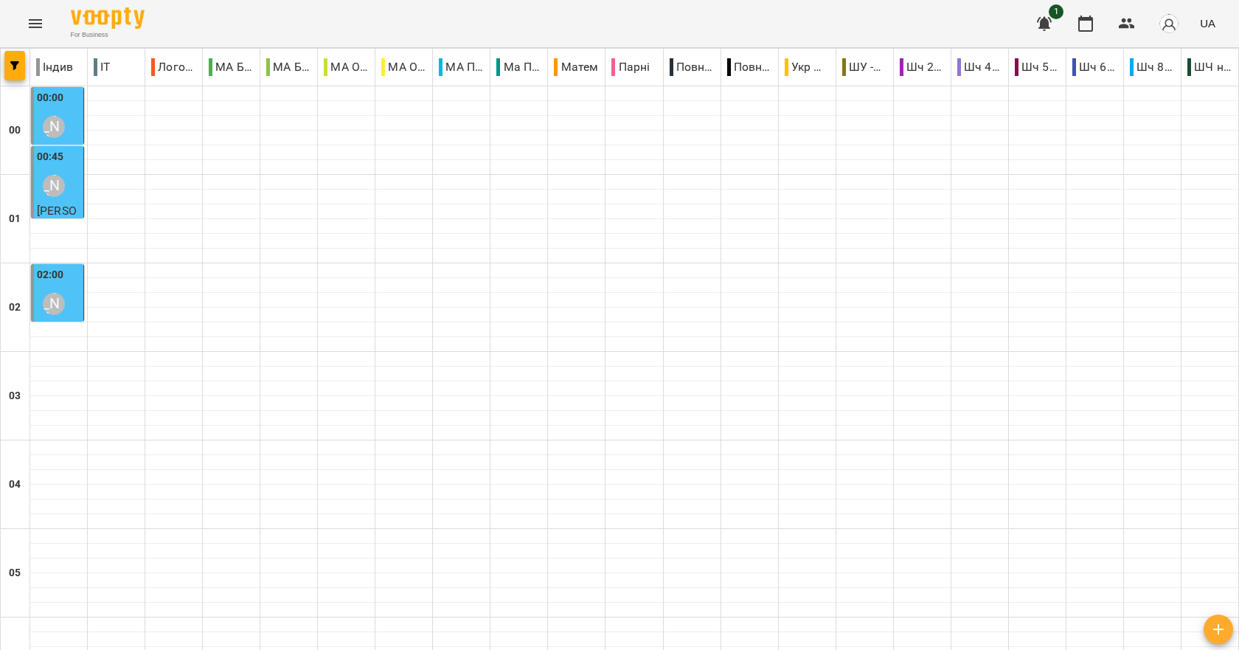
scroll to position [958, 0]
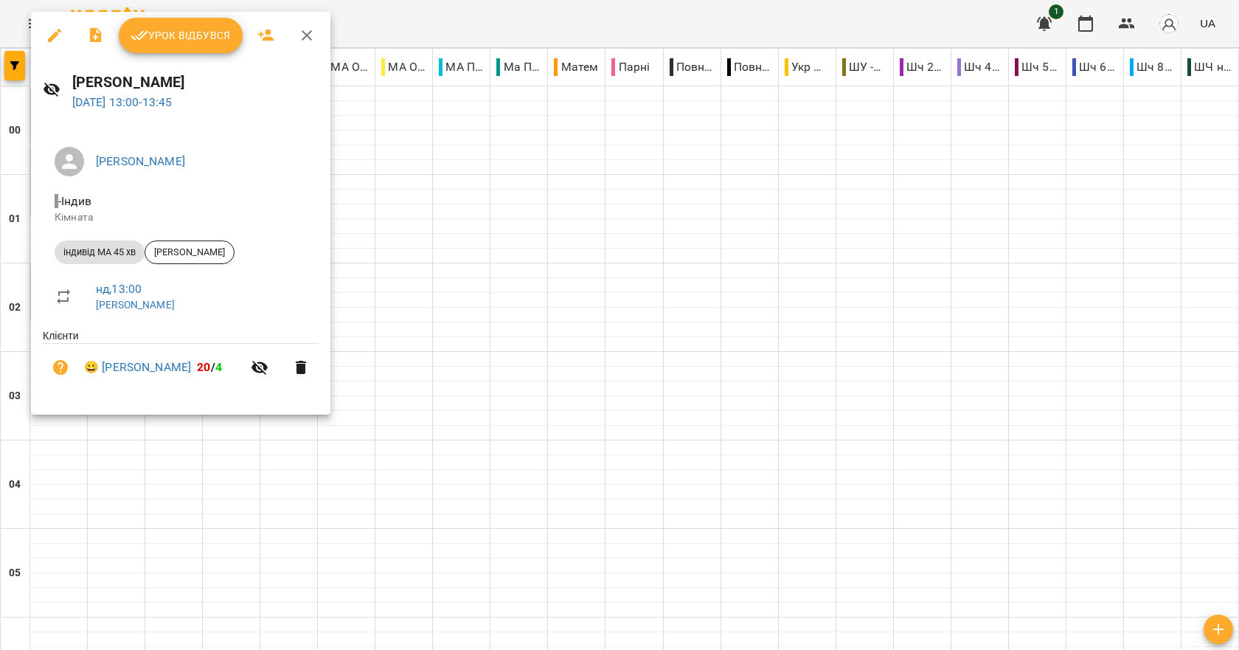
click at [428, 337] on div at bounding box center [619, 325] width 1239 height 650
